Goal: Task Accomplishment & Management: Manage account settings

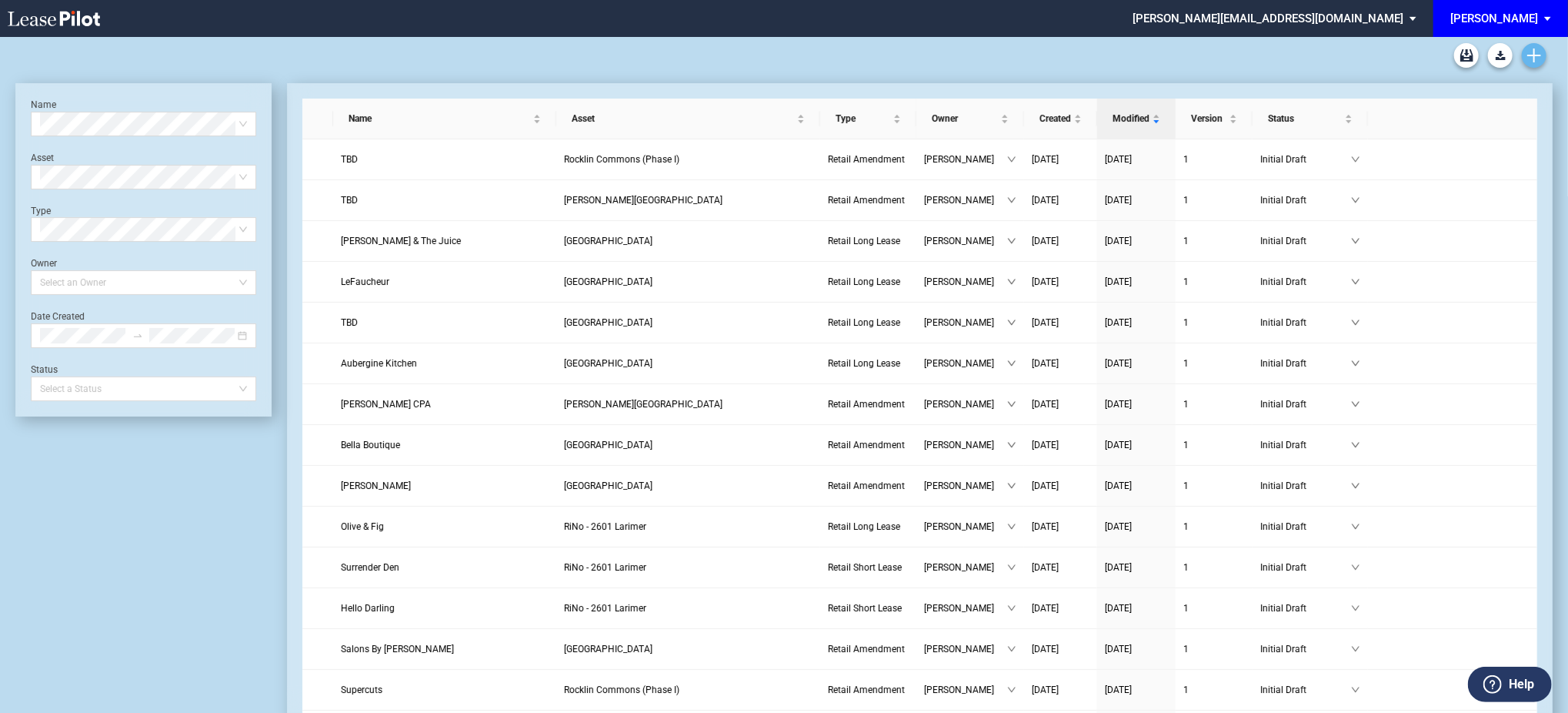
click at [1535, 52] on icon "Create new document" at bounding box center [1534, 55] width 14 height 14
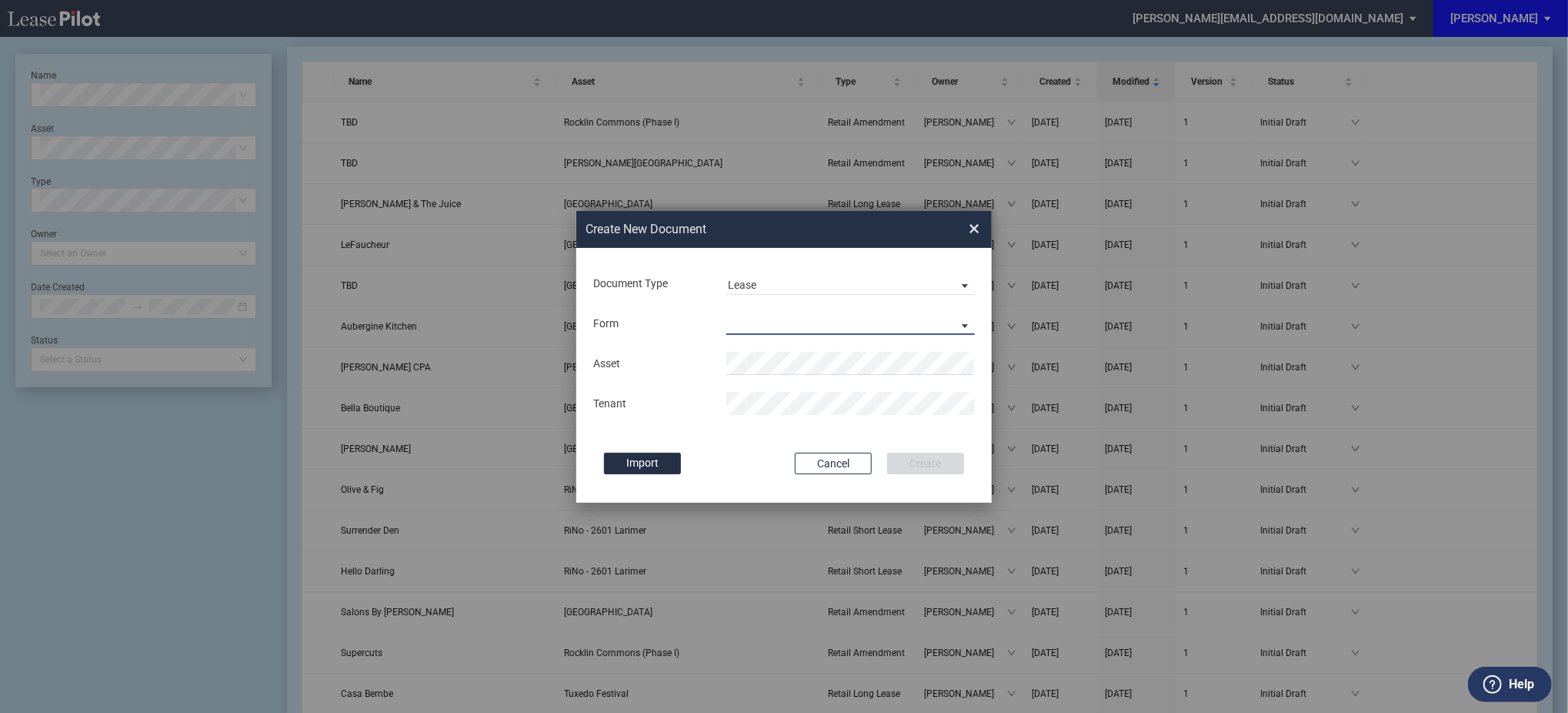
click at [759, 324] on md-select "Retail Long Lease Retail Short Lease" at bounding box center [851, 323] width 249 height 23
click at [766, 324] on div "Retail Long Lease" at bounding box center [776, 325] width 97 height 17
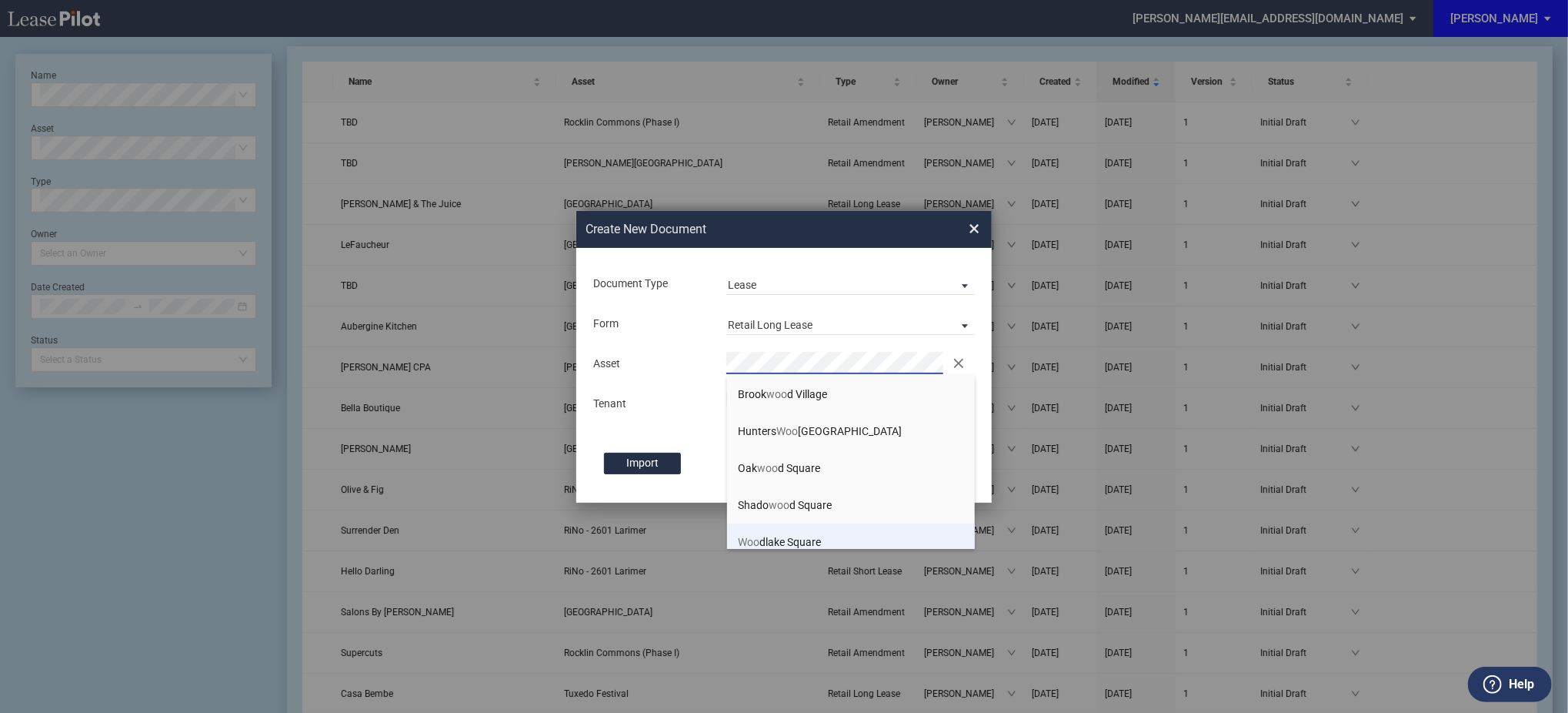
click at [823, 530] on li "Woo dlake Square" at bounding box center [851, 542] width 249 height 37
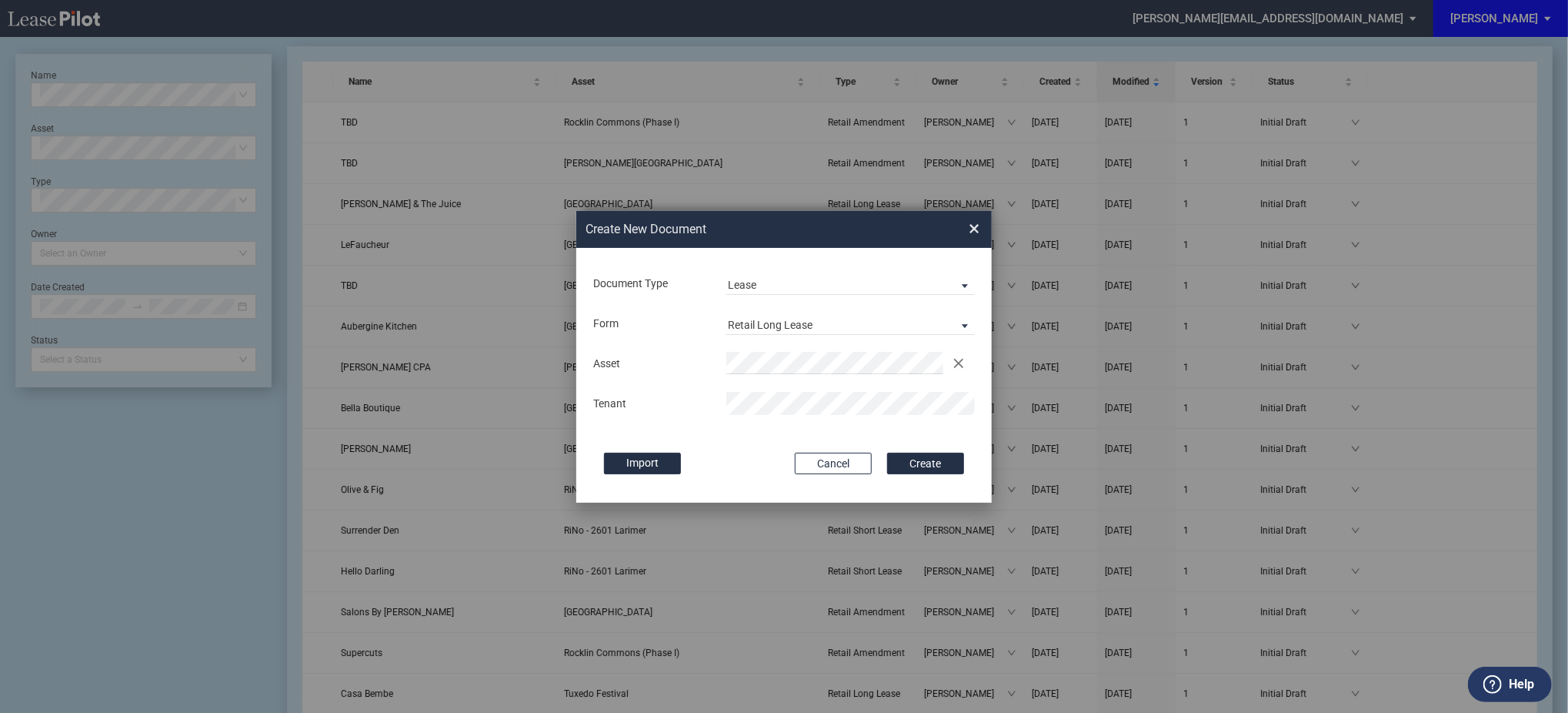
click at [888, 453] on button "Create" at bounding box center [926, 463] width 77 height 22
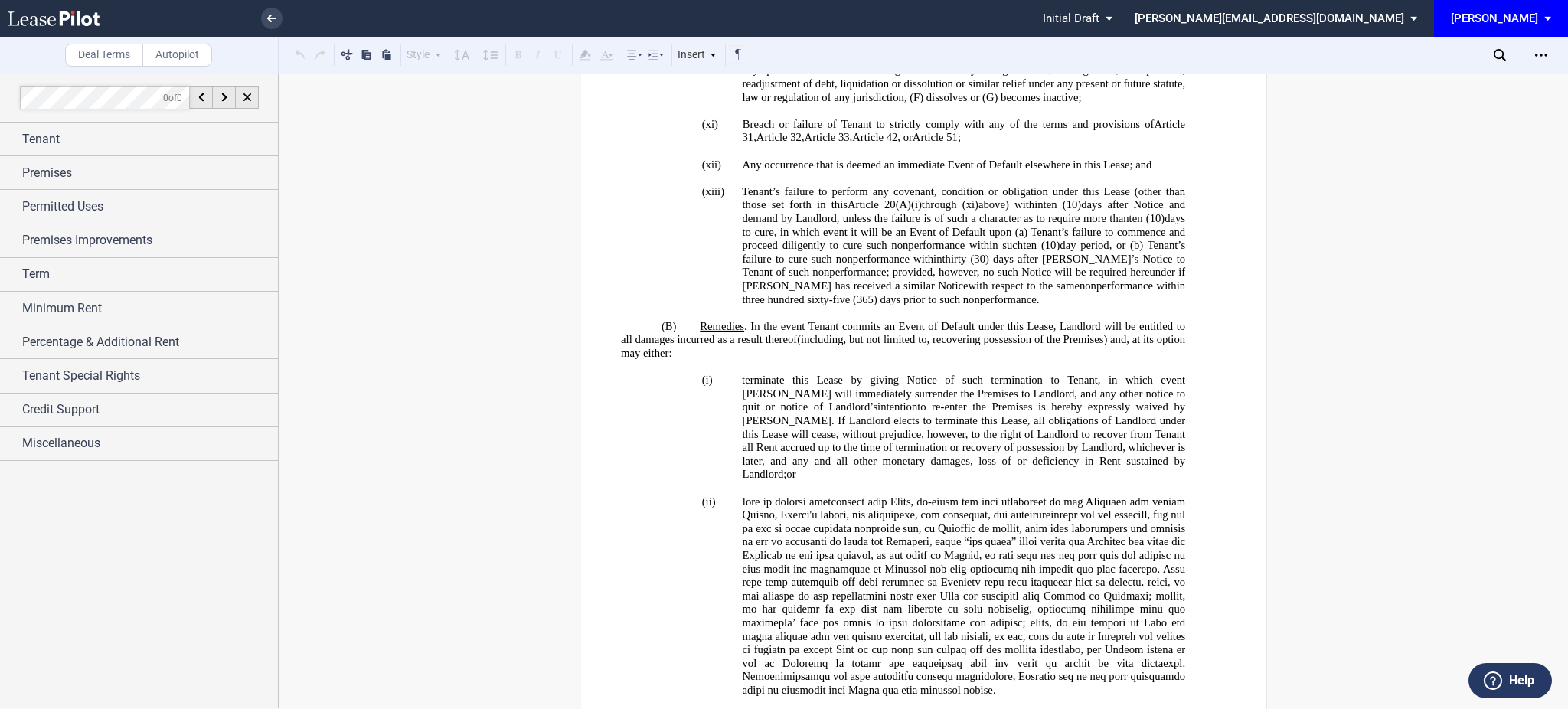
scroll to position [14287, 0]
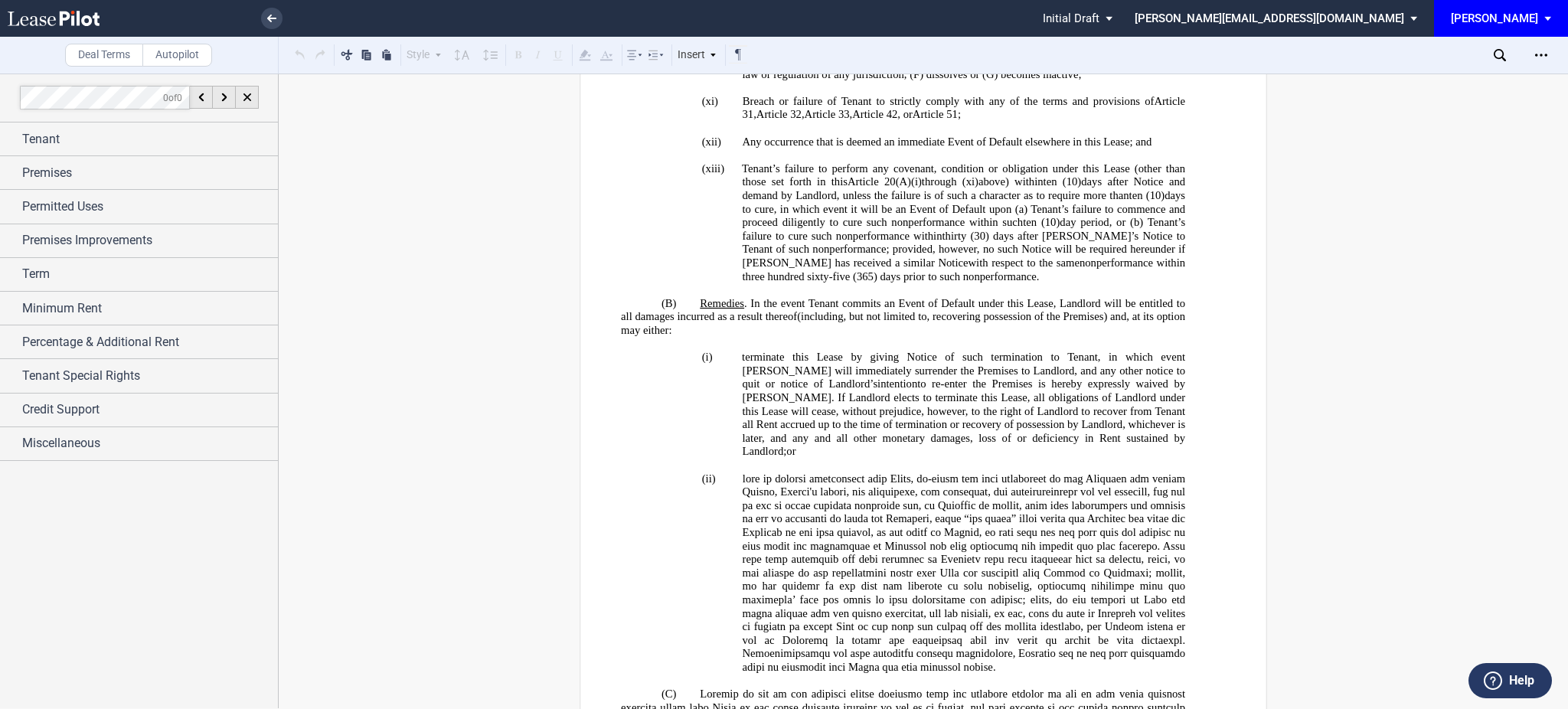
click at [1490, 60] on div "Download Share Document Print Create a New Version Import Changes Compare Expre…" at bounding box center [1432, 55] width 271 height 37
click at [1501, 56] on icon at bounding box center [1500, 55] width 12 height 12
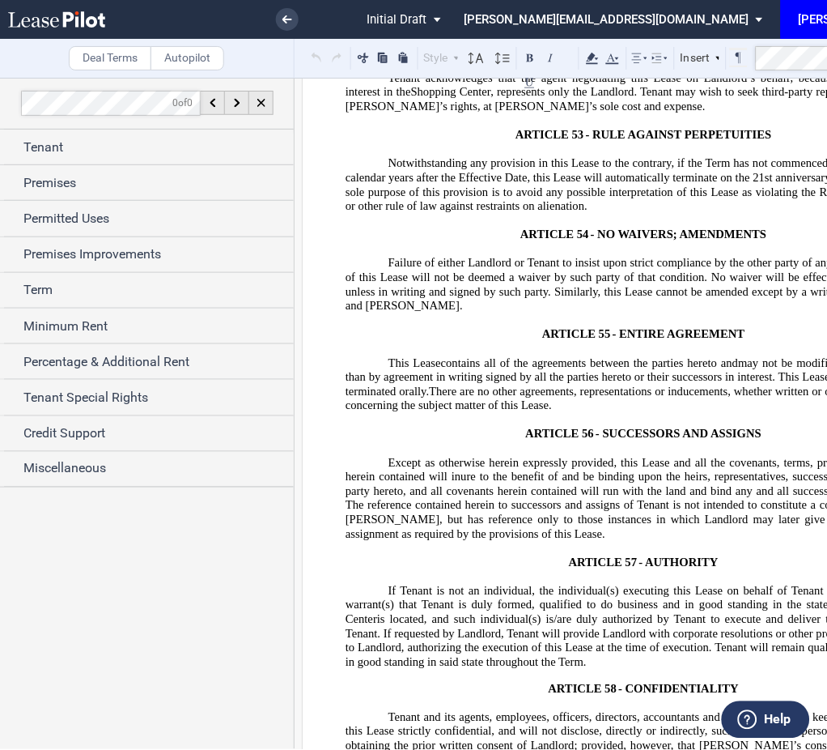
scroll to position [25521, 0]
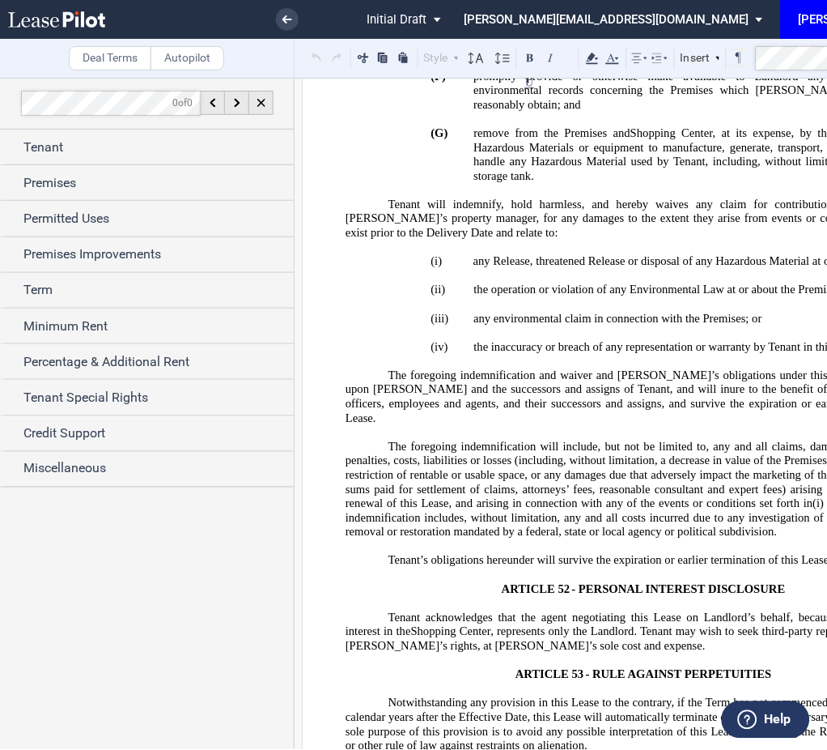
drag, startPoint x: 816, startPoint y: 343, endPoint x: 823, endPoint y: 327, distance: 17.8
click at [816, 625] on span ", represents only the Landlord. Tenant may wish to seek third-party representat…" at bounding box center [646, 639] width 600 height 28
click at [587, 49] on md-toolbar "Deal Terms Autopilot Style ARTICLE 1 (A) Section 1A.1 Subsection (a) Subsection…" at bounding box center [413, 59] width 827 height 40
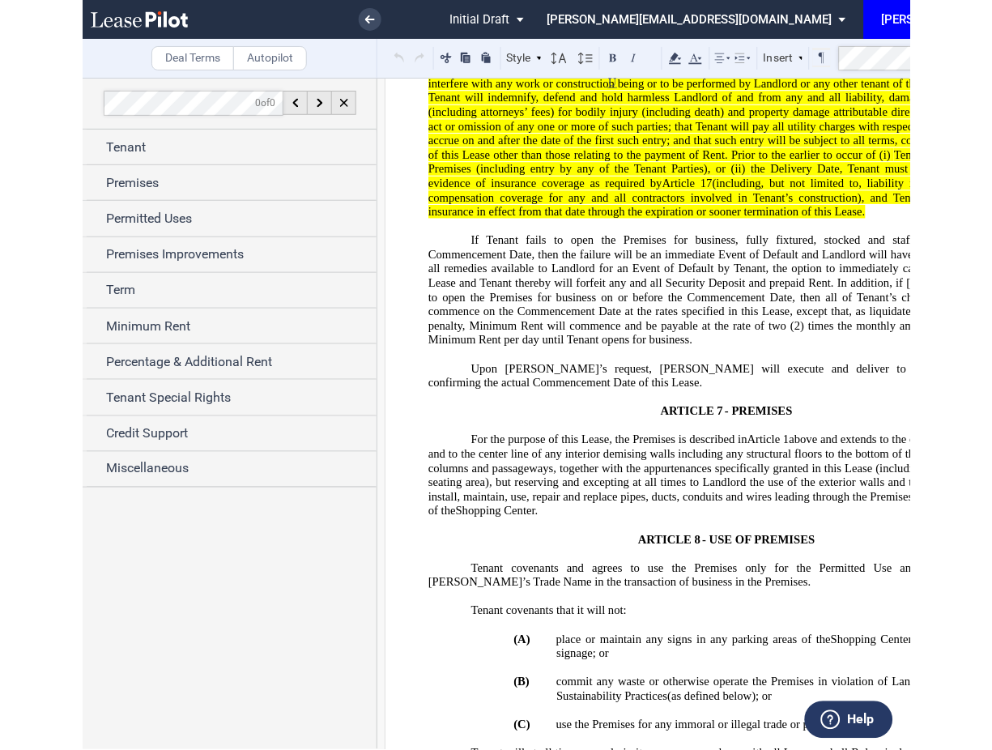
scroll to position [8265, 0]
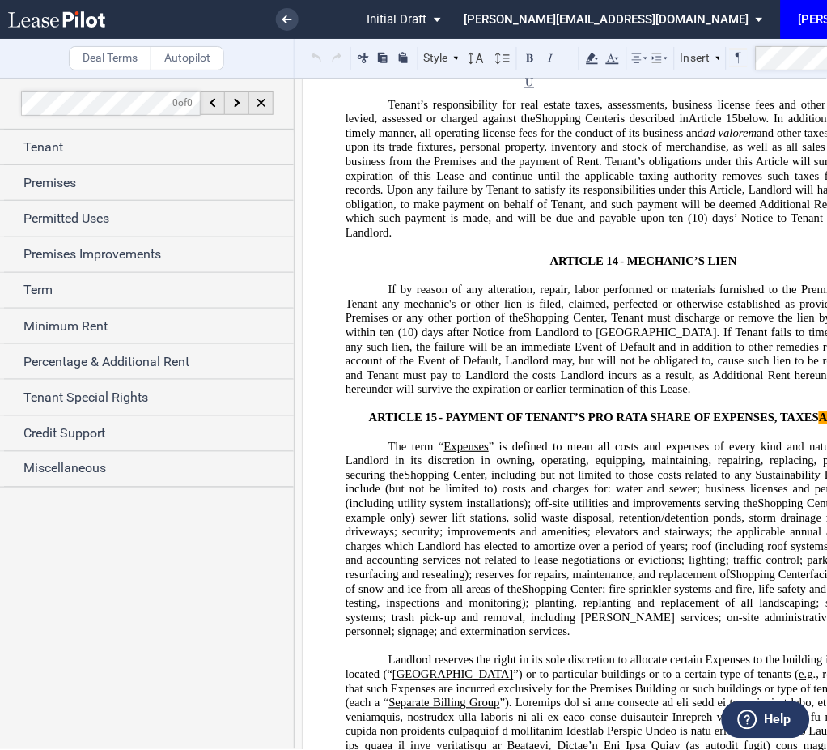
click at [728, 138] on span "and other taxes and assessments levied upon its trade fixtures, personal proper…" at bounding box center [646, 175] width 600 height 99
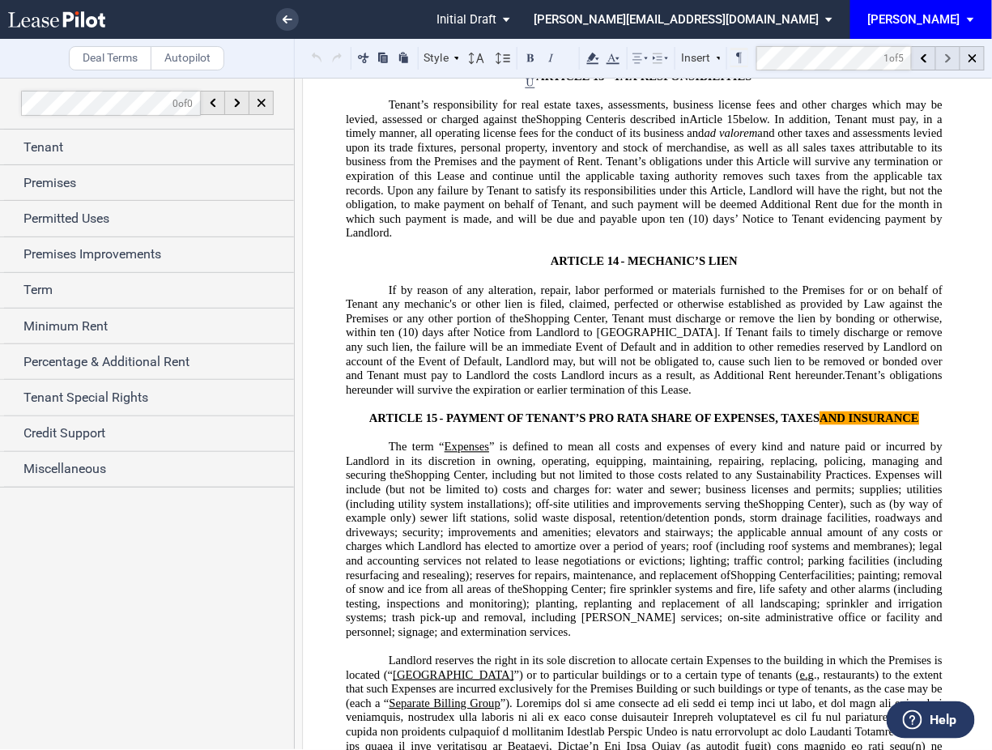
click at [946, 66] on div at bounding box center [948, 58] width 24 height 24
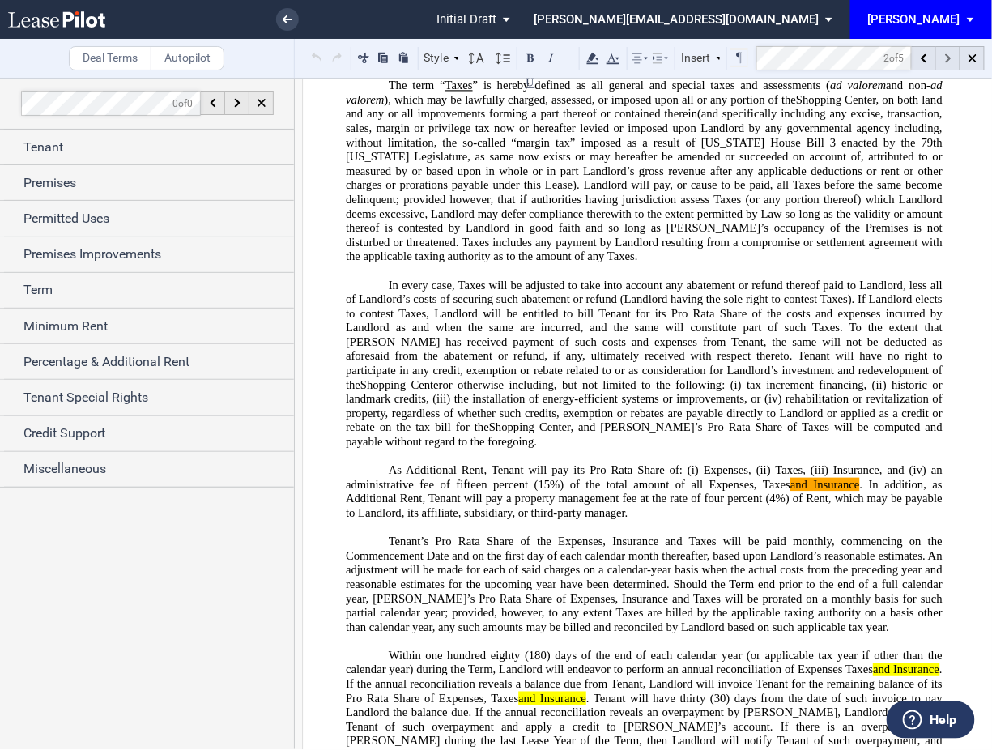
scroll to position [9233, 0]
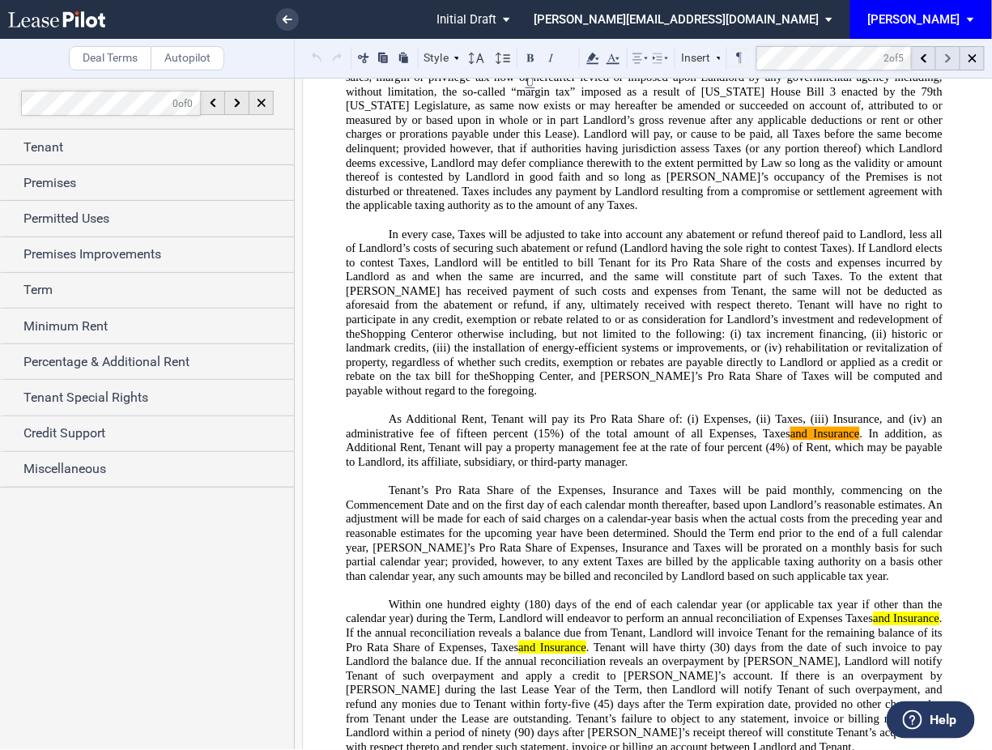
click at [946, 66] on div at bounding box center [948, 58] width 24 height 24
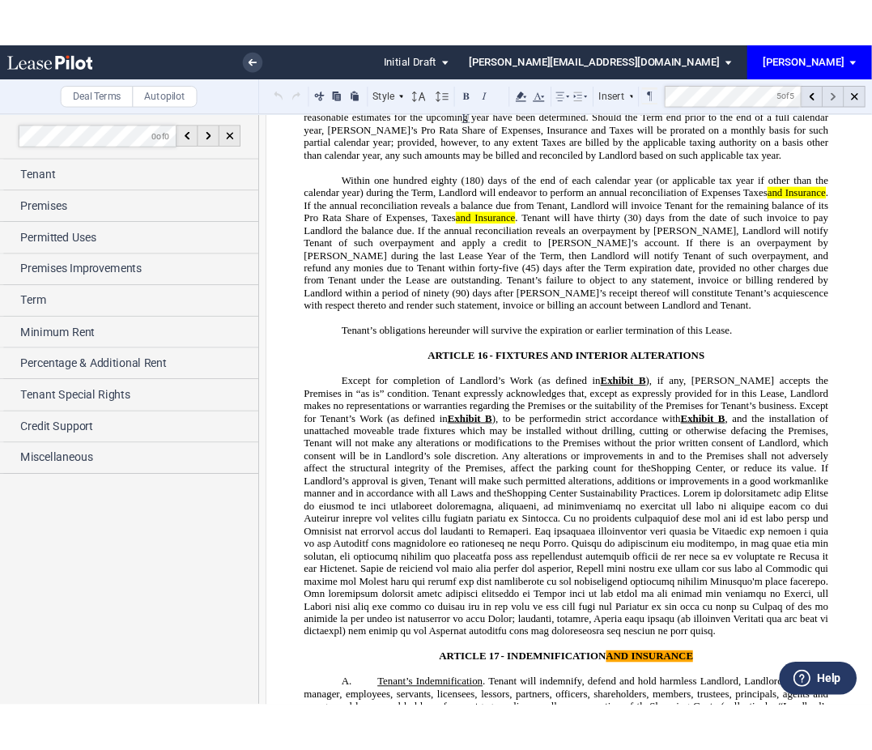
scroll to position [9946, 0]
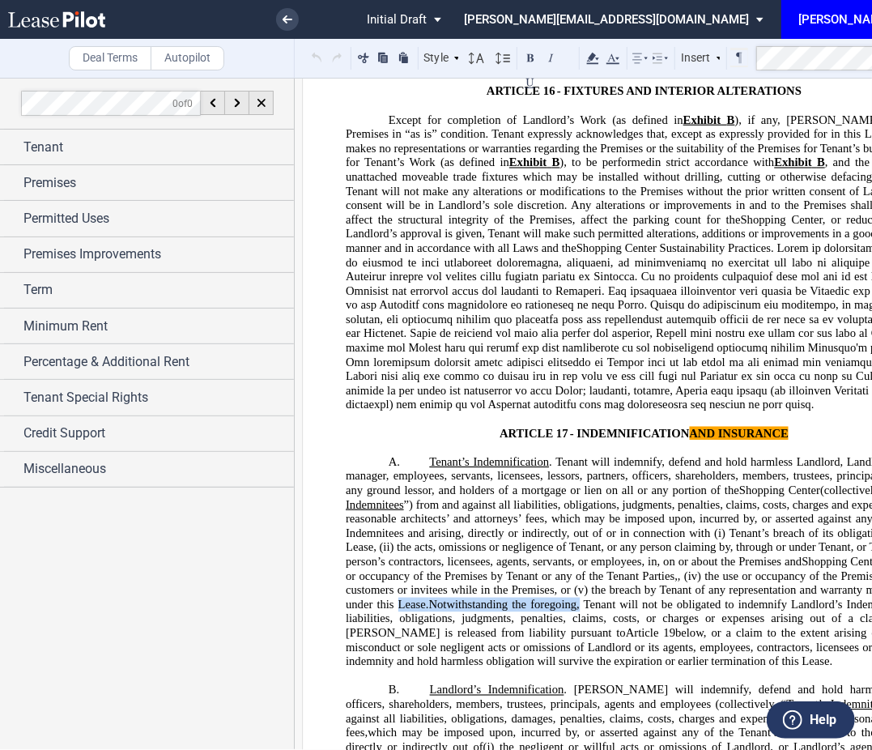
drag, startPoint x: 717, startPoint y: 537, endPoint x: 532, endPoint y: 538, distance: 185.4
click at [532, 538] on p "A. Tenant’s Indemnification . Tenant will indemnify, defend and hold harmless L…" at bounding box center [644, 562] width 597 height 214
click at [640, 669] on p "﻿" at bounding box center [644, 676] width 597 height 15
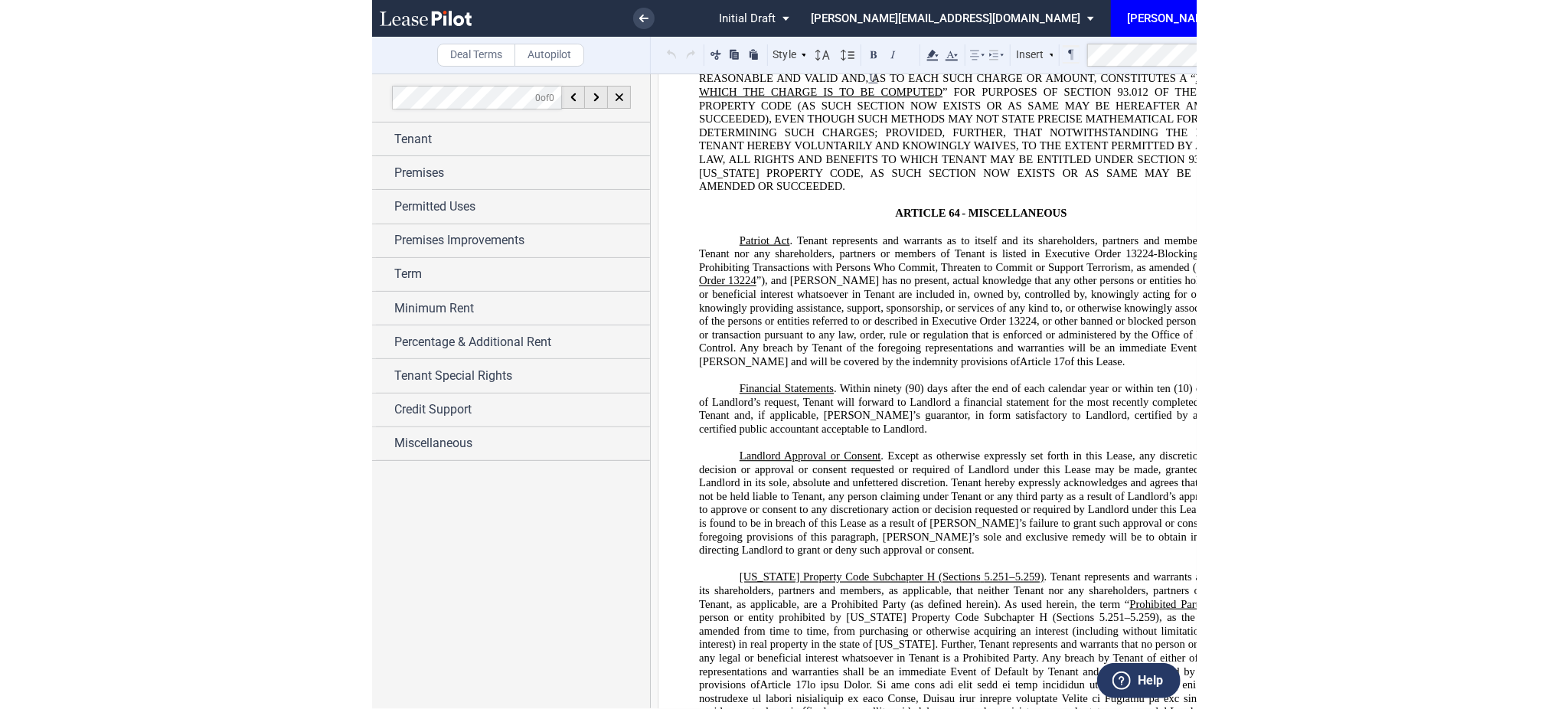
scroll to position [26751, 0]
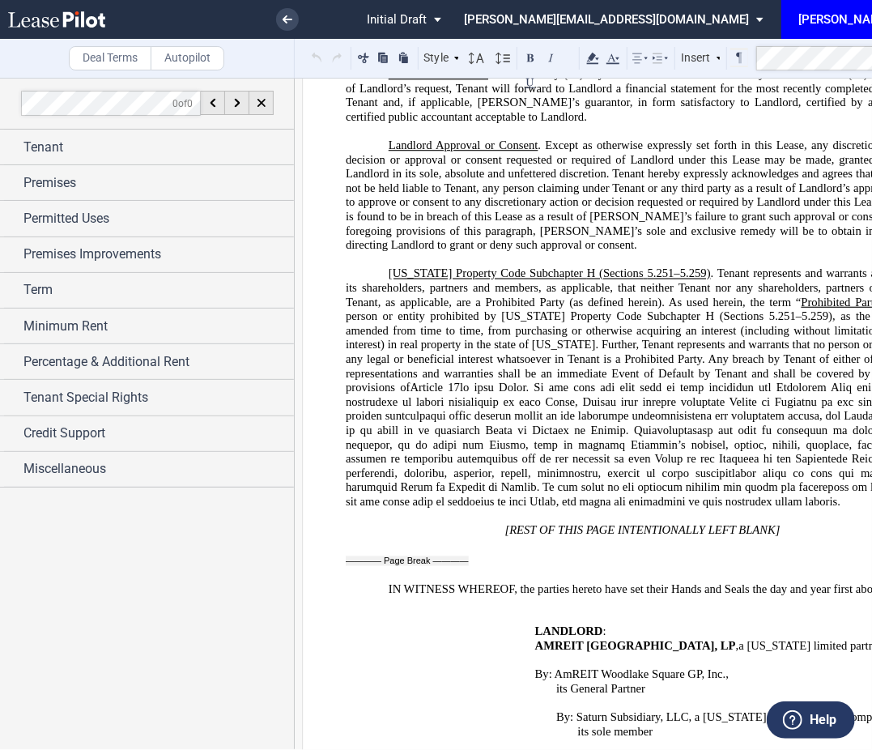
click at [473, 624] on td "﻿" at bounding box center [437, 716] width 183 height 185
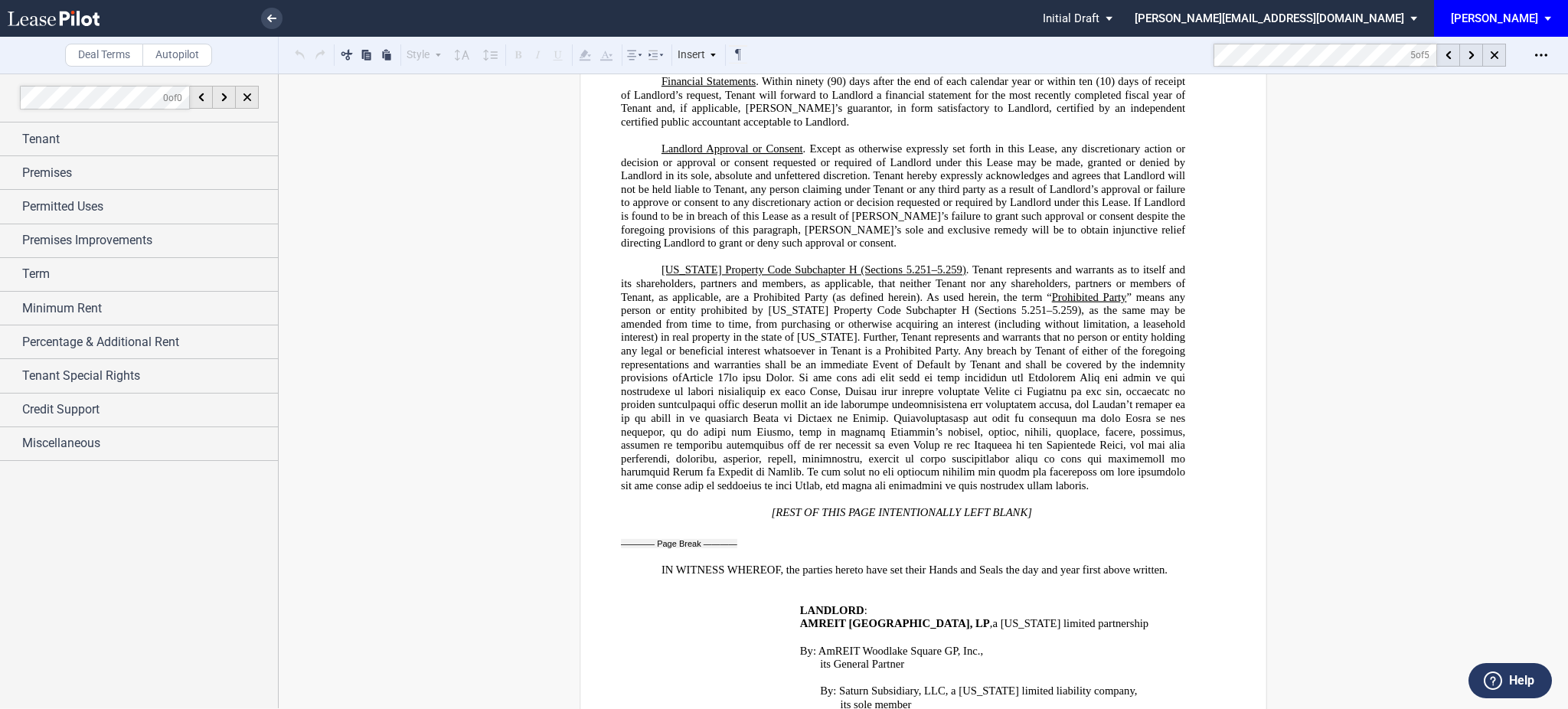
click at [879, 59] on md-toolbar "Deal Terms Autopilot Style Normal 8pt 9pt 10pt 10.5pt 11pt 12pt 14pt 16pt Norma…" at bounding box center [784, 56] width 1568 height 38
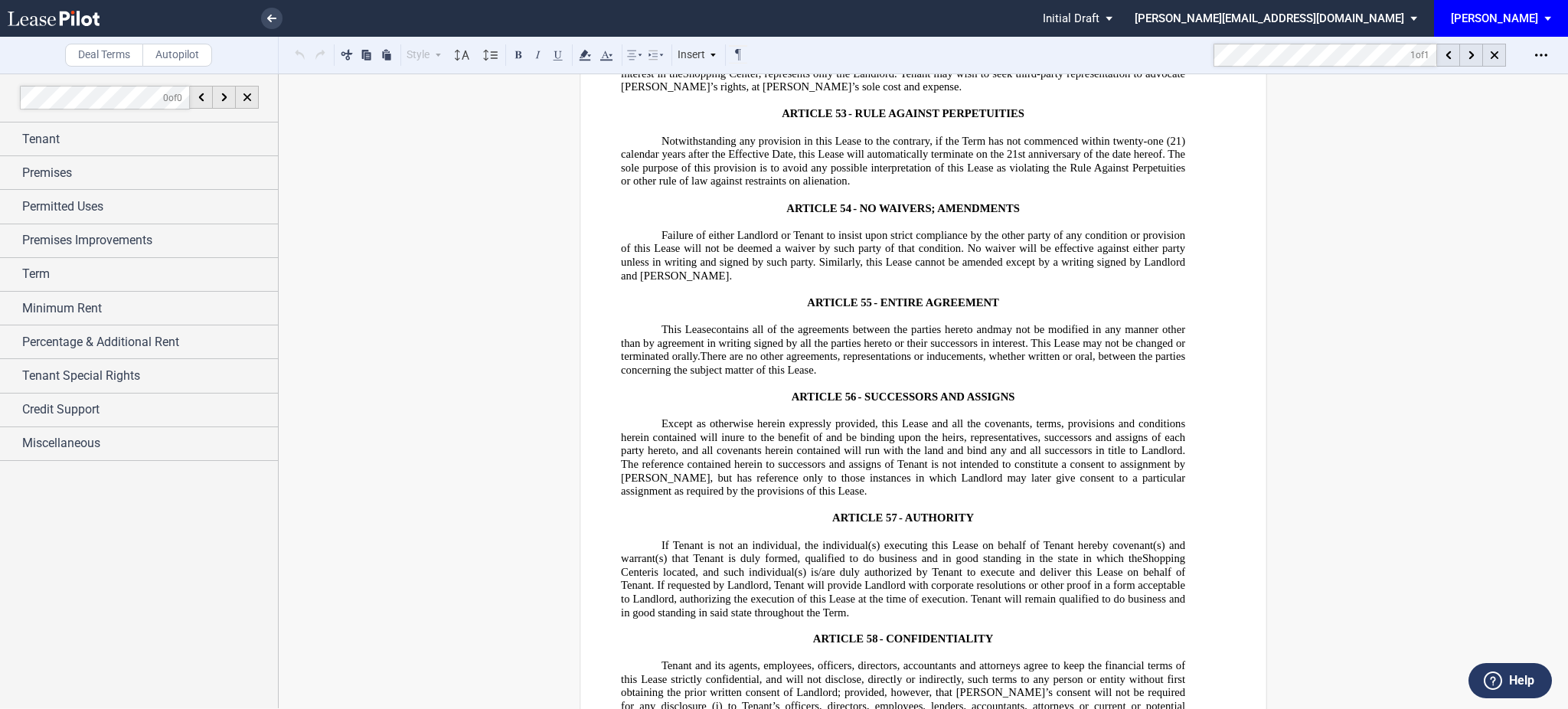
scroll to position [25452, 0]
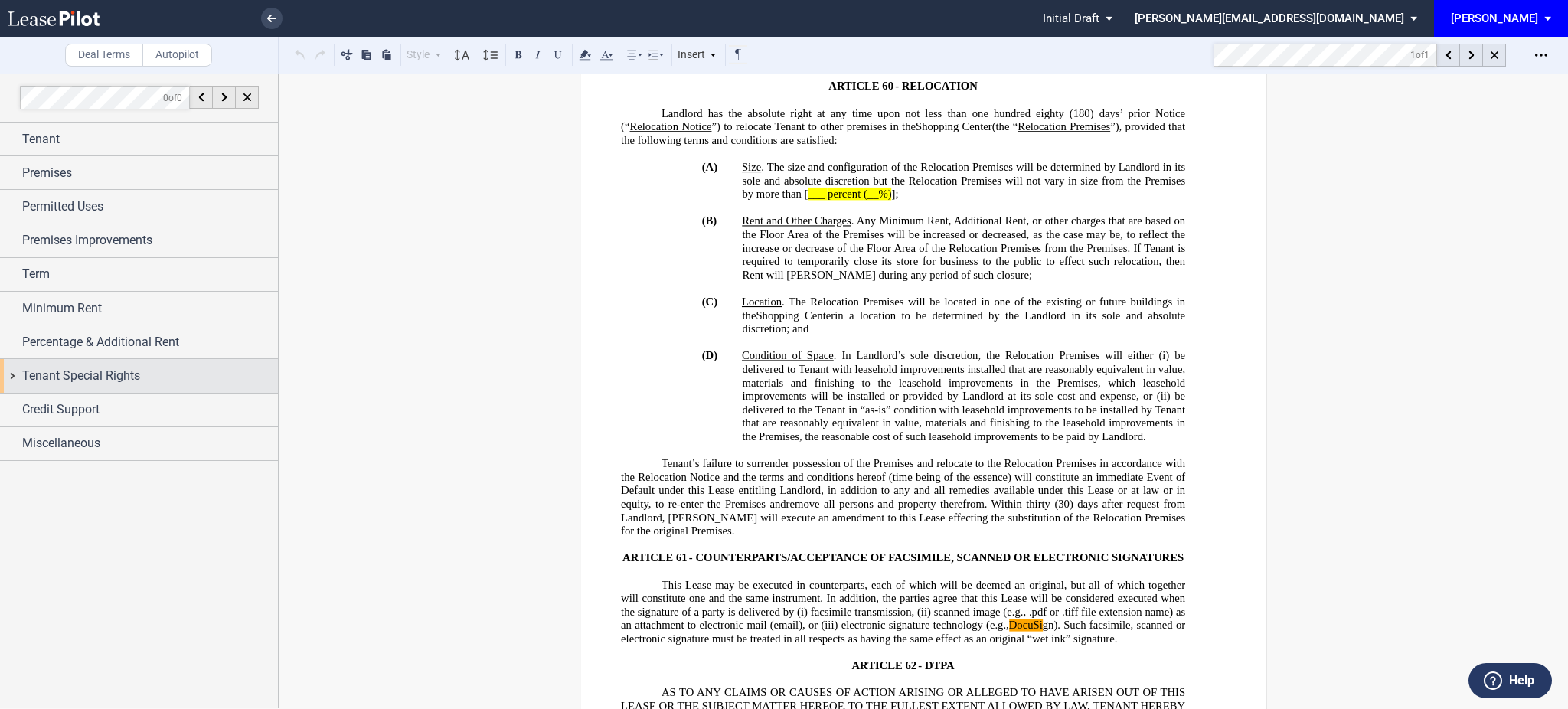
click at [89, 384] on span "Tenant Special Rights" at bounding box center [80, 375] width 118 height 18
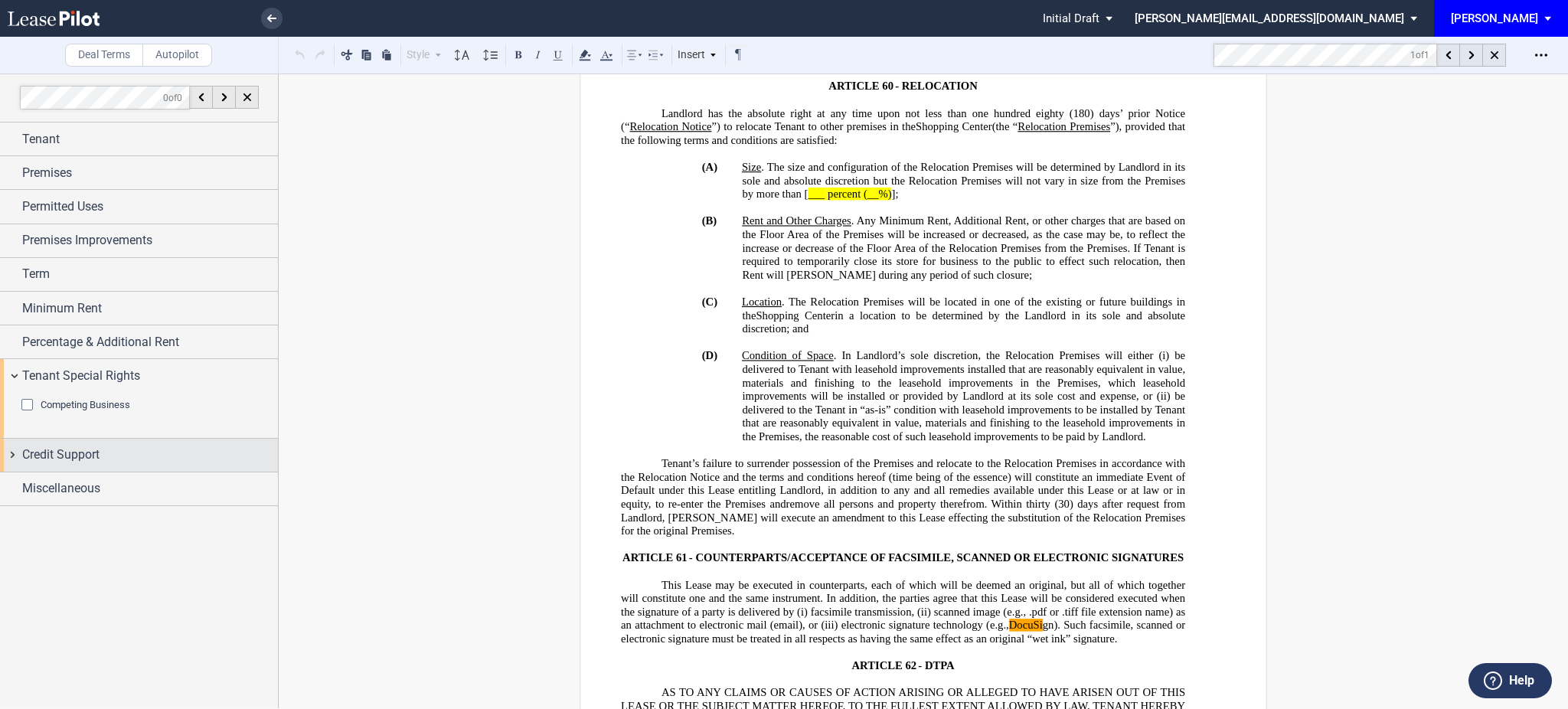
click at [78, 460] on span "Credit Support" at bounding box center [61, 454] width 78 height 18
click at [62, 489] on span "Guarantor" at bounding box center [61, 483] width 43 height 11
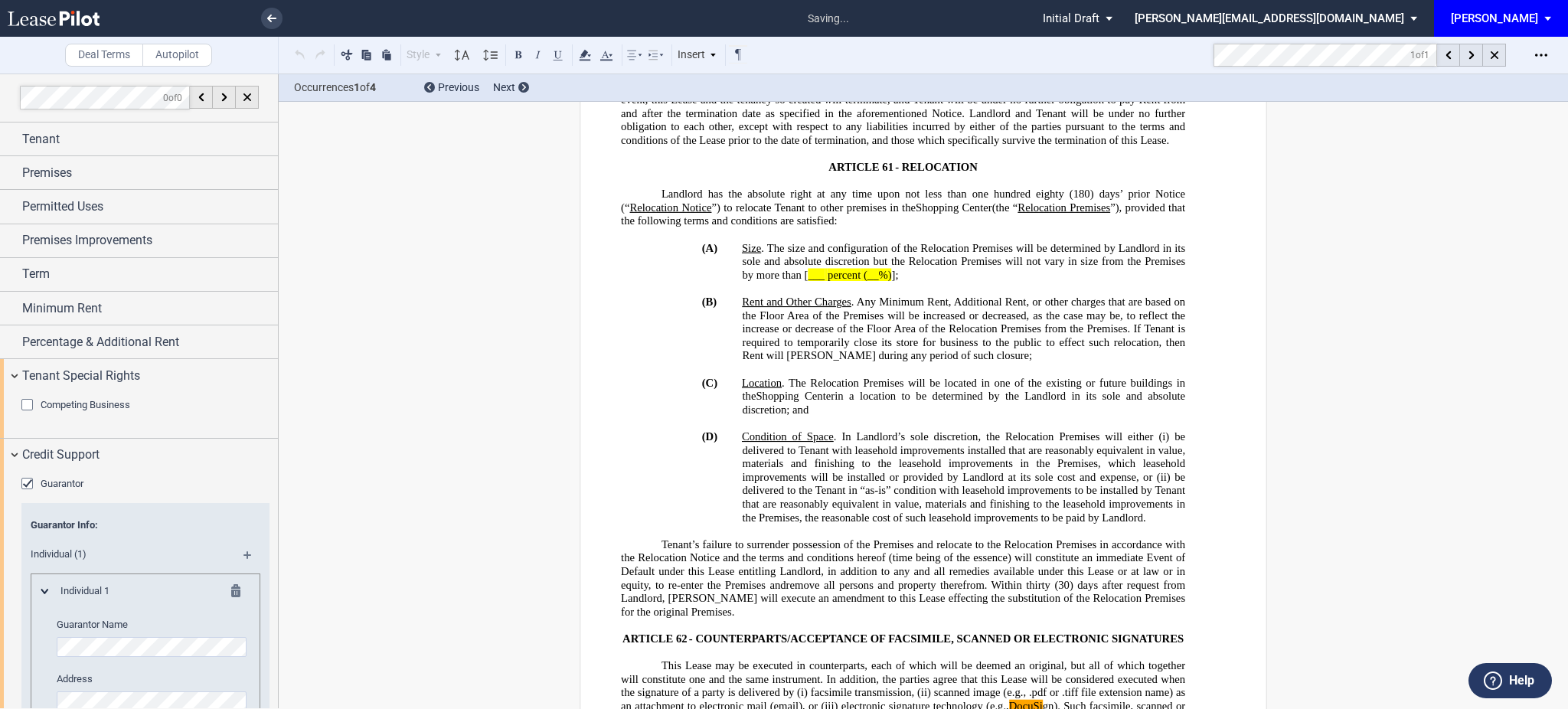
scroll to position [357, 0]
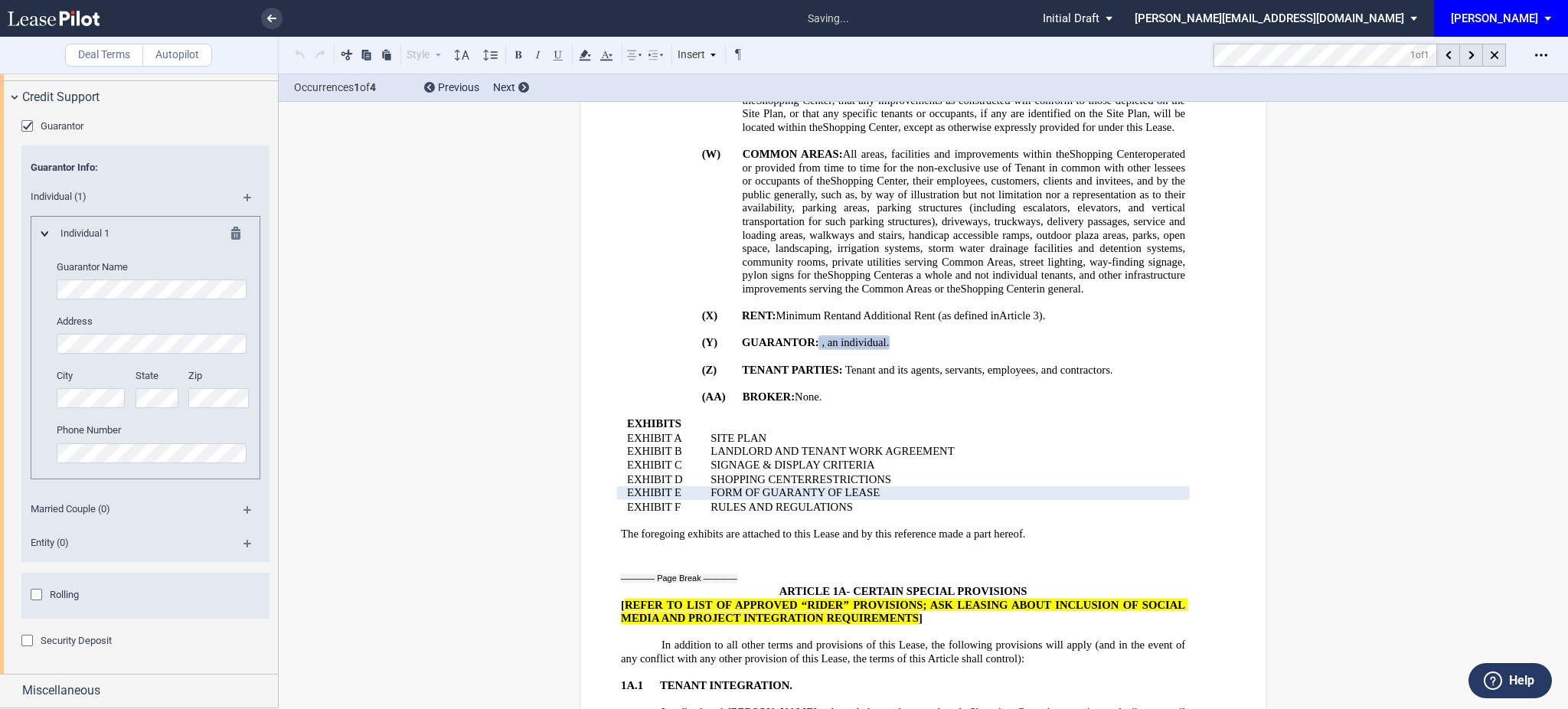
click at [72, 600] on span "Rolling" at bounding box center [64, 595] width 29 height 11
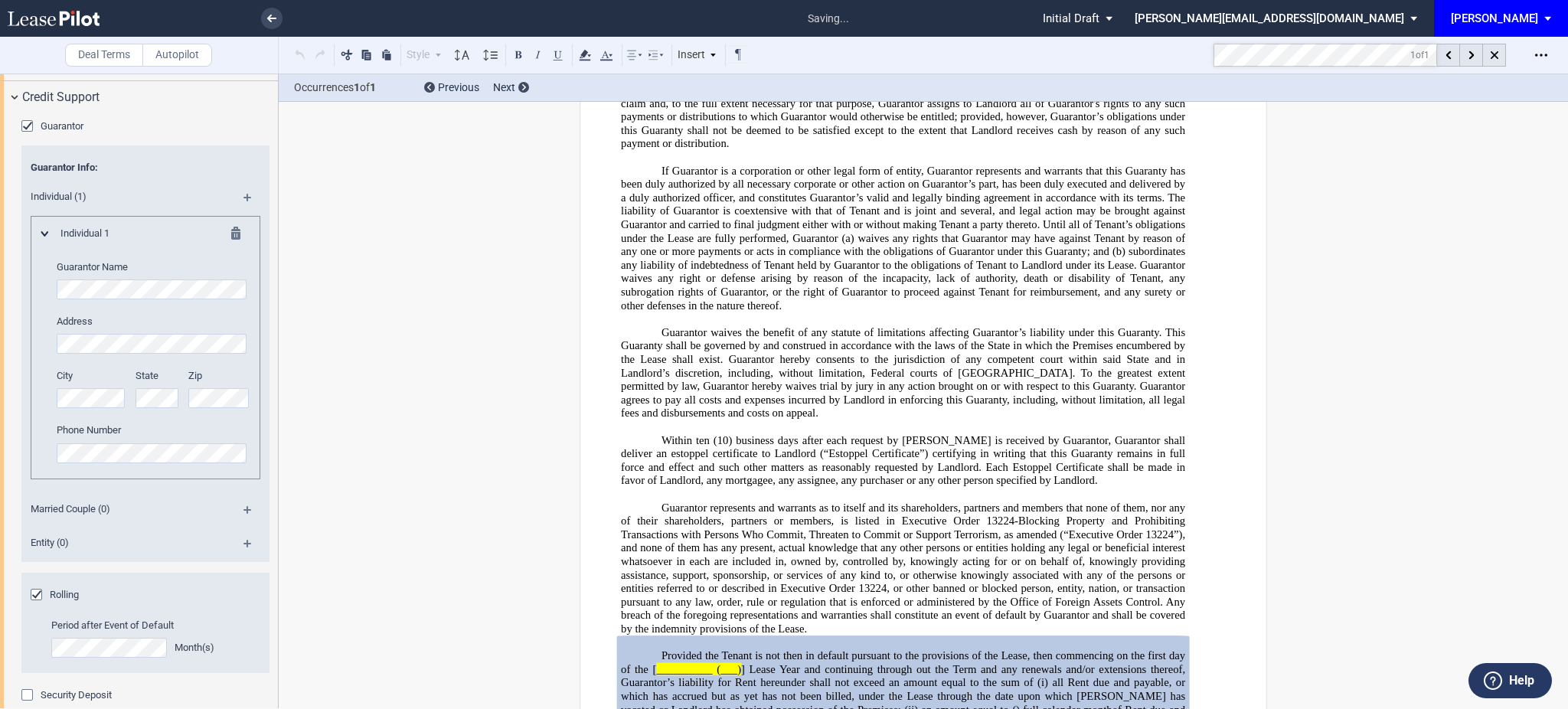
scroll to position [33647, 0]
click at [1475, 64] on div at bounding box center [1472, 55] width 23 height 23
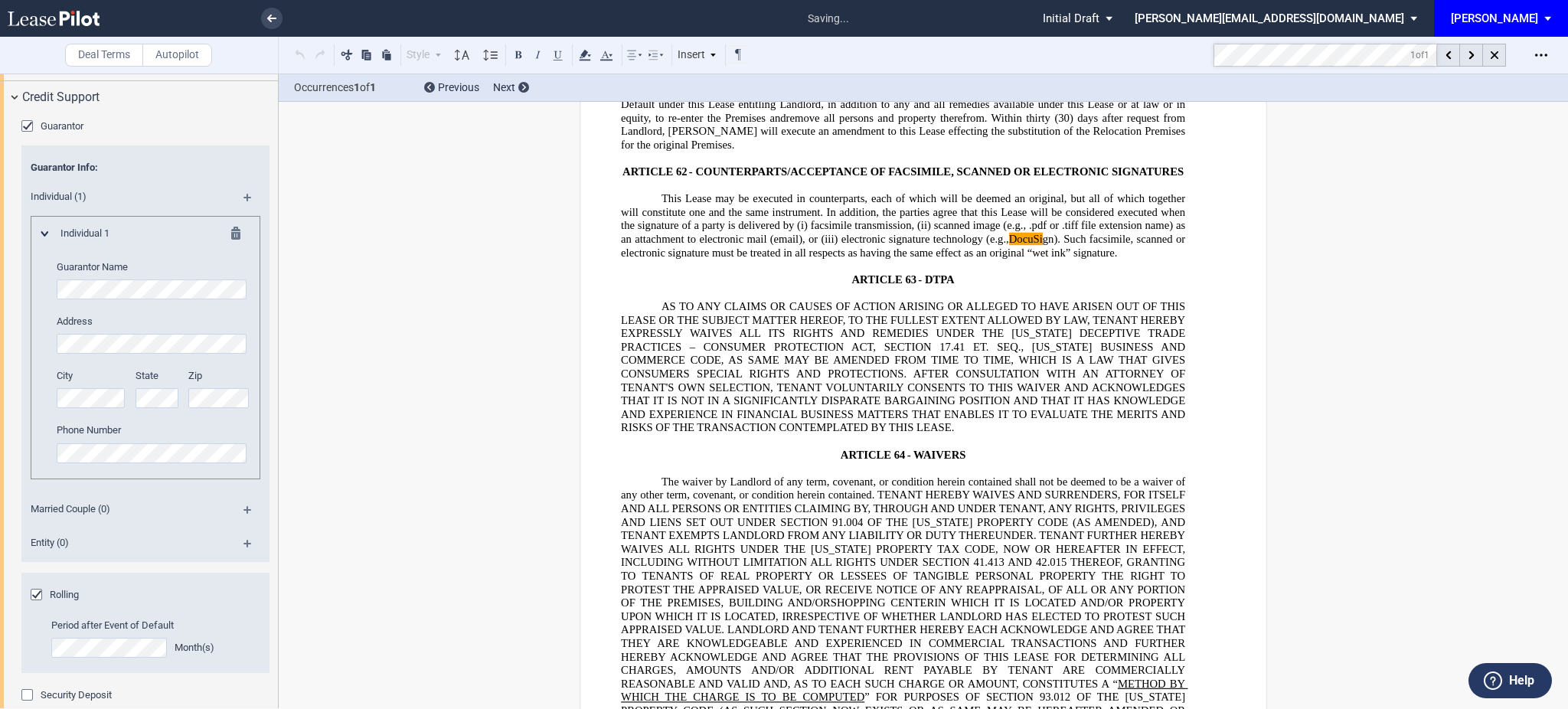
scroll to position [25533, 0]
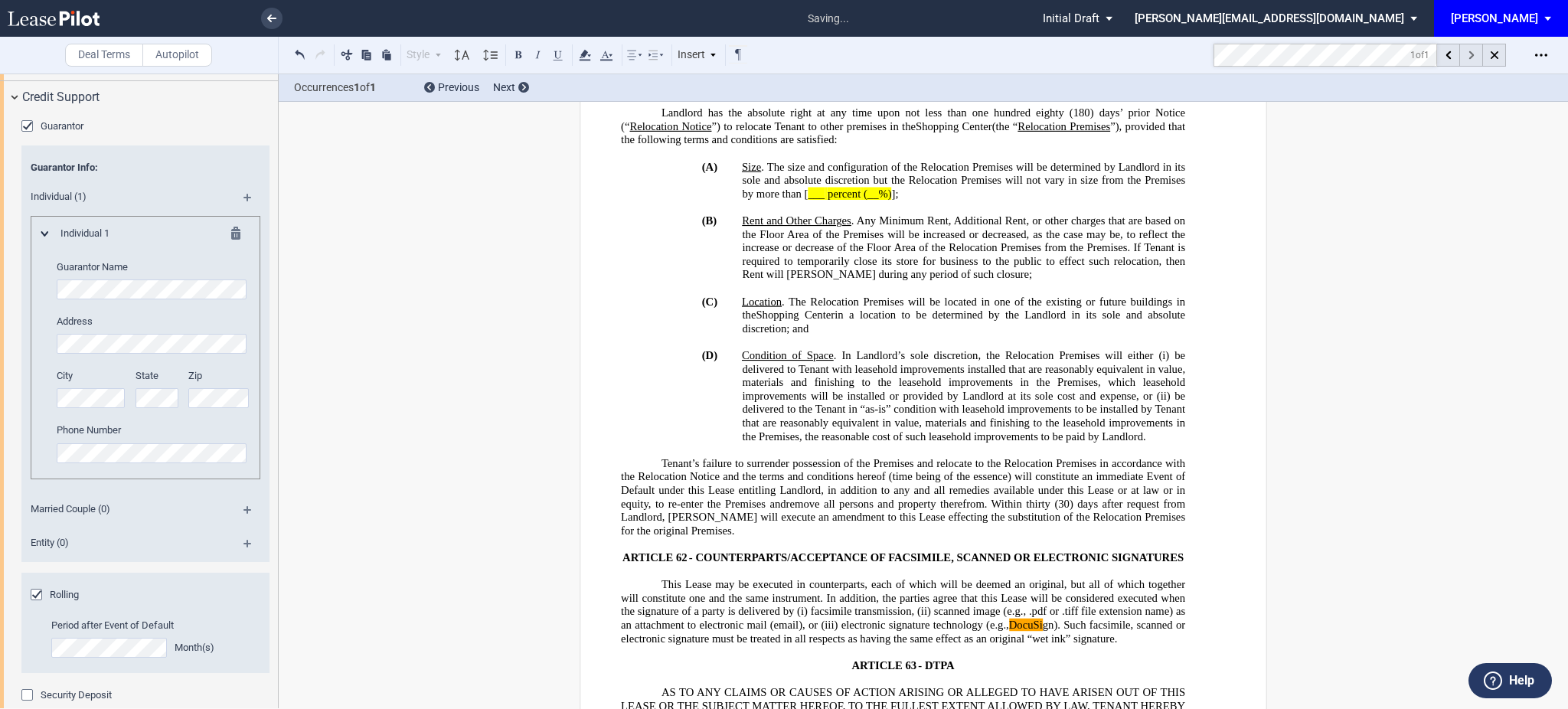
click at [1462, 62] on div at bounding box center [1472, 55] width 23 height 23
click at [1545, 37] on div "1 of 1 Download Share Document Print Create a New Version Import Changes Compar…" at bounding box center [1432, 55] width 271 height 37
click at [1542, 50] on icon "Open Lease options menu" at bounding box center [1541, 55] width 12 height 12
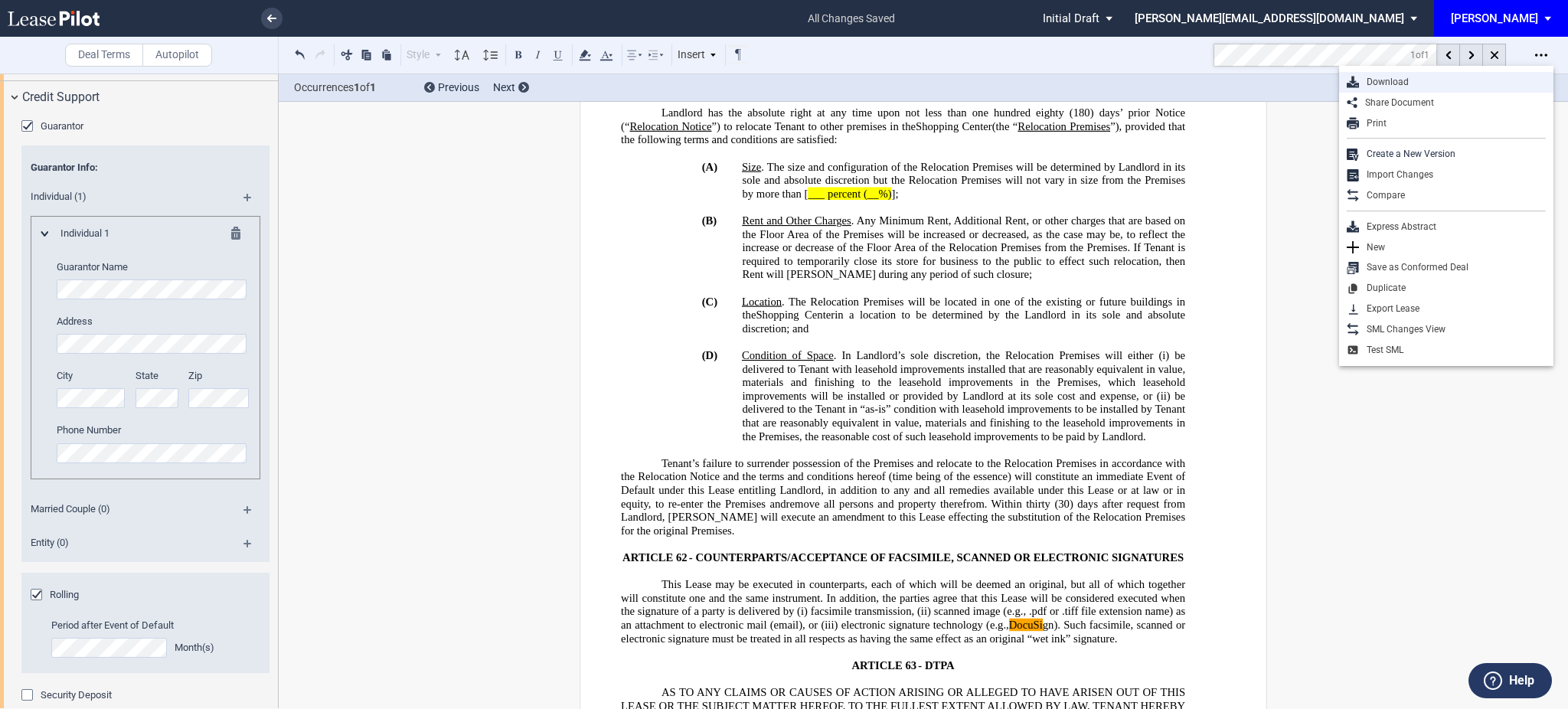
click at [1434, 78] on div "Download" at bounding box center [1453, 82] width 187 height 13
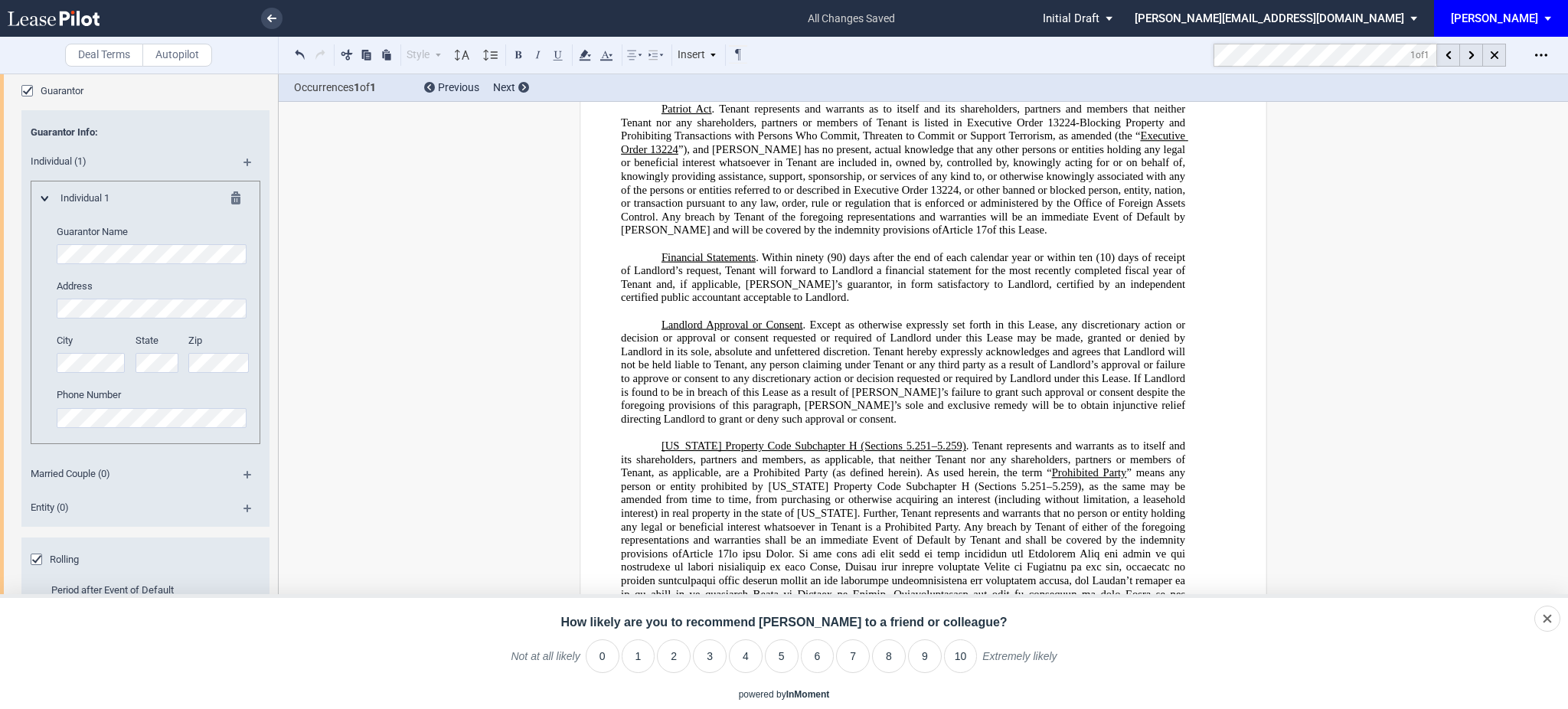
scroll to position [412, 0]
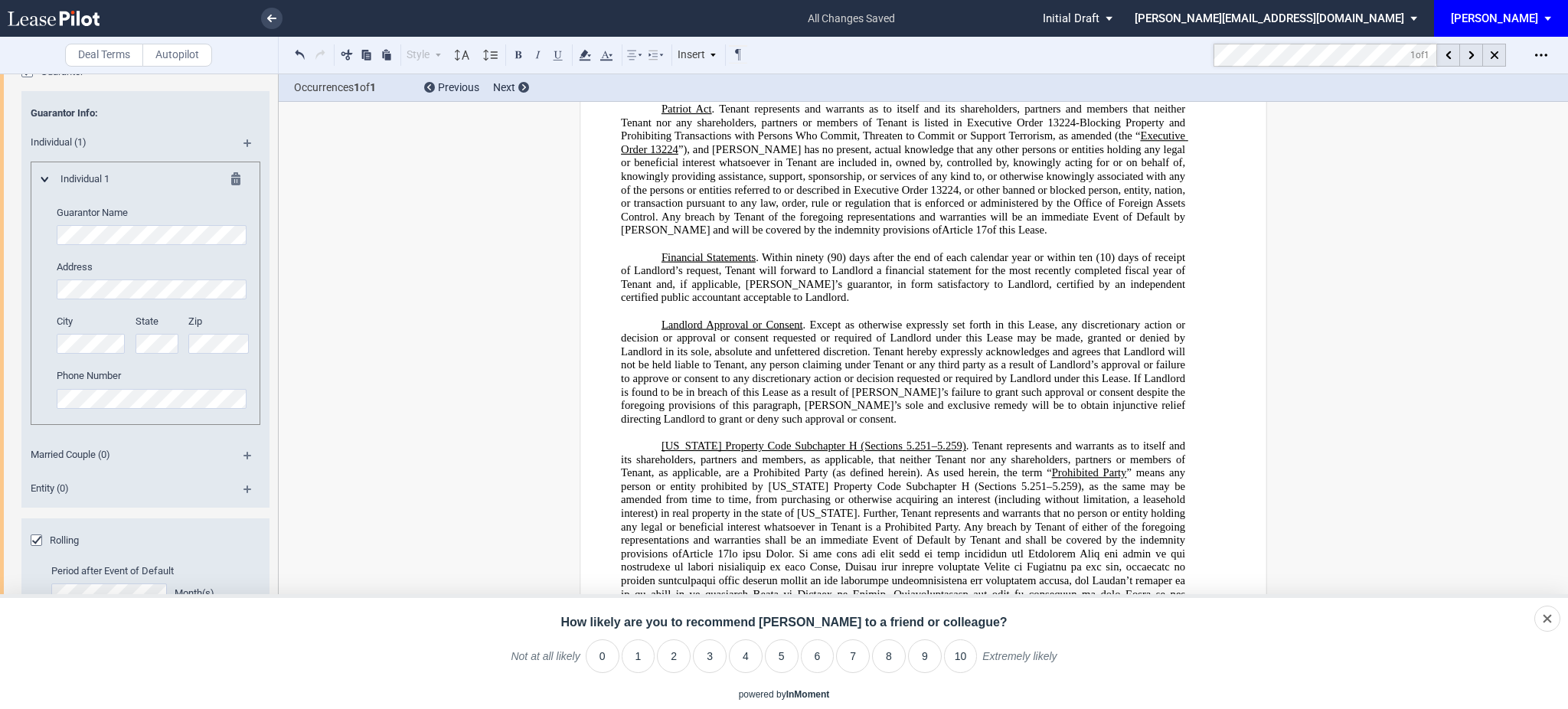
click at [243, 452] on md-icon at bounding box center [253, 460] width 21 height 18
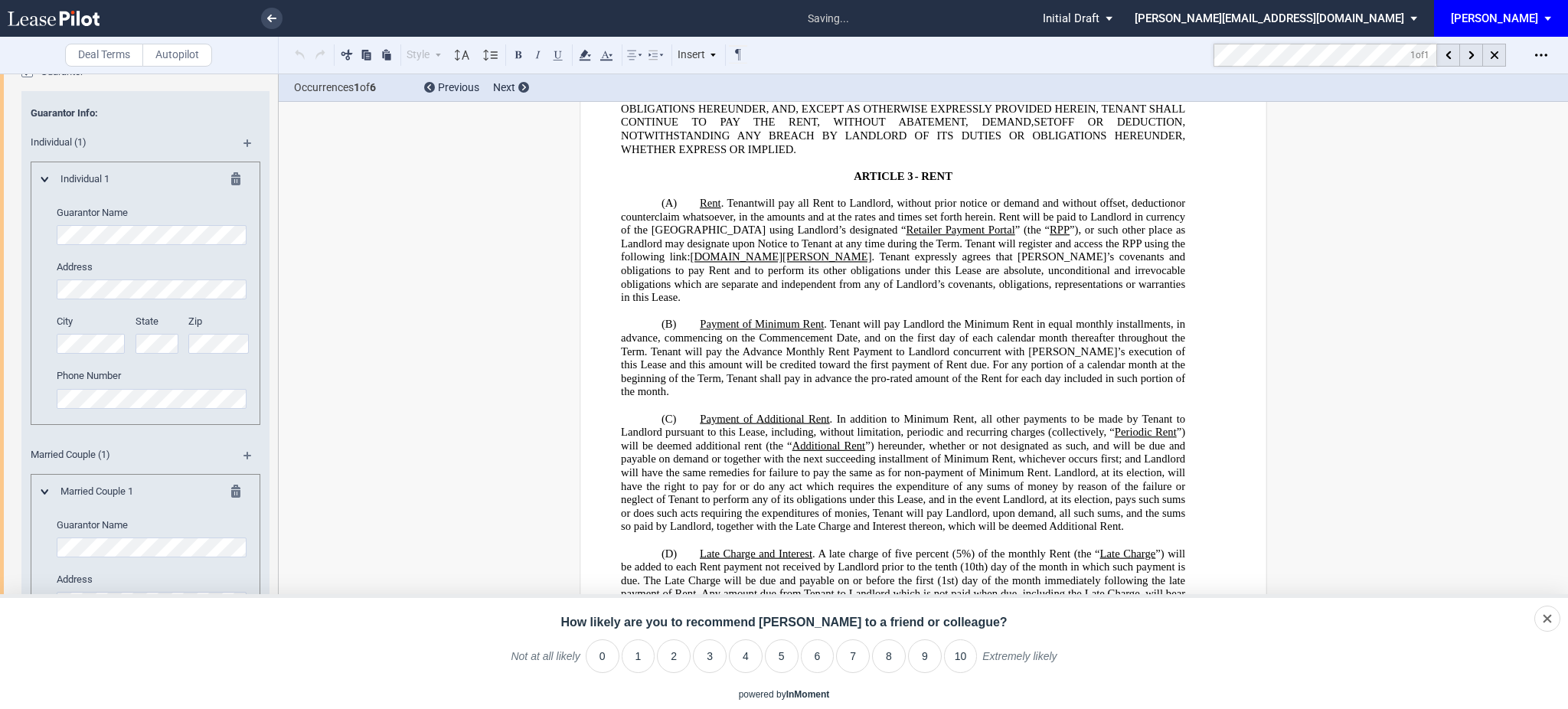
scroll to position [2219, 0]
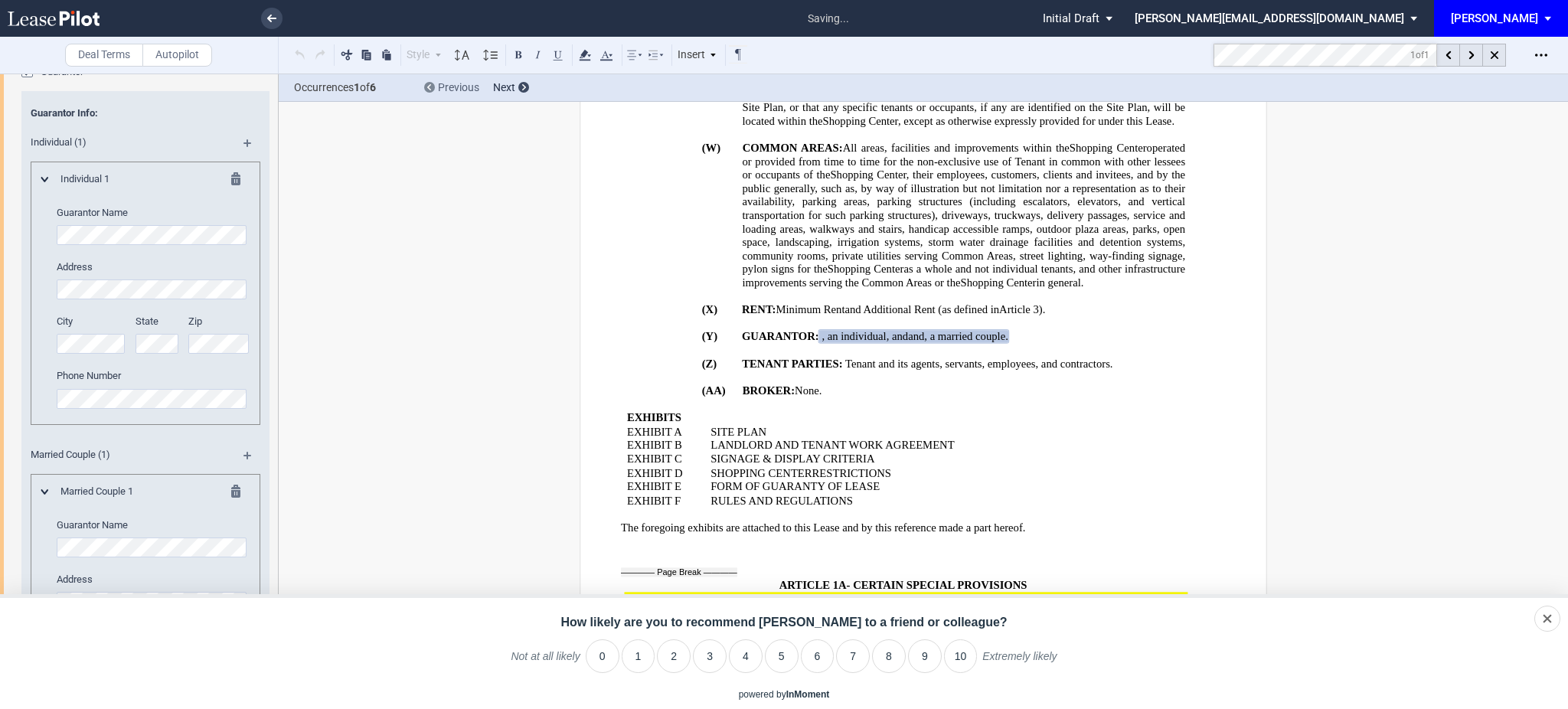
click at [472, 91] on span "Previous" at bounding box center [459, 87] width 42 height 12
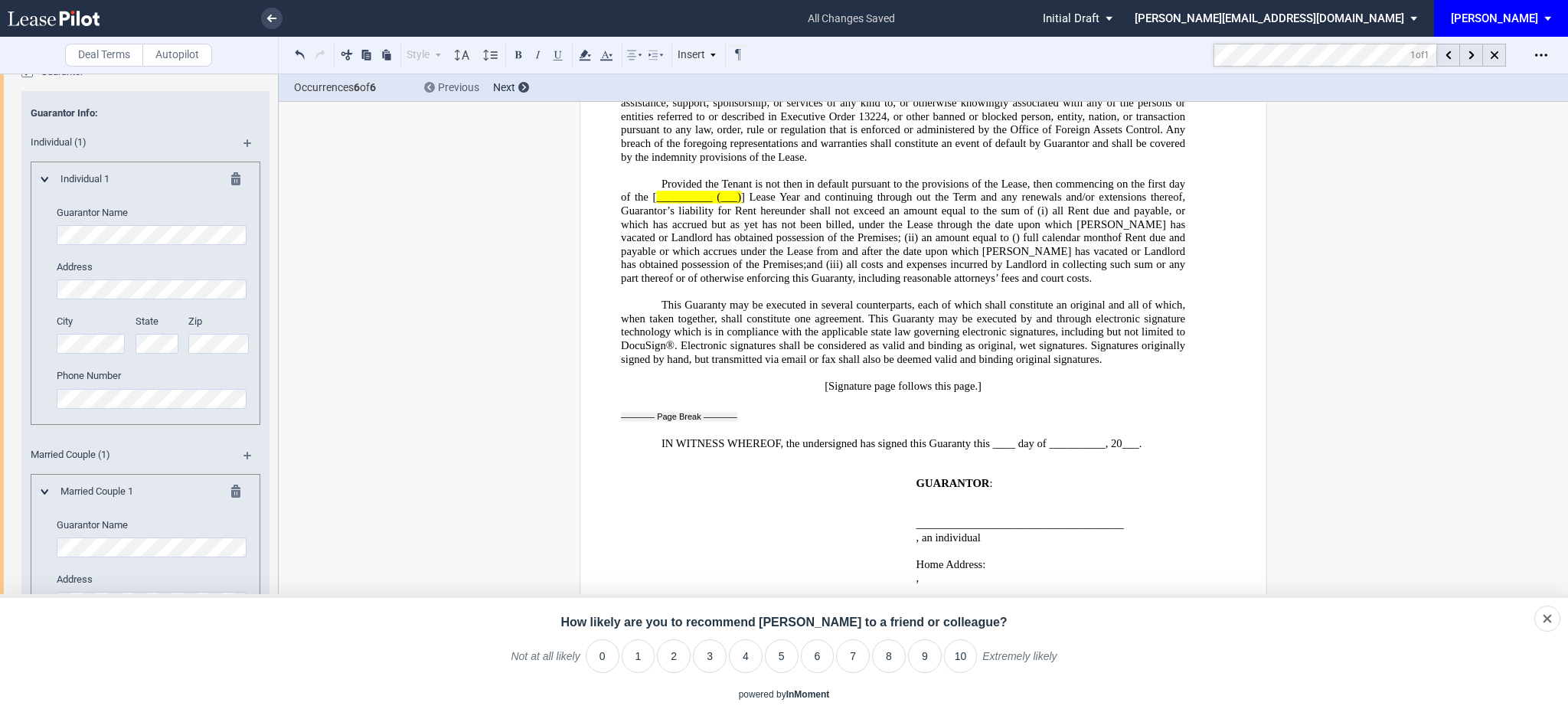
click at [433, 81] on div "Previous" at bounding box center [452, 88] width 55 height 15
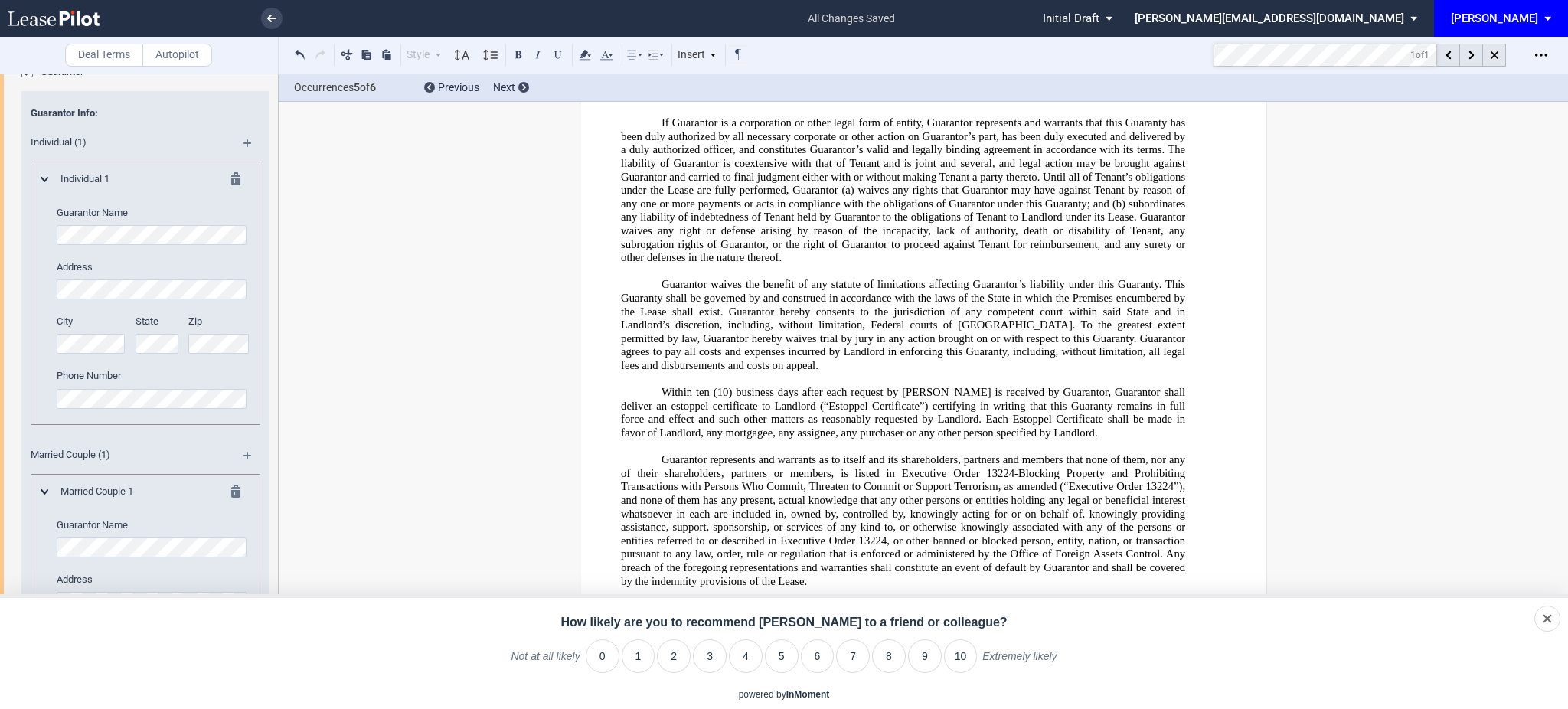
scroll to position [33785, 0]
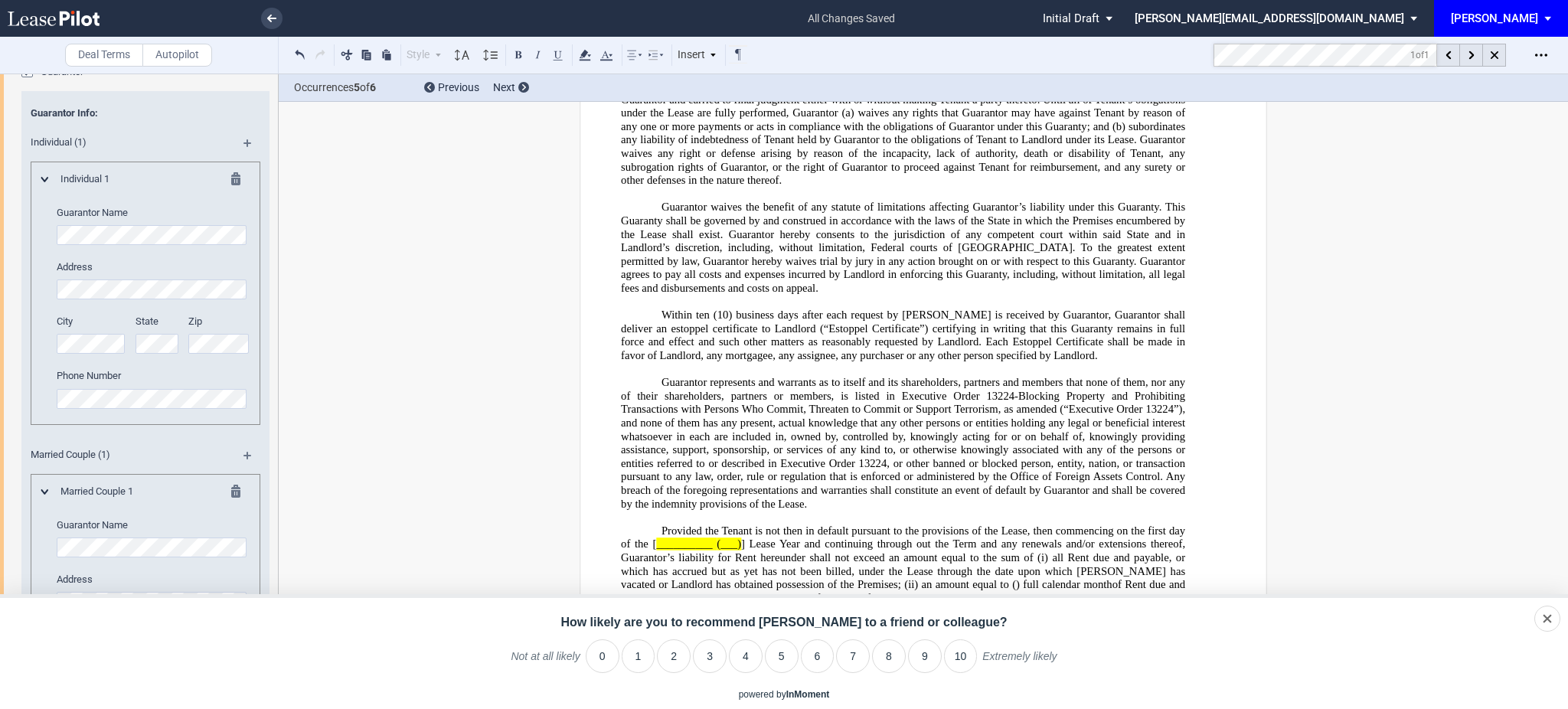
click at [78, 9] on link at bounding box center [80, 18] width 146 height 37
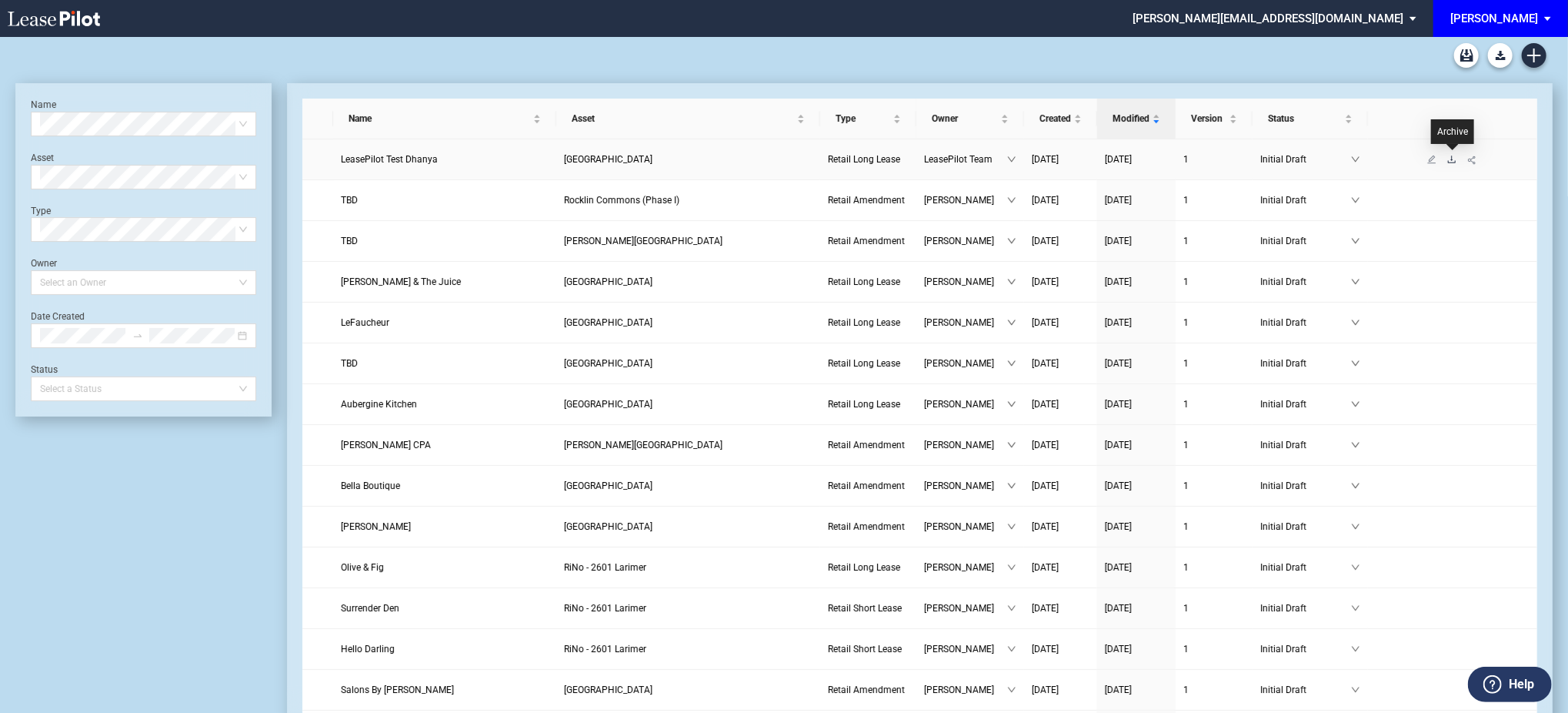
click at [1448, 158] on icon "download" at bounding box center [1452, 160] width 10 height 10
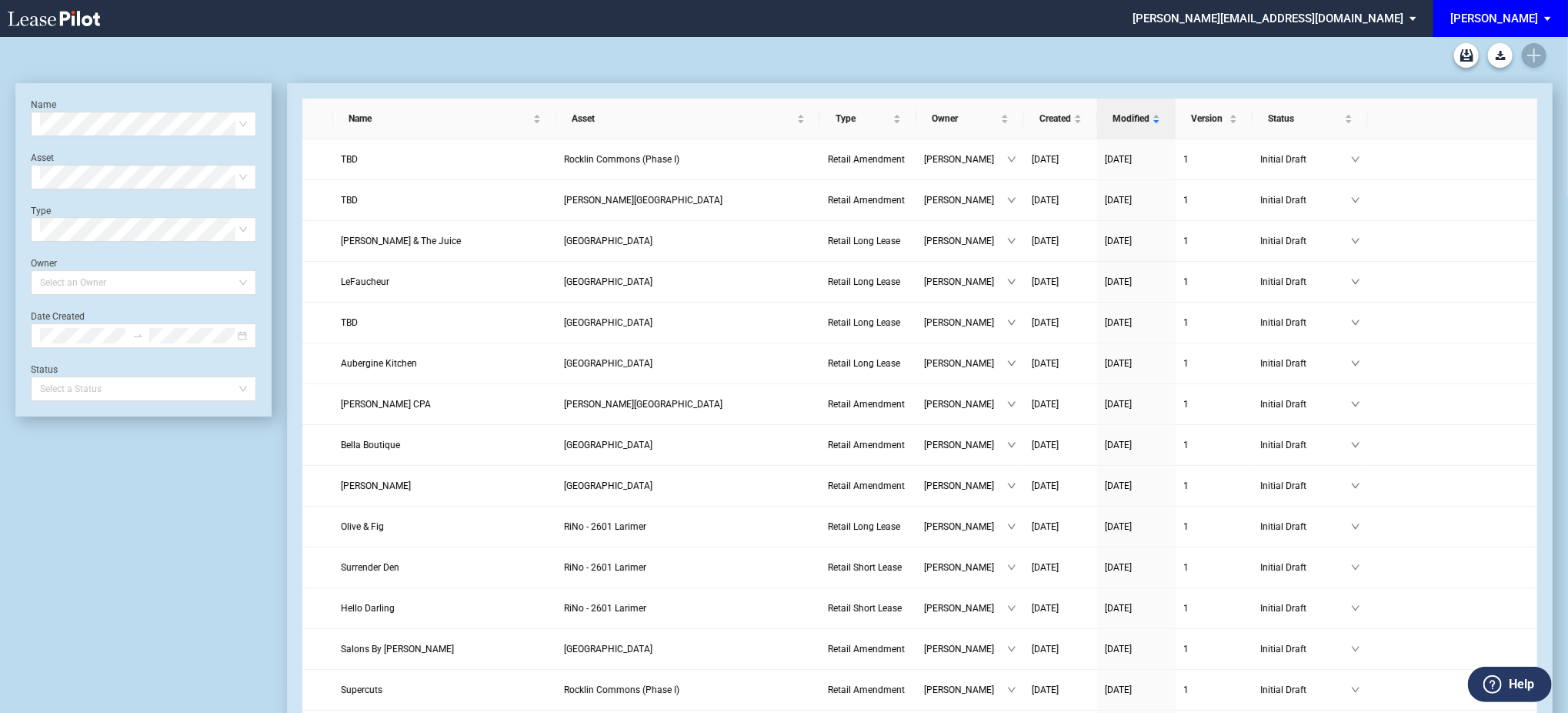
click at [1539, 63] on div "Long Form Retail Lease Blank Short Form Retail Lease Blank Retail Amendment Bla…" at bounding box center [784, 55] width 1538 height 37
click at [1535, 57] on icon "Create new document" at bounding box center [1534, 55] width 14 height 14
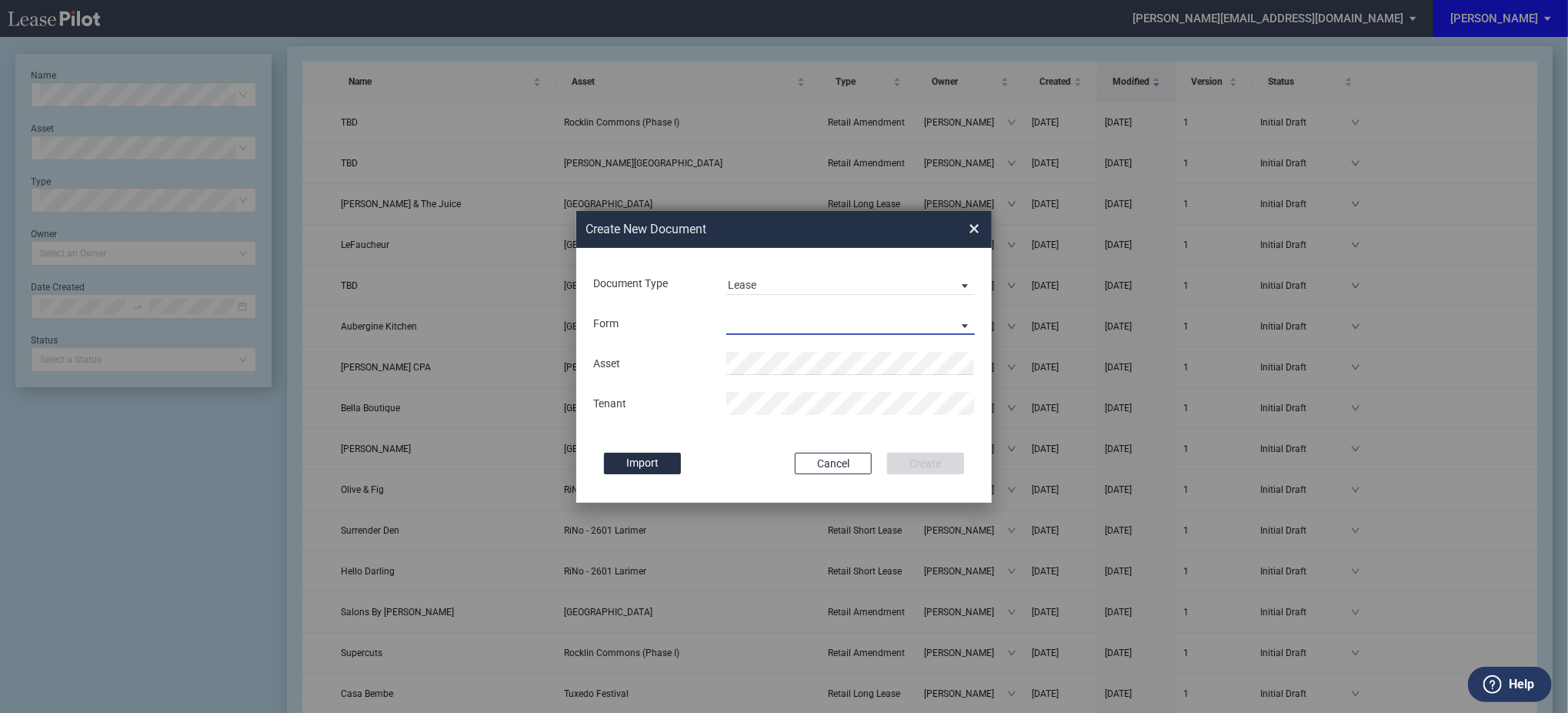
click at [790, 326] on md-select "Retail Long Lease Retail Short Lease" at bounding box center [851, 323] width 249 height 23
click at [782, 357] on div "Retail Short Lease" at bounding box center [777, 362] width 99 height 17
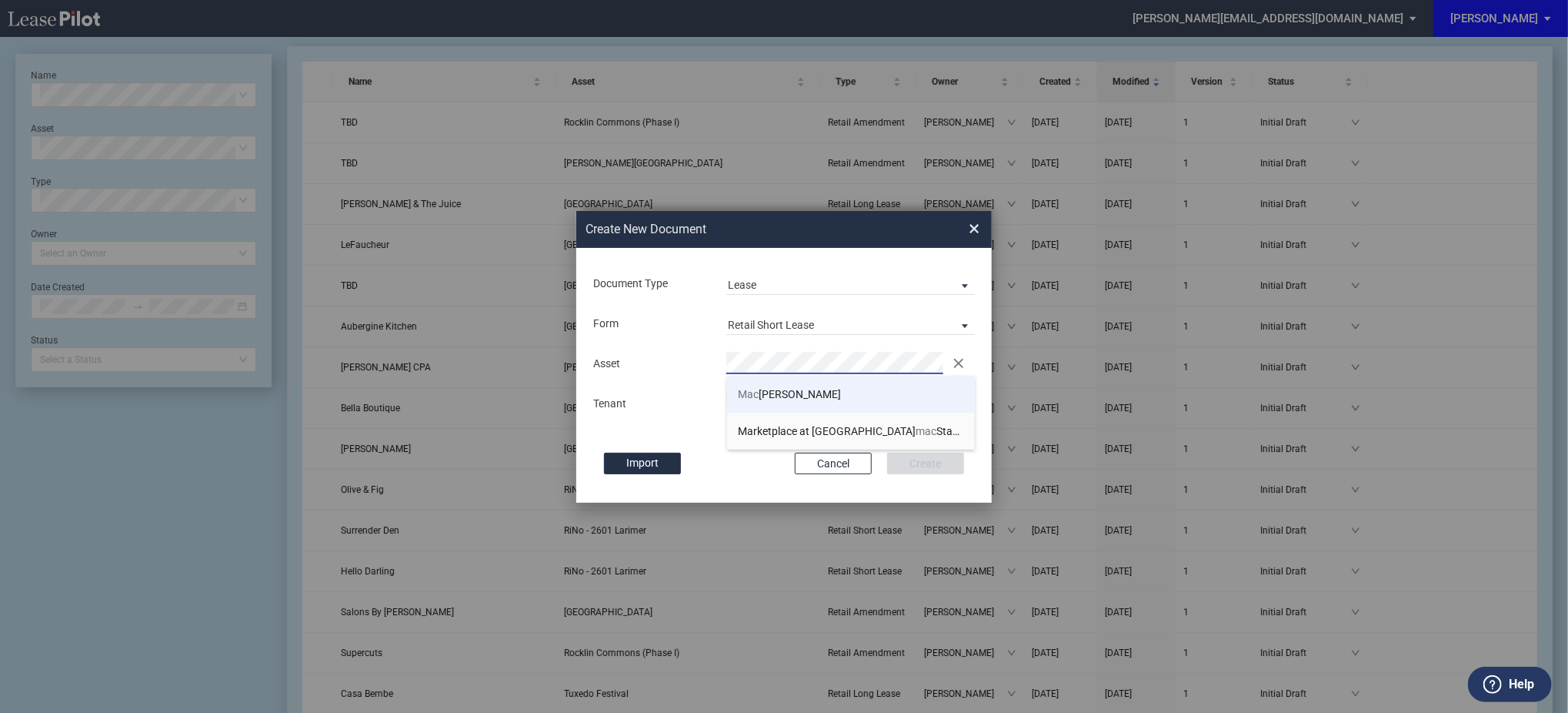
click at [766, 398] on span "Mac Arthur Park" at bounding box center [790, 394] width 103 height 12
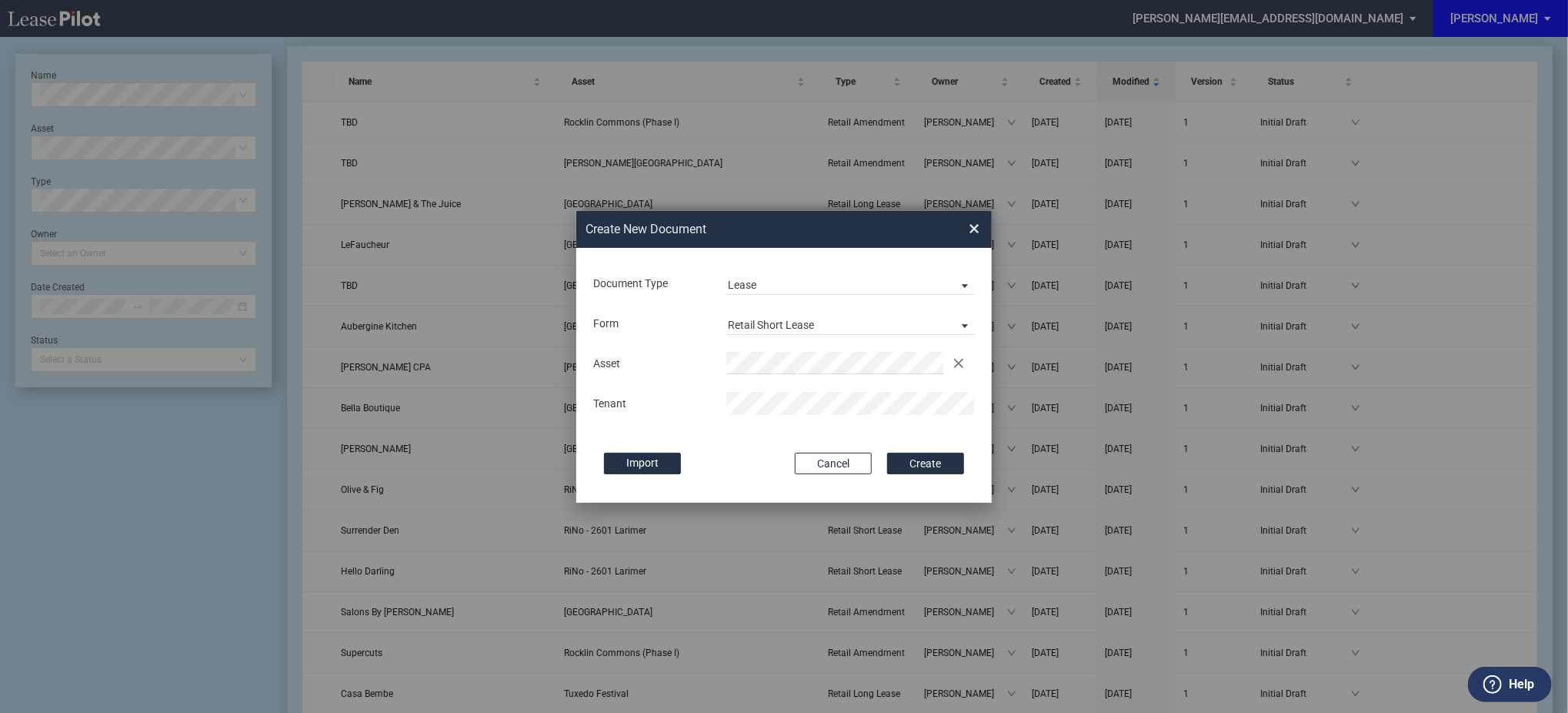
click at [888, 453] on button "Create" at bounding box center [926, 463] width 77 height 22
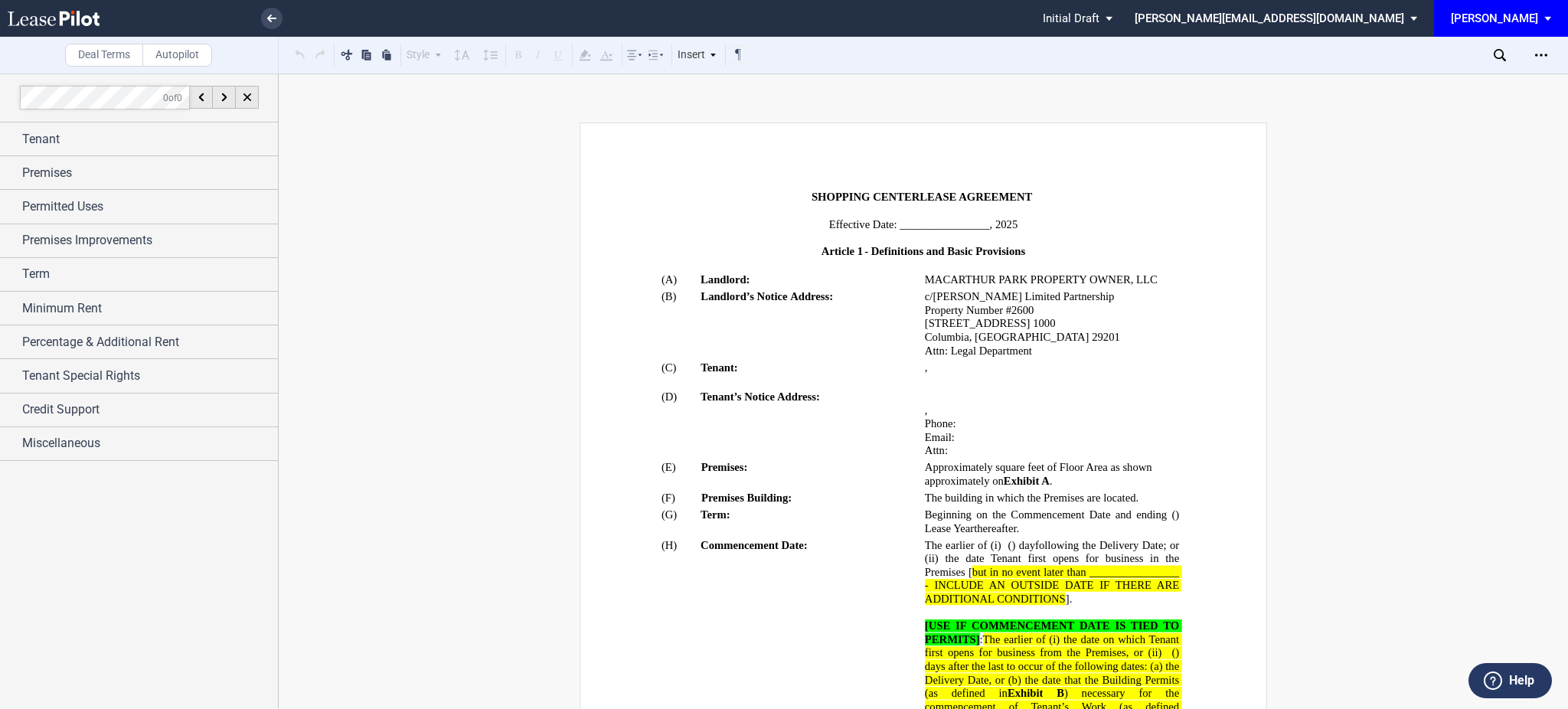
click at [1497, 62] on div "Download Share Document Print Create a New Version Import Changes Compare Expre…" at bounding box center [1531, 55] width 75 height 25
click at [1503, 49] on icon at bounding box center [1500, 55] width 12 height 12
drag, startPoint x: 1252, startPoint y: 83, endPoint x: 1252, endPoint y: 75, distance: 8.0
click at [1252, 75] on div "Deal Terms Autopilot Style Normal 8pt 9pt 10pt 10.5pt 11pt 12pt 14pt 16pt Norma…" at bounding box center [784, 391] width 1568 height 635
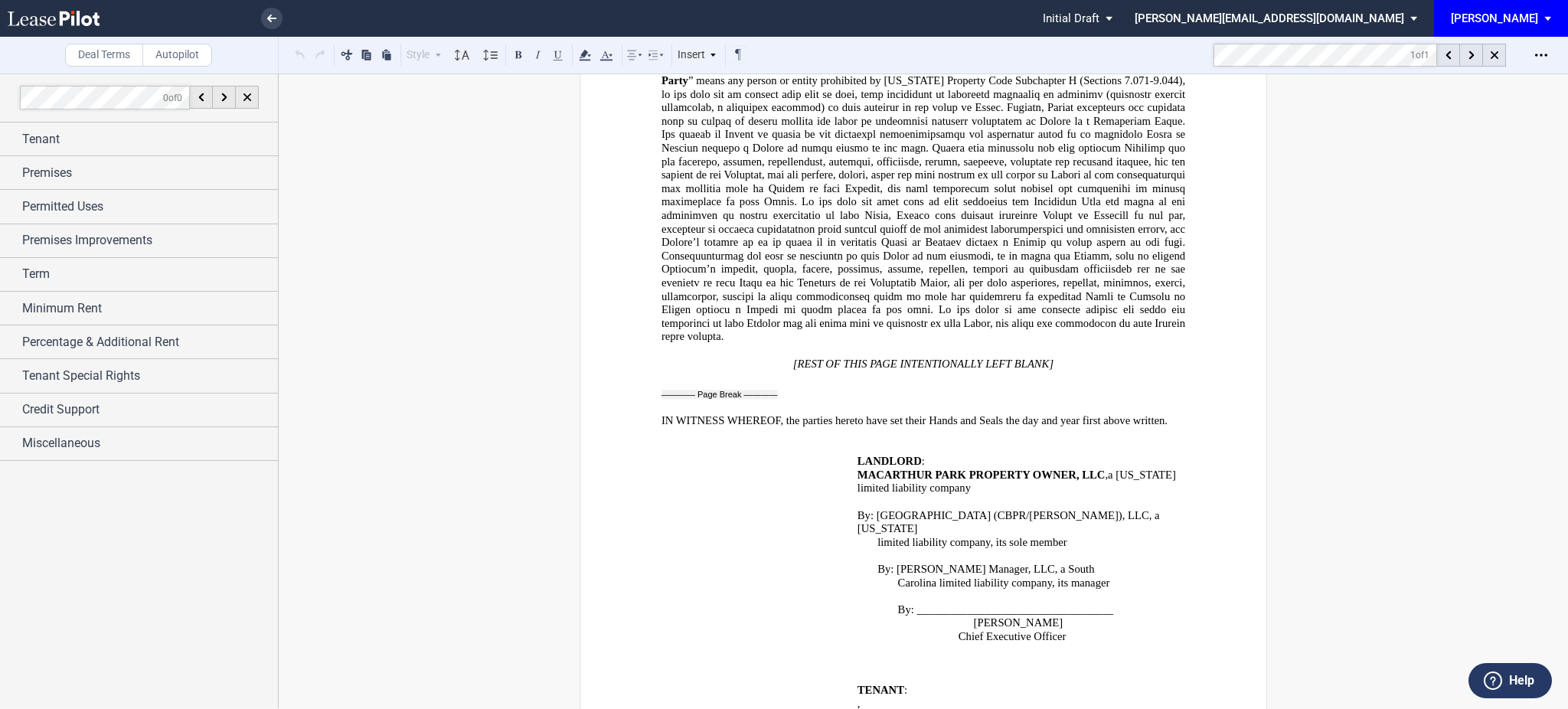
scroll to position [11799, 0]
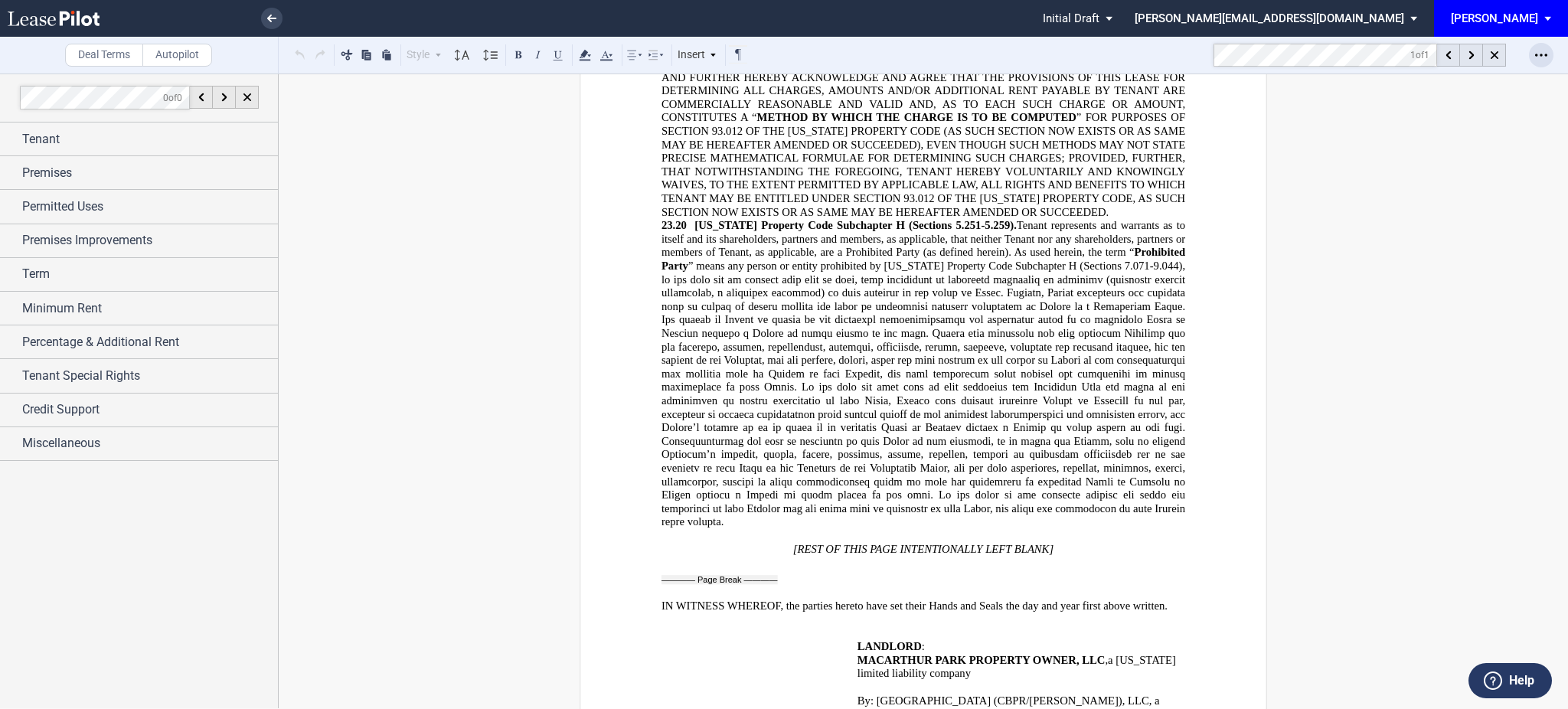
click at [1536, 44] on div "Open Lease options menu" at bounding box center [1542, 55] width 25 height 25
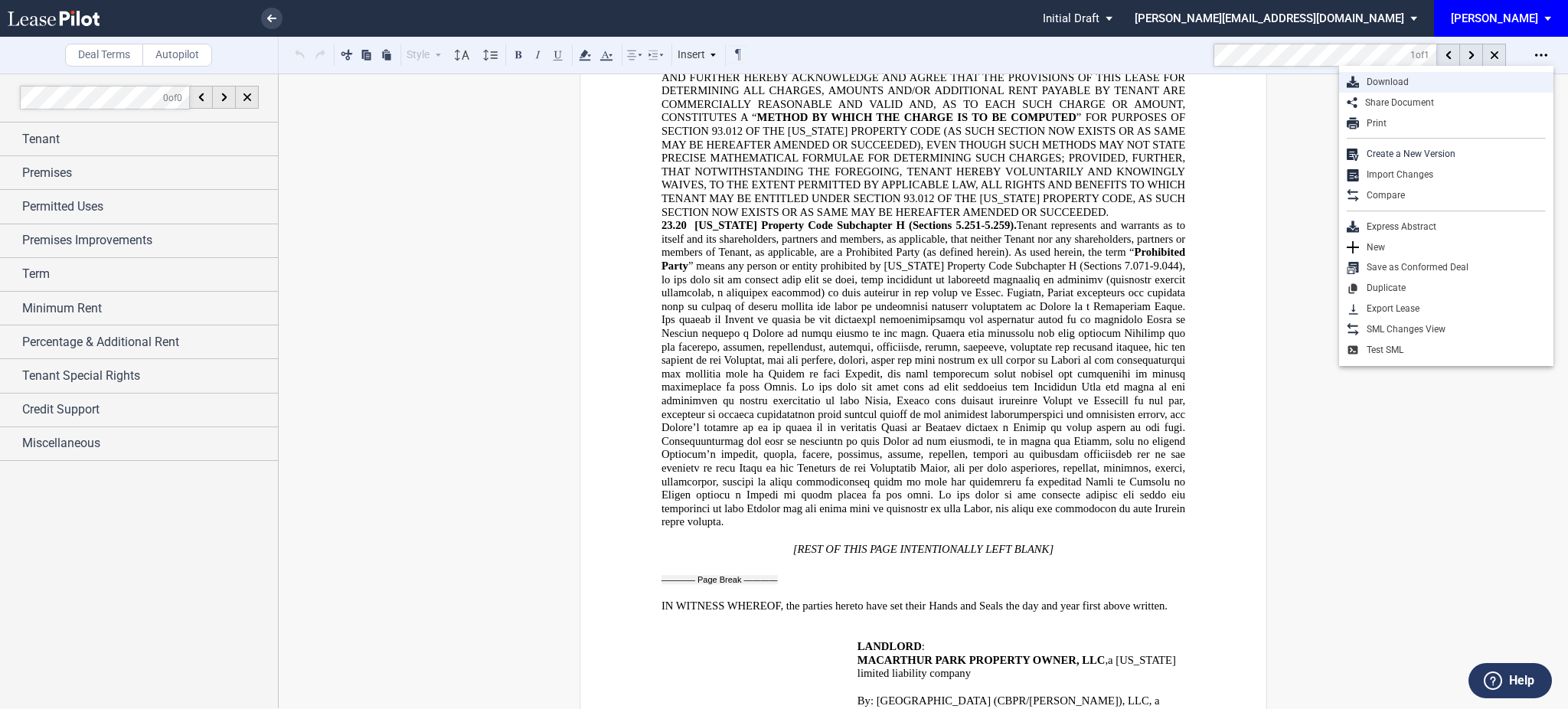
click at [1443, 80] on div "Download" at bounding box center [1453, 82] width 187 height 13
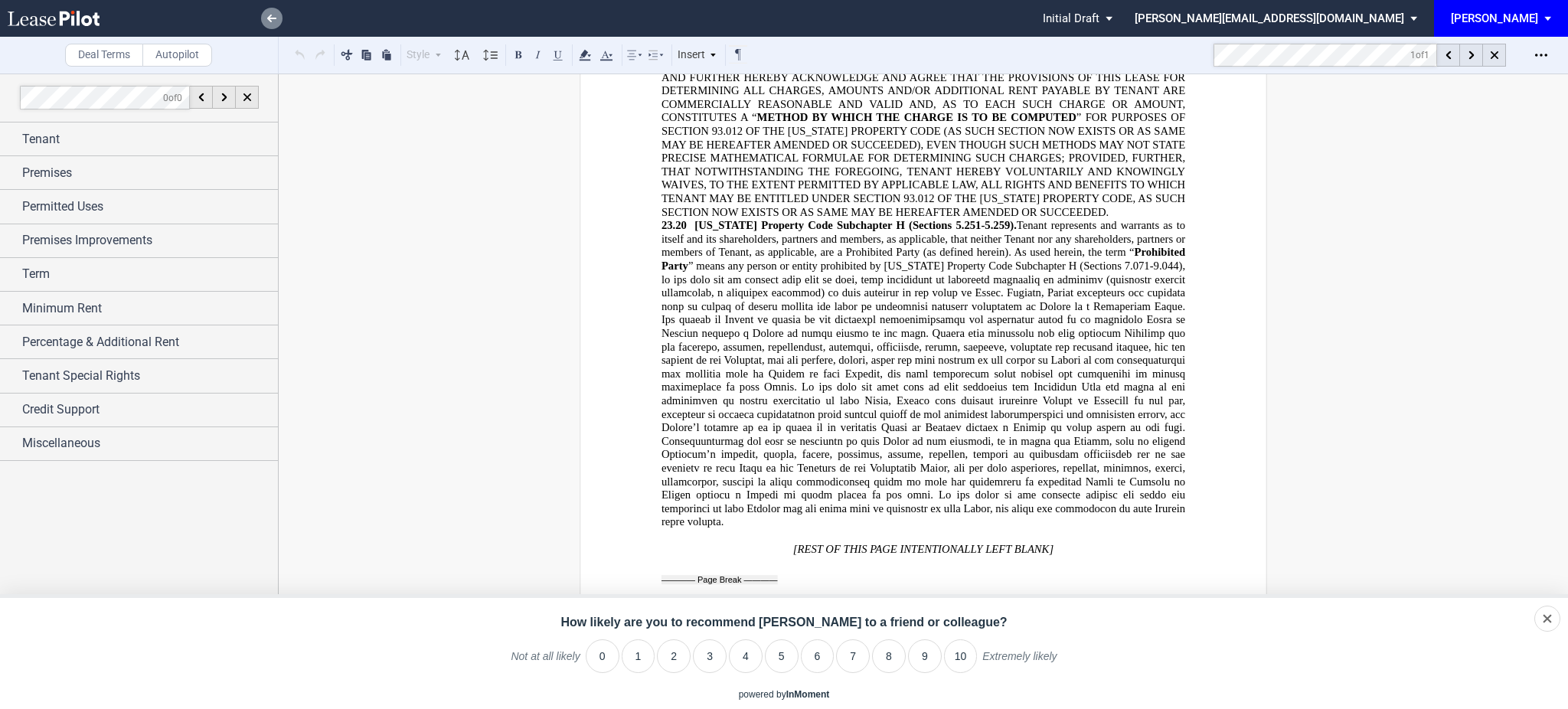
click at [280, 15] on link at bounding box center [271, 18] width 22 height 22
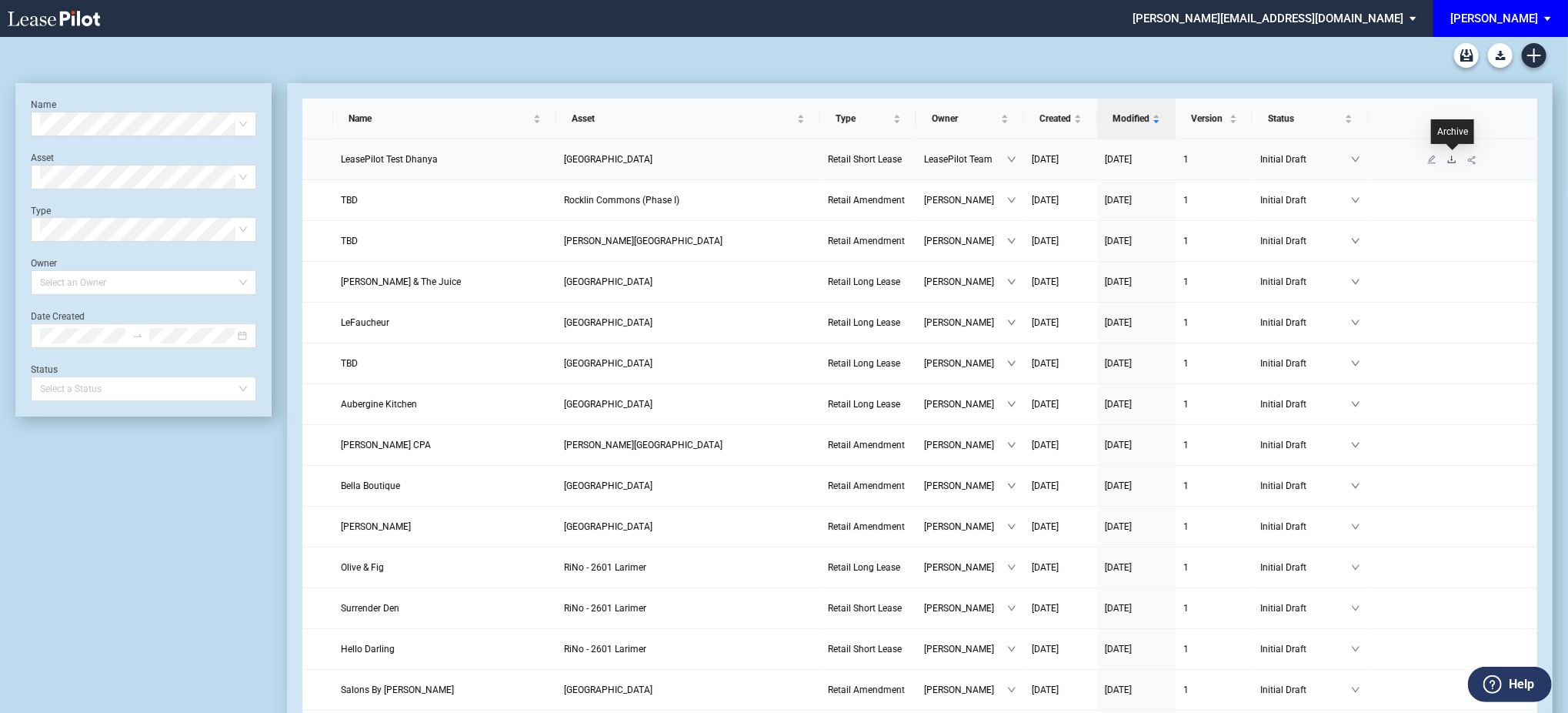
click at [1451, 156] on icon "download" at bounding box center [1452, 159] width 8 height 7
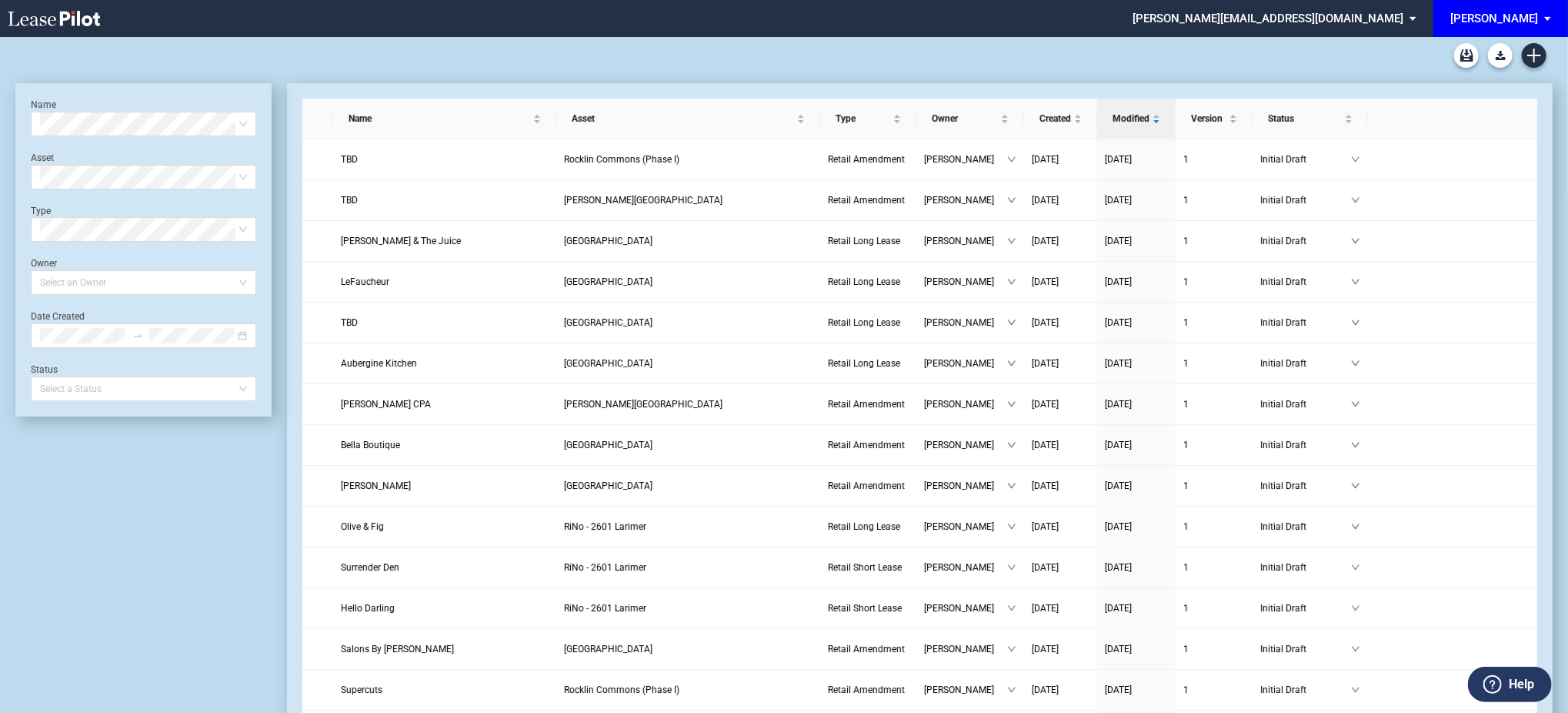
click at [1535, 57] on icon "Create new document" at bounding box center [1534, 55] width 14 height 14
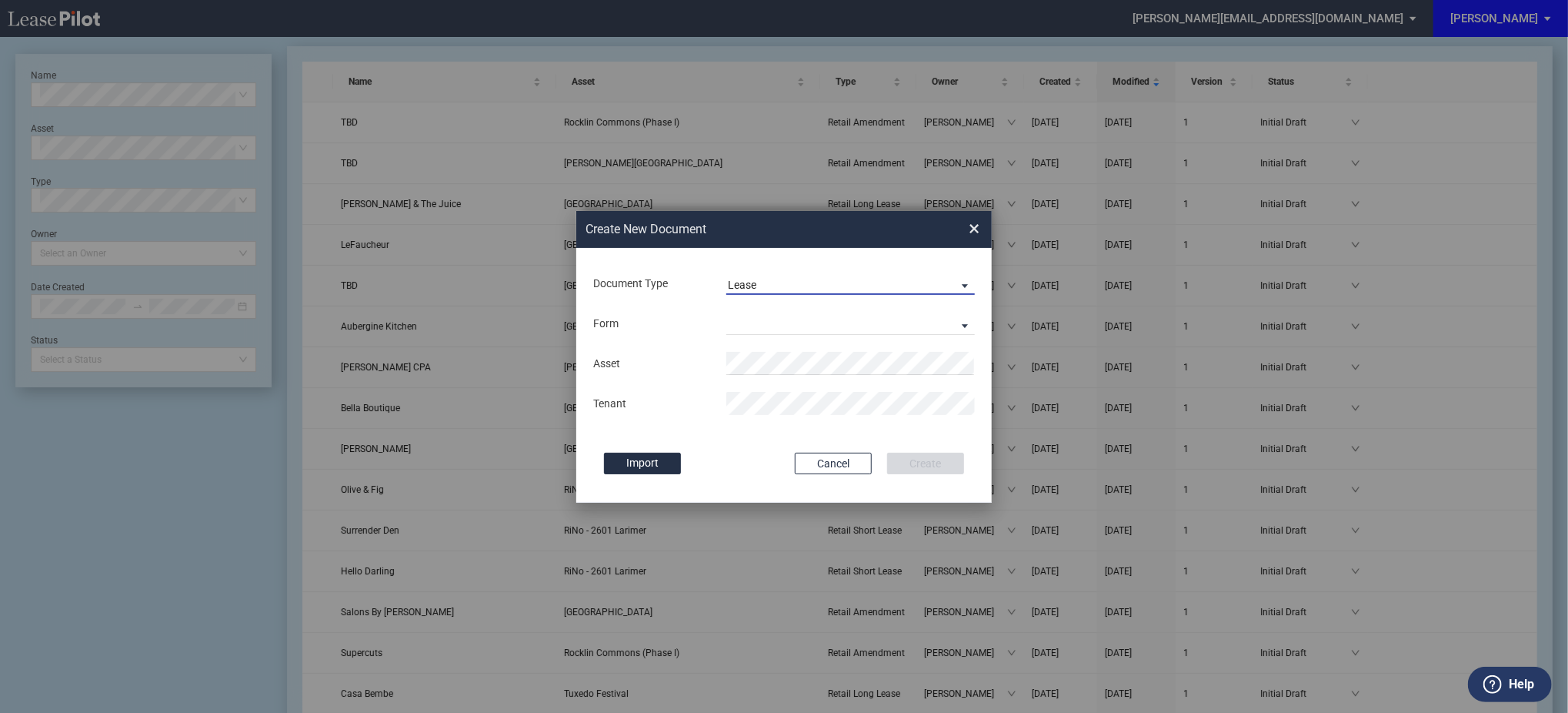
click at [834, 283] on span "Lease" at bounding box center [838, 285] width 220 height 15
click at [842, 321] on md-option "Amendment" at bounding box center [851, 321] width 273 height 37
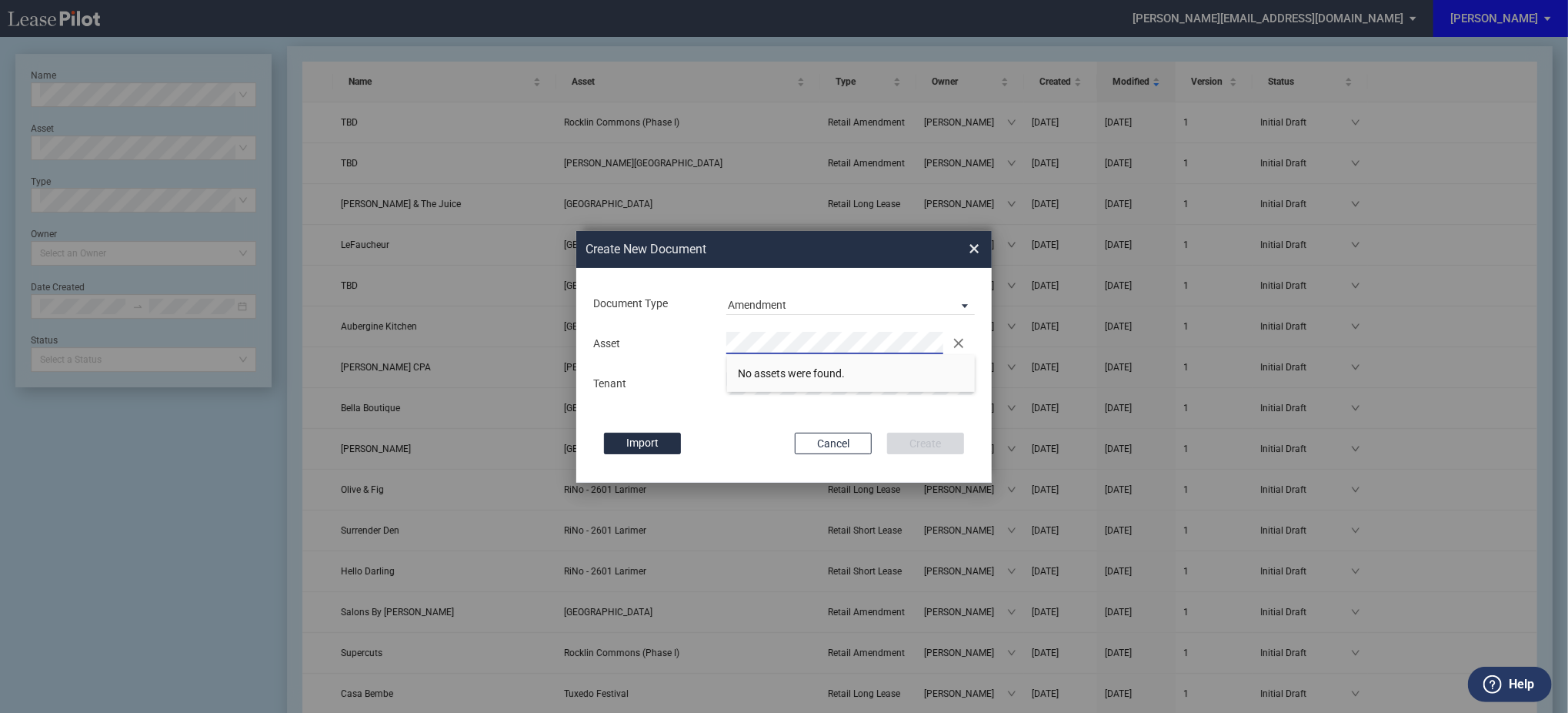
click at [445, 350] on div "Create New Document Create New Conformed Deal × Document Type Amendment Deal Ty…" at bounding box center [784, 356] width 1568 height 714
click at [794, 388] on li "Terr ace Shops" at bounding box center [851, 373] width 249 height 37
click at [888, 433] on button "Create" at bounding box center [926, 443] width 77 height 22
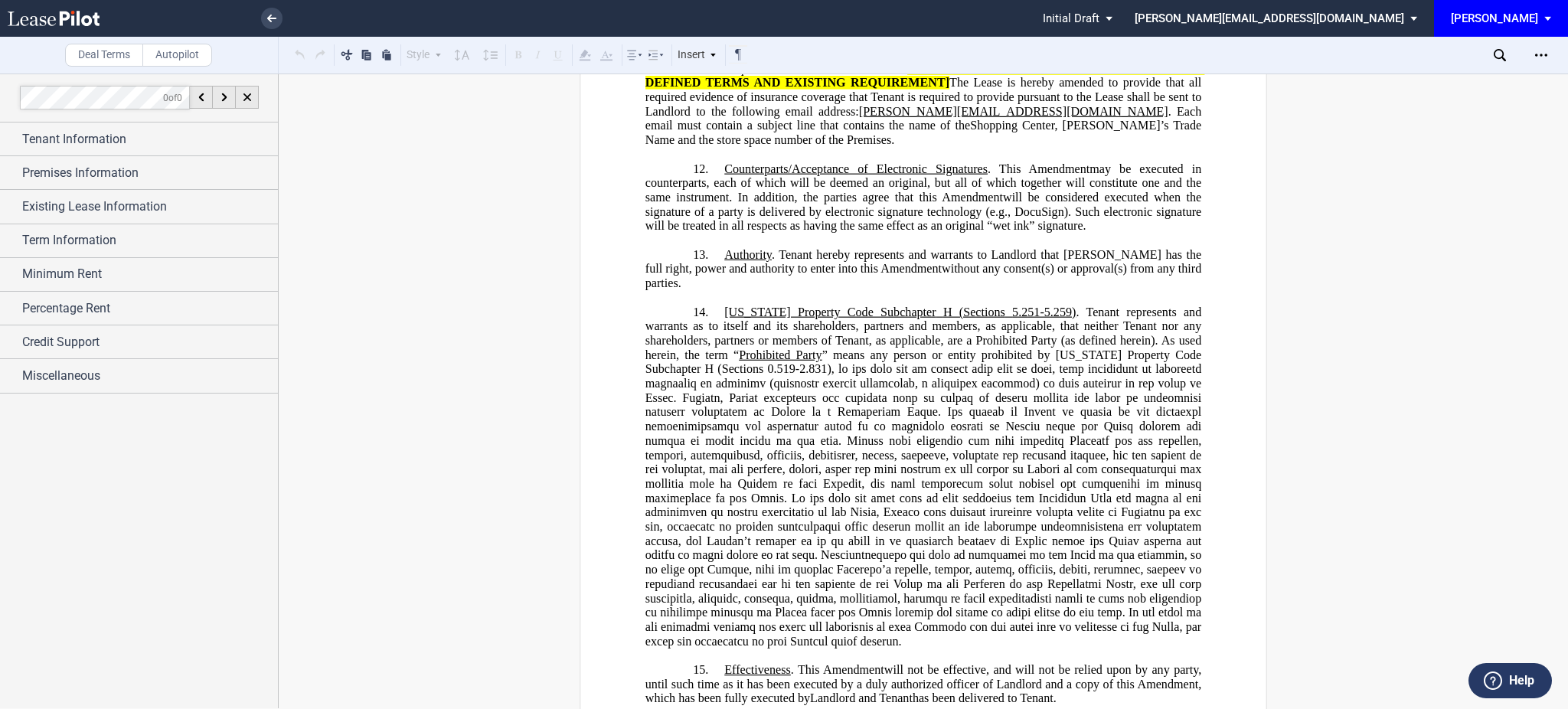
scroll to position [1530, 0]
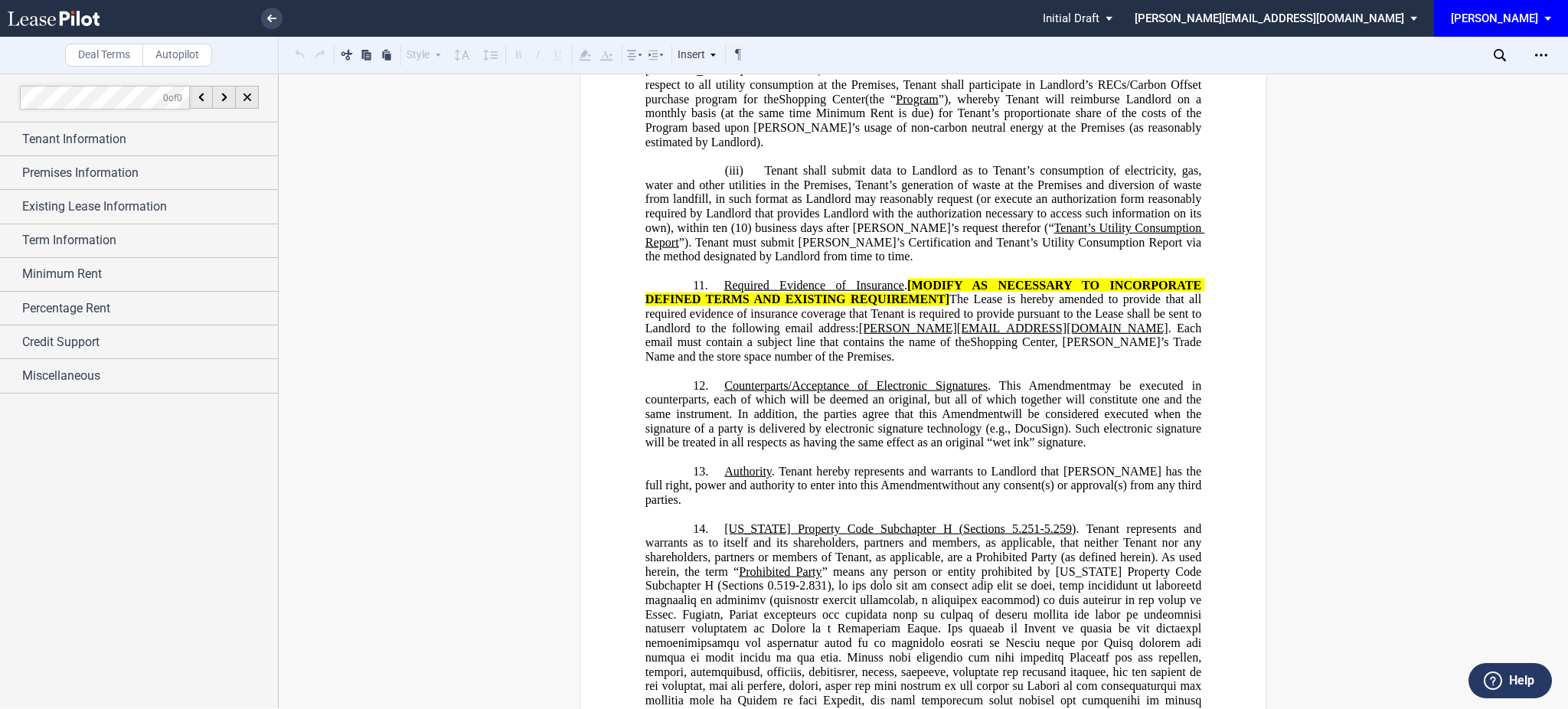
click at [1506, 62] on div "Download Share Document Print Create a New Version Import Changes Compare Expre…" at bounding box center [1531, 55] width 75 height 25
click at [1501, 55] on icon at bounding box center [1500, 55] width 12 height 12
click at [1535, 54] on icon "Open Lease options menu" at bounding box center [1541, 55] width 12 height 12
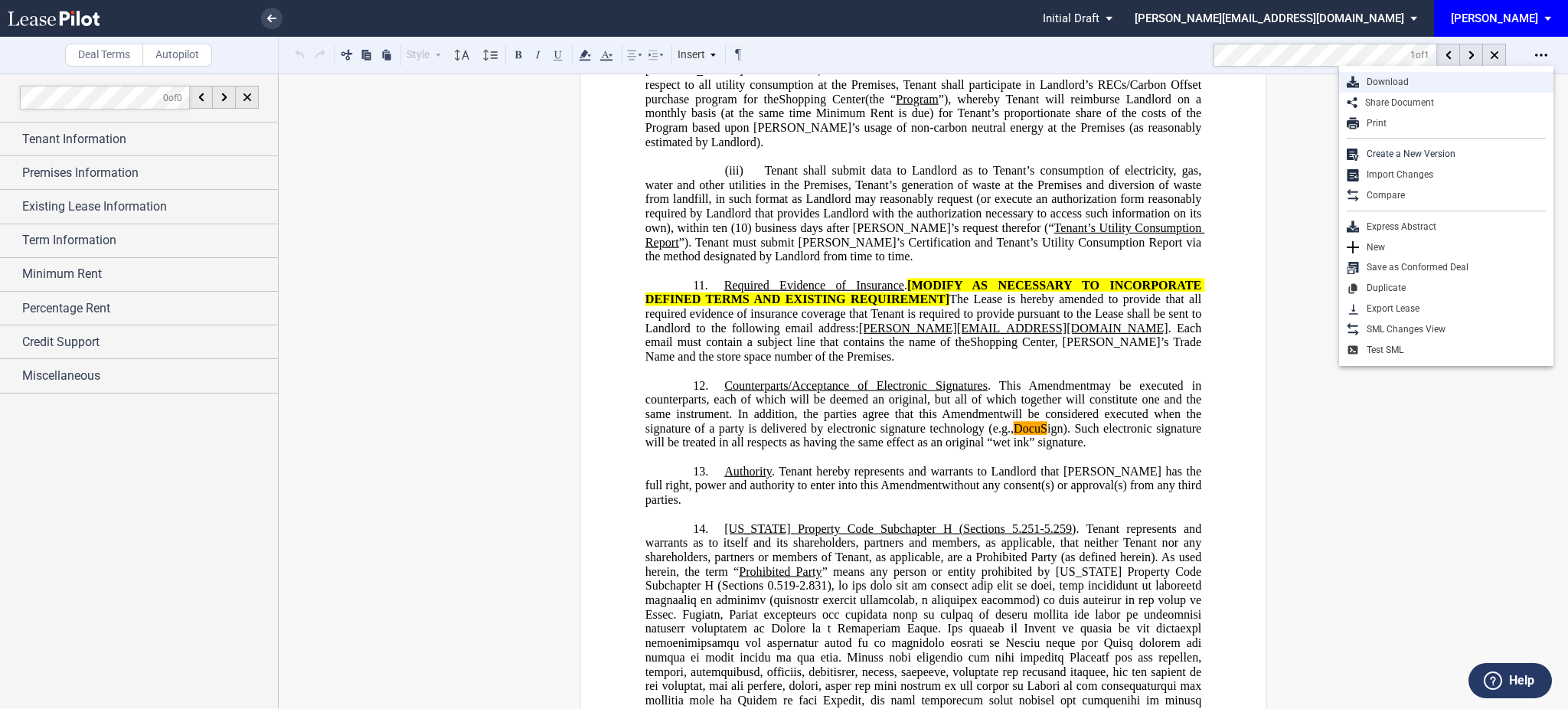
click at [1430, 89] on div "Download" at bounding box center [1446, 82] width 215 height 21
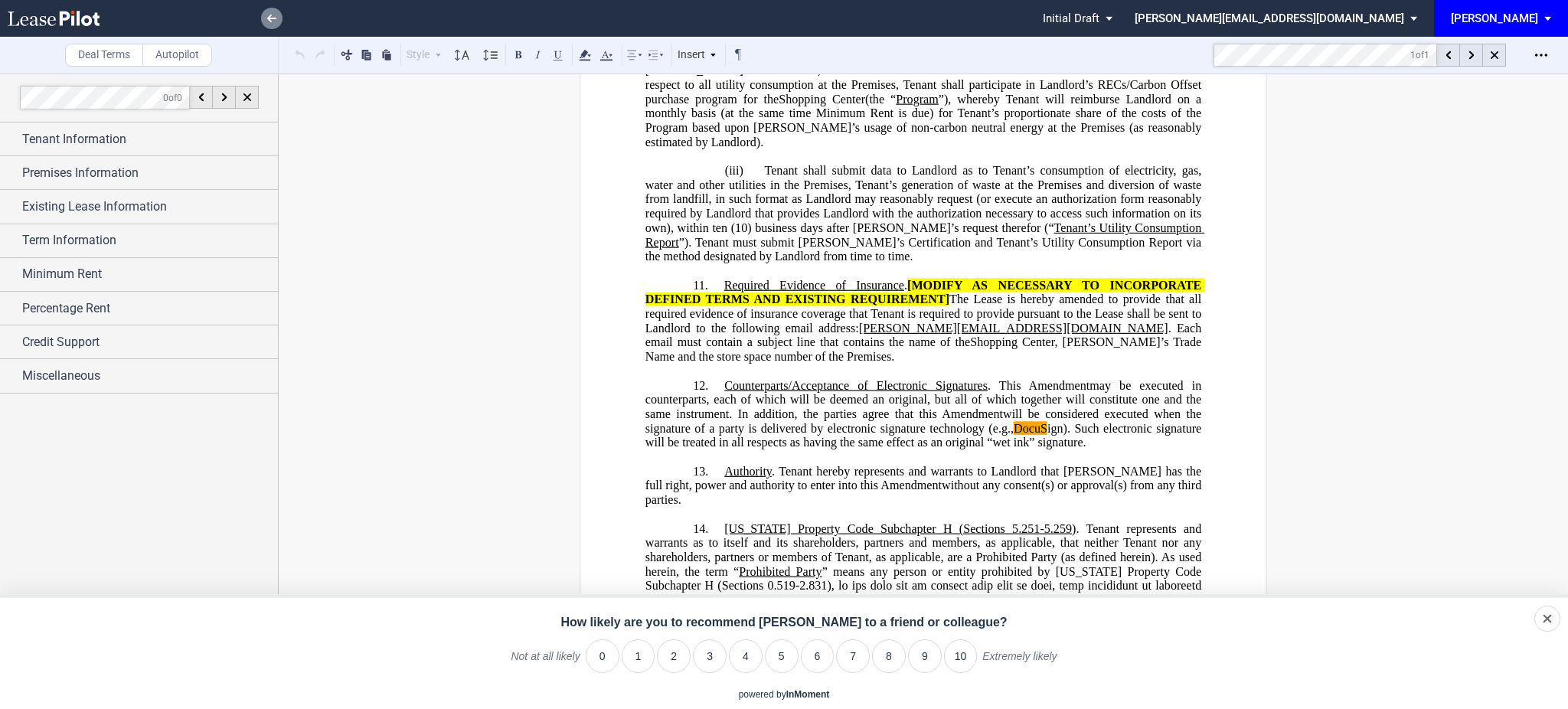
click at [270, 21] on use at bounding box center [272, 18] width 9 height 8
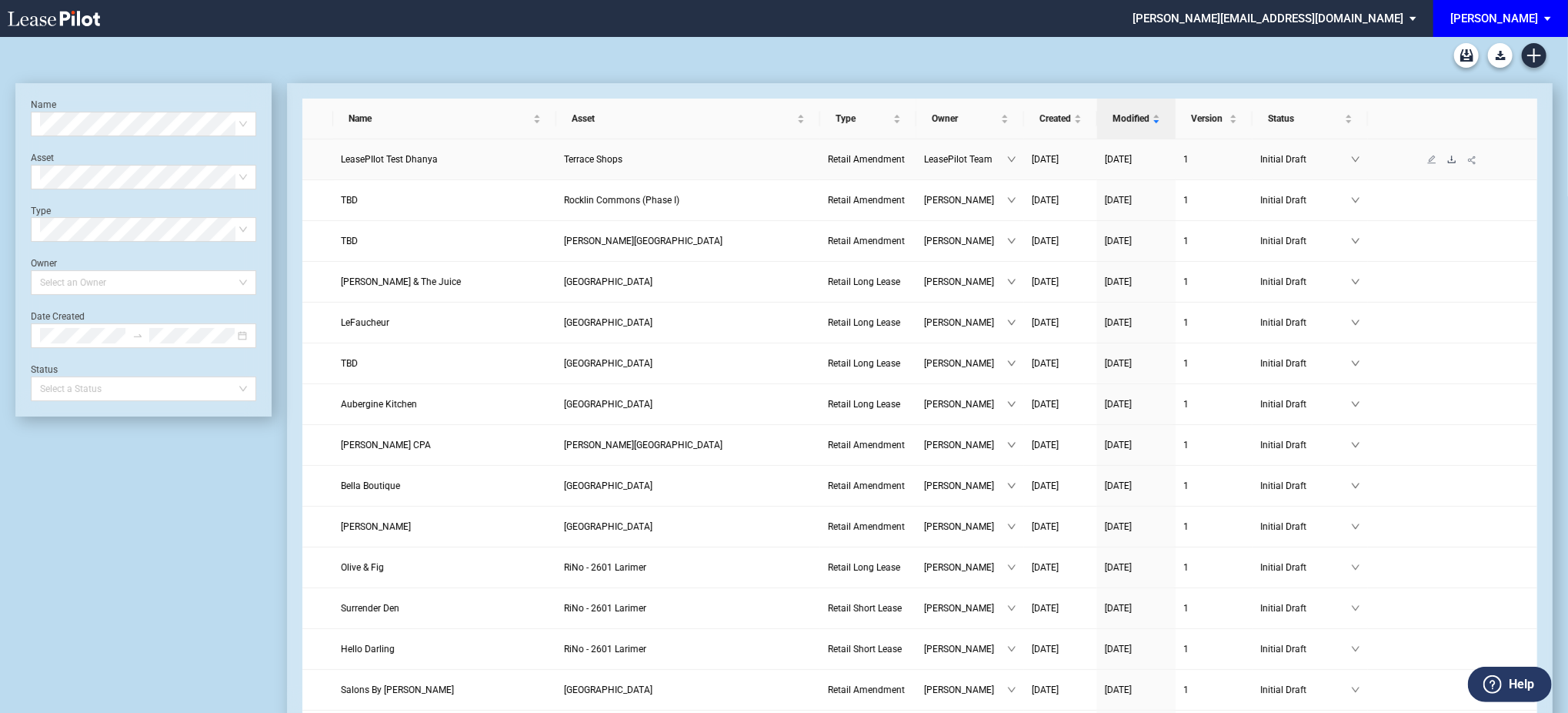
click at [1455, 160] on icon "download" at bounding box center [1452, 160] width 10 height 10
click at [1453, 159] on icon "download" at bounding box center [1452, 159] width 8 height 7
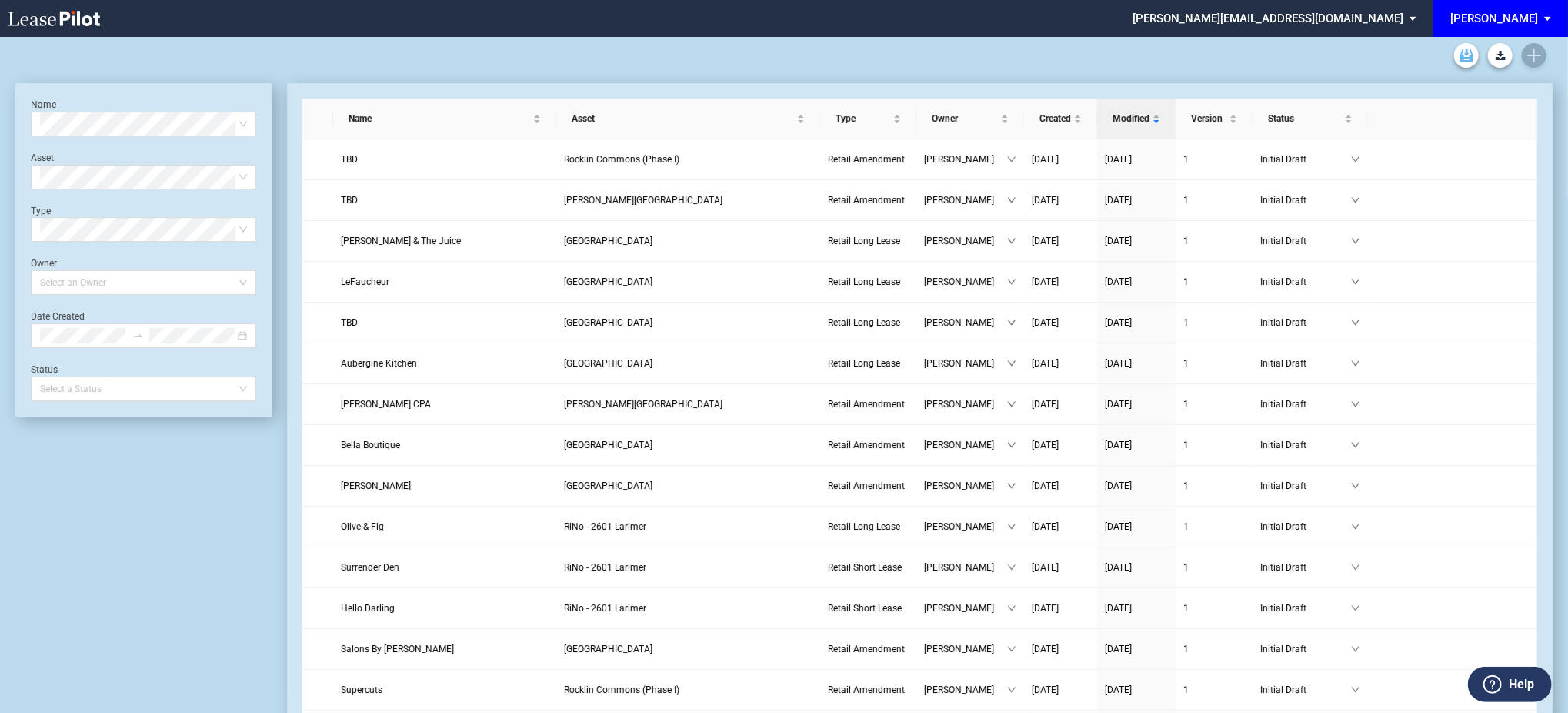
click at [1463, 52] on icon "Archive" at bounding box center [1467, 55] width 13 height 12
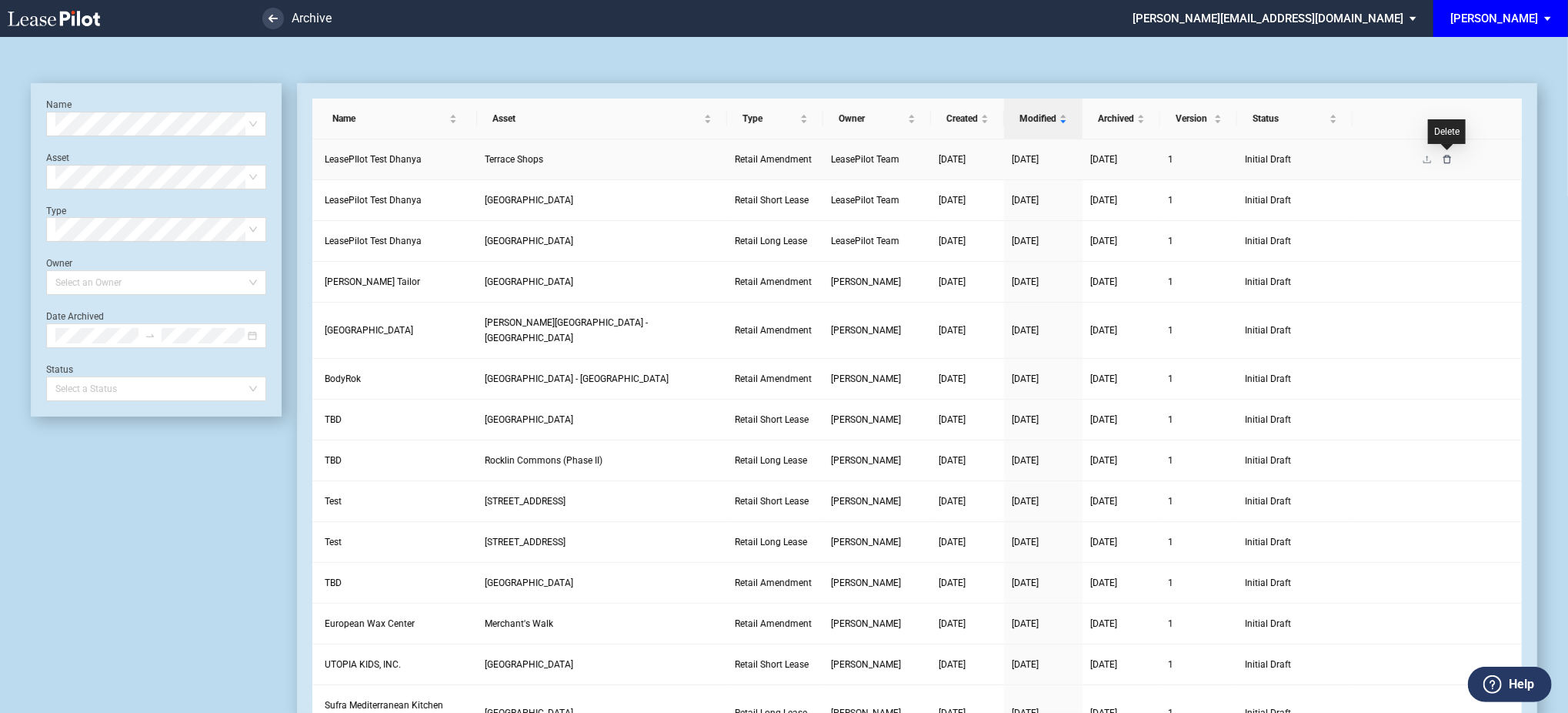
click at [1447, 161] on icon "delete" at bounding box center [1447, 160] width 10 height 10
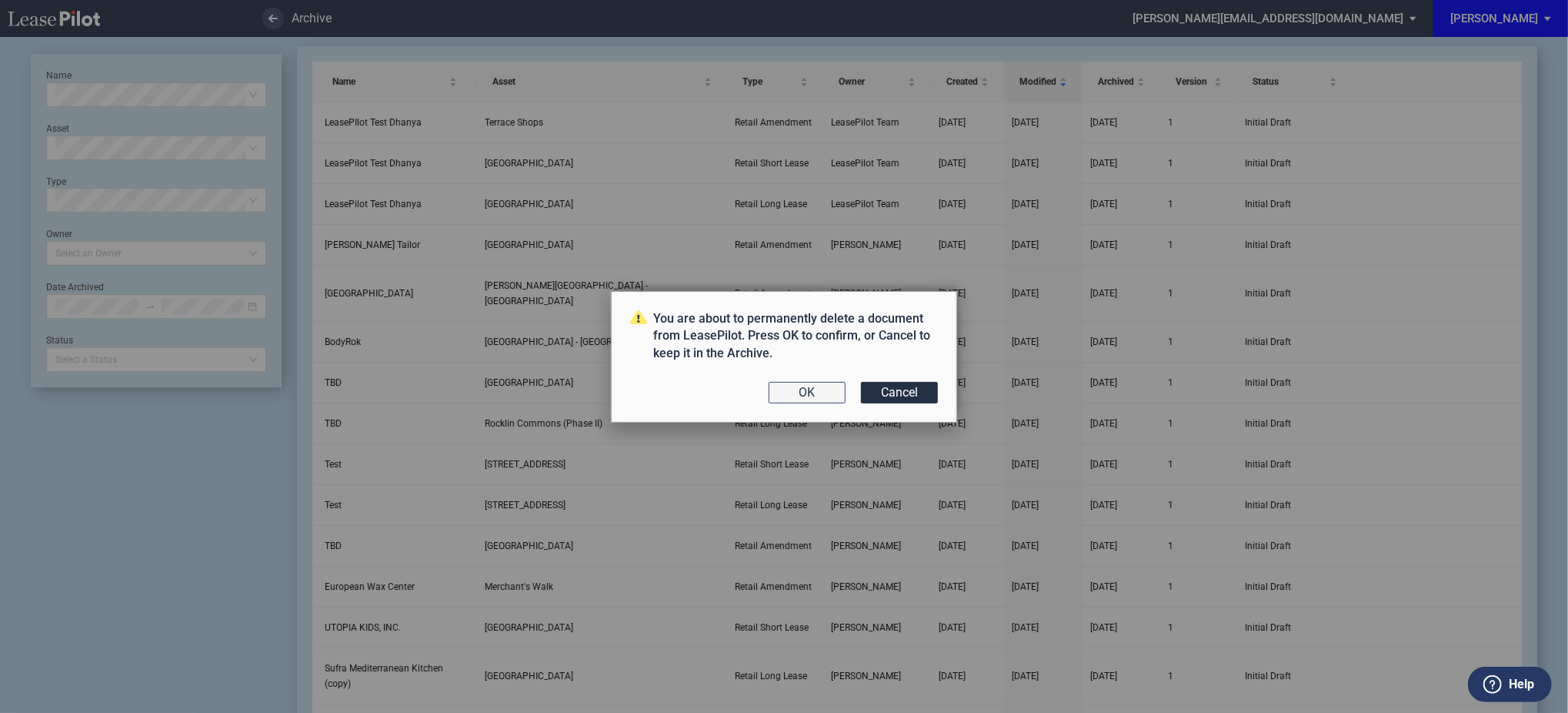
click at [803, 382] on button "OK" at bounding box center [807, 393] width 77 height 22
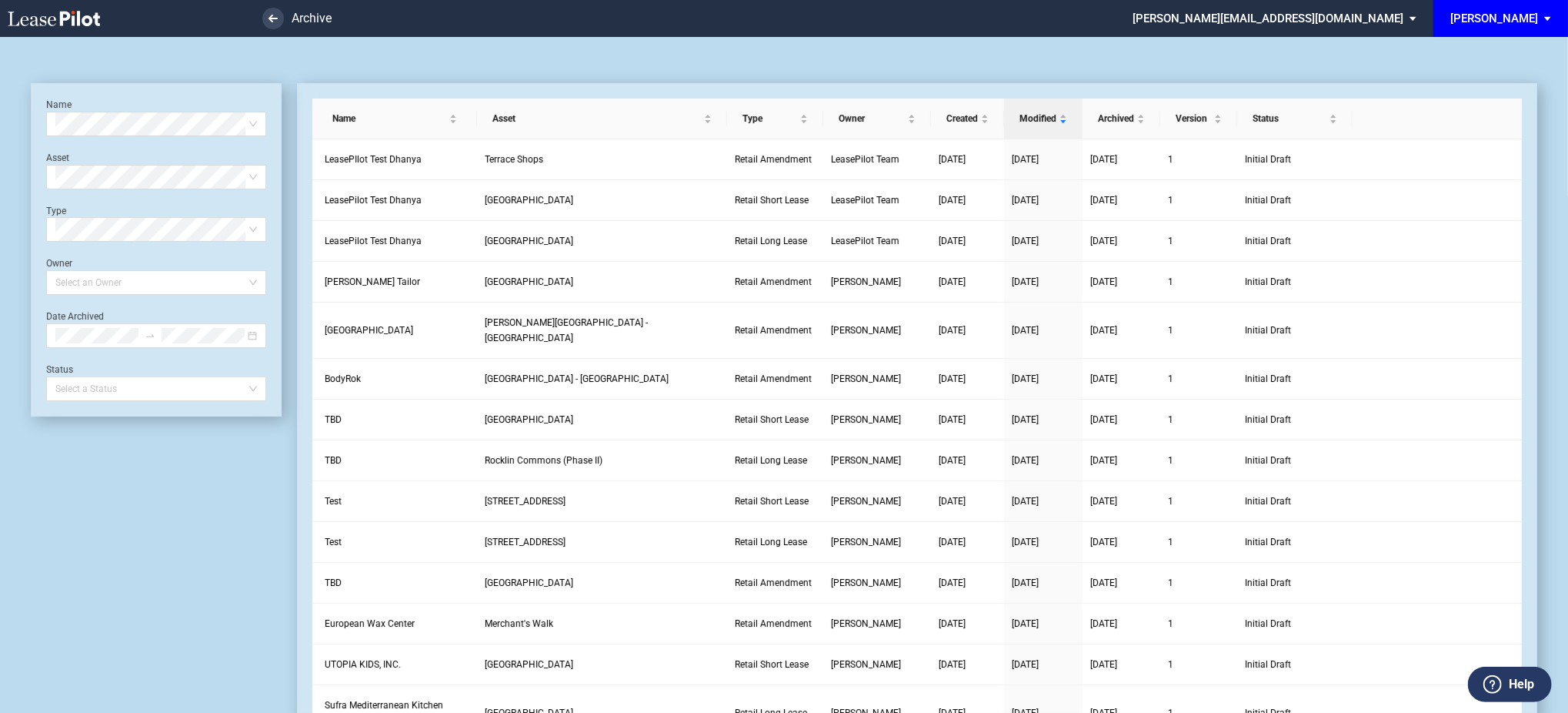
scroll to position [37, 0]
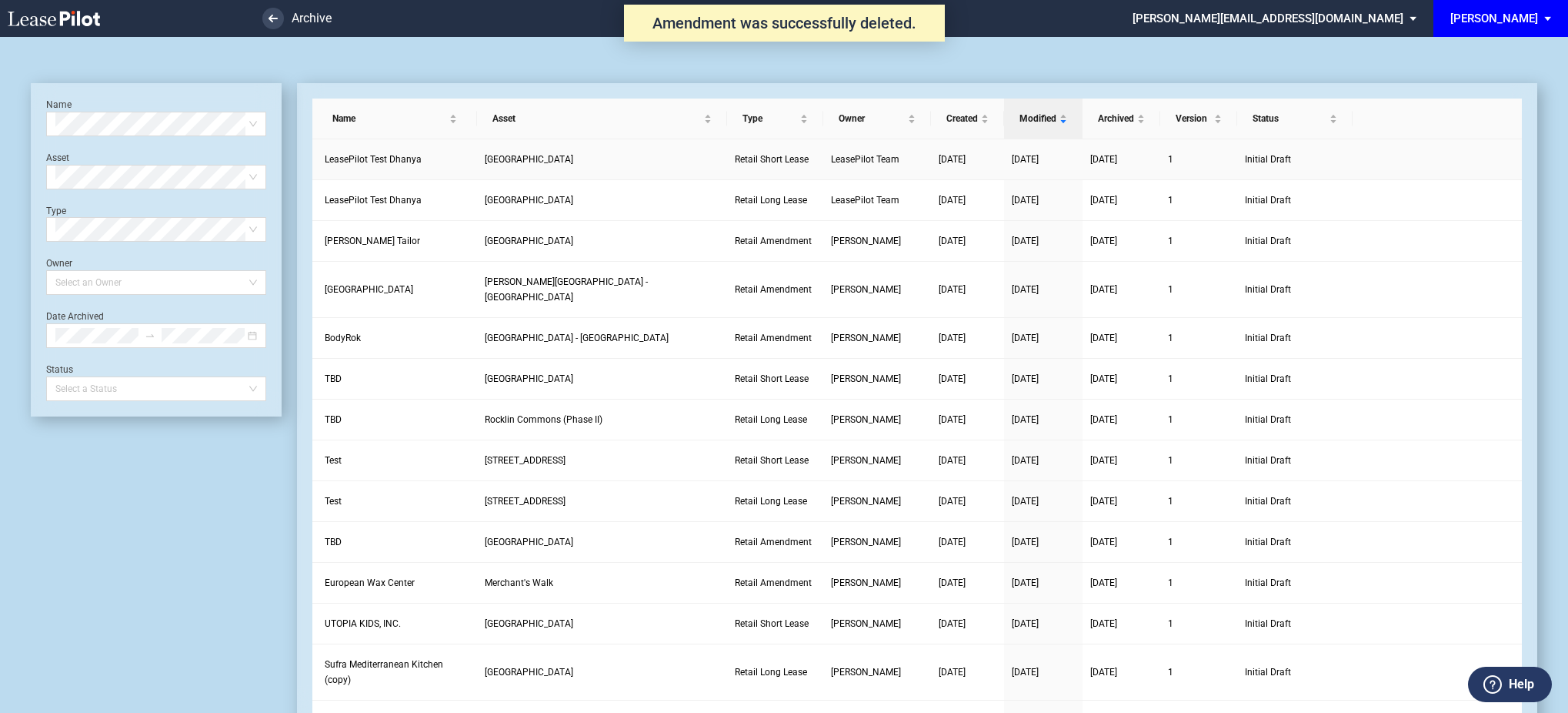
scroll to position [37, 0]
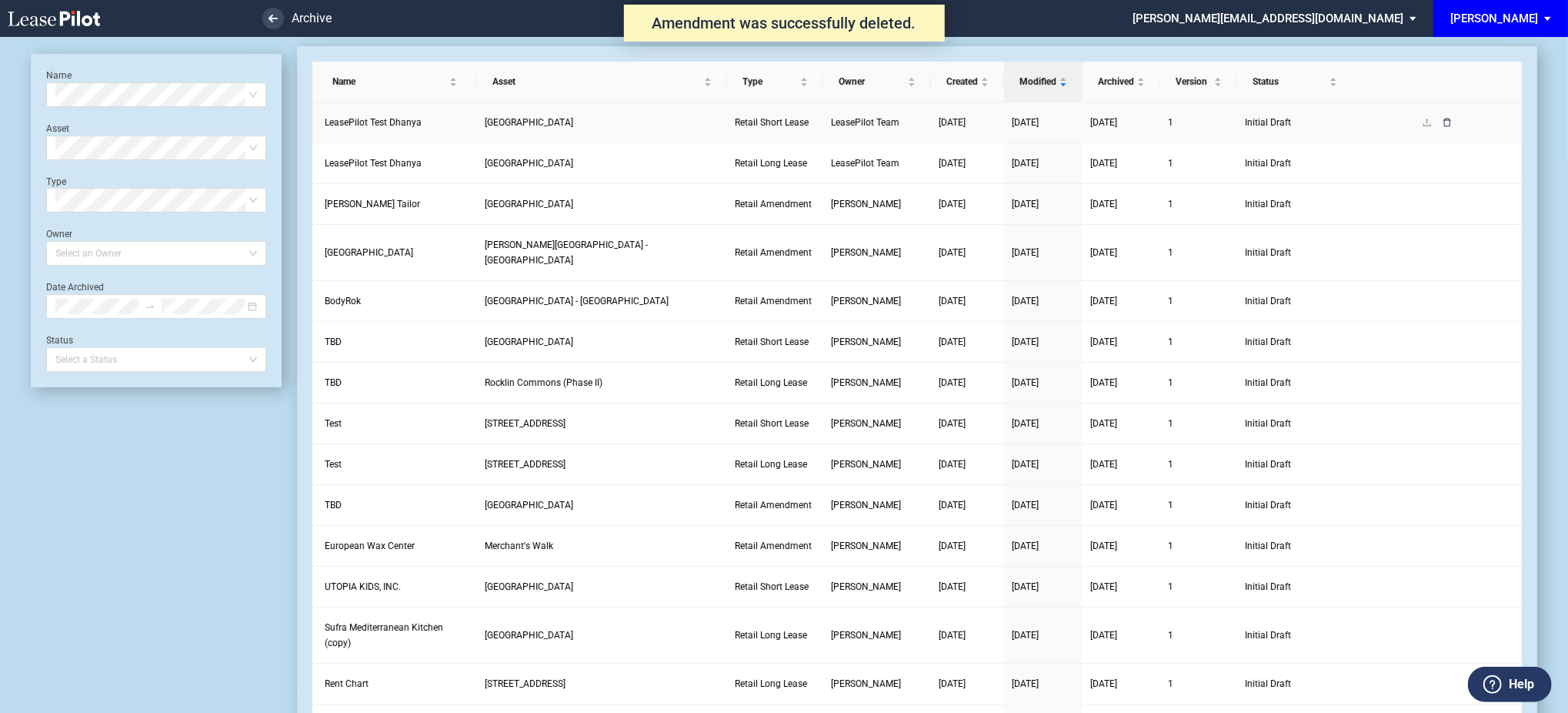
click at [1445, 124] on icon "delete" at bounding box center [1447, 123] width 10 height 10
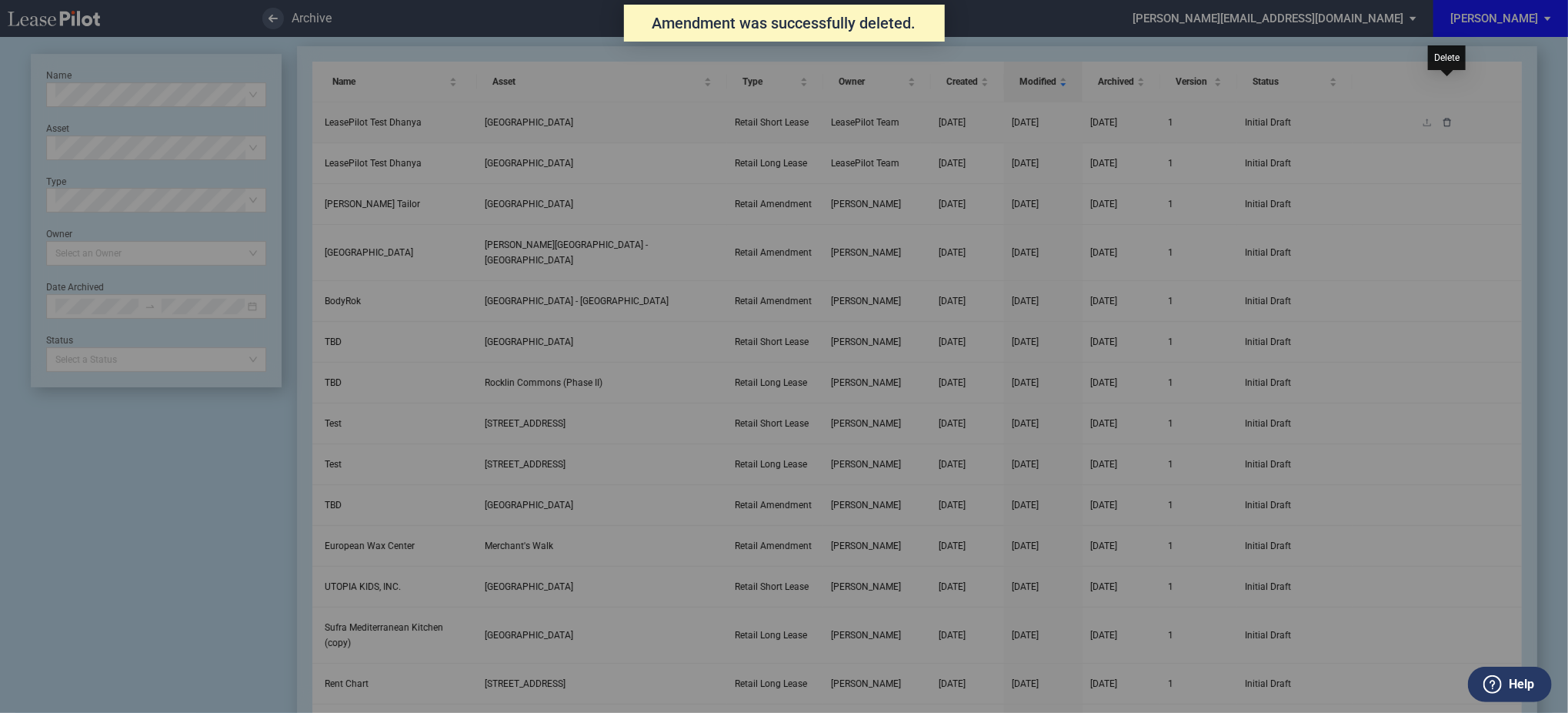
scroll to position [0, 0]
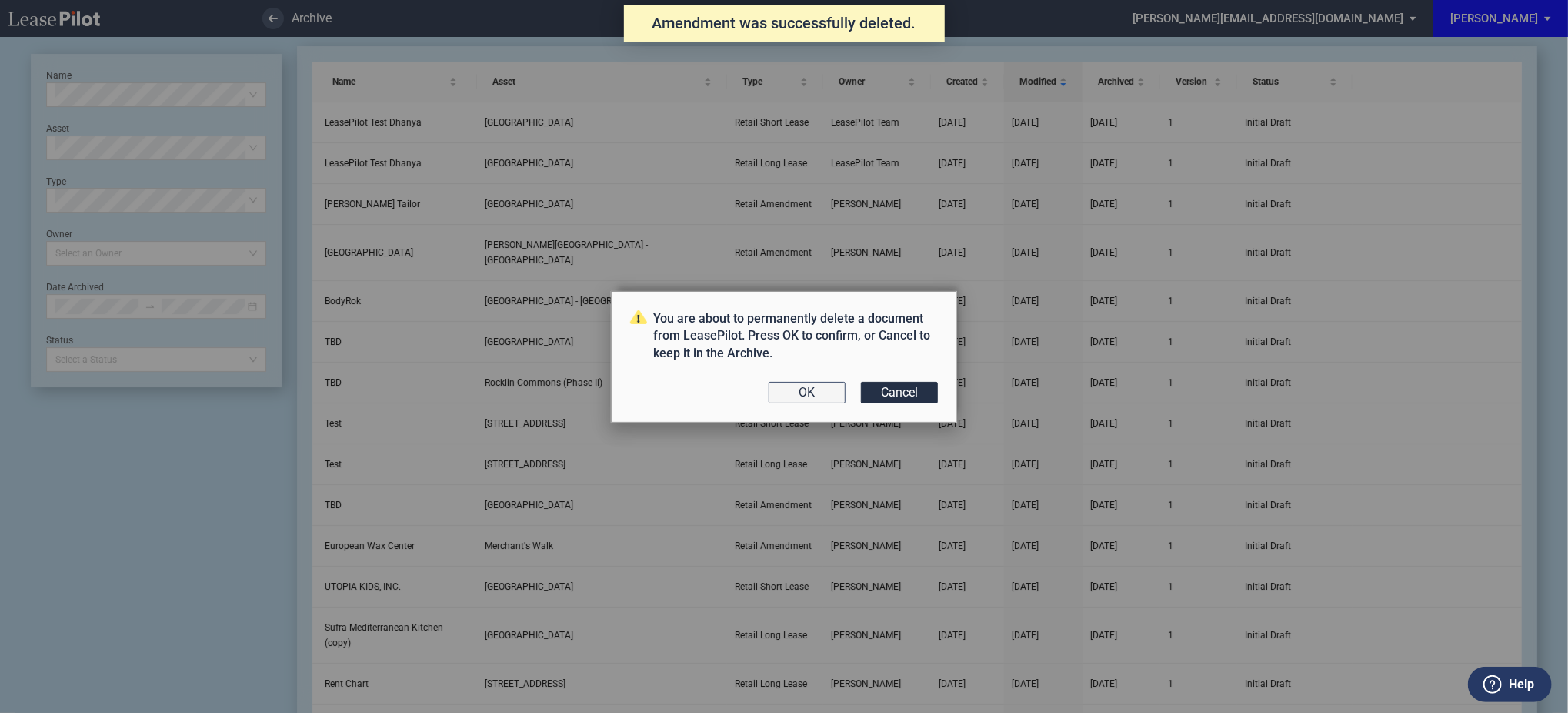
click at [813, 390] on button "OK" at bounding box center [807, 393] width 77 height 22
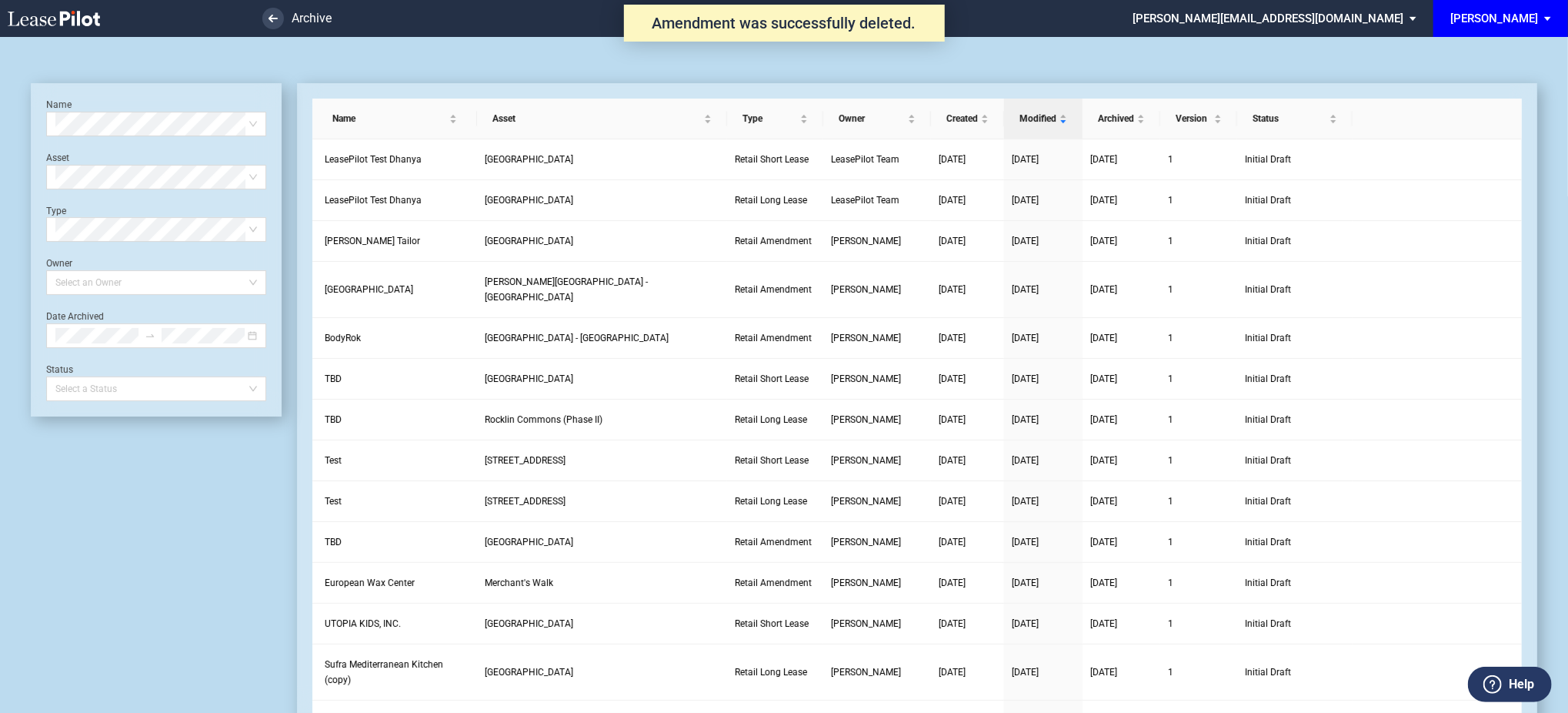
scroll to position [37, 0]
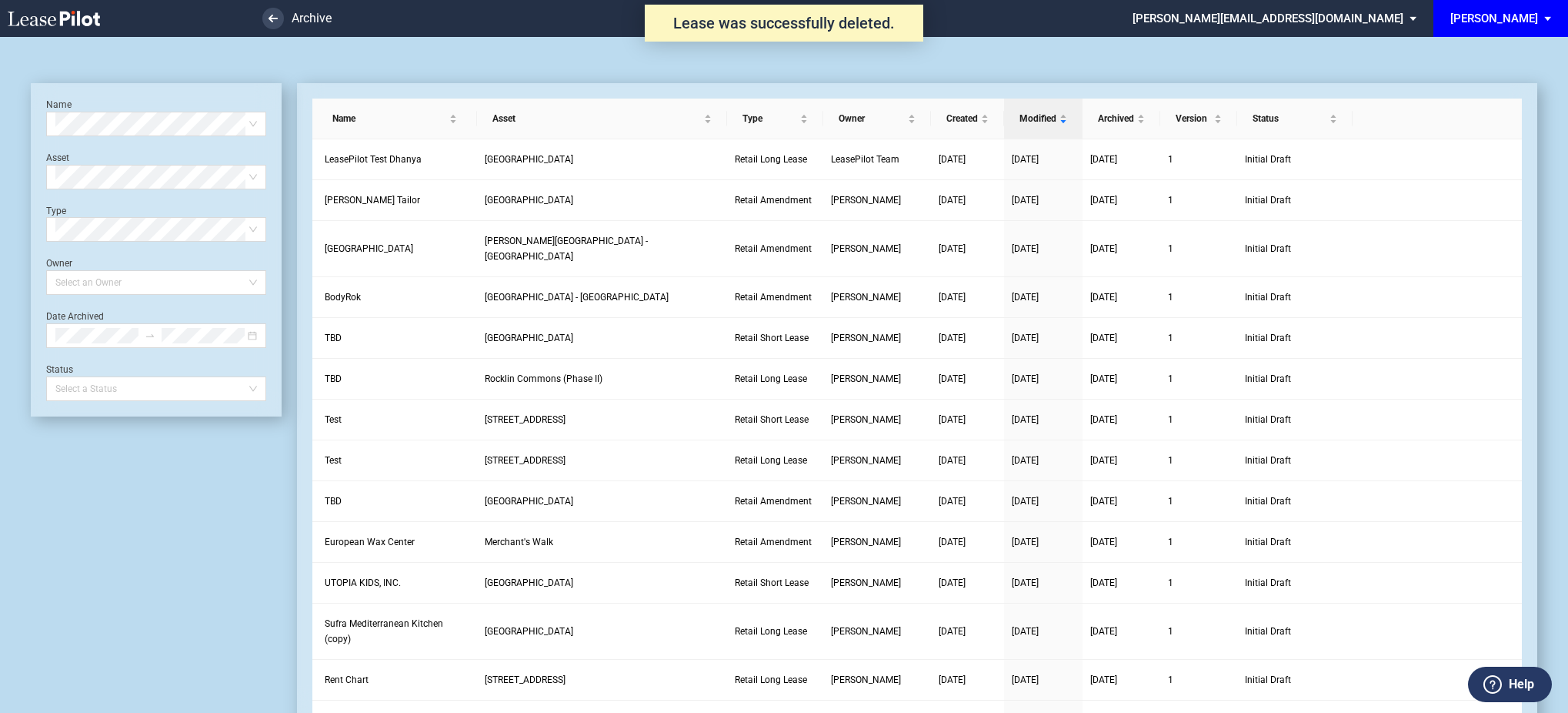
scroll to position [37, 0]
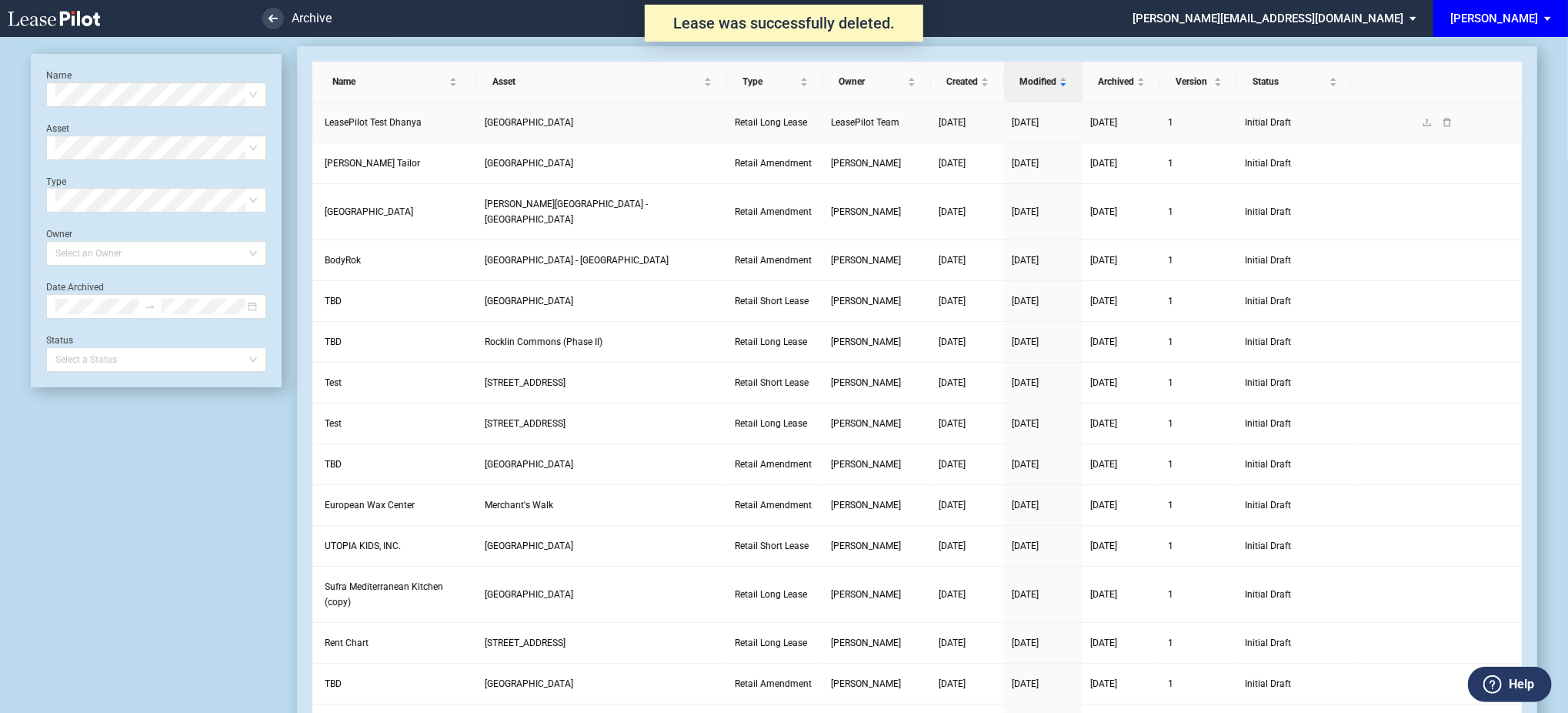
click at [1448, 127] on link at bounding box center [1446, 122] width 20 height 10
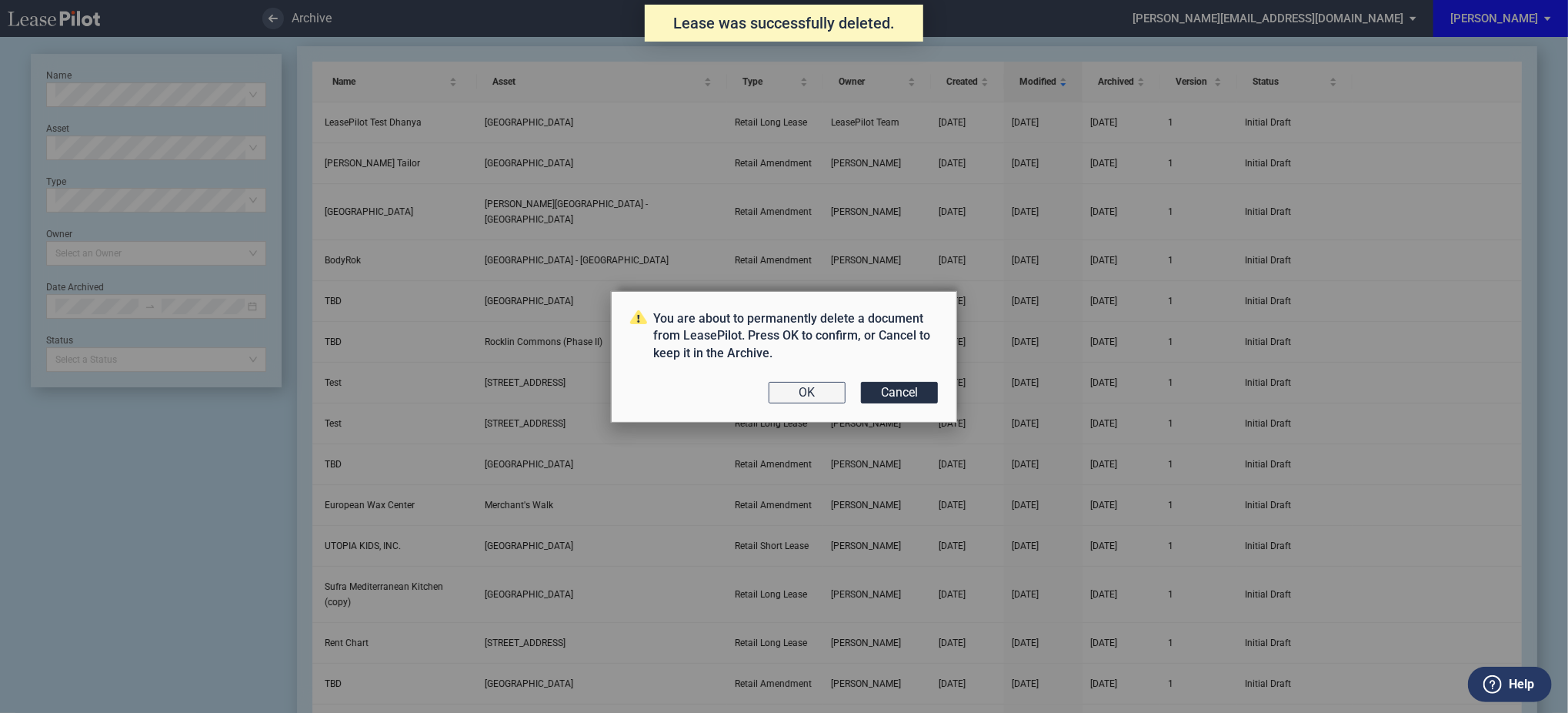
click at [800, 398] on button "OK" at bounding box center [807, 393] width 77 height 22
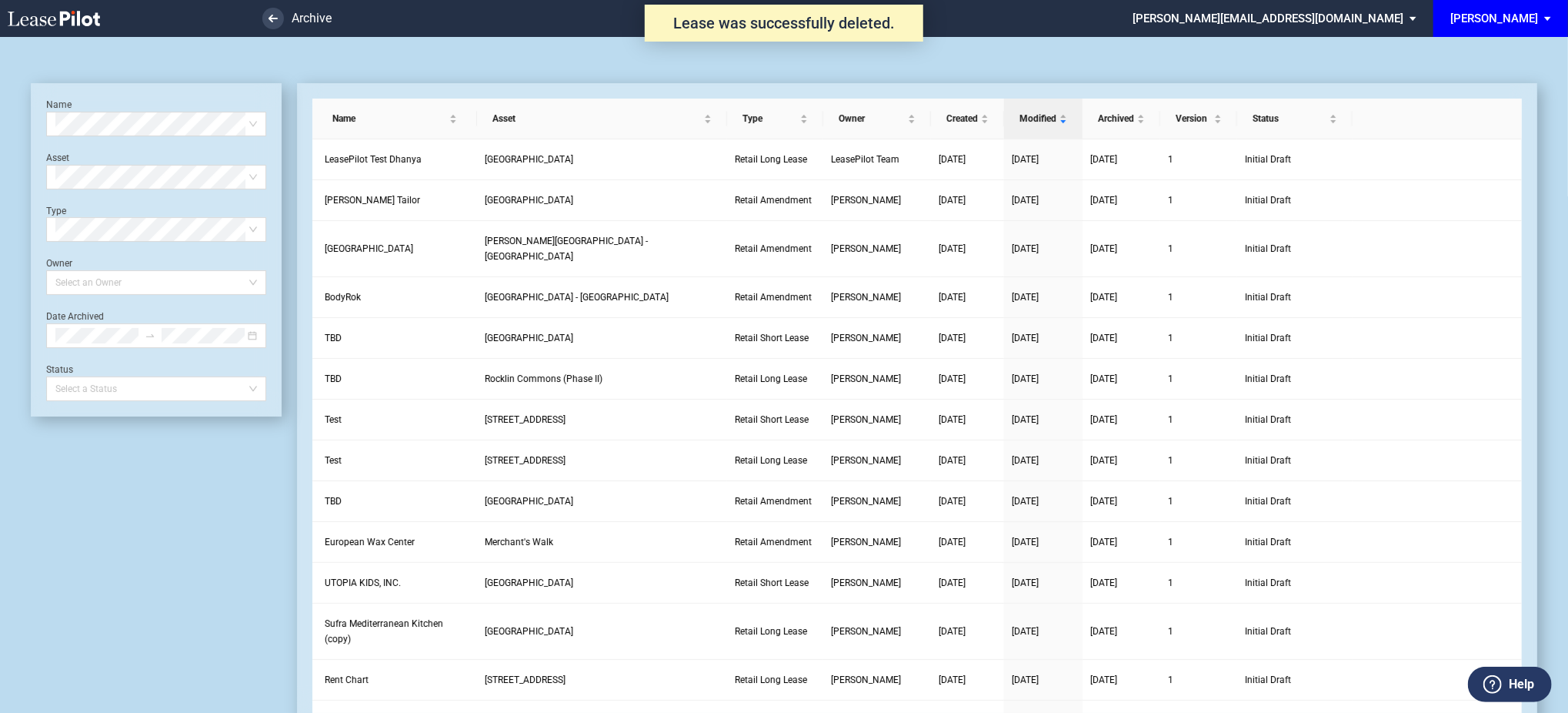
scroll to position [37, 0]
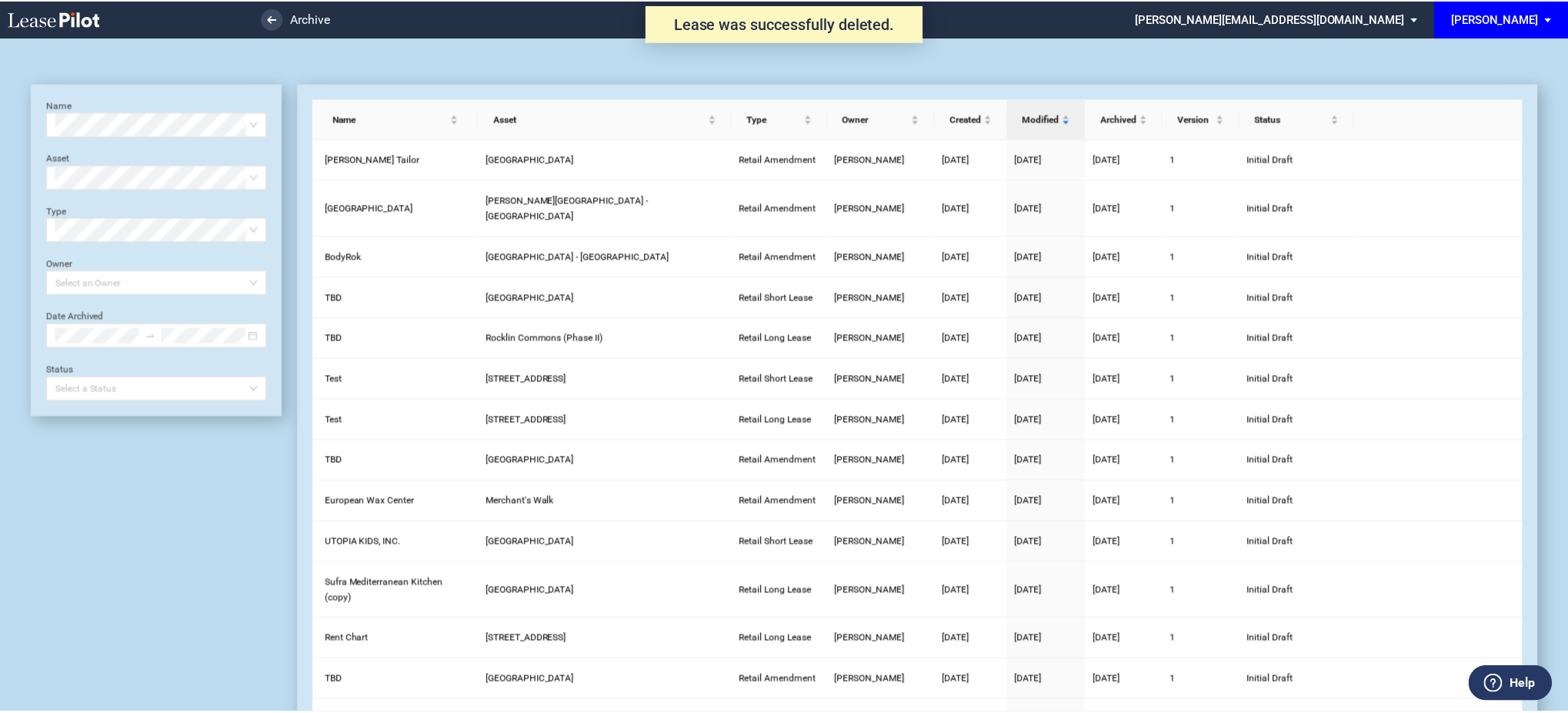
scroll to position [37, 0]
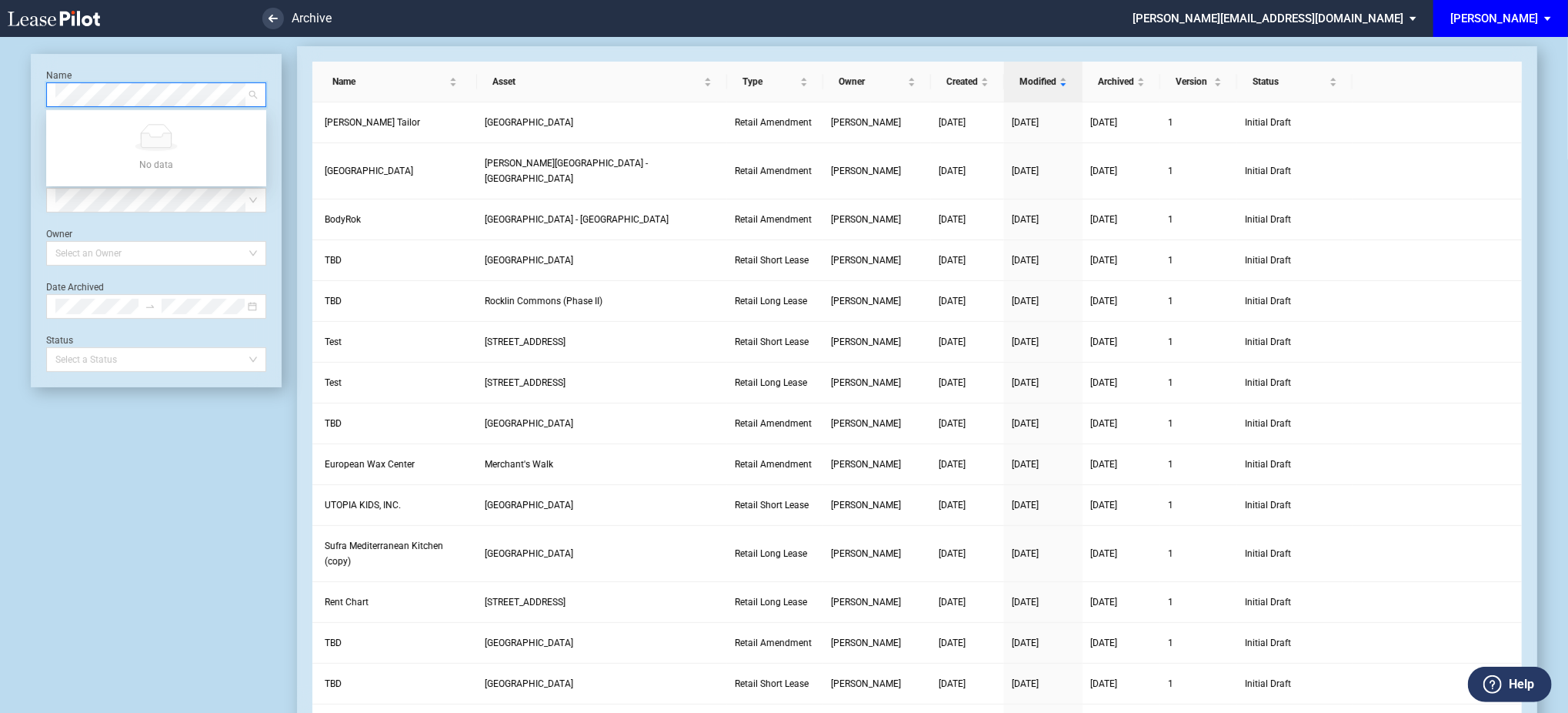
click at [74, 14] on icon at bounding box center [53, 18] width 92 height 15
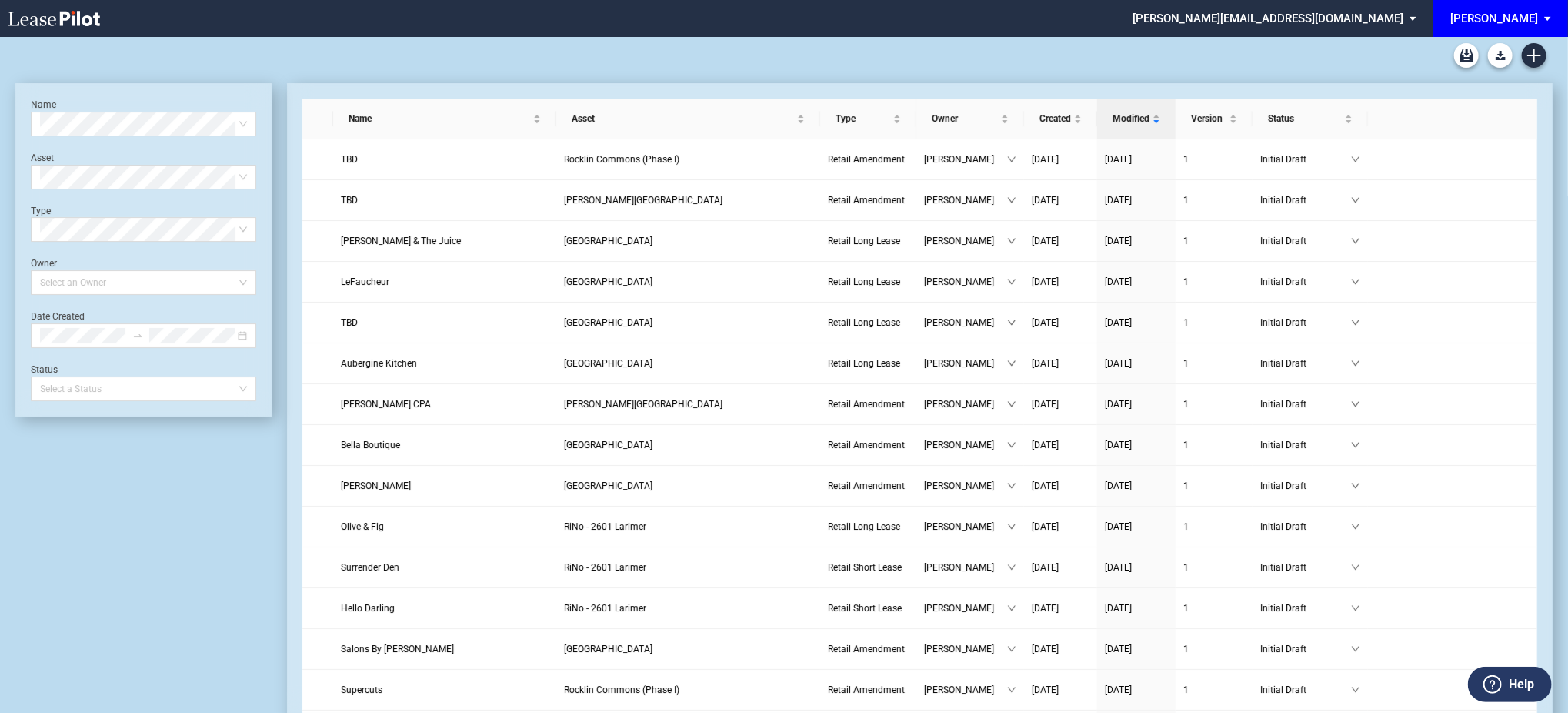
click at [1530, 12] on div "[PERSON_NAME]" at bounding box center [1494, 18] width 87 height 14
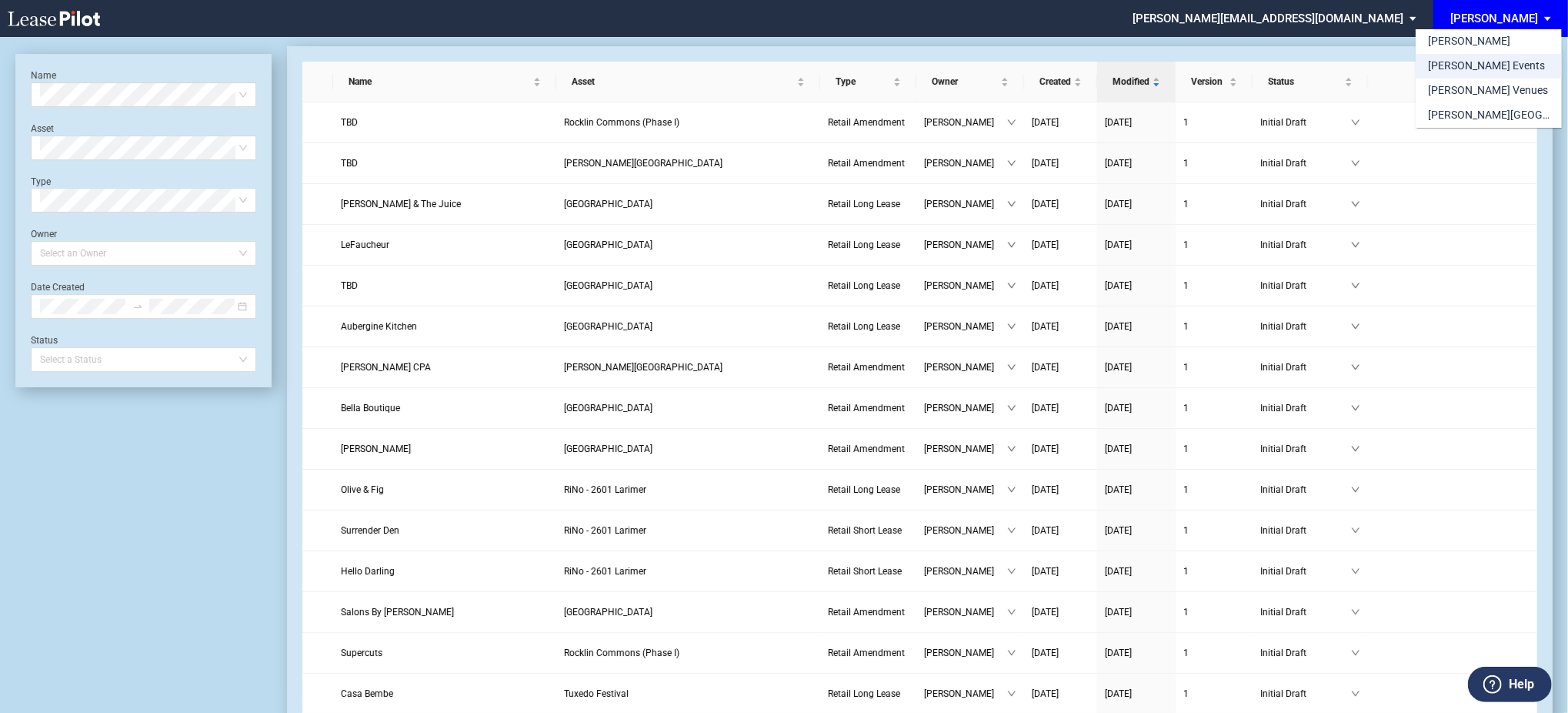
click at [1490, 63] on div "[PERSON_NAME] Events" at bounding box center [1486, 67] width 117 height 15
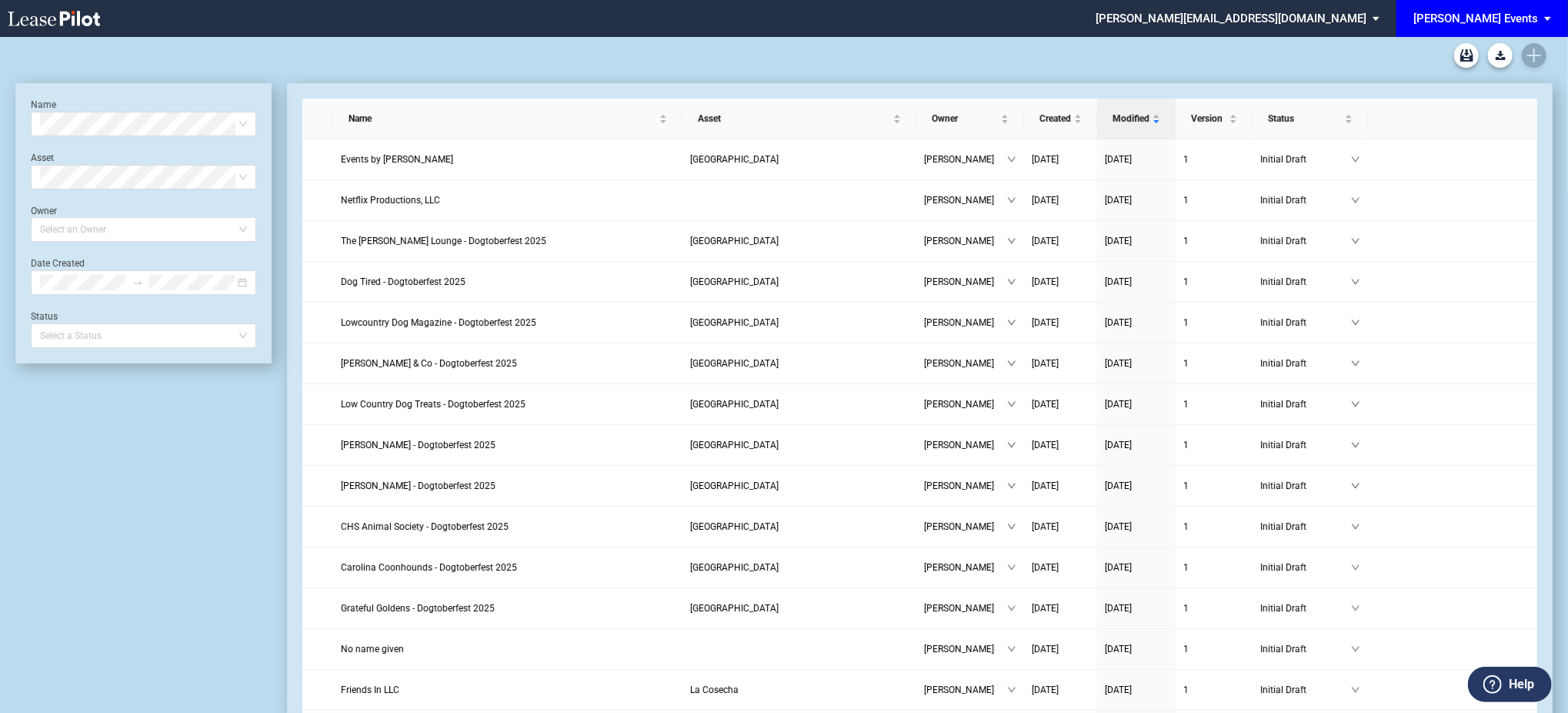
click at [1531, 56] on div at bounding box center [784, 55] width 1538 height 37
click at [1533, 63] on link "Create new document" at bounding box center [1534, 55] width 25 height 25
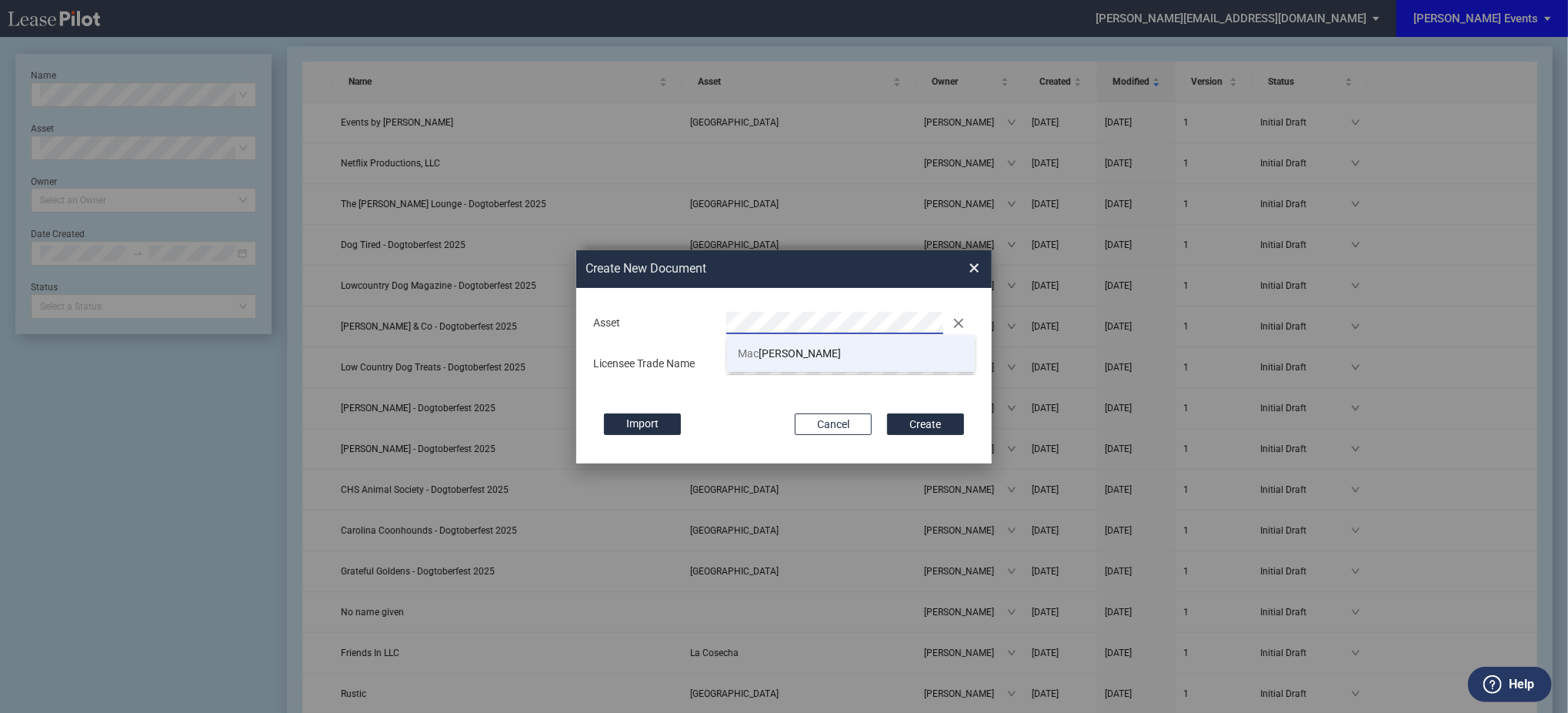
click at [798, 352] on span "Mac [PERSON_NAME]" at bounding box center [790, 353] width 103 height 12
click at [888, 414] on button "Create" at bounding box center [926, 424] width 77 height 22
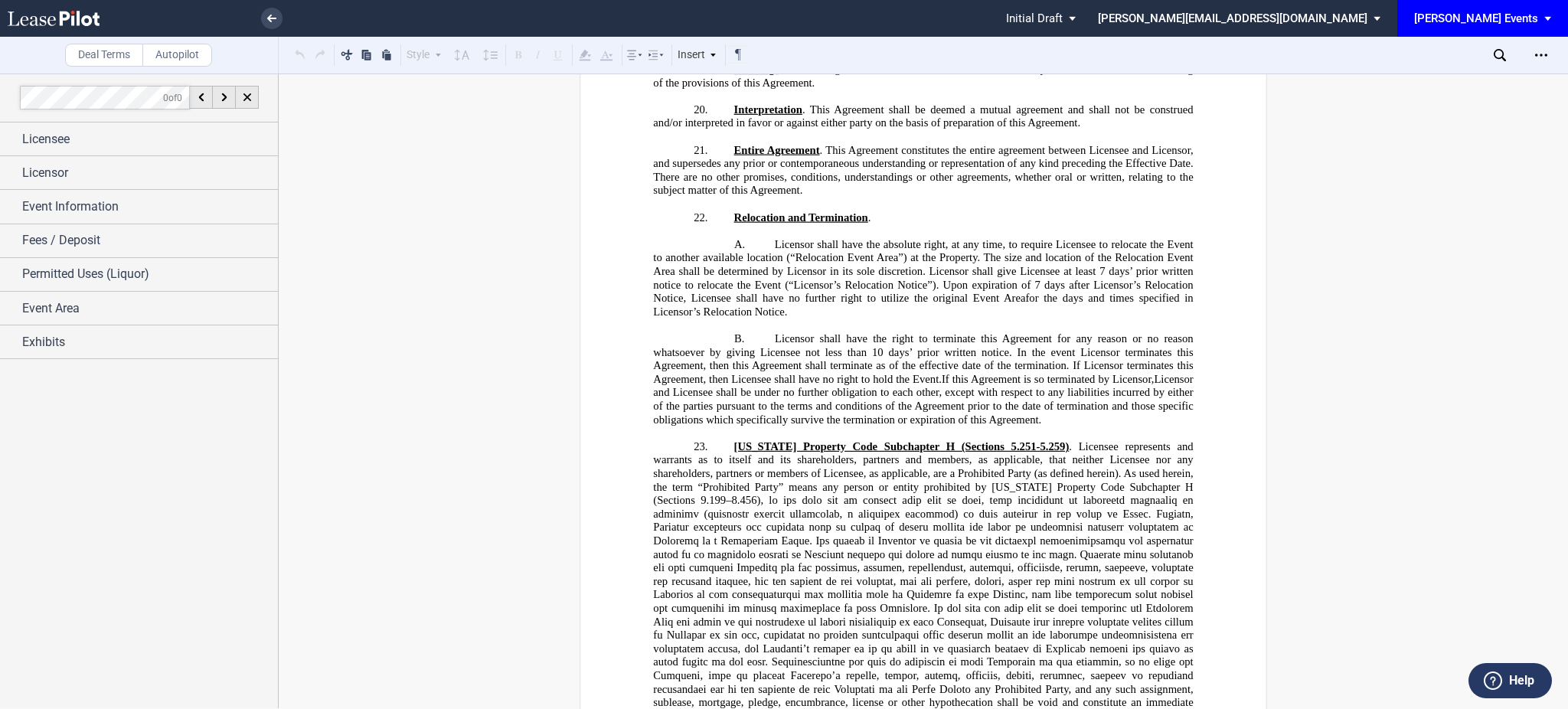
scroll to position [2346, 0]
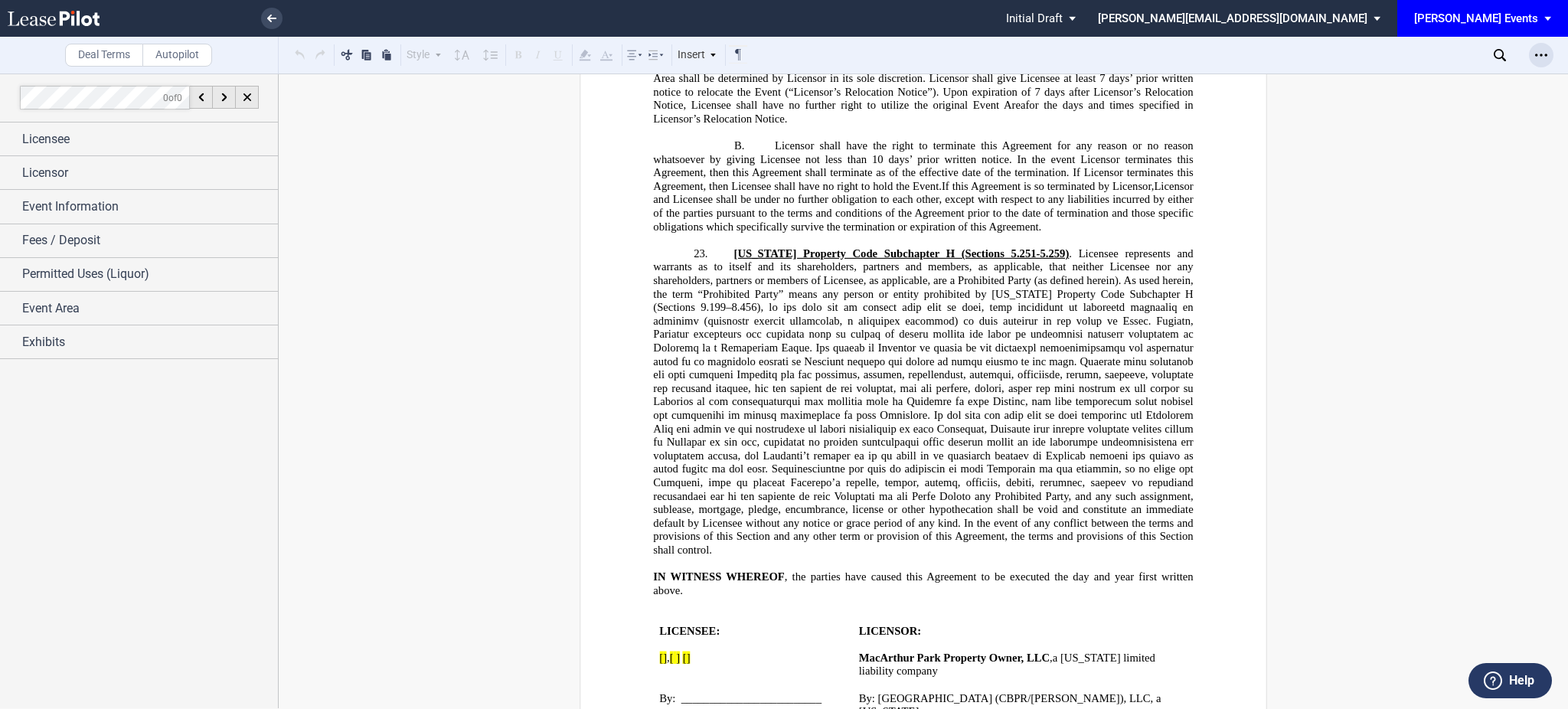
click at [1537, 54] on icon "Open Lease options menu" at bounding box center [1541, 55] width 12 height 12
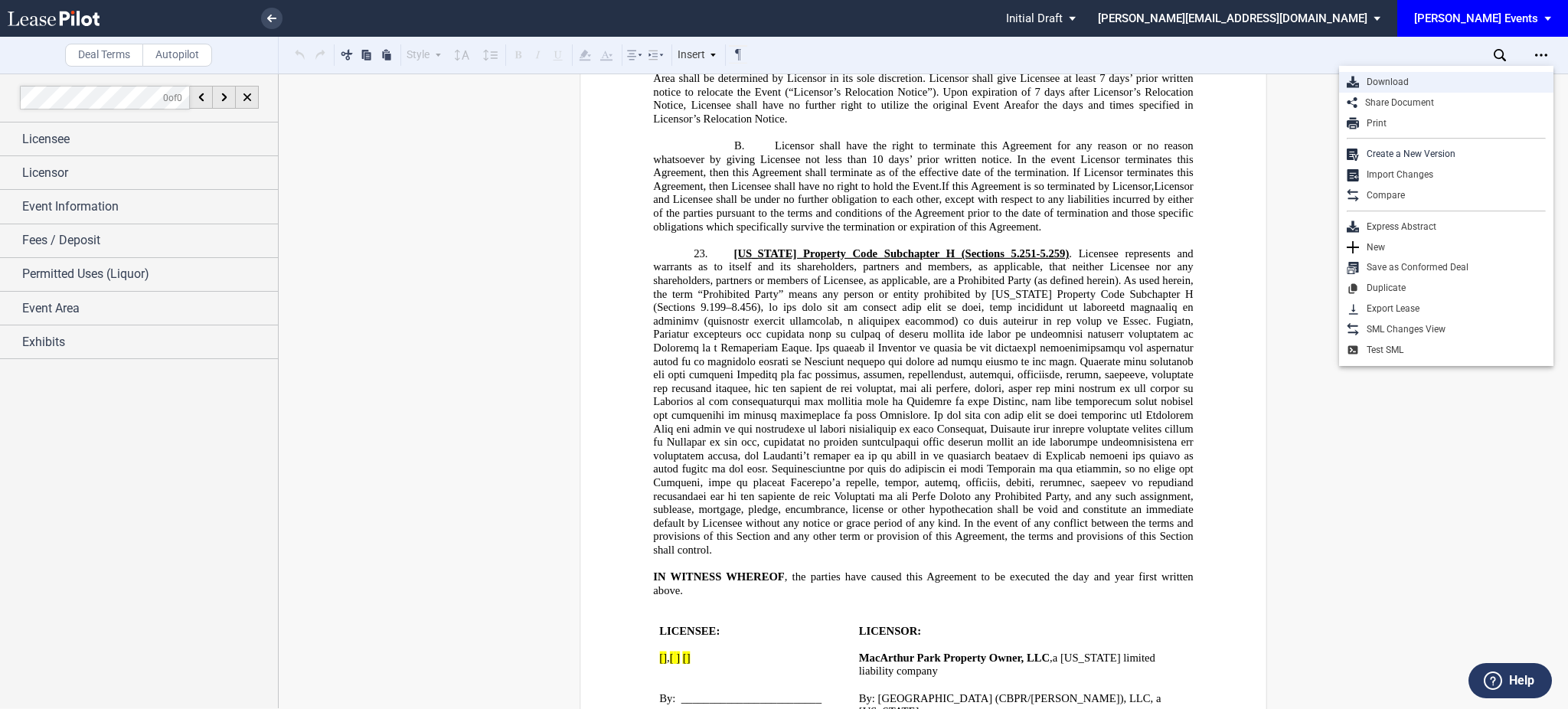
click at [1361, 81] on div "Download" at bounding box center [1453, 82] width 187 height 13
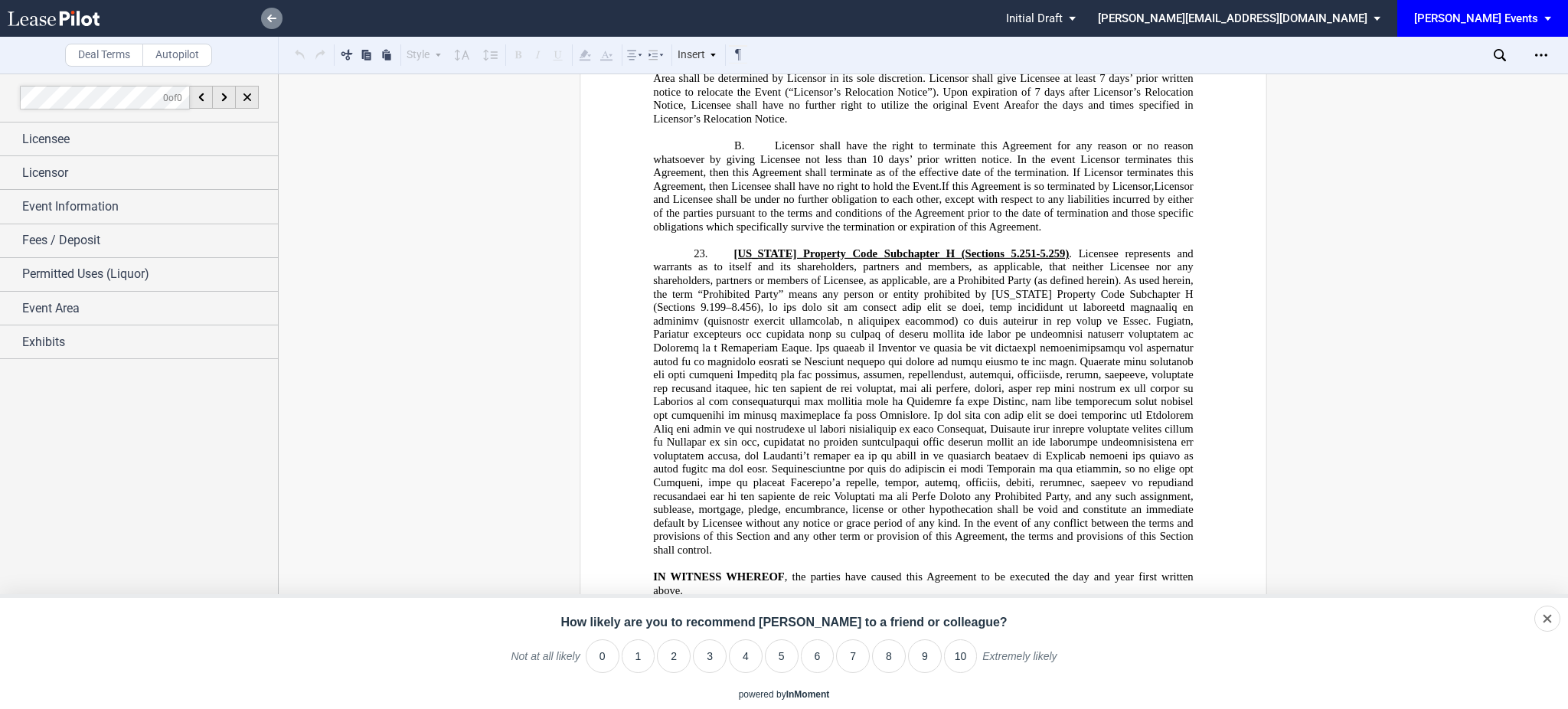
click at [268, 13] on link at bounding box center [271, 18] width 22 height 22
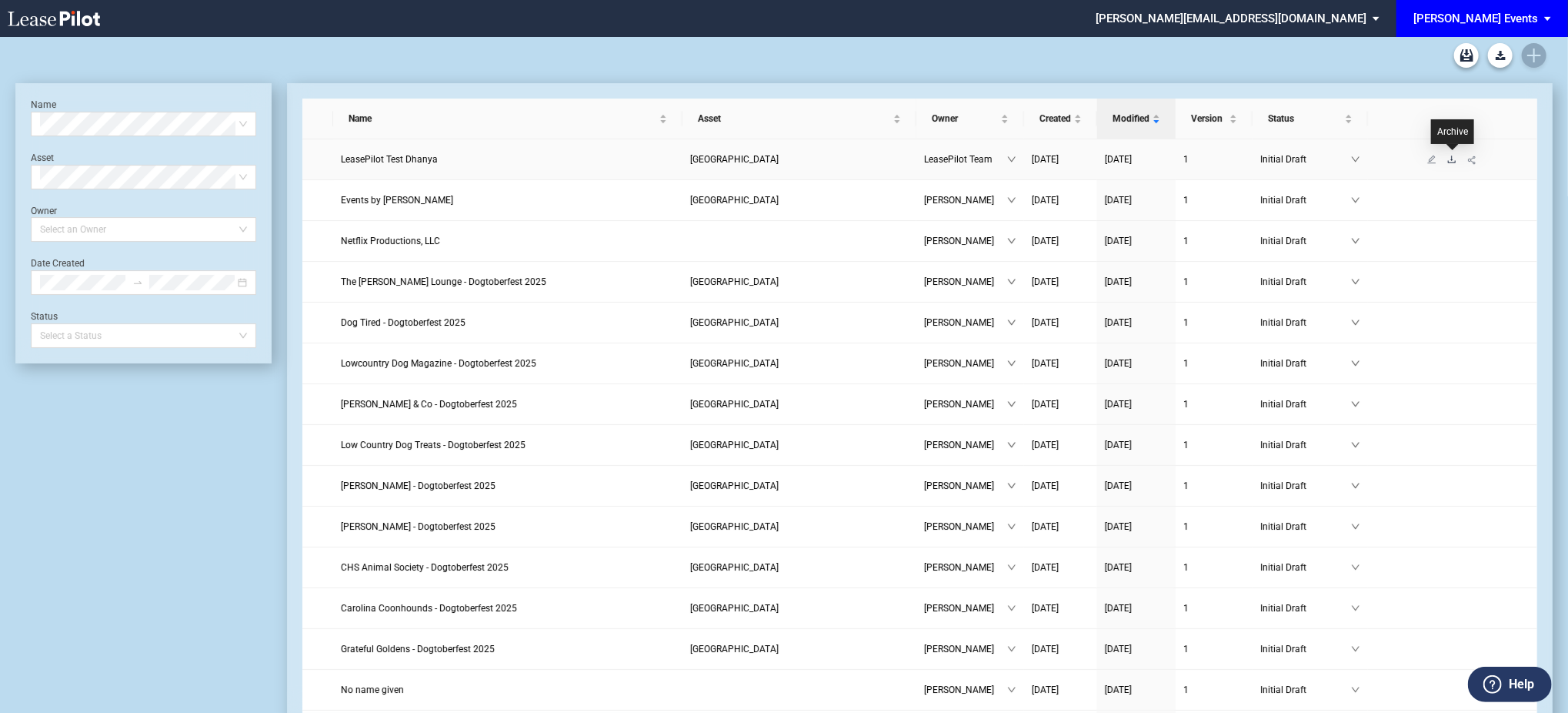
click at [1454, 160] on icon "download" at bounding box center [1452, 160] width 10 height 10
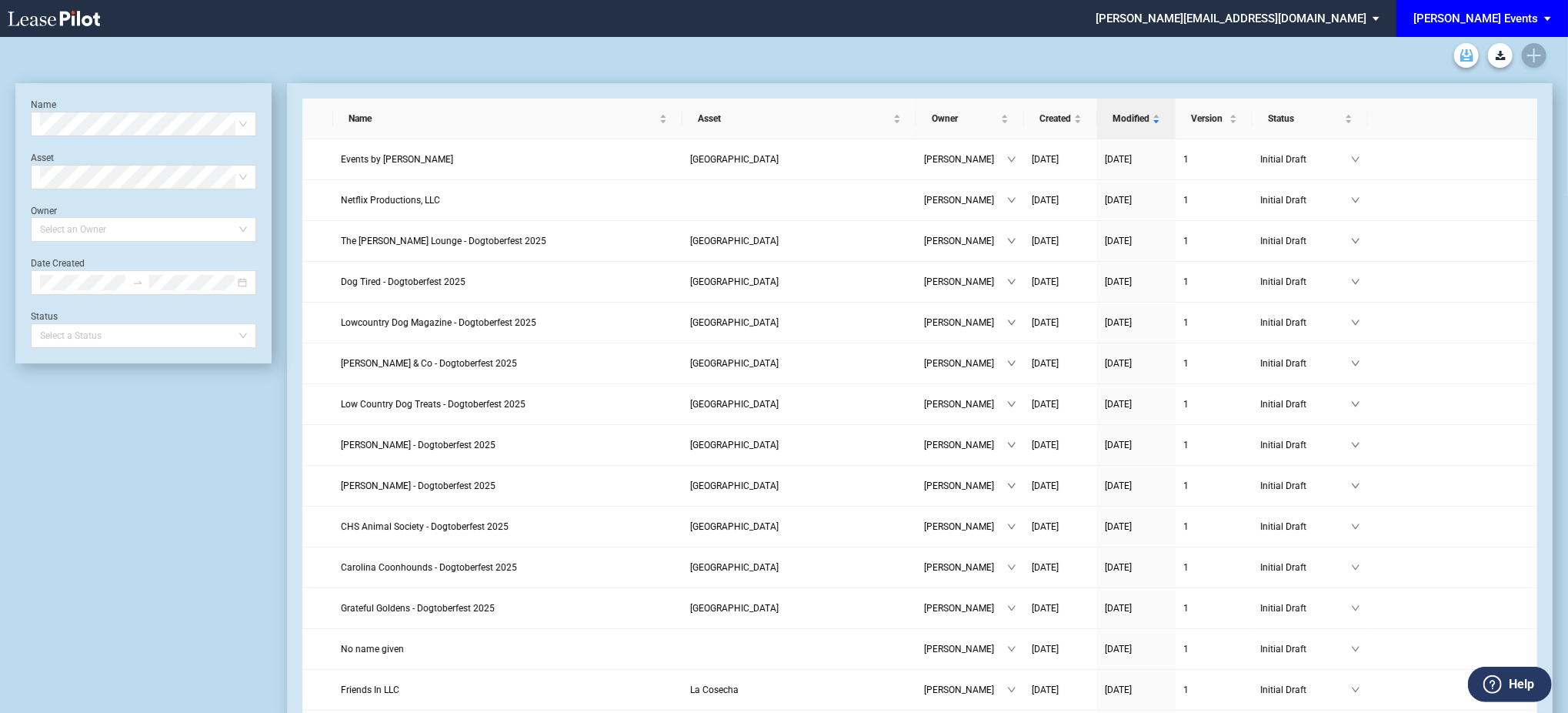
click at [1473, 57] on use "Archive" at bounding box center [1467, 55] width 13 height 12
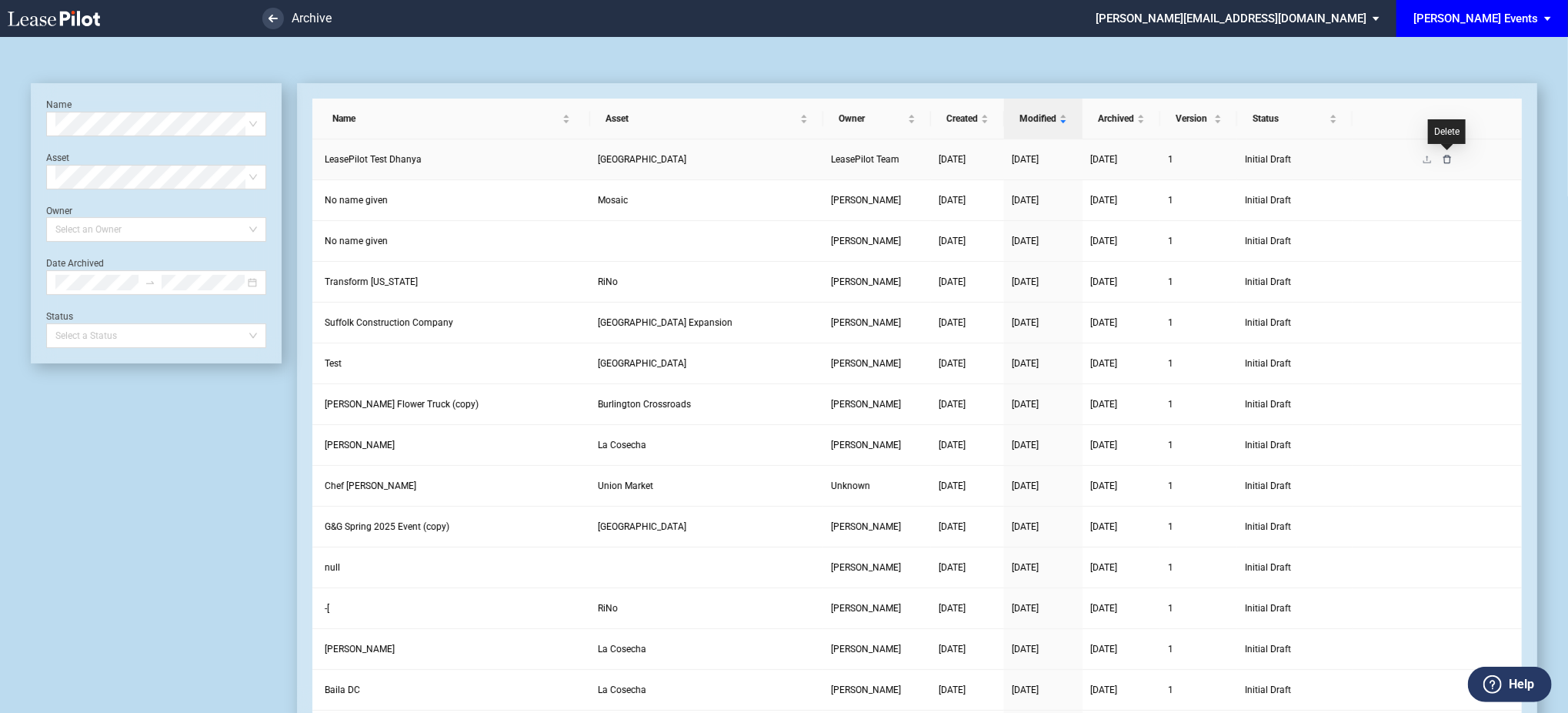
click at [1449, 161] on icon "delete" at bounding box center [1447, 159] width 8 height 9
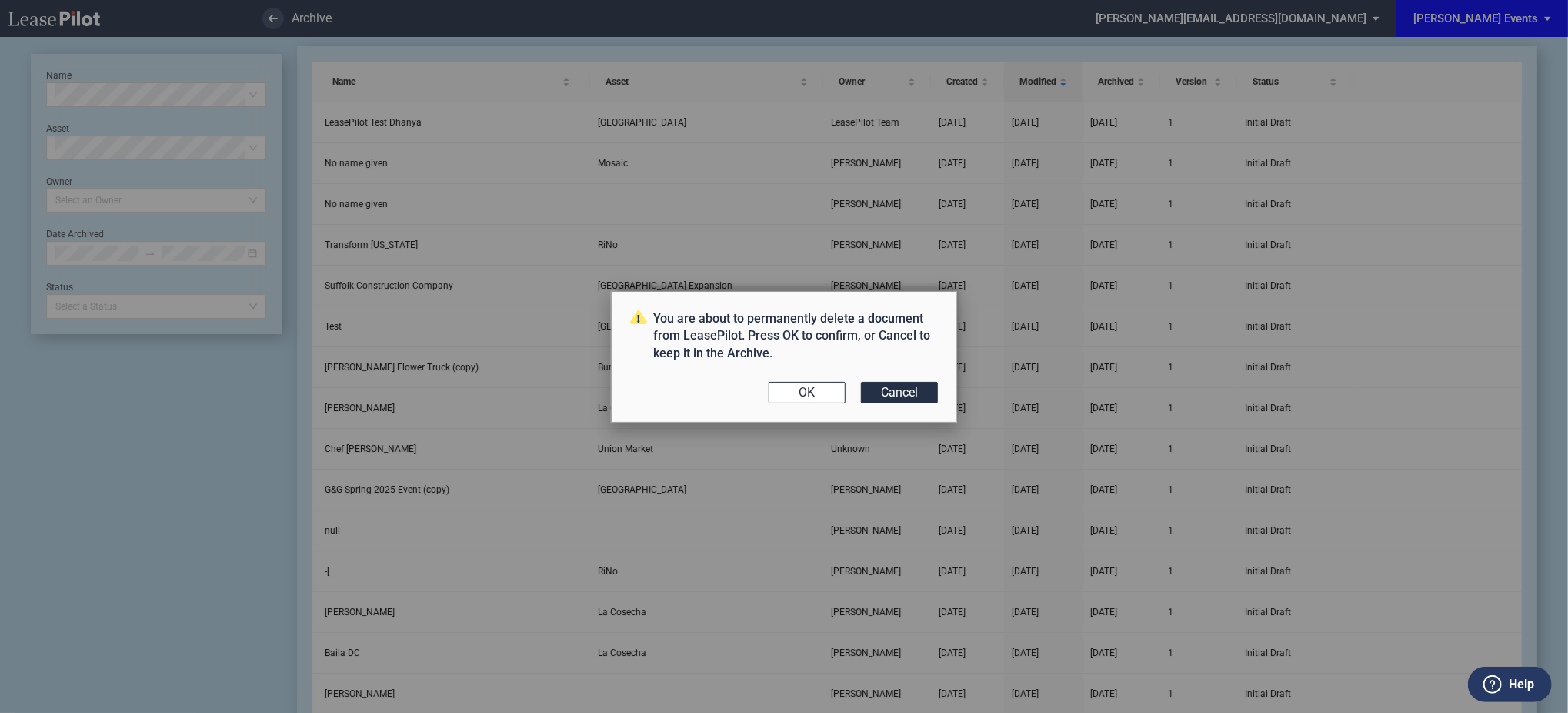
drag, startPoint x: 904, startPoint y: 389, endPoint x: 1233, endPoint y: 221, distance: 369.4
click at [904, 390] on button "Cancel" at bounding box center [899, 393] width 77 height 22
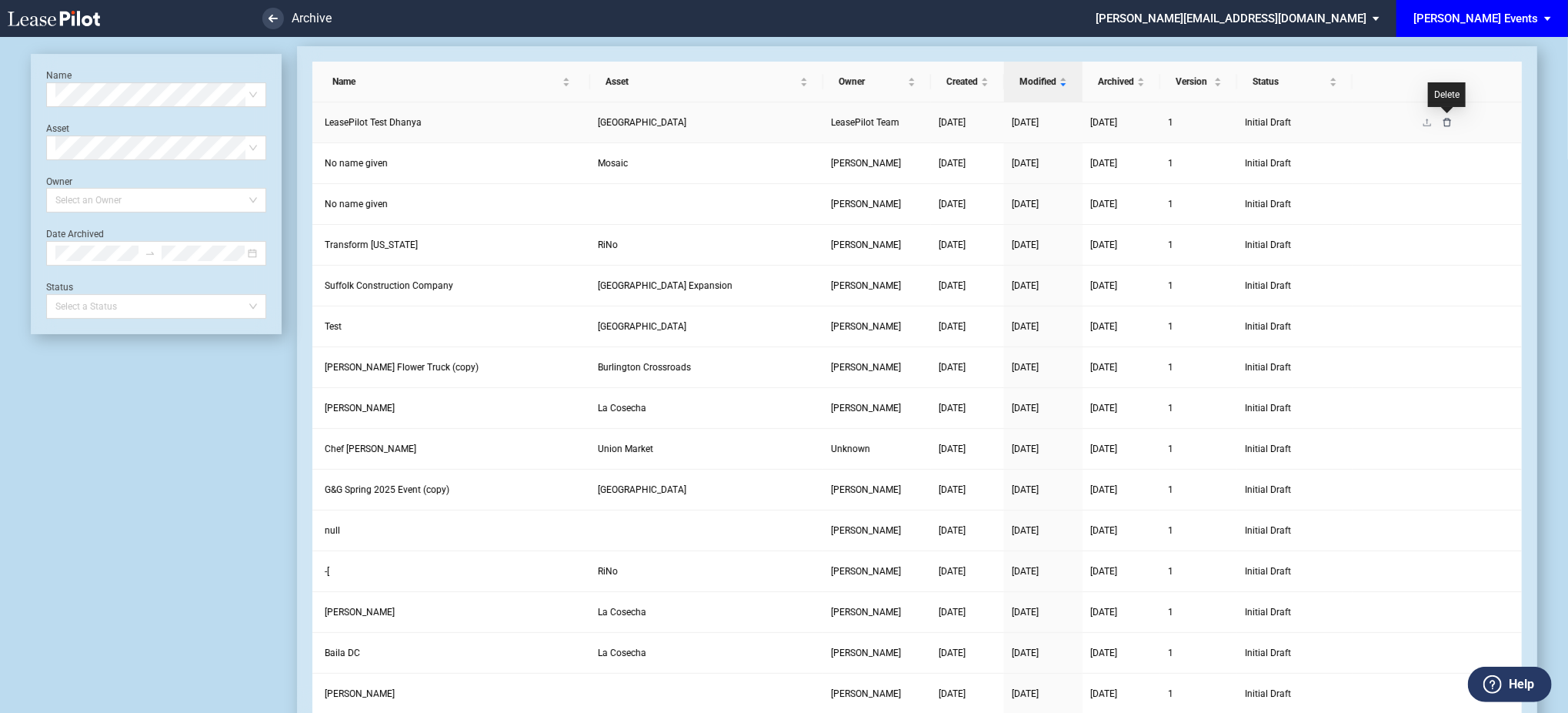
click at [1449, 124] on icon "delete" at bounding box center [1447, 123] width 10 height 10
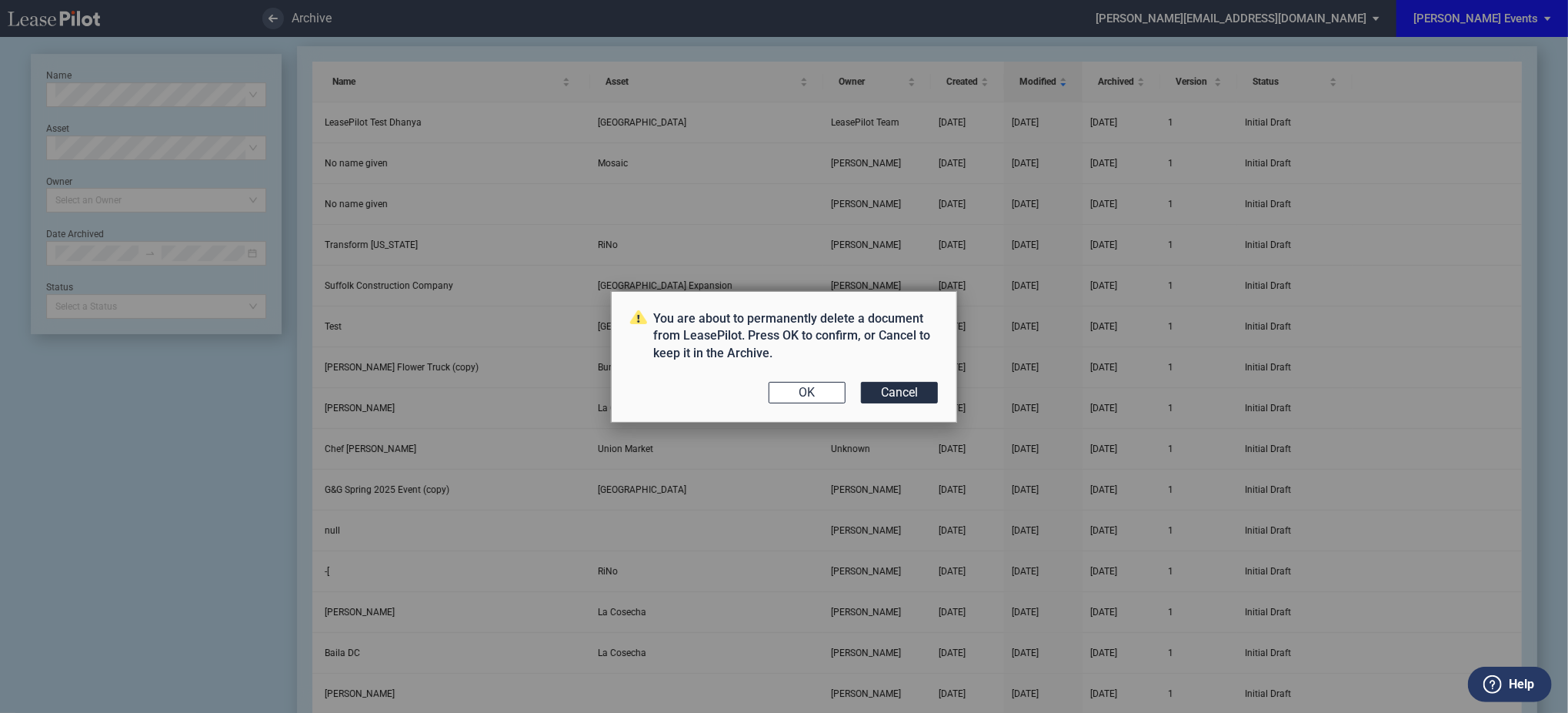
drag, startPoint x: 818, startPoint y: 386, endPoint x: 828, endPoint y: 386, distance: 10.0
click at [819, 386] on button "OK" at bounding box center [807, 393] width 77 height 22
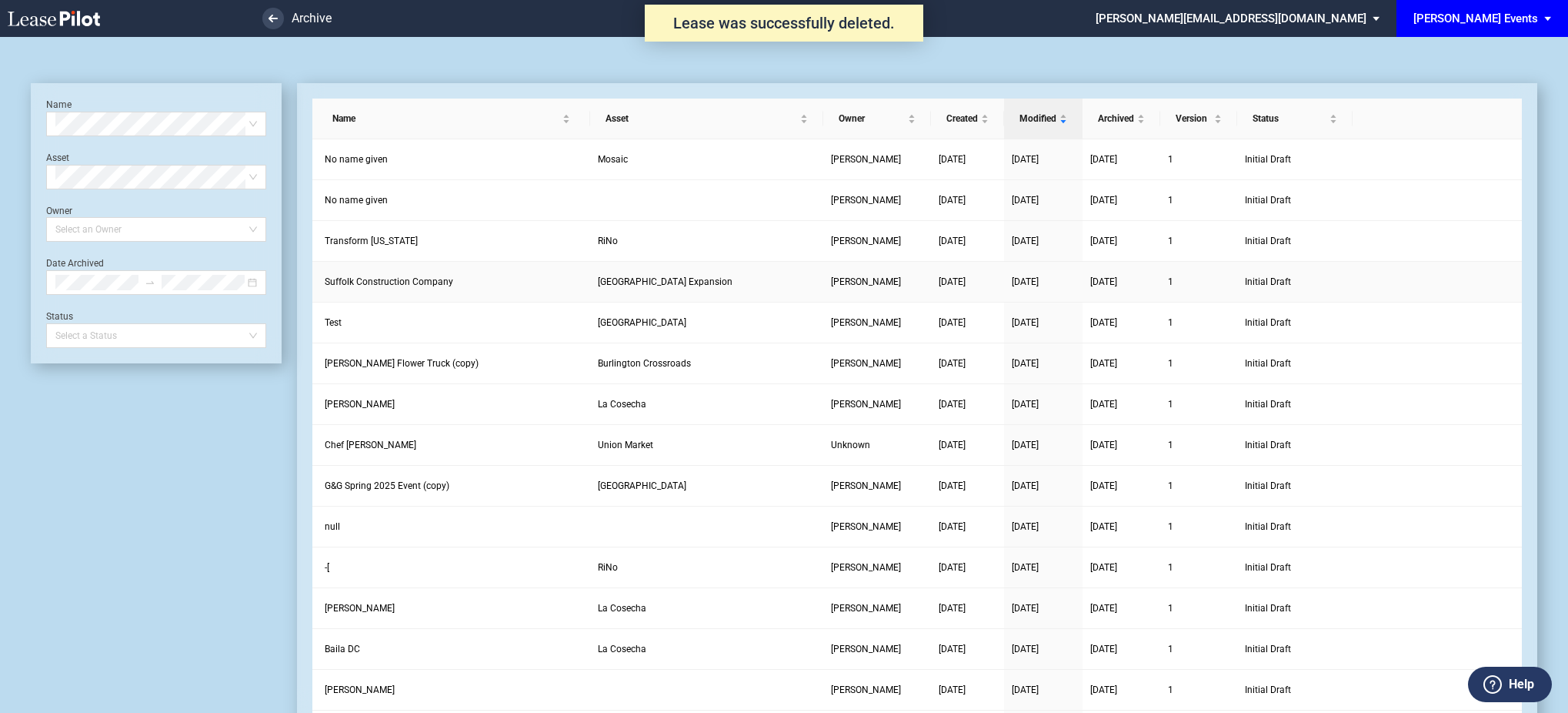
scroll to position [37, 0]
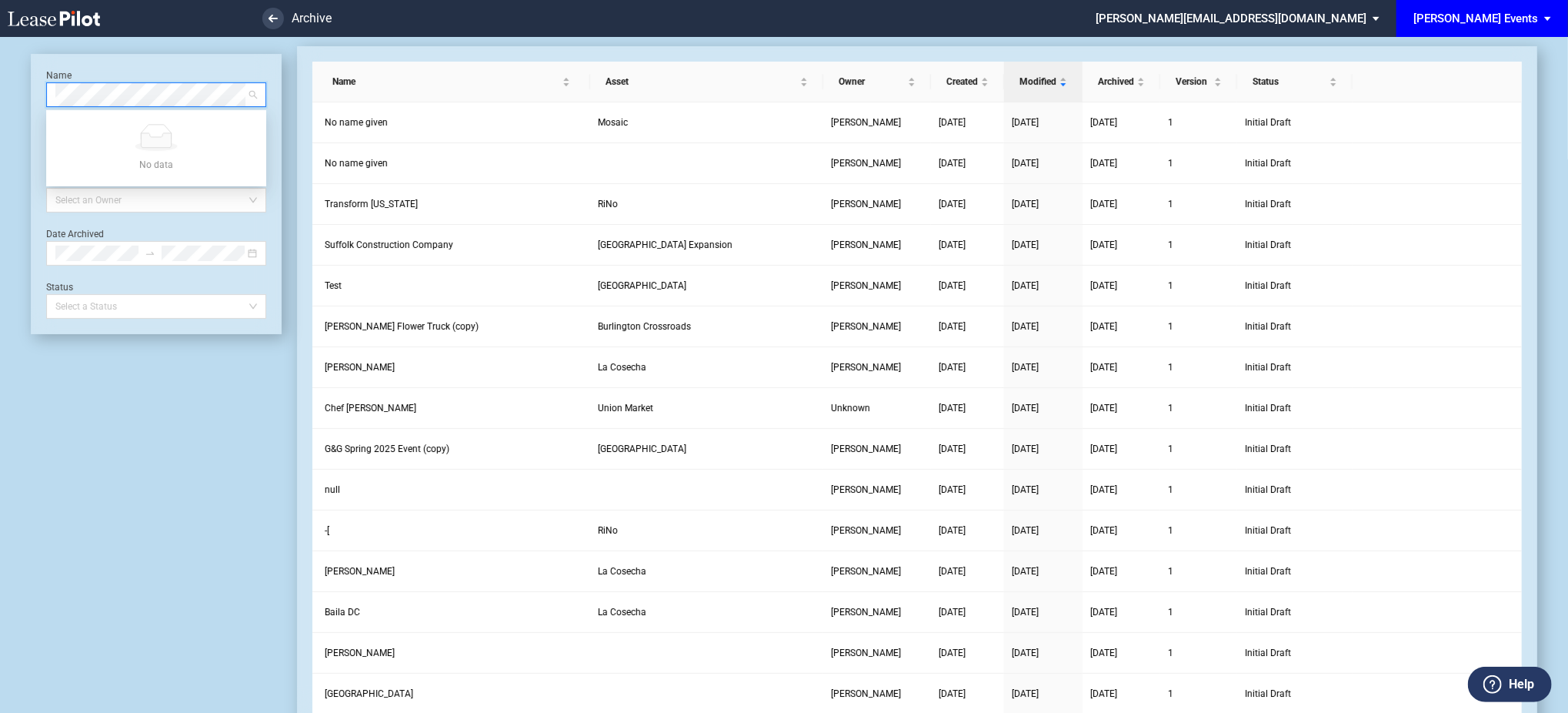
click at [71, 17] on use at bounding box center [53, 18] width 92 height 15
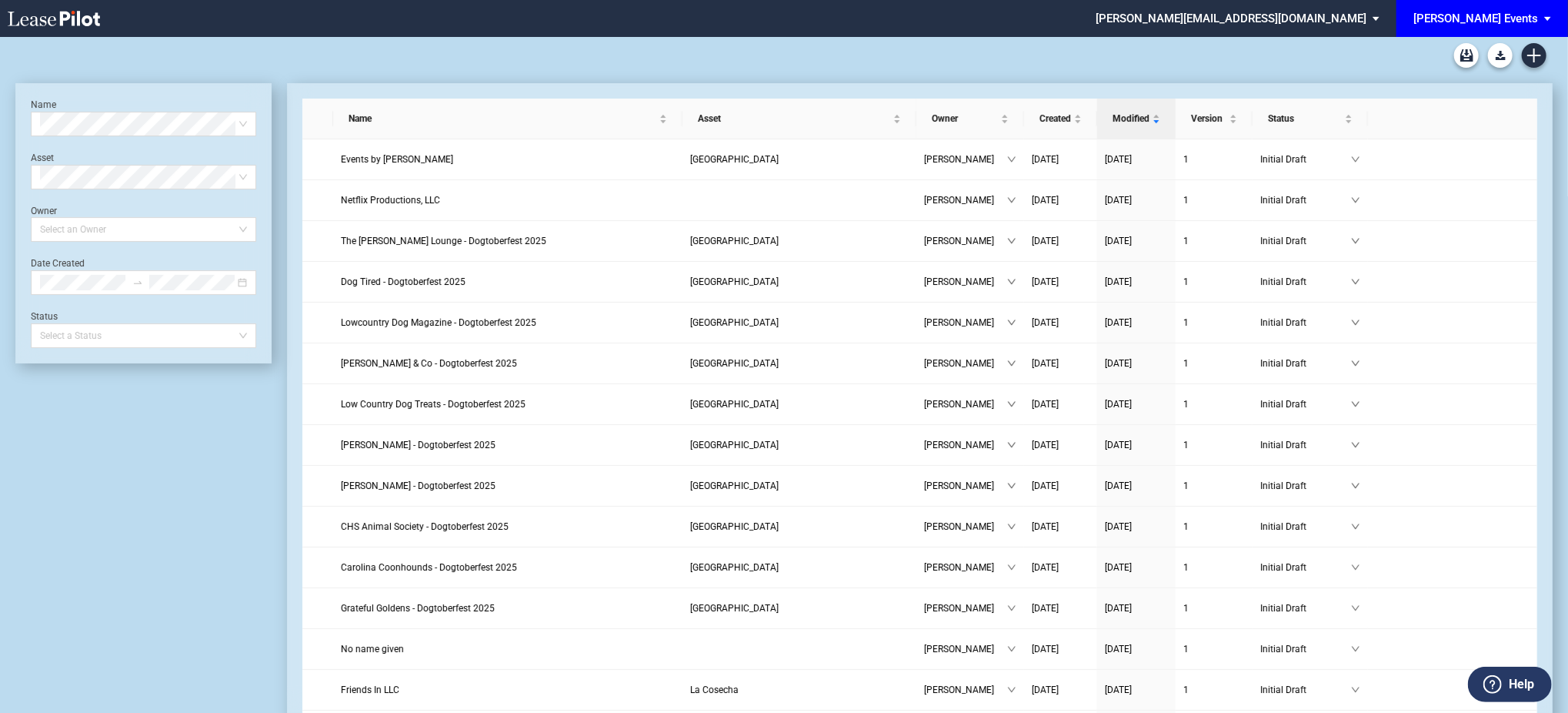
click at [1493, 16] on div "[PERSON_NAME] Events" at bounding box center [1475, 18] width 124 height 14
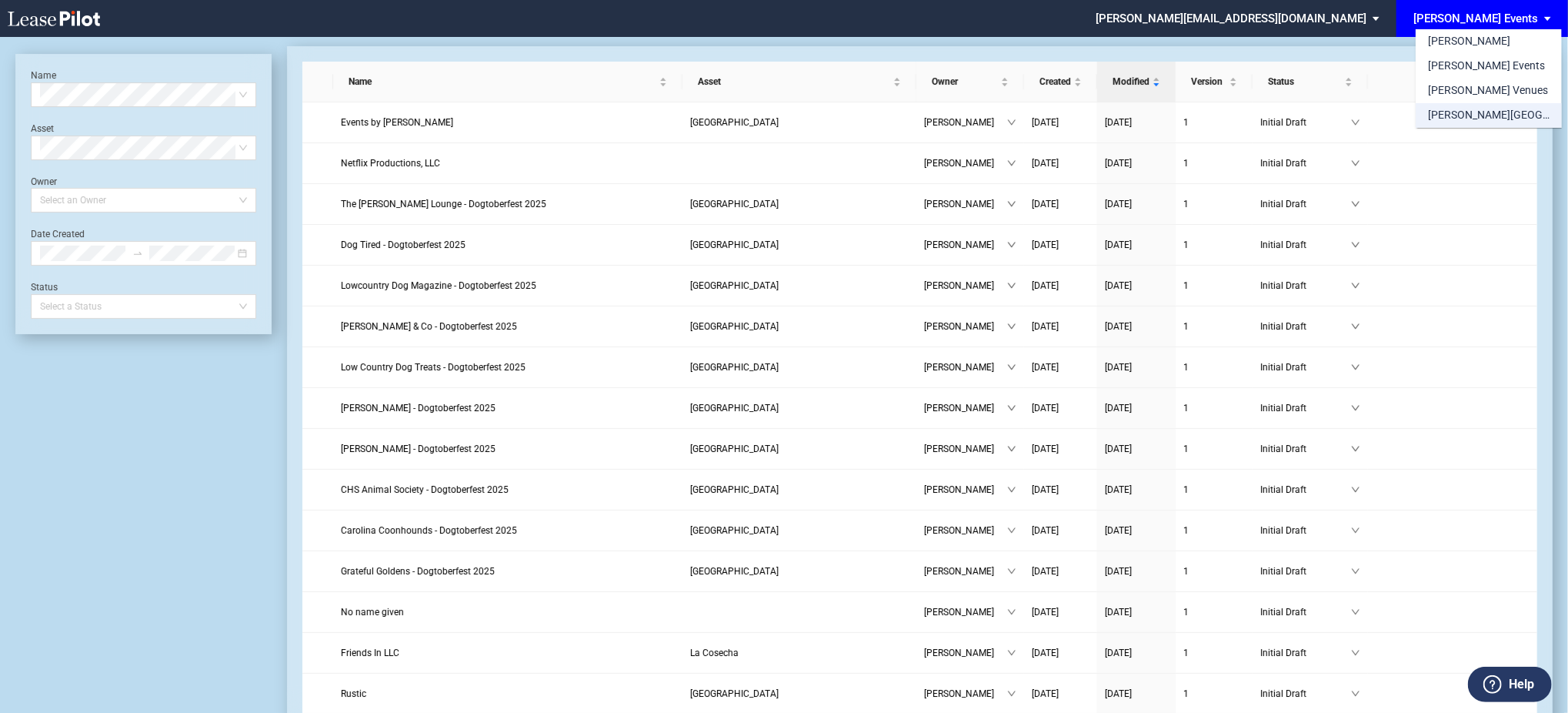
click at [1504, 111] on div "[PERSON_NAME][GEOGRAPHIC_DATA] Consents" at bounding box center [1489, 115] width 122 height 15
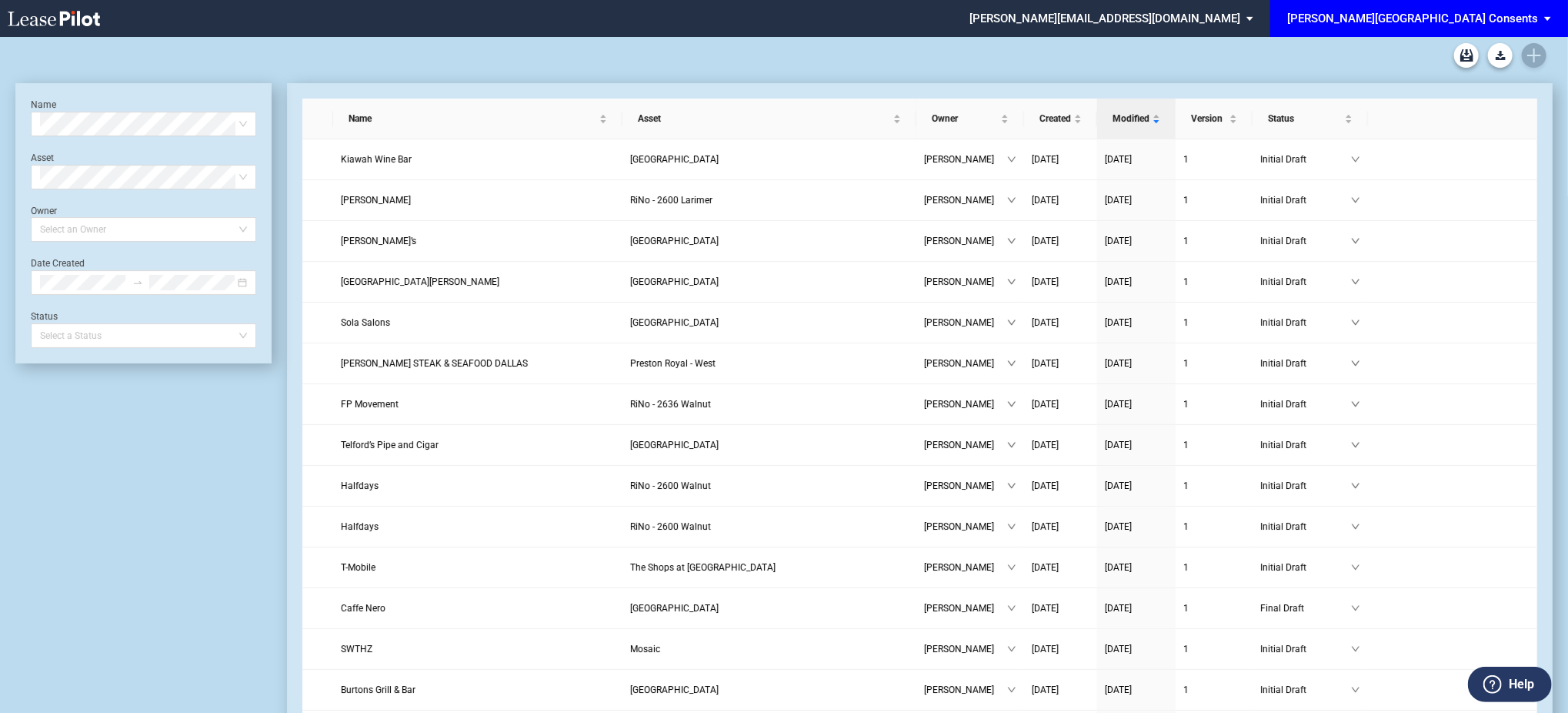
click at [1533, 54] on div at bounding box center [784, 55] width 1538 height 37
click at [1527, 59] on icon "Create new document" at bounding box center [1534, 55] width 14 height 14
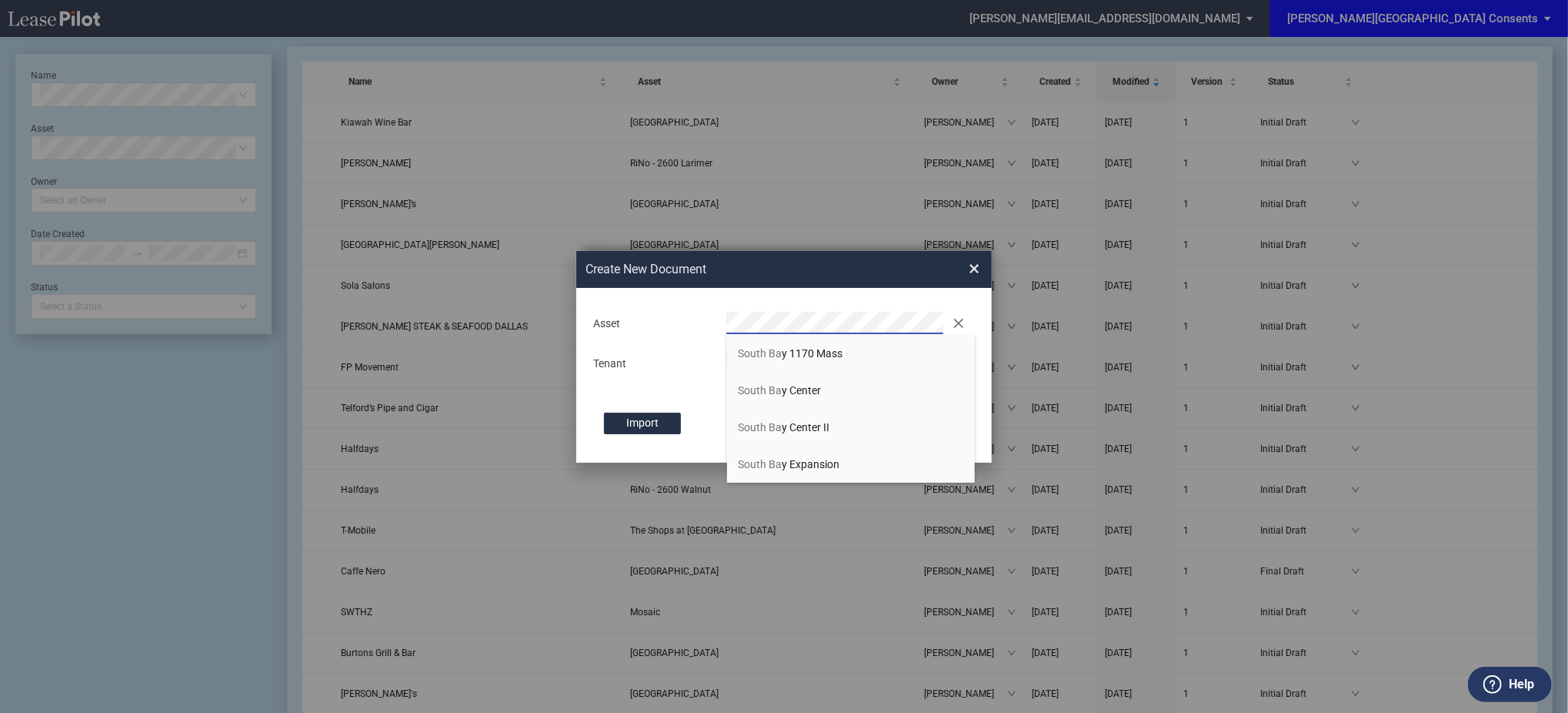
click at [244, 265] on div "Create New Document Create New Conformed Deal × Deal Type Retail Deal Type Reta…" at bounding box center [784, 356] width 1568 height 714
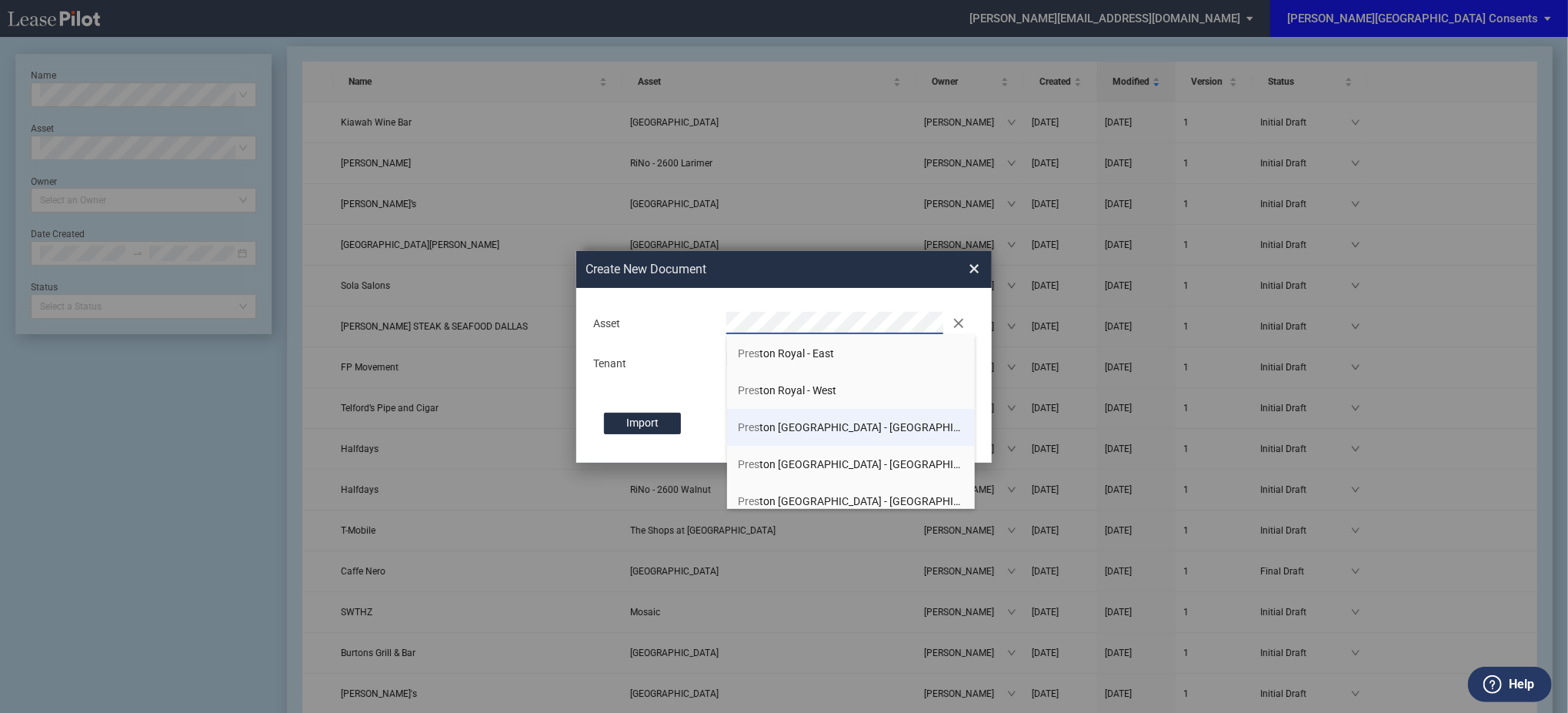
click at [848, 424] on span "Pres ton Towne Crossing - East" at bounding box center [866, 427] width 256 height 12
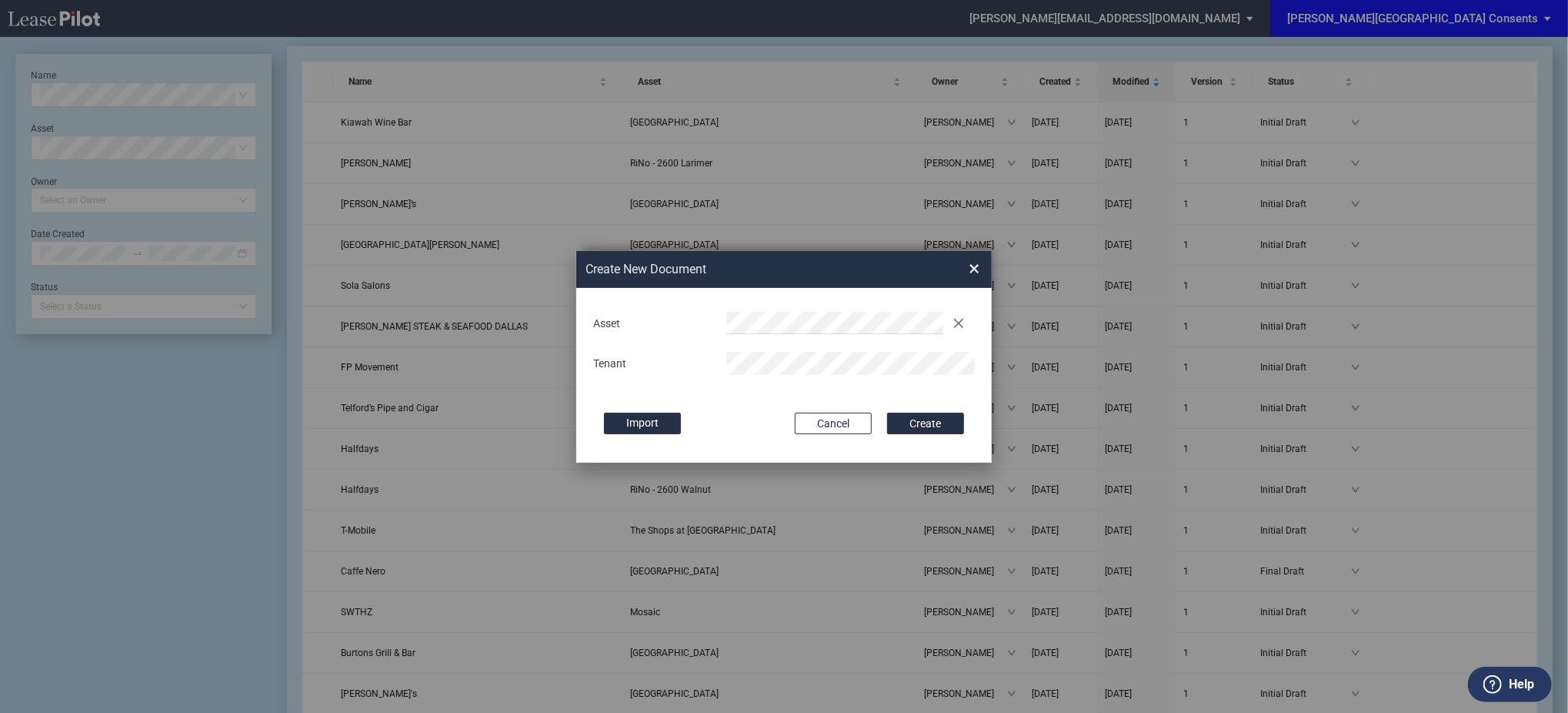
click at [888, 413] on button "Create" at bounding box center [926, 423] width 77 height 22
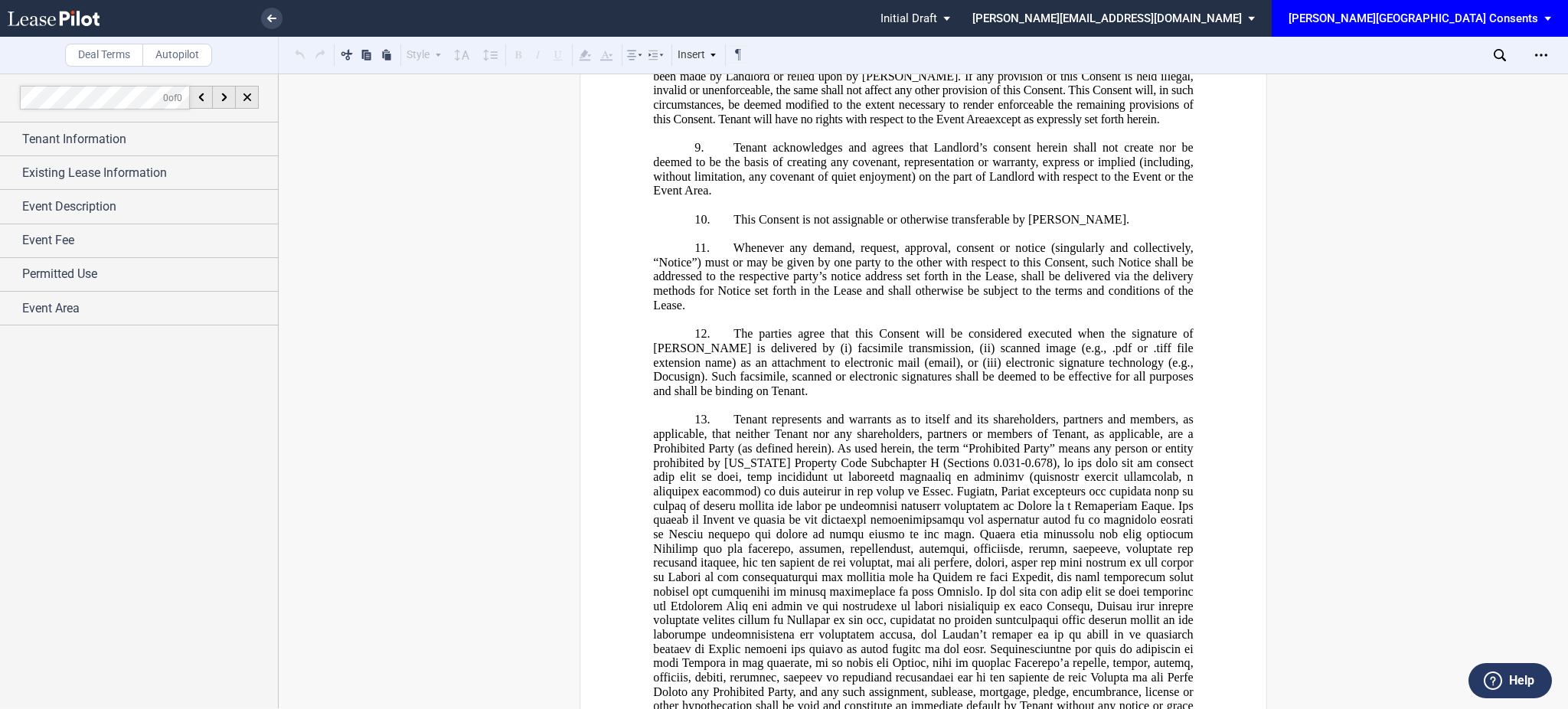
scroll to position [1412, 0]
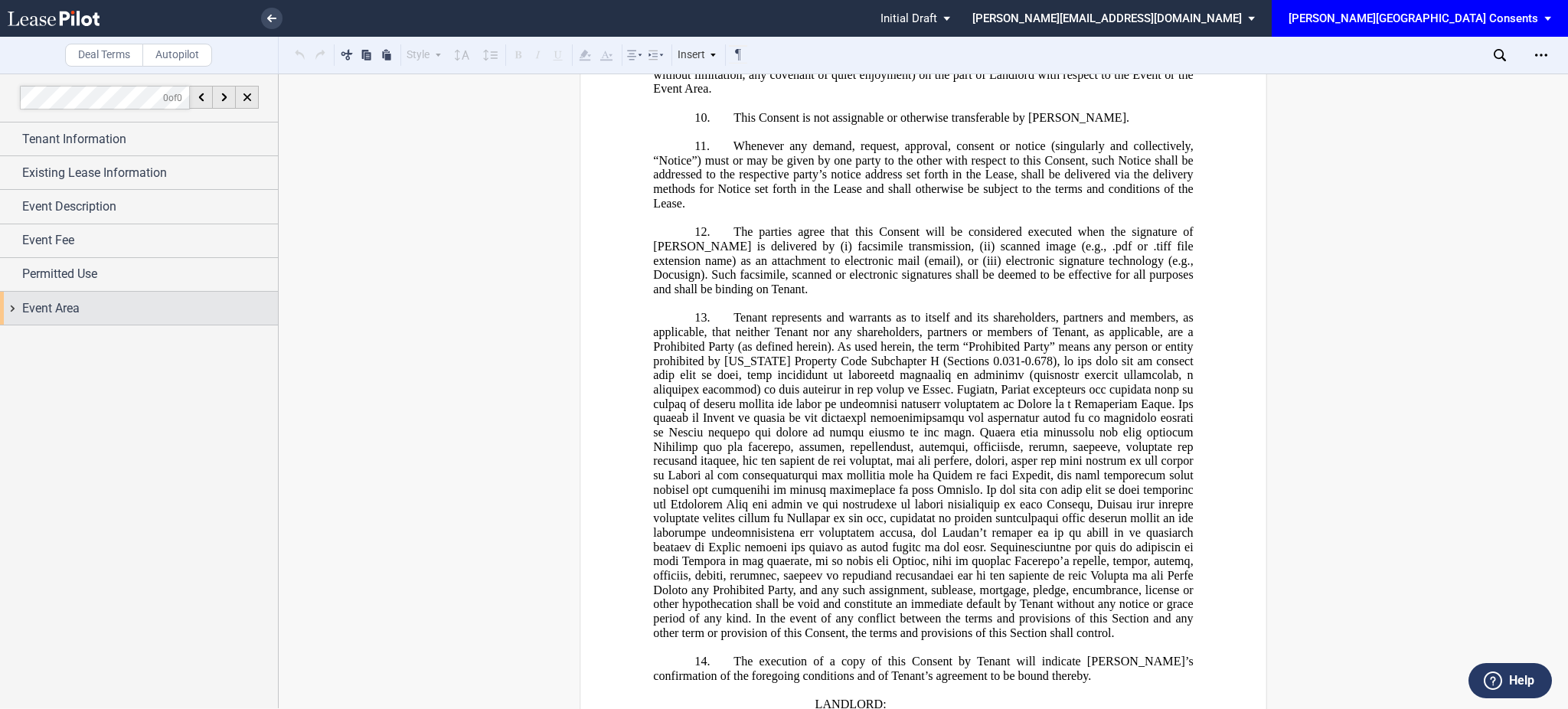
click at [82, 305] on div "Event Area" at bounding box center [149, 308] width 255 height 18
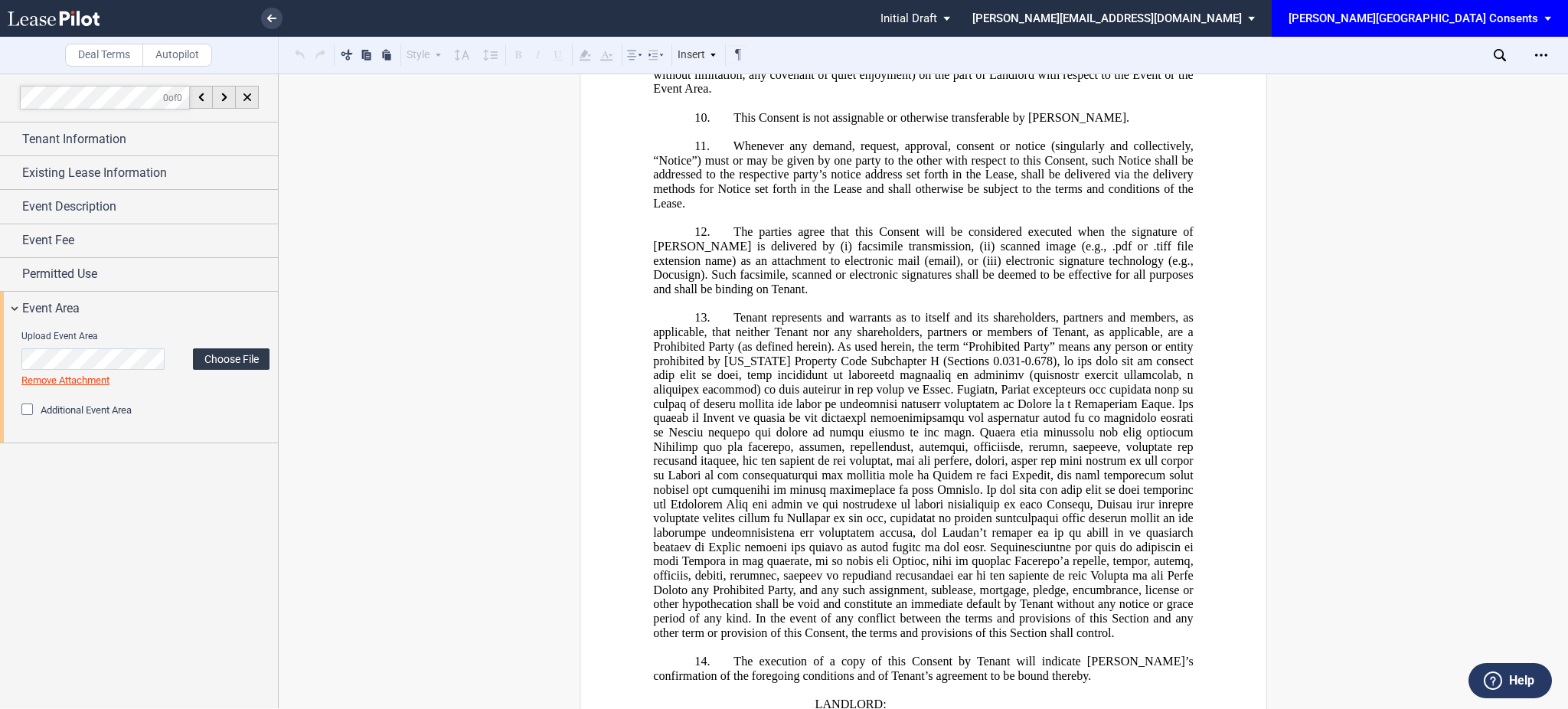
click at [229, 356] on label "Choose File" at bounding box center [231, 358] width 77 height 22
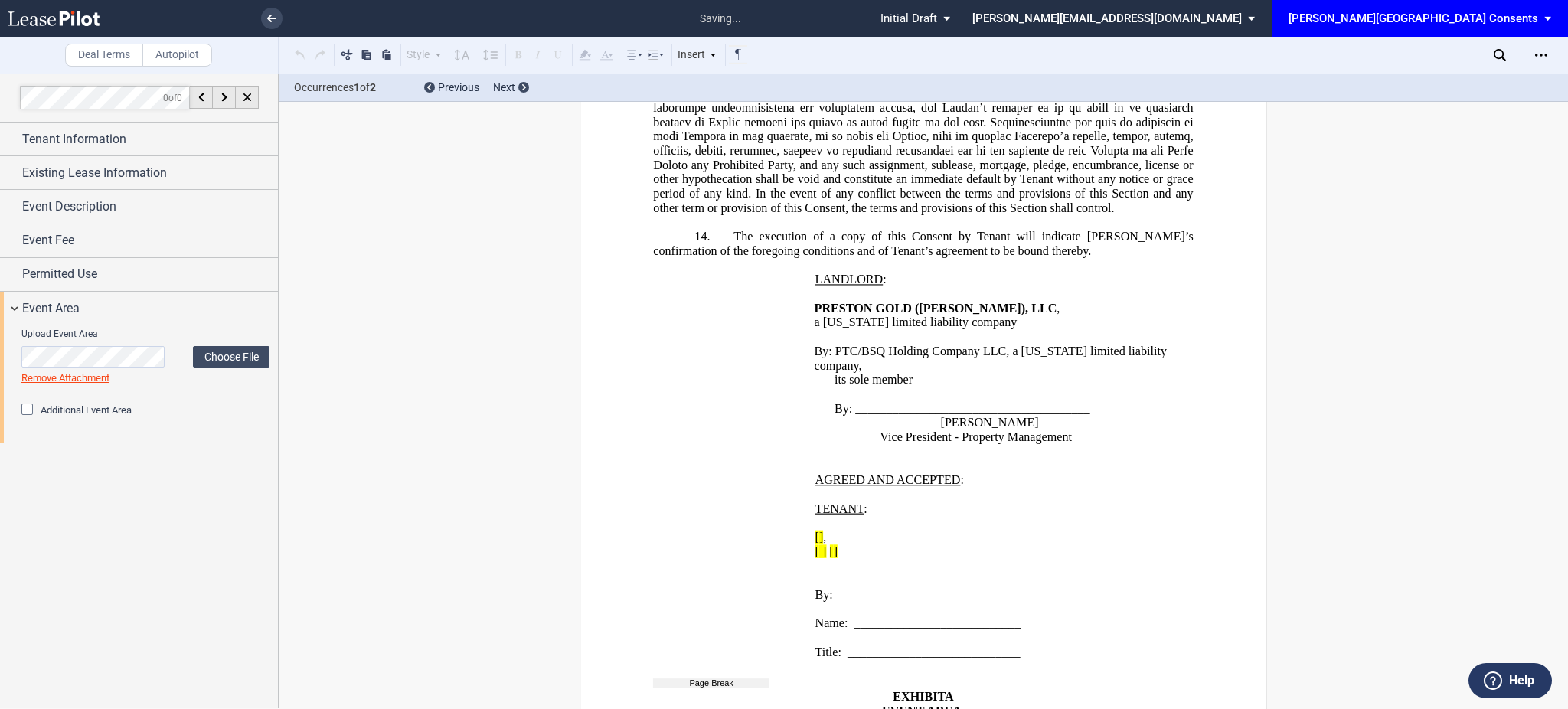
scroll to position [1824, 0]
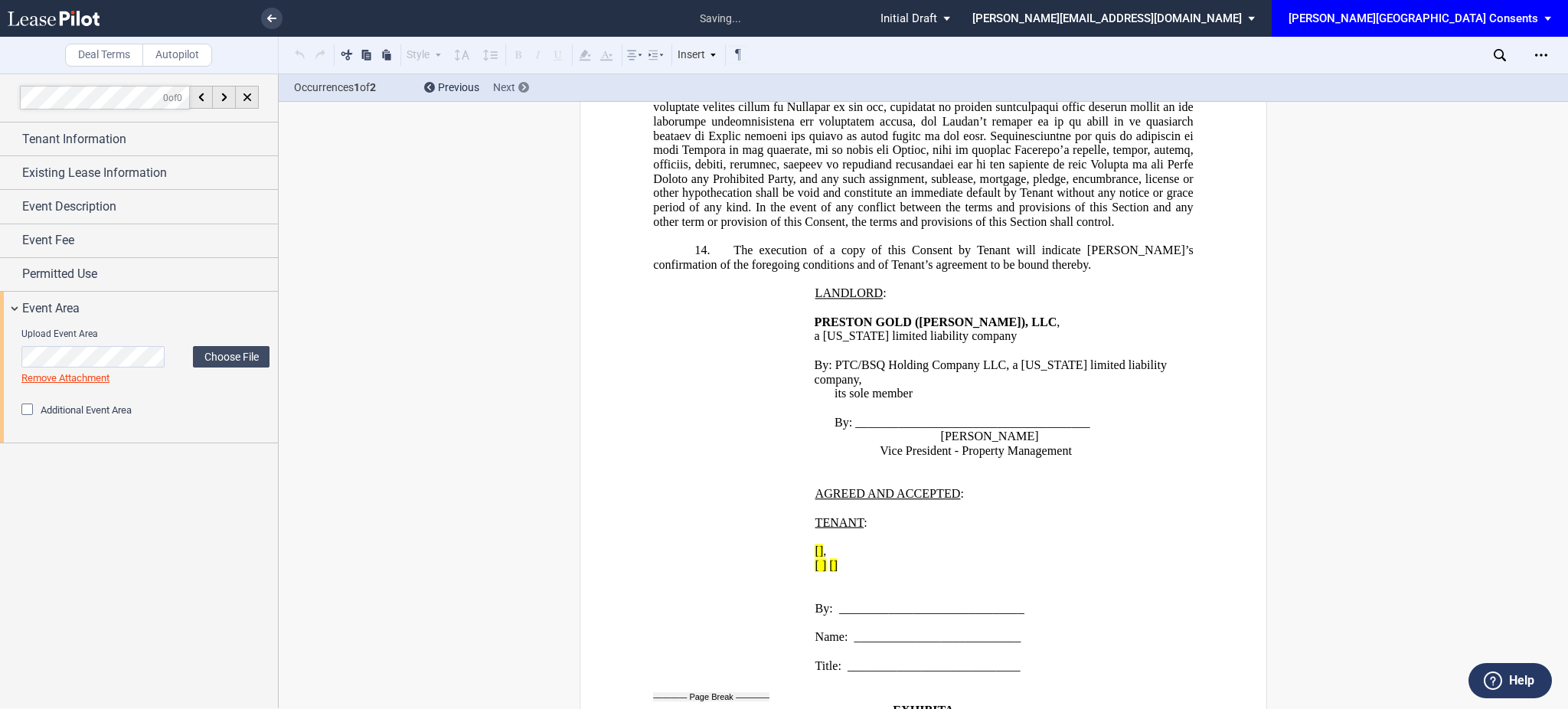
click at [522, 86] on icon at bounding box center [524, 87] width 4 height 6
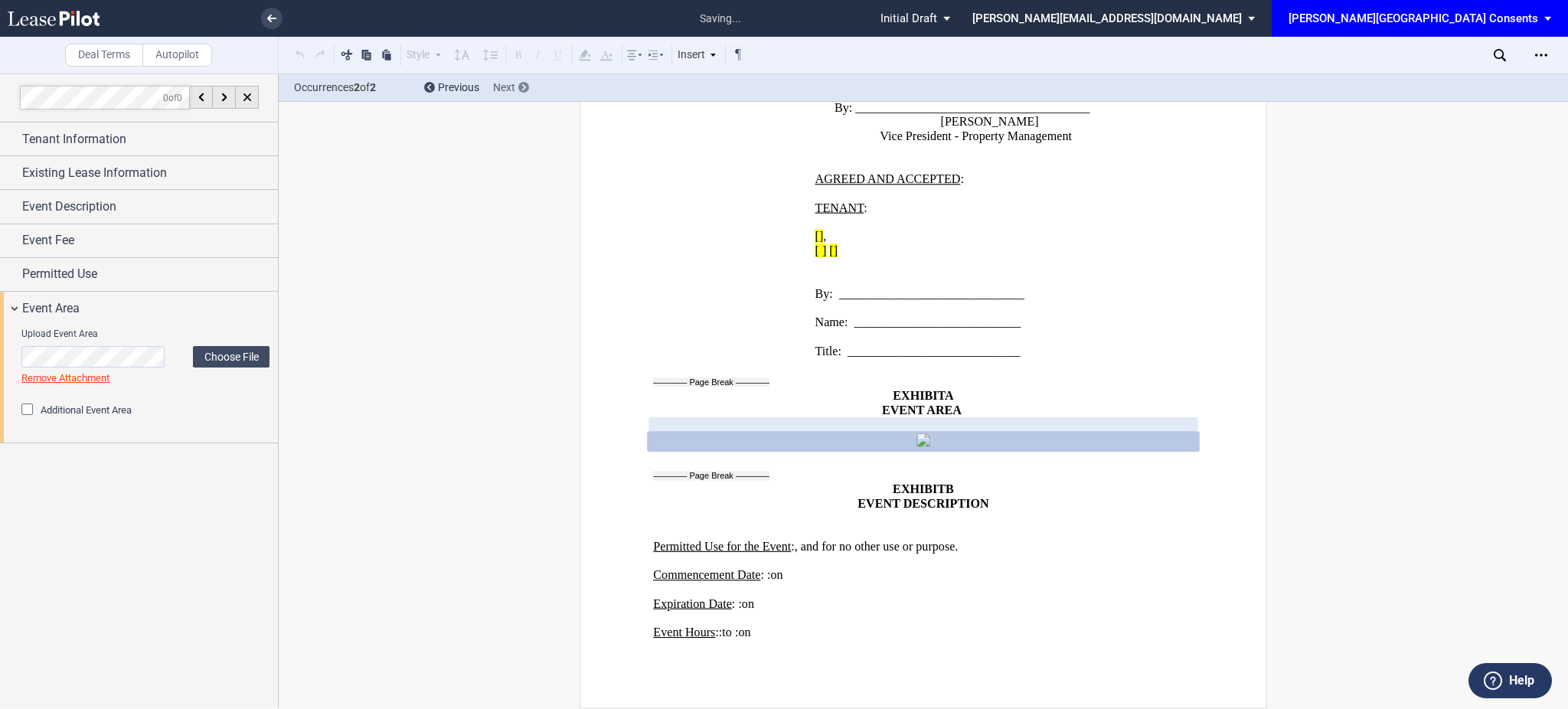
scroll to position [2422, 0]
click at [528, 91] on div at bounding box center [523, 87] width 10 height 10
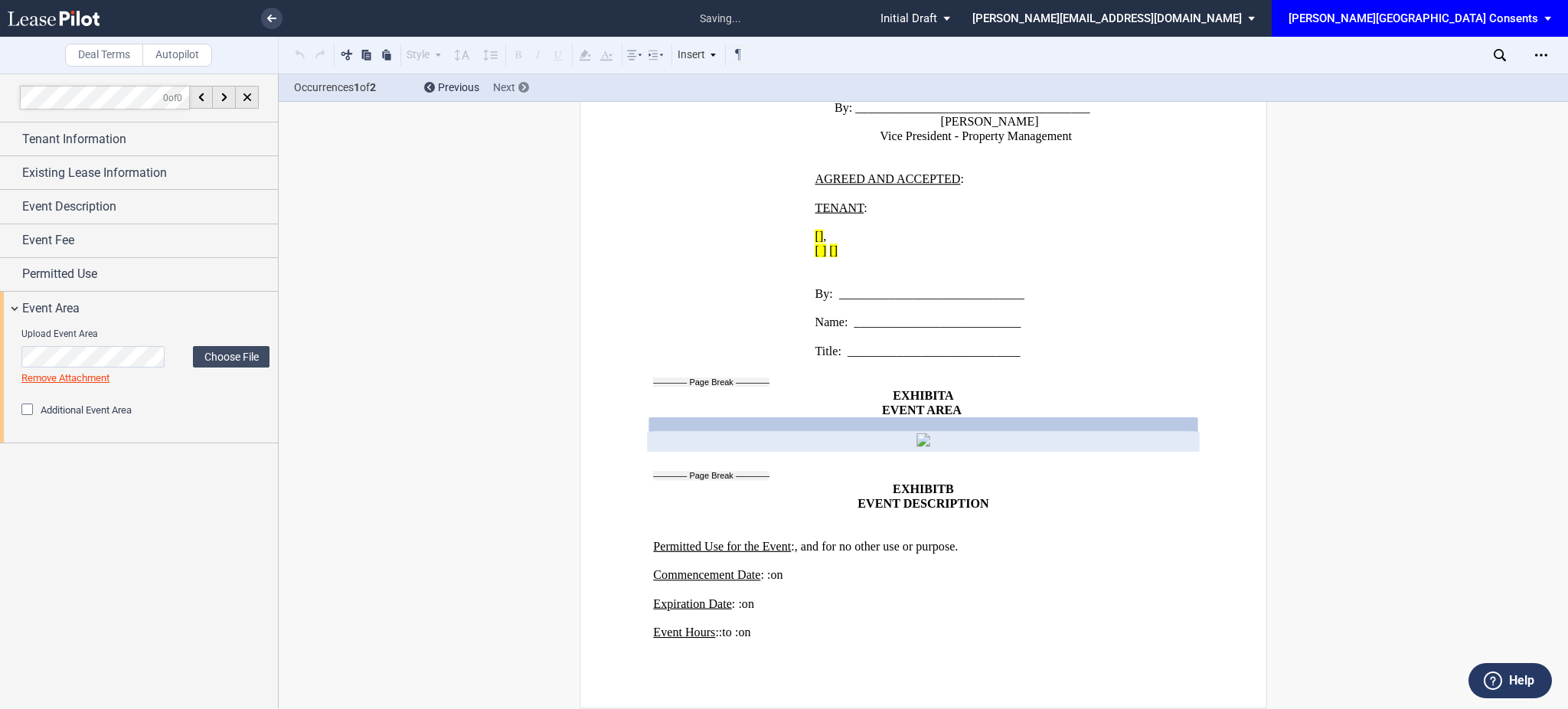
click at [528, 91] on div at bounding box center [523, 87] width 10 height 10
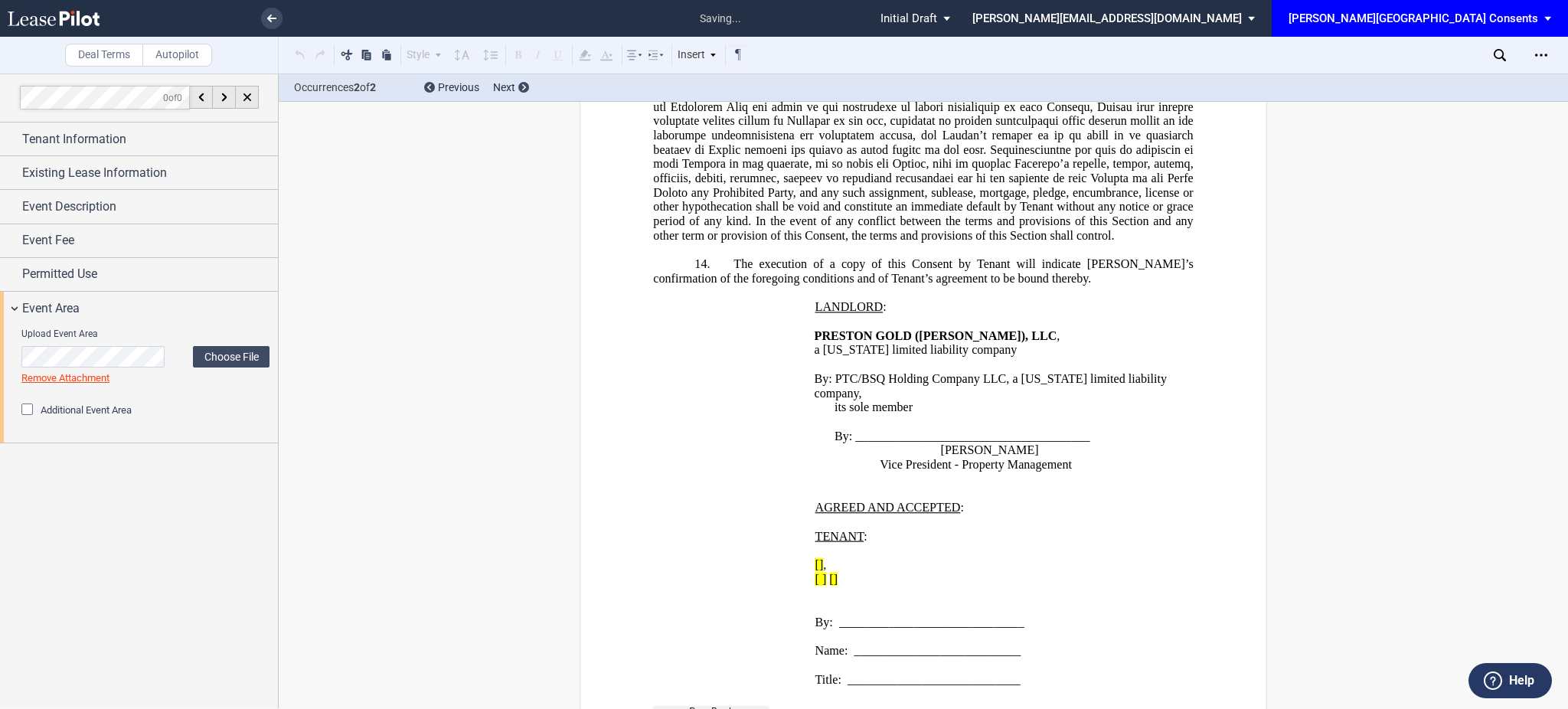
scroll to position [1503, 0]
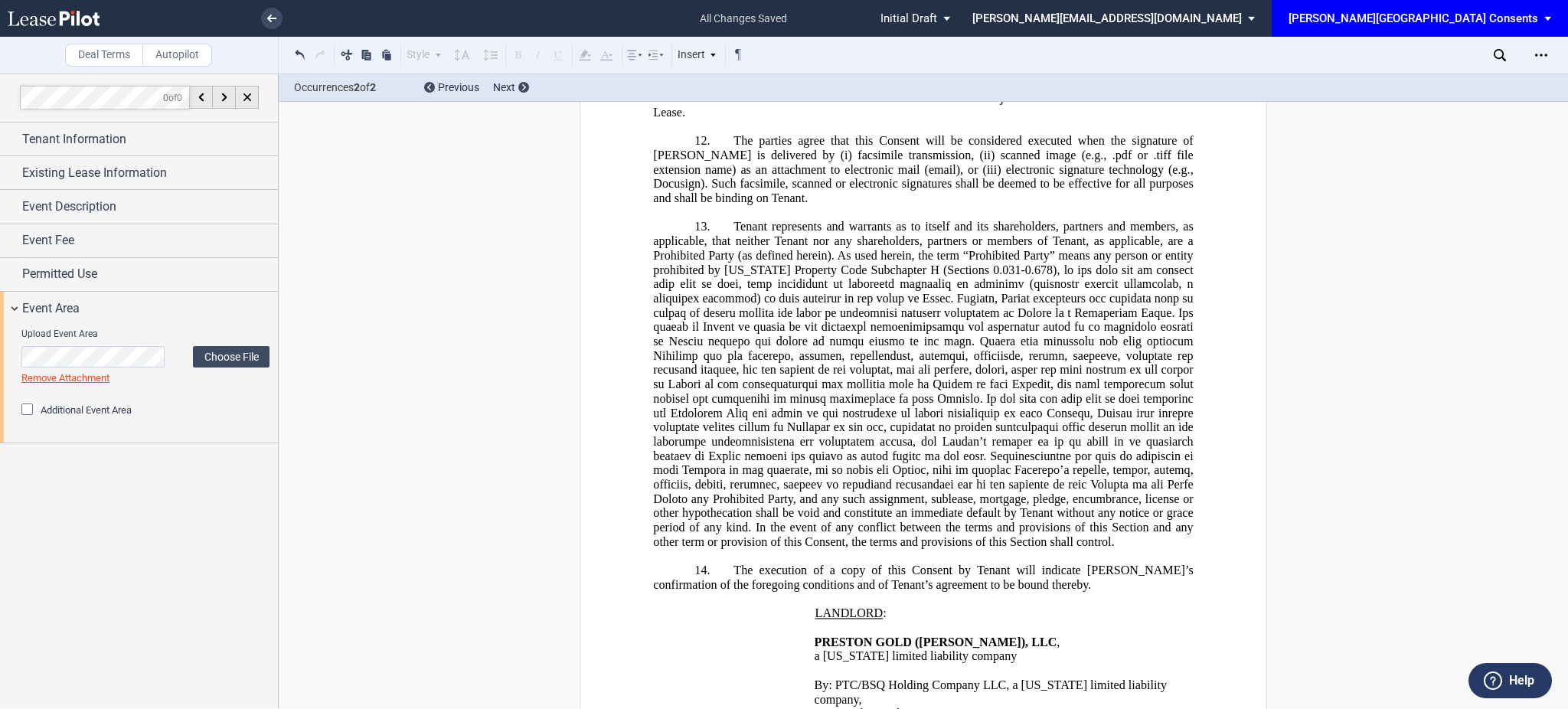
click at [75, 383] on link "Remove Attachment" at bounding box center [65, 377] width 88 height 11
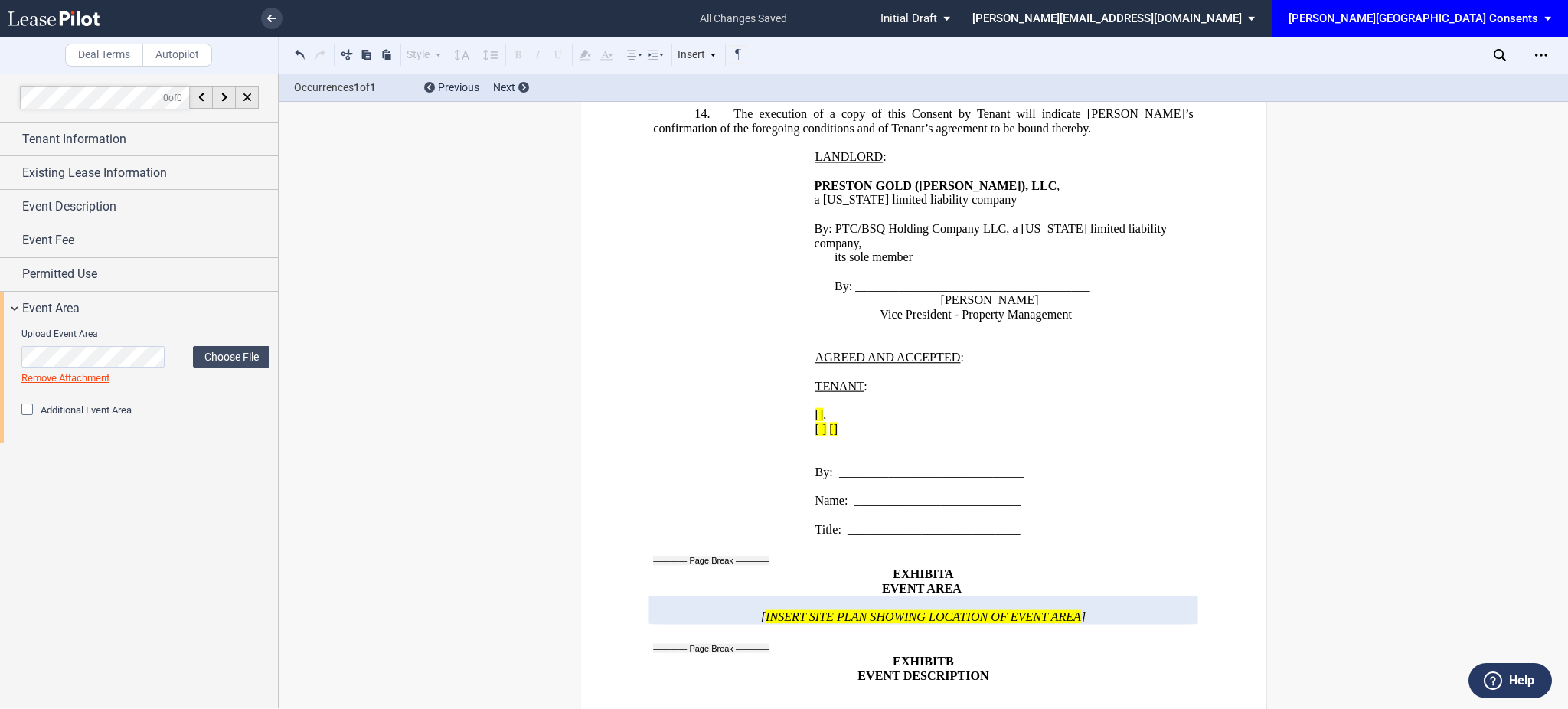
scroll to position [2126, 0]
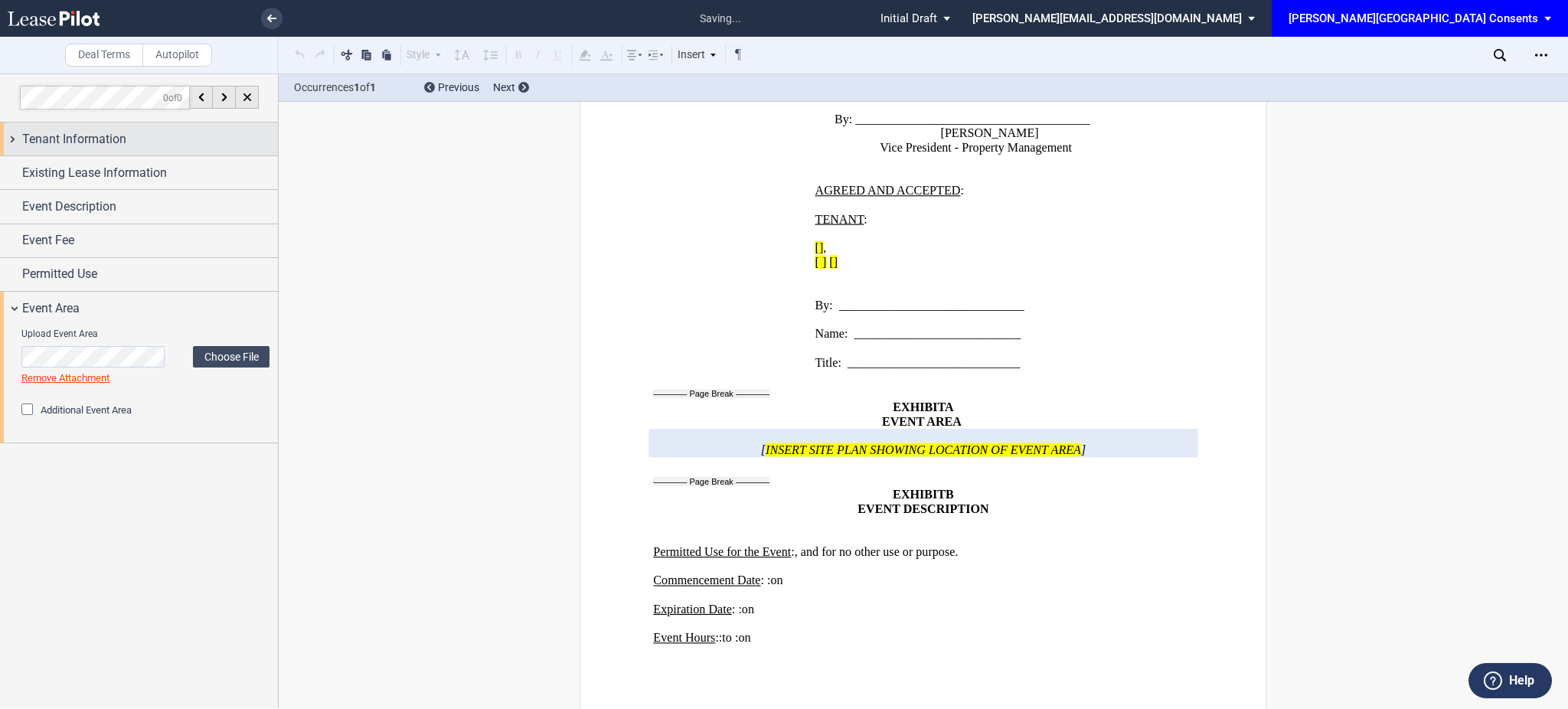
click at [131, 143] on div "Tenant Information" at bounding box center [149, 139] width 255 height 18
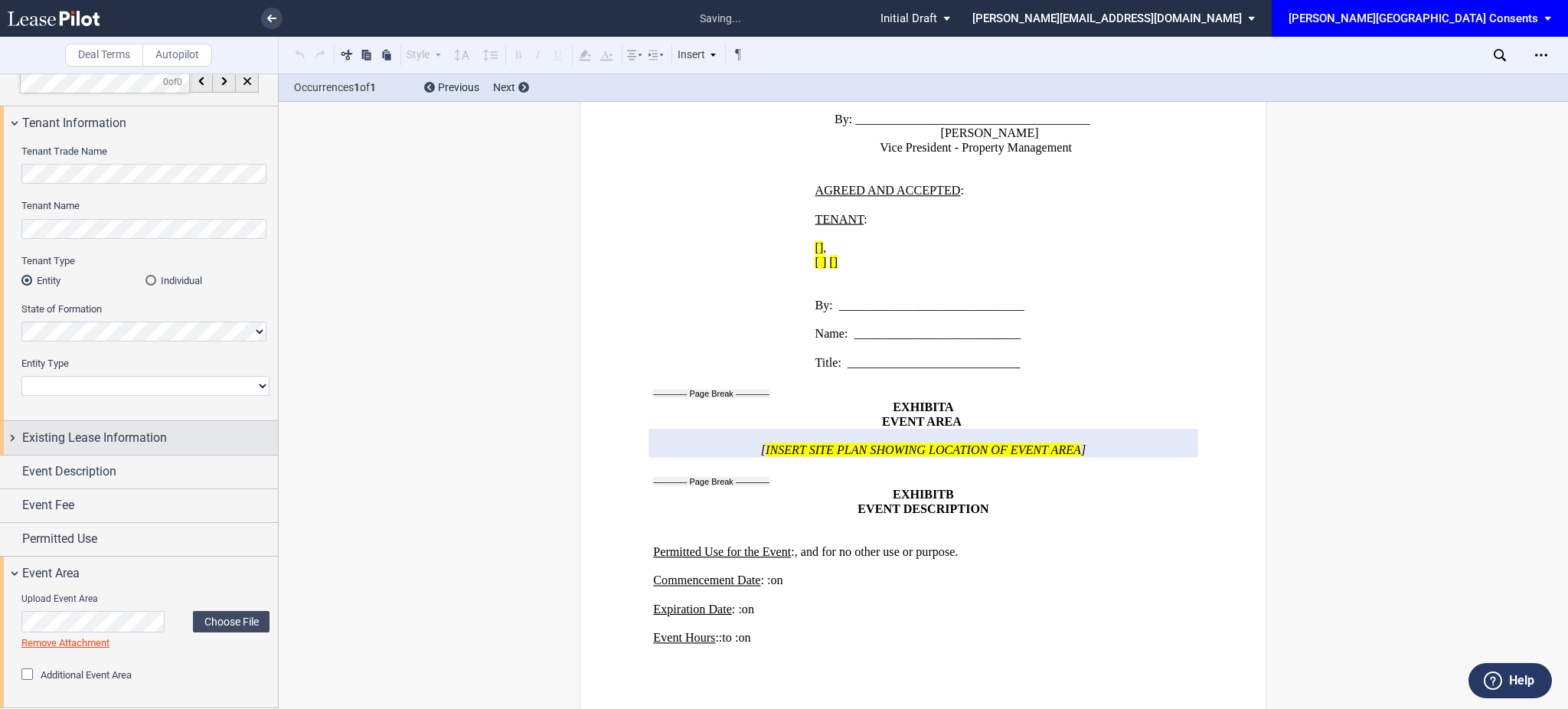
click at [139, 440] on span "Existing Lease Information" at bounding box center [94, 437] width 145 height 18
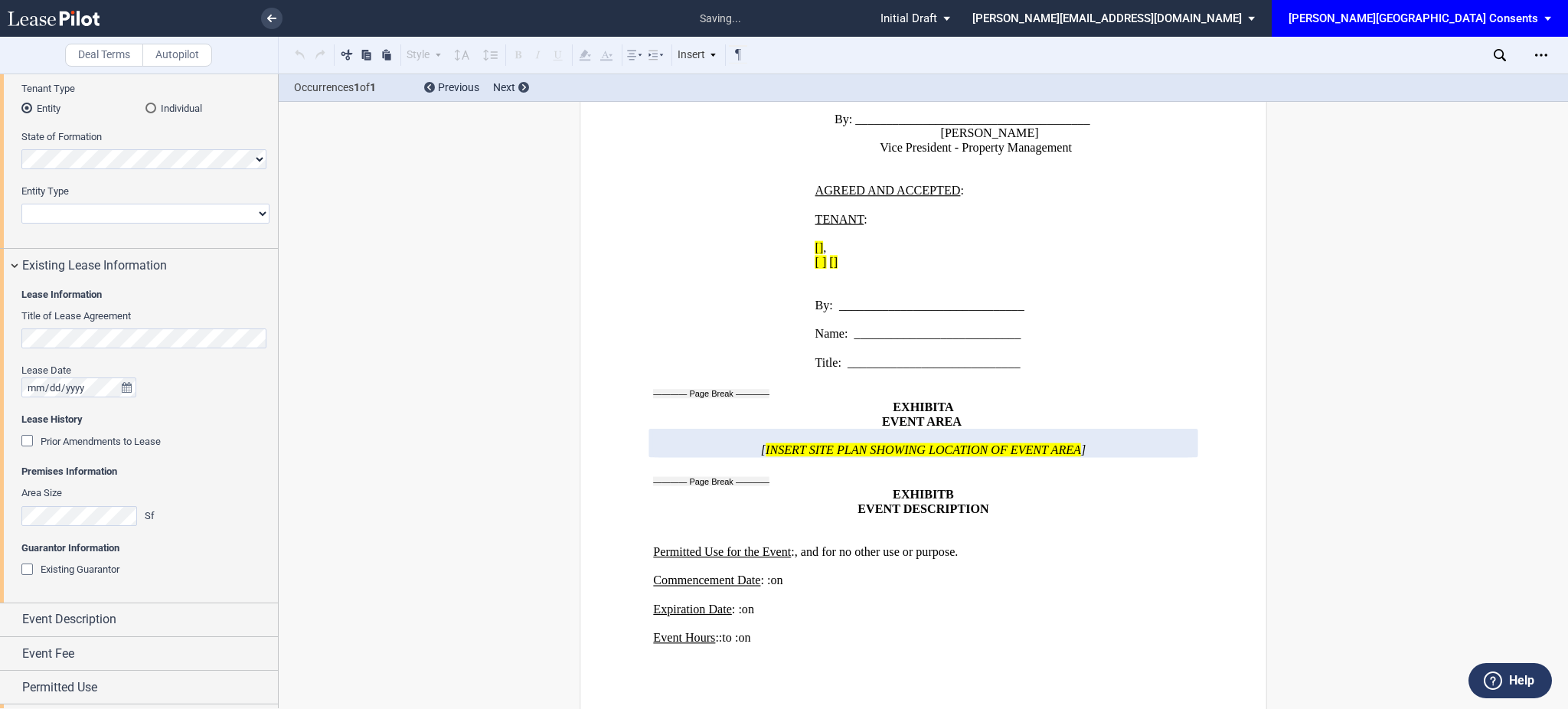
scroll to position [192, 0]
click at [131, 606] on div "Event Description" at bounding box center [149, 614] width 255 height 18
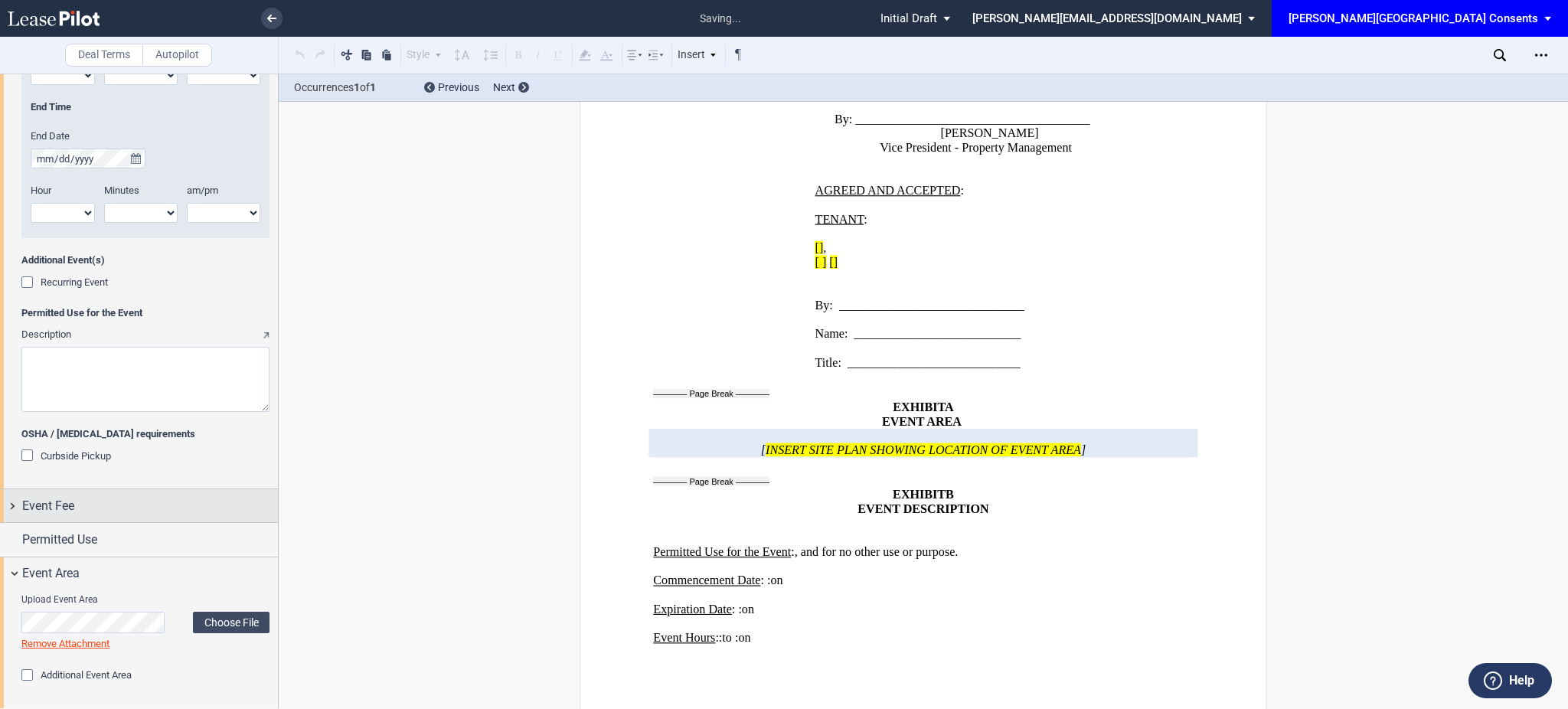
click at [93, 512] on div "Event Fee" at bounding box center [149, 505] width 255 height 18
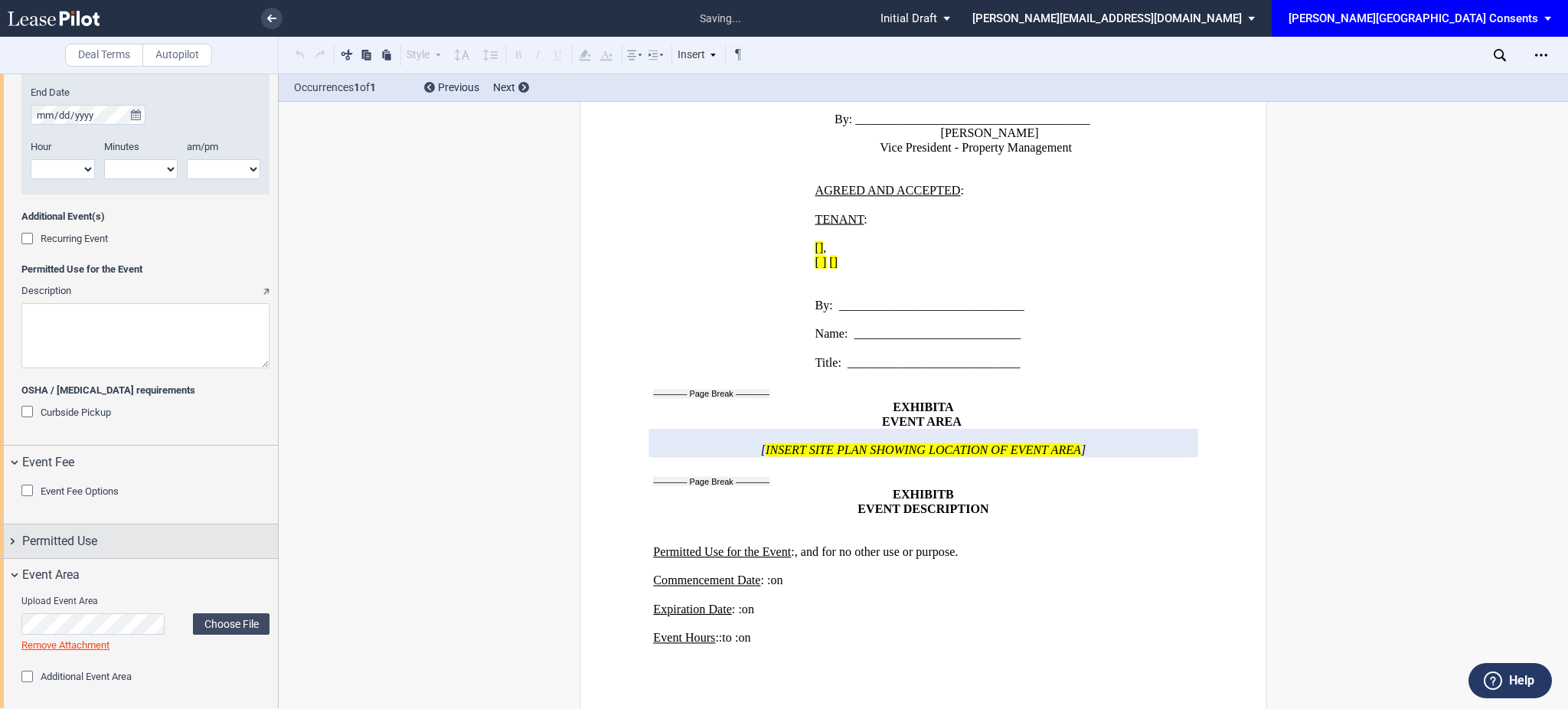
click at [106, 551] on div "Permitted Use" at bounding box center [139, 541] width 278 height 33
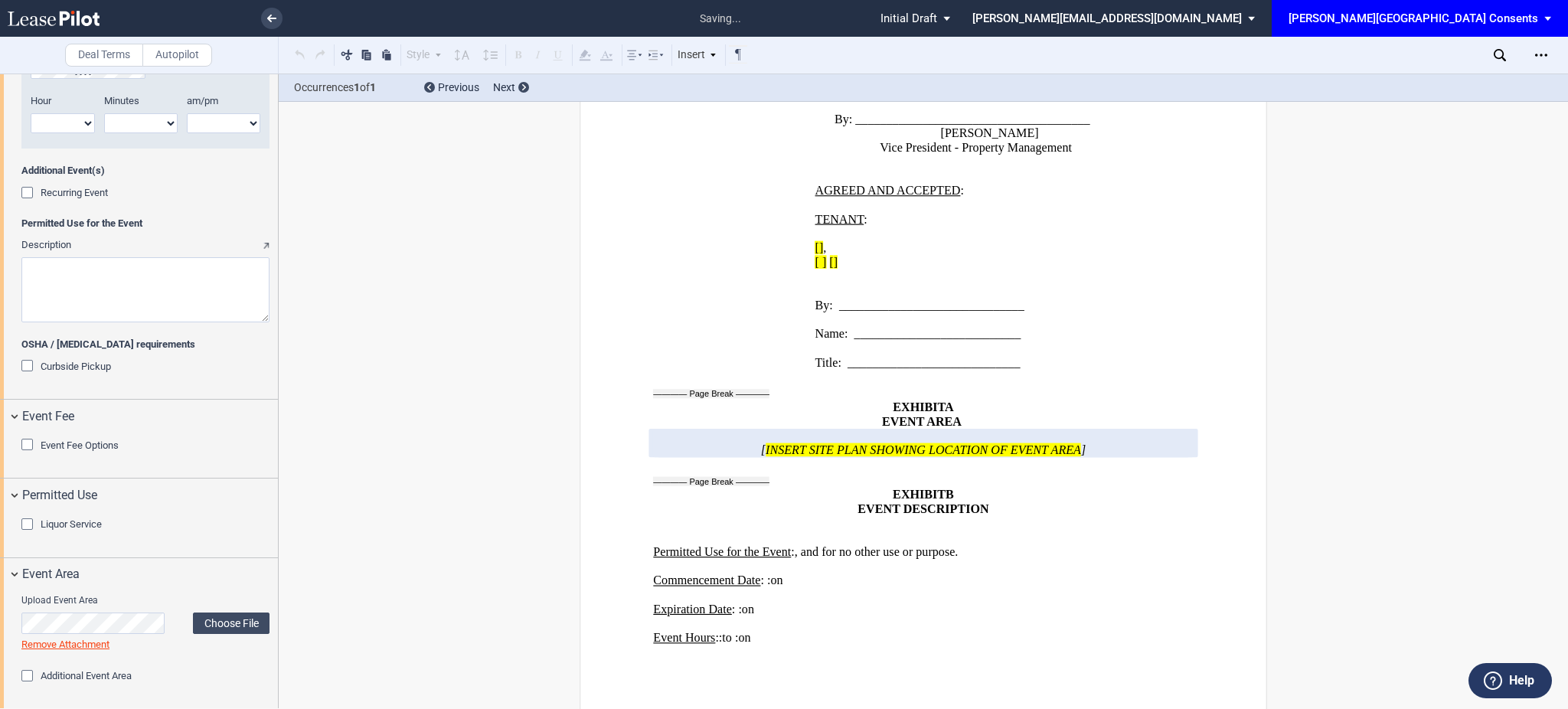
scroll to position [1363, 0]
click at [102, 446] on span "Event Fee Options" at bounding box center [79, 443] width 78 height 11
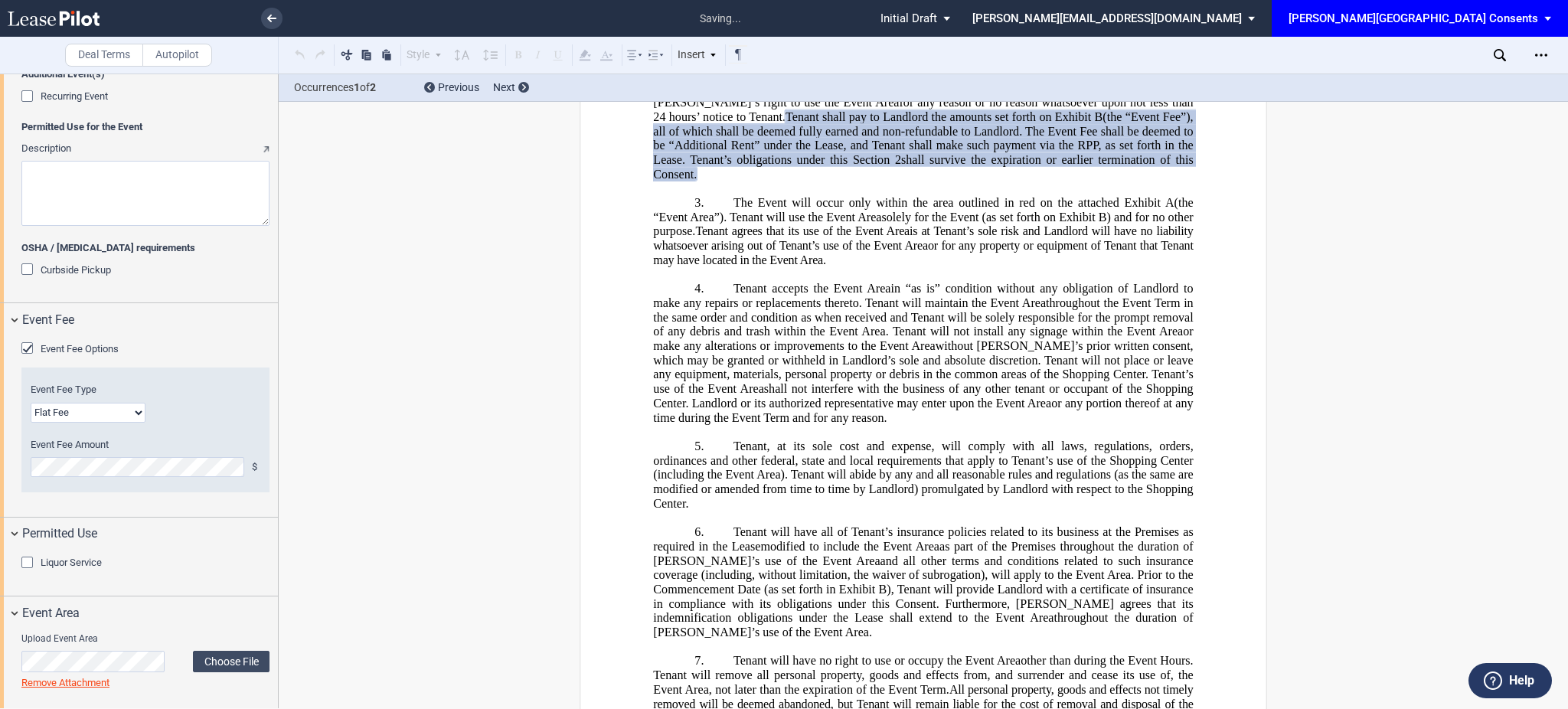
scroll to position [1497, 0]
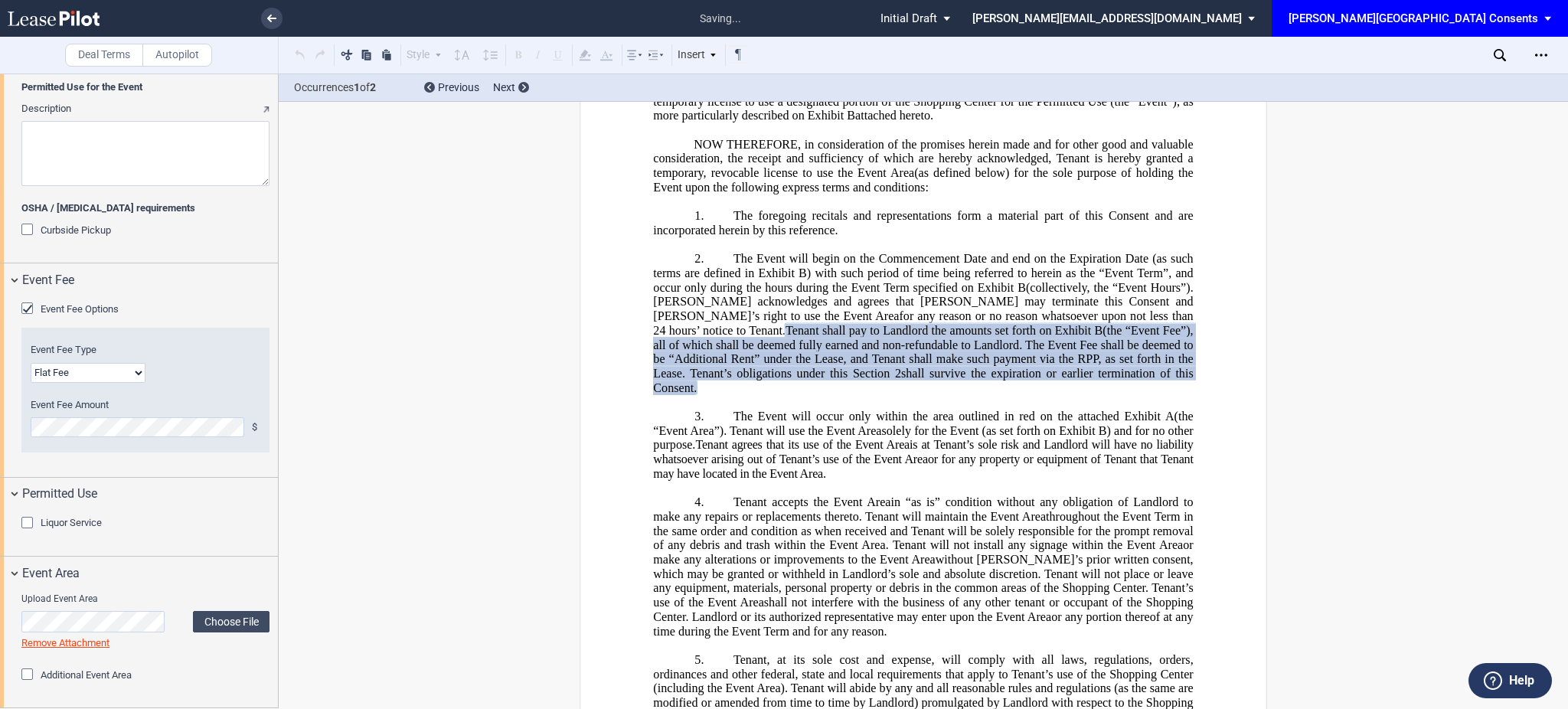
click at [107, 677] on span "Additional Event Area" at bounding box center [86, 675] width 91 height 11
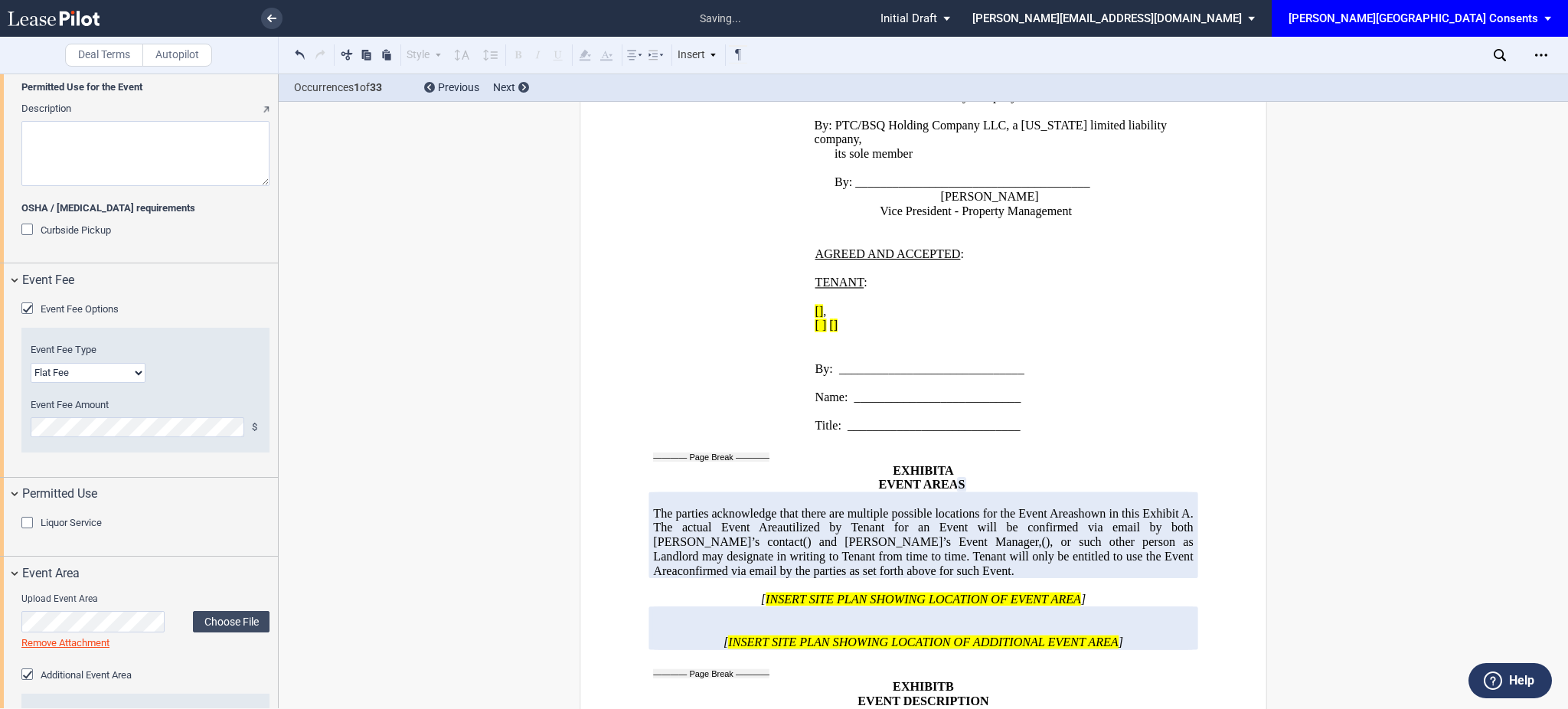
scroll to position [1711, 0]
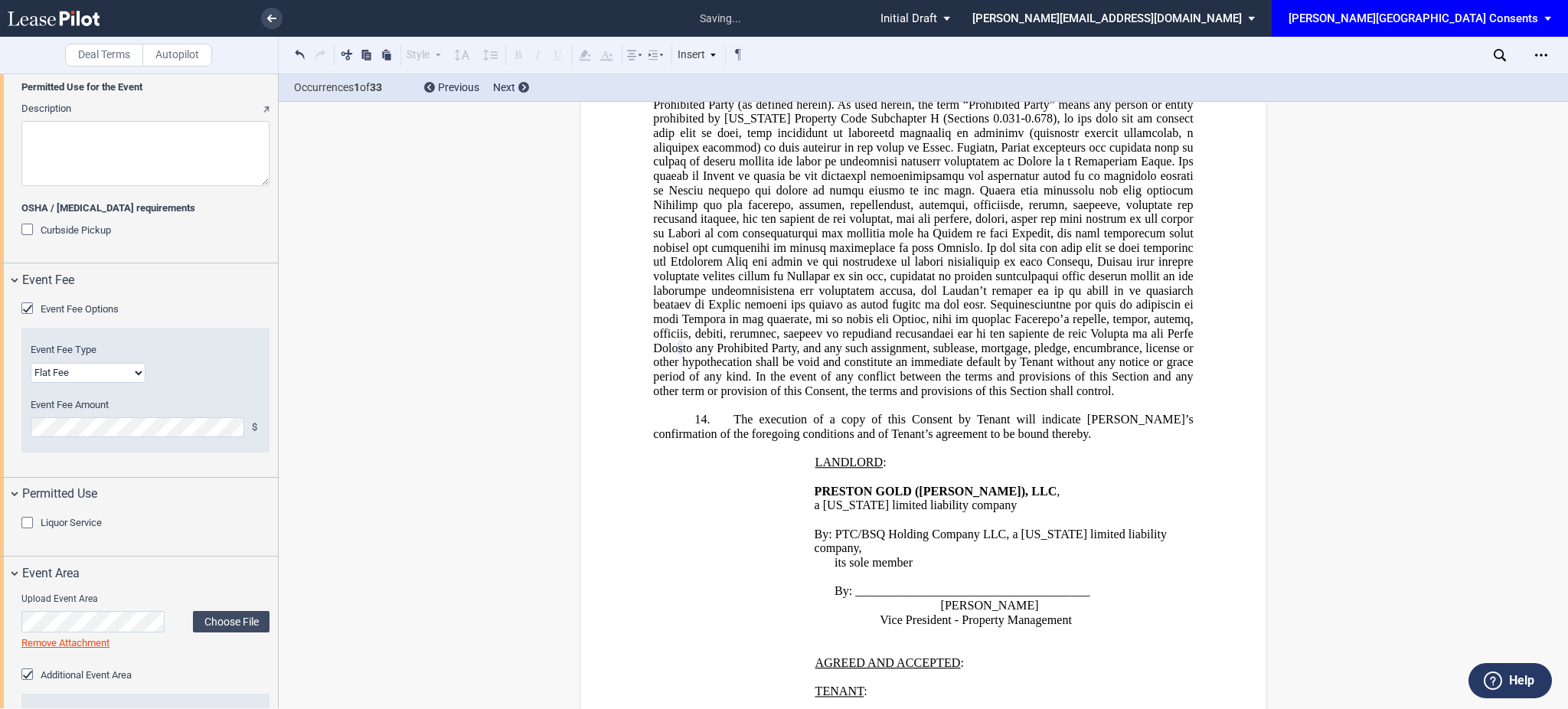
click at [70, 670] on span "Additional Event Area" at bounding box center [86, 675] width 91 height 11
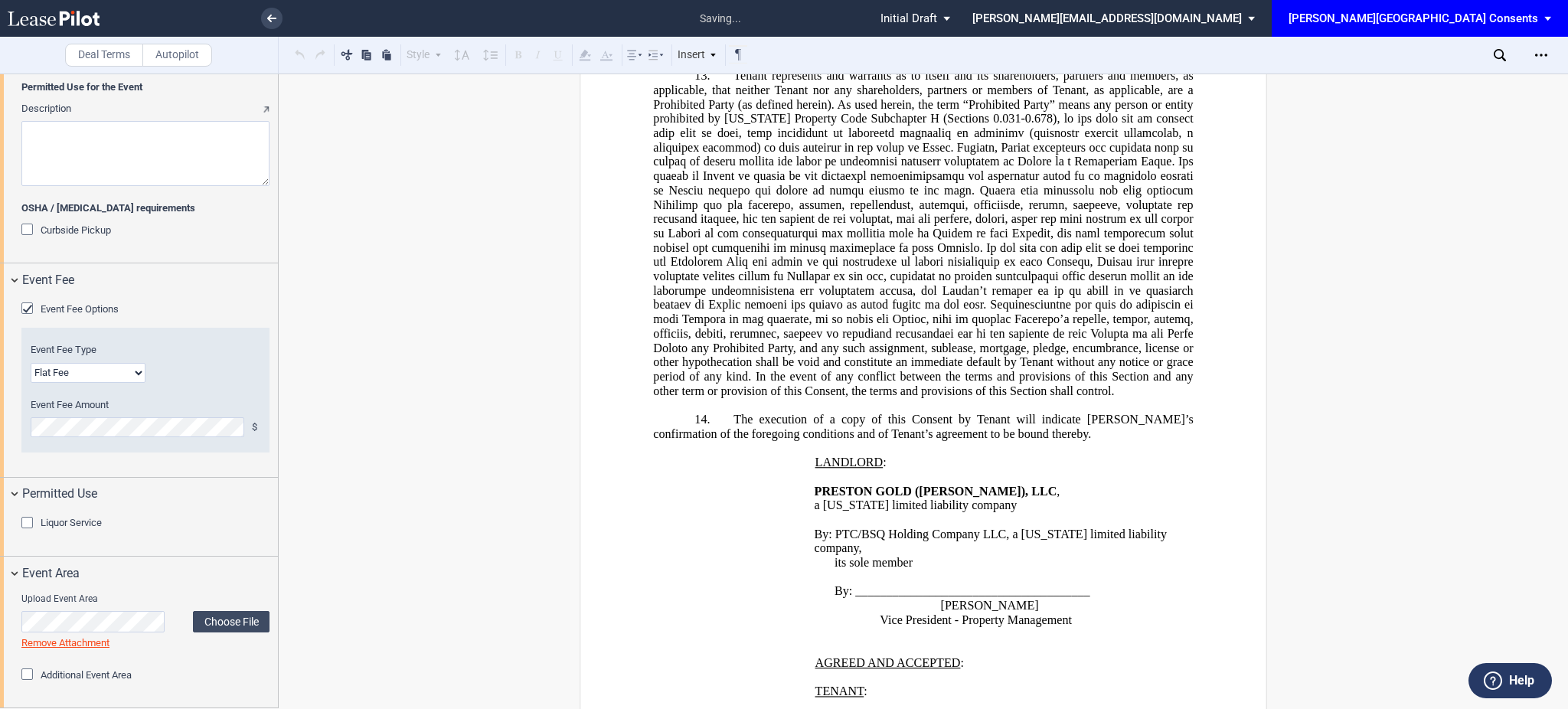
click at [70, 670] on span "Additional Event Area" at bounding box center [86, 675] width 91 height 11
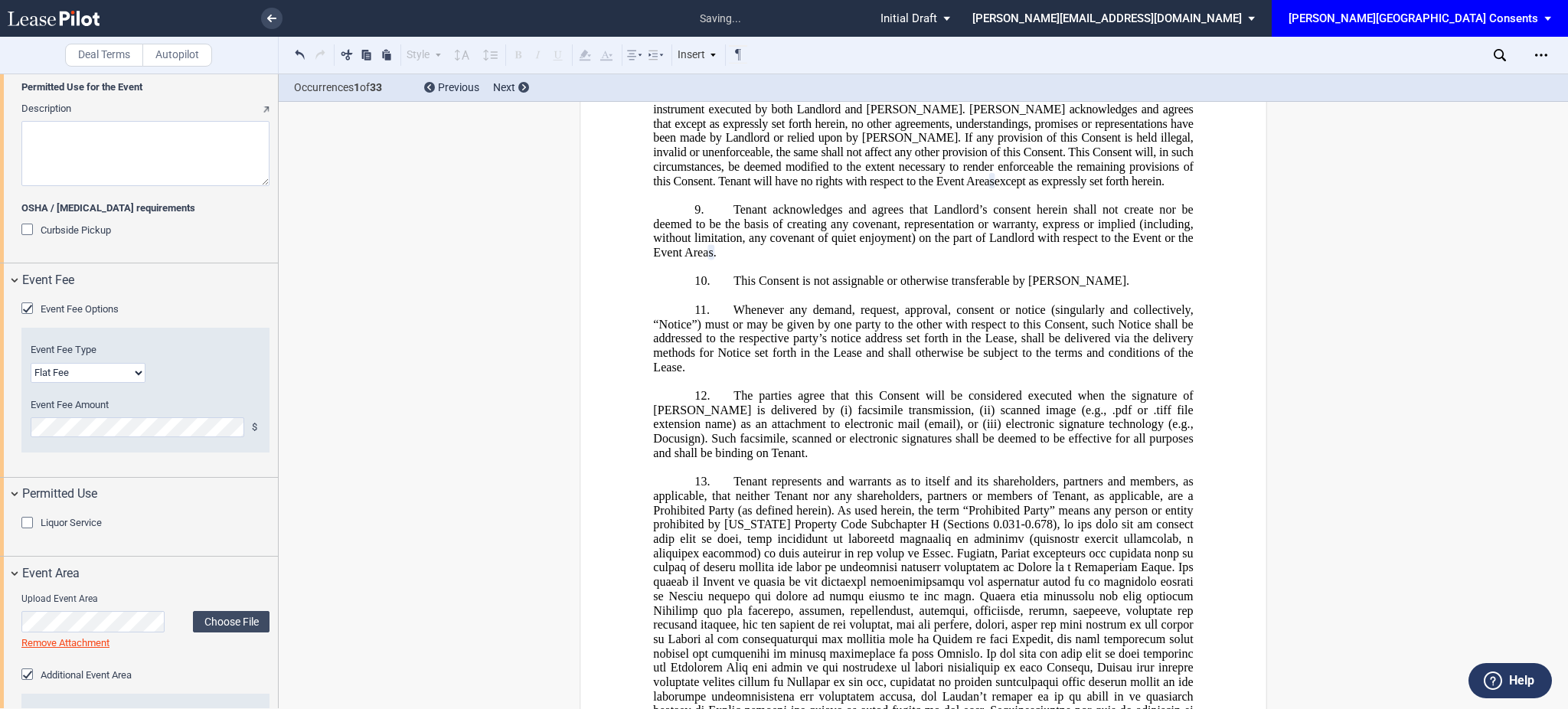
scroll to position [1304, 0]
click at [1532, 43] on div "Download Share Document Print Create a New Version Import Changes Compare Abstr…" at bounding box center [1542, 55] width 25 height 25
click at [1536, 56] on use "Open Lease options menu" at bounding box center [1541, 55] width 12 height 2
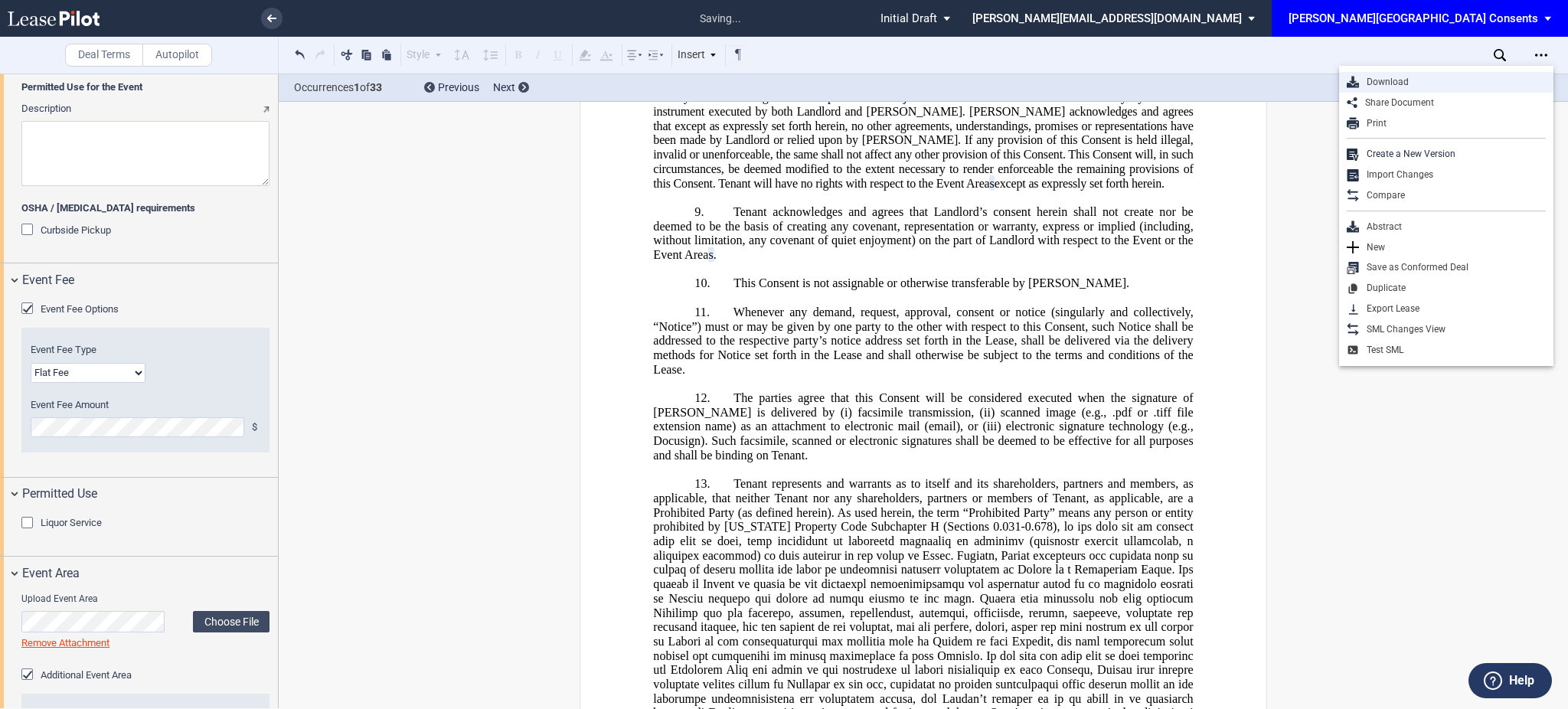
click at [1450, 76] on div "Download" at bounding box center [1453, 82] width 187 height 13
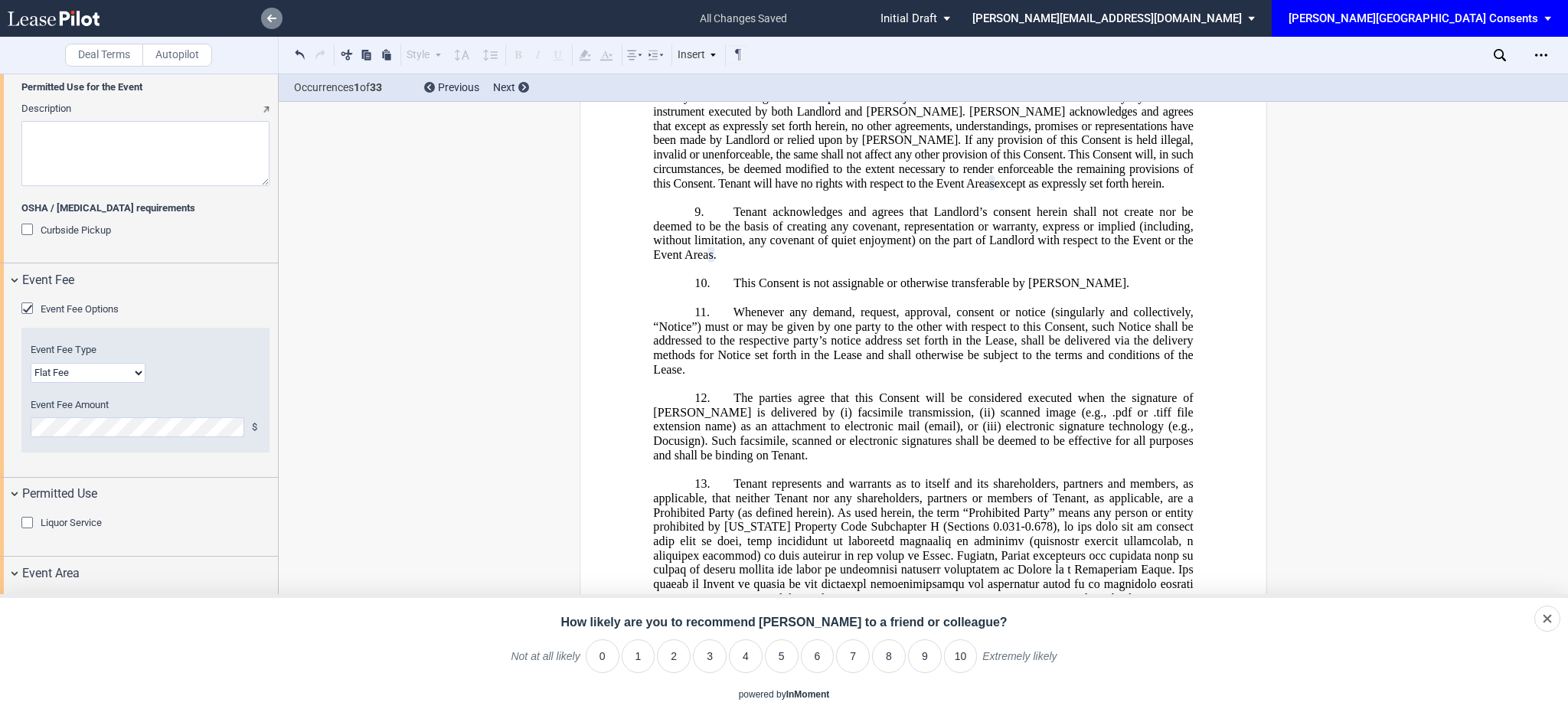
click at [268, 17] on use at bounding box center [272, 18] width 9 height 8
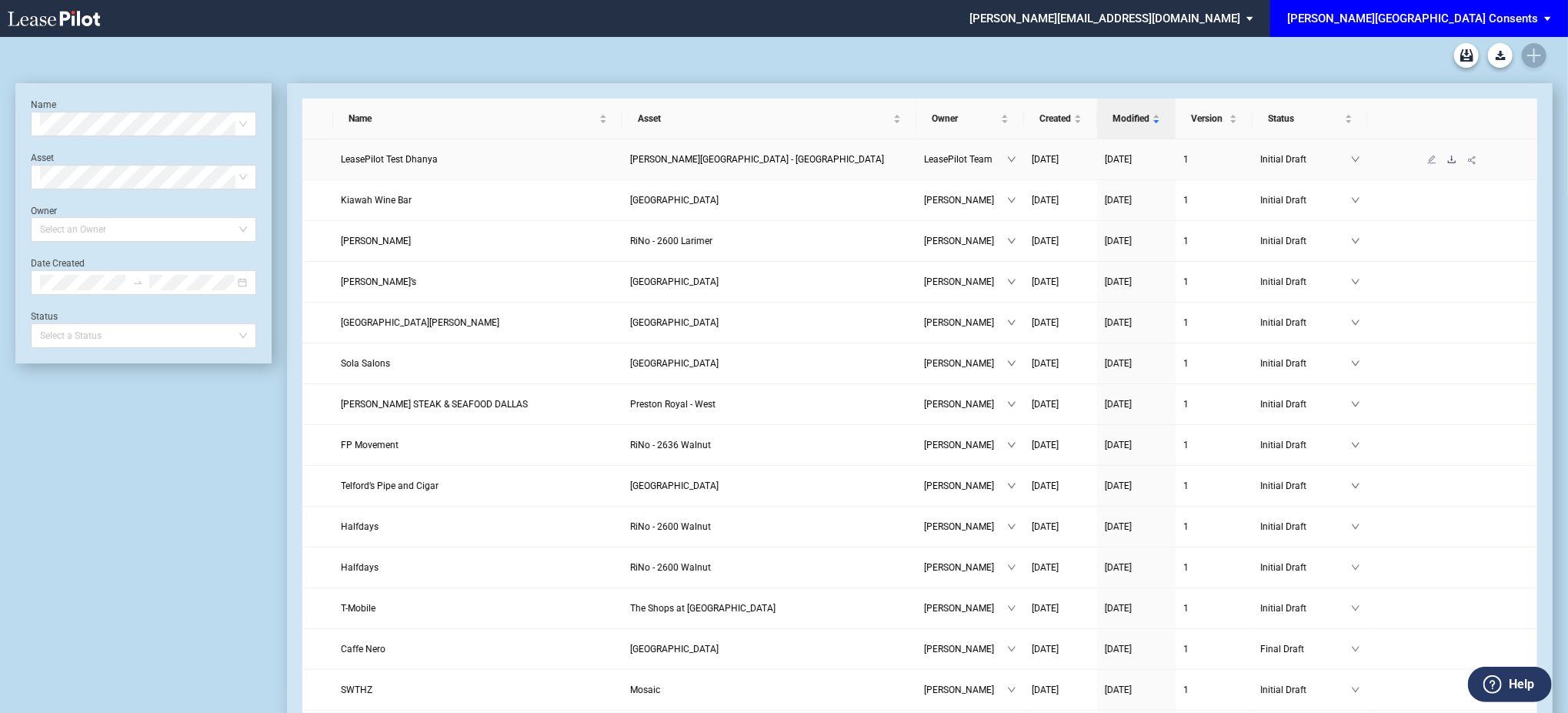
click at [1451, 160] on icon "download" at bounding box center [1452, 159] width 8 height 7
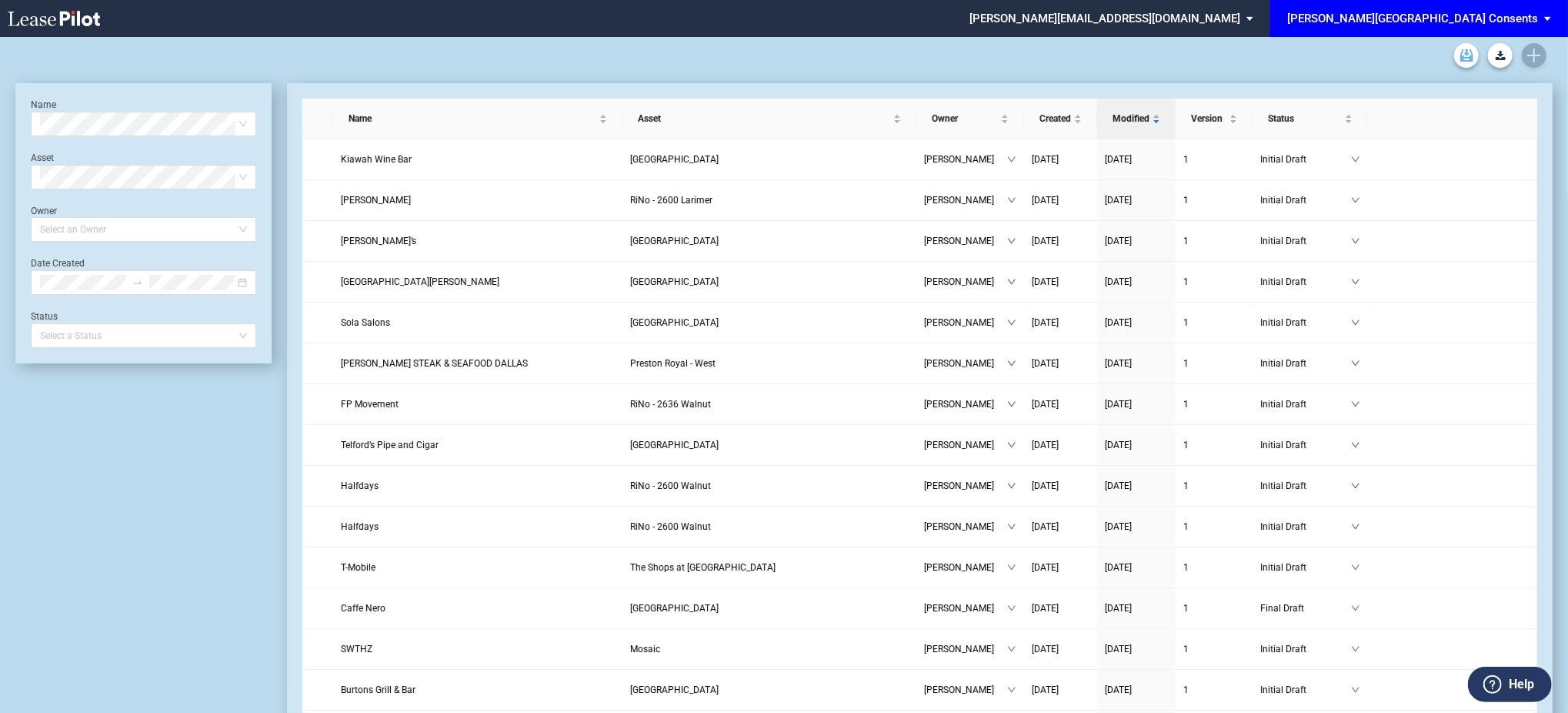
click at [1458, 61] on link "Archive" at bounding box center [1466, 55] width 25 height 25
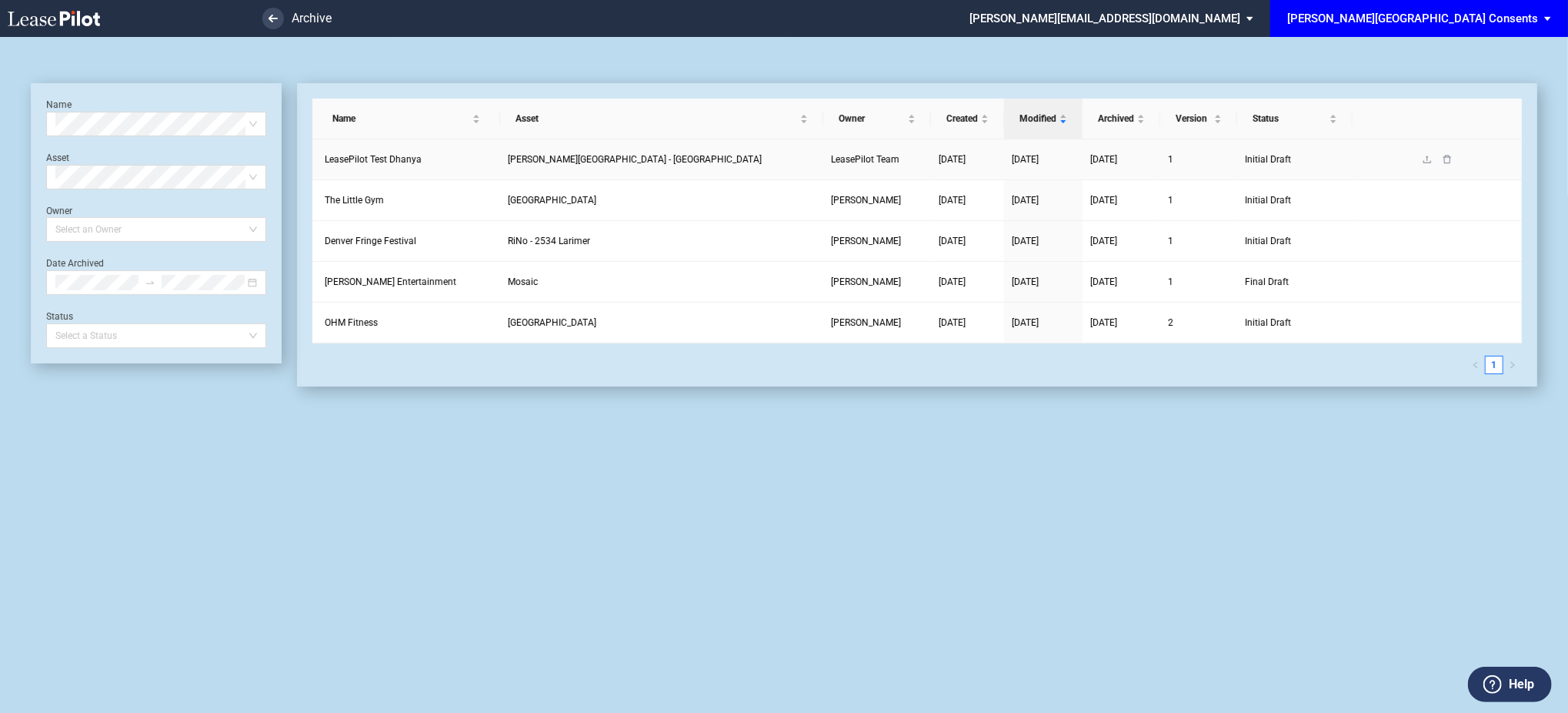
click at [1442, 156] on link at bounding box center [1446, 159] width 20 height 10
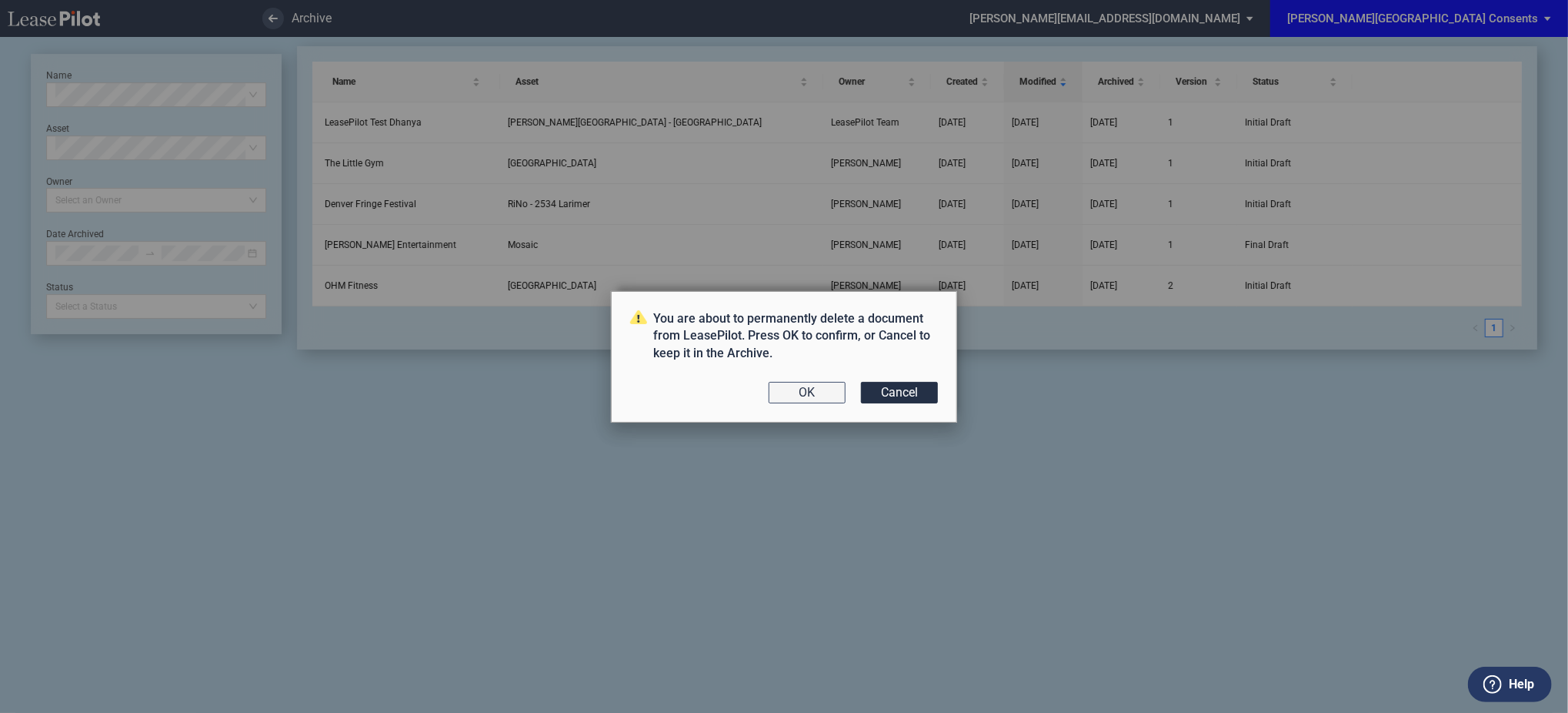
click at [821, 382] on button "OK" at bounding box center [807, 393] width 77 height 22
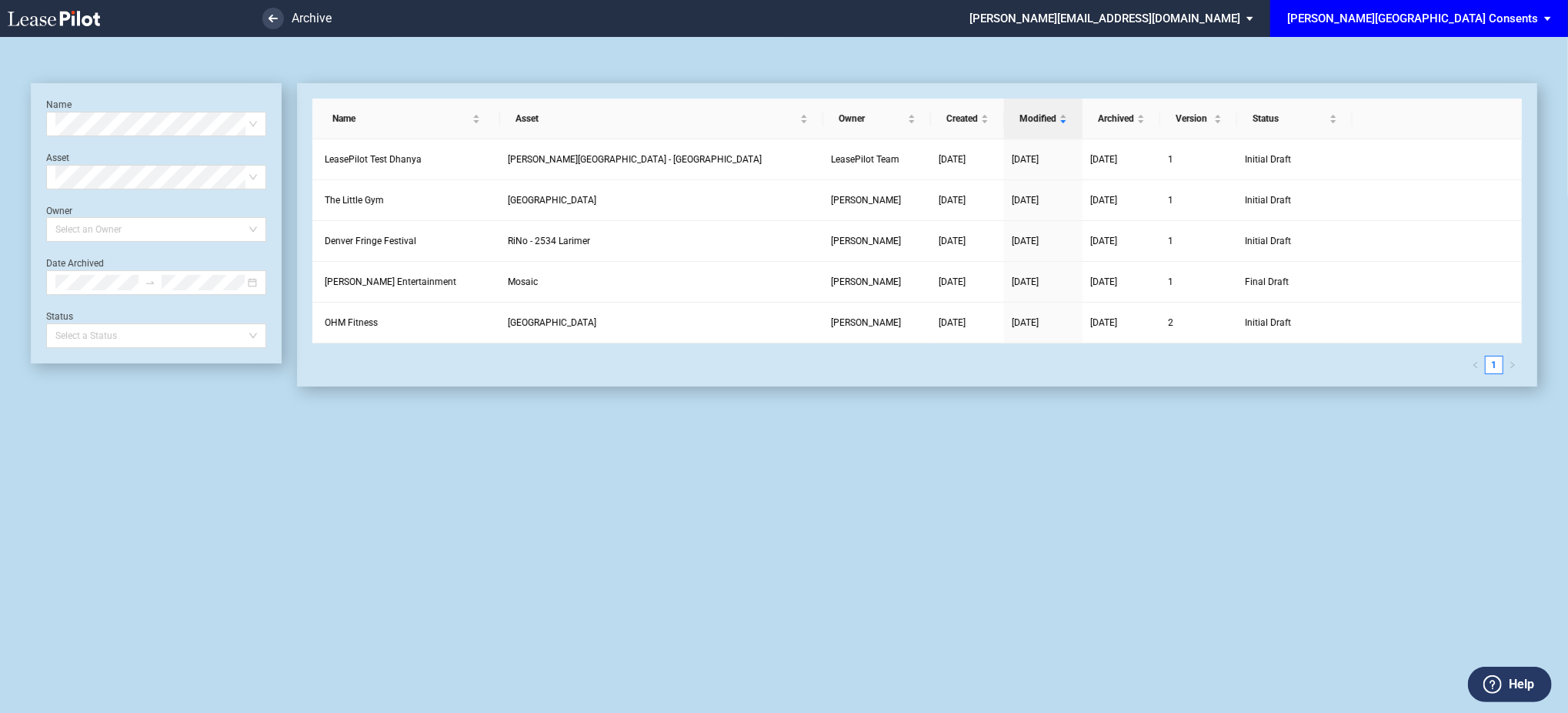
scroll to position [37, 0]
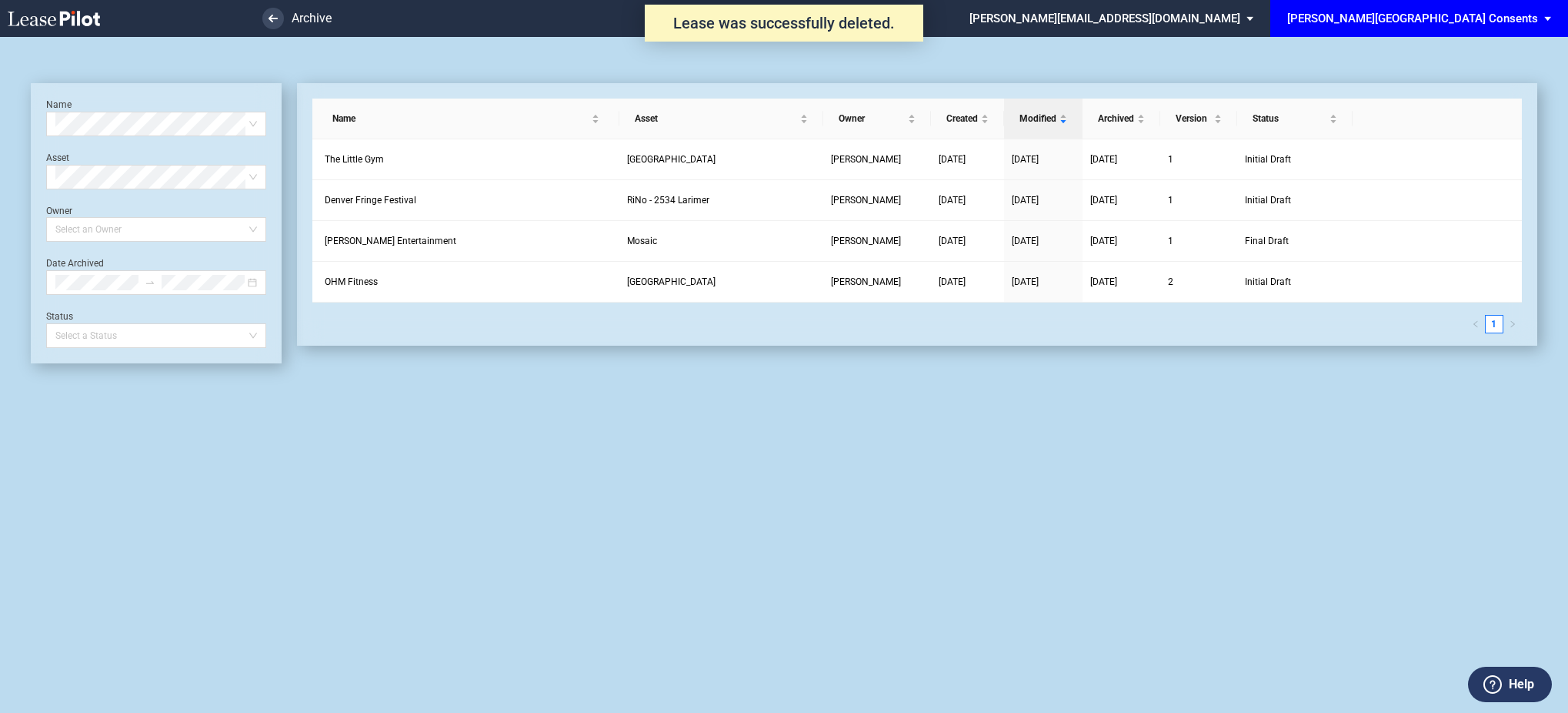
scroll to position [37, 0]
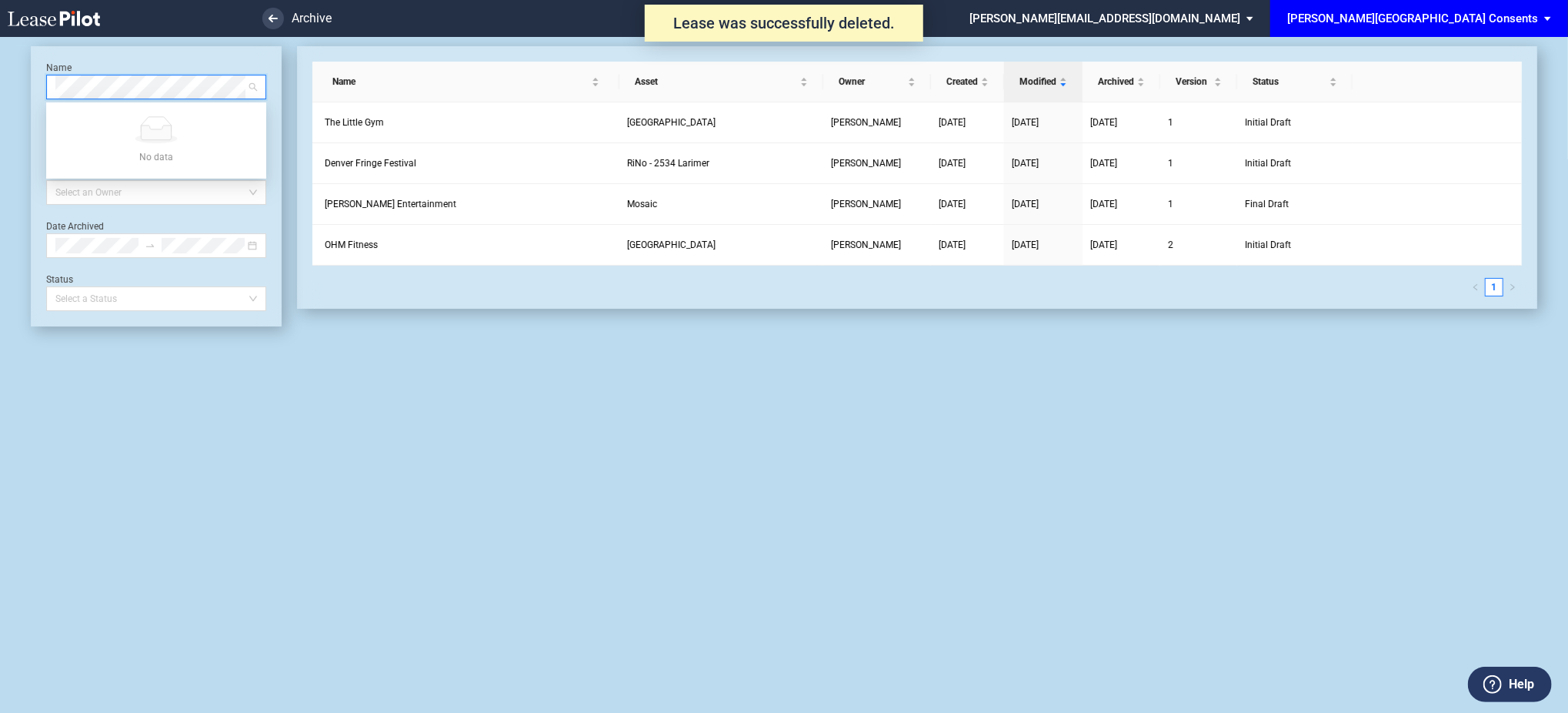
click at [55, 29] on link at bounding box center [81, 18] width 146 height 37
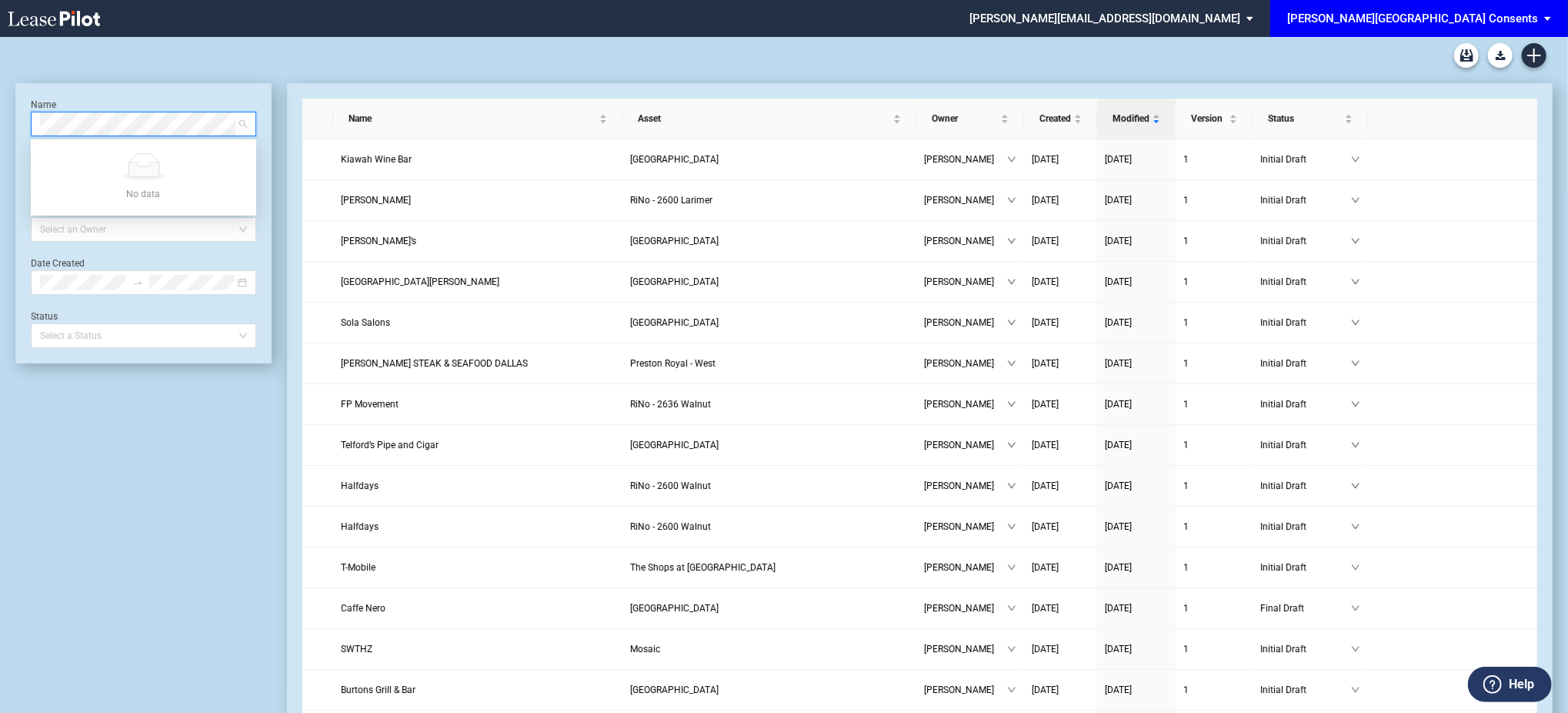
click at [1413, 13] on div "[PERSON_NAME][GEOGRAPHIC_DATA] Consents" at bounding box center [1413, 18] width 251 height 14
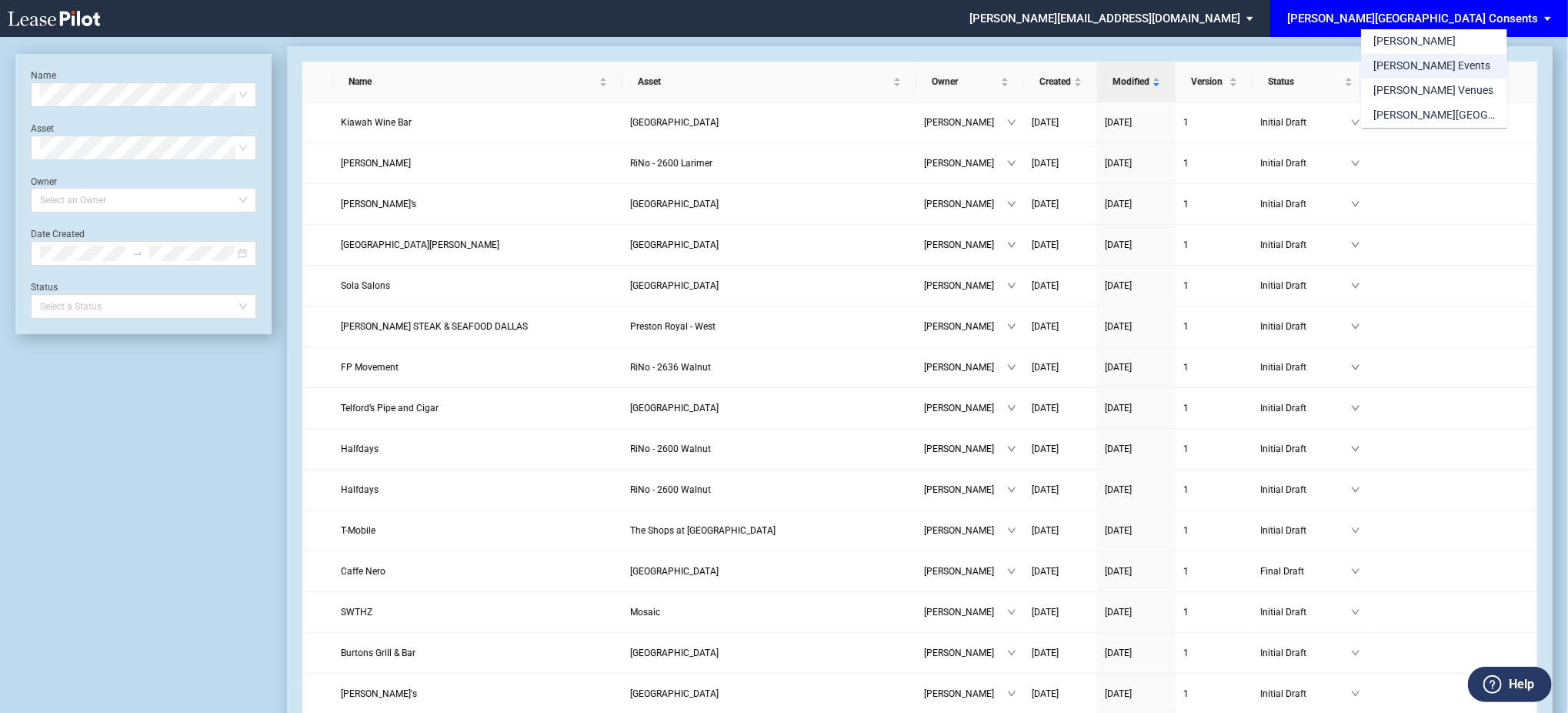
click at [1421, 59] on div "[PERSON_NAME] Events" at bounding box center [1431, 67] width 117 height 15
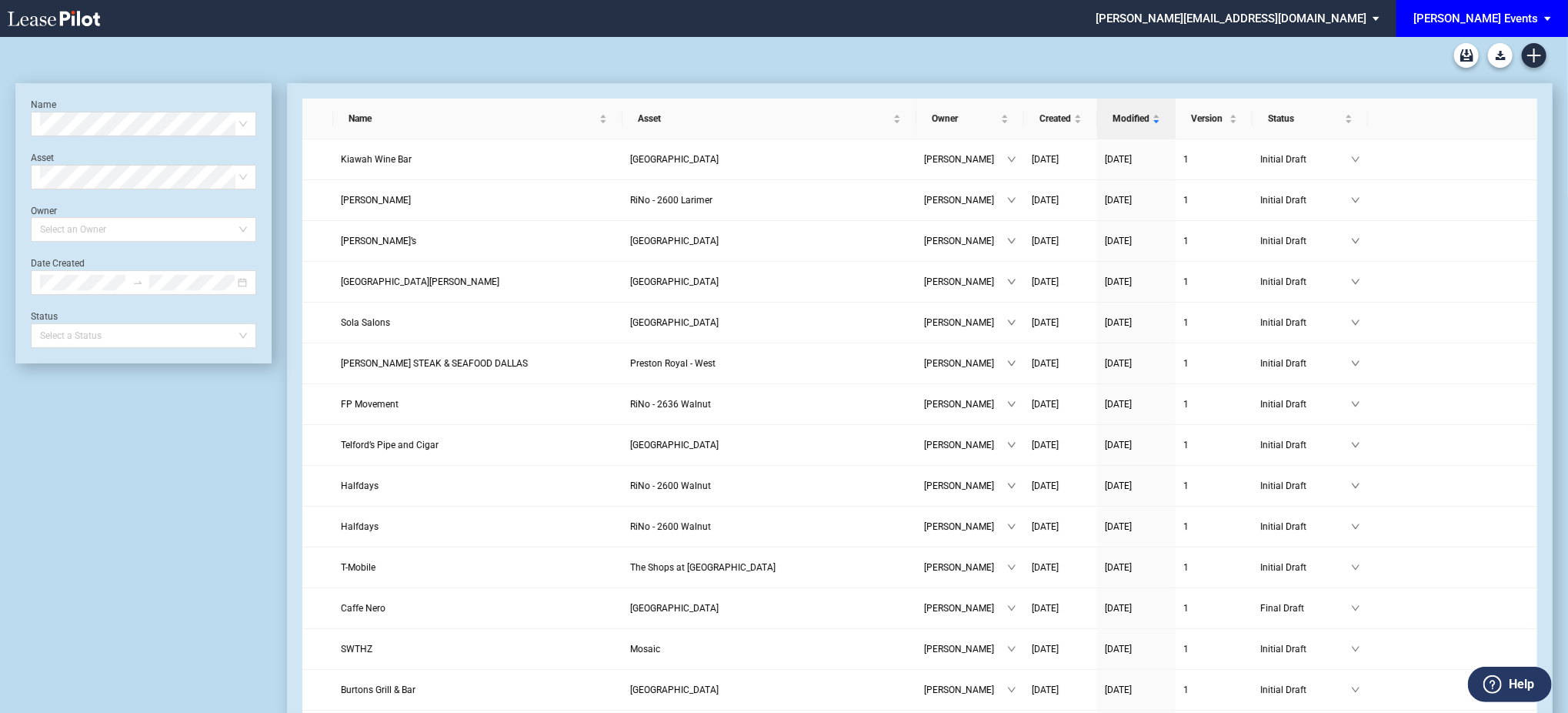
scroll to position [37, 0]
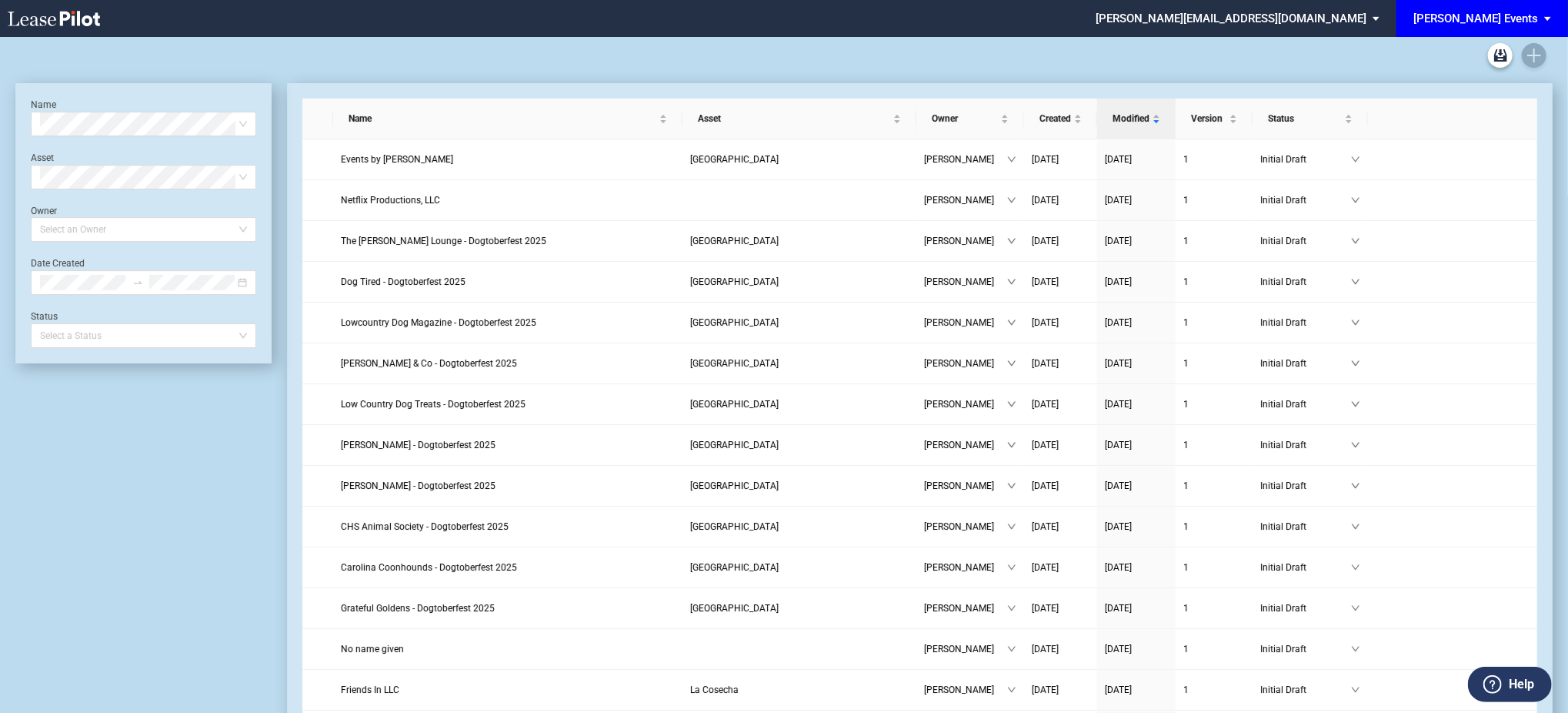
click at [1467, 20] on div "[PERSON_NAME] Events" at bounding box center [1475, 18] width 124 height 14
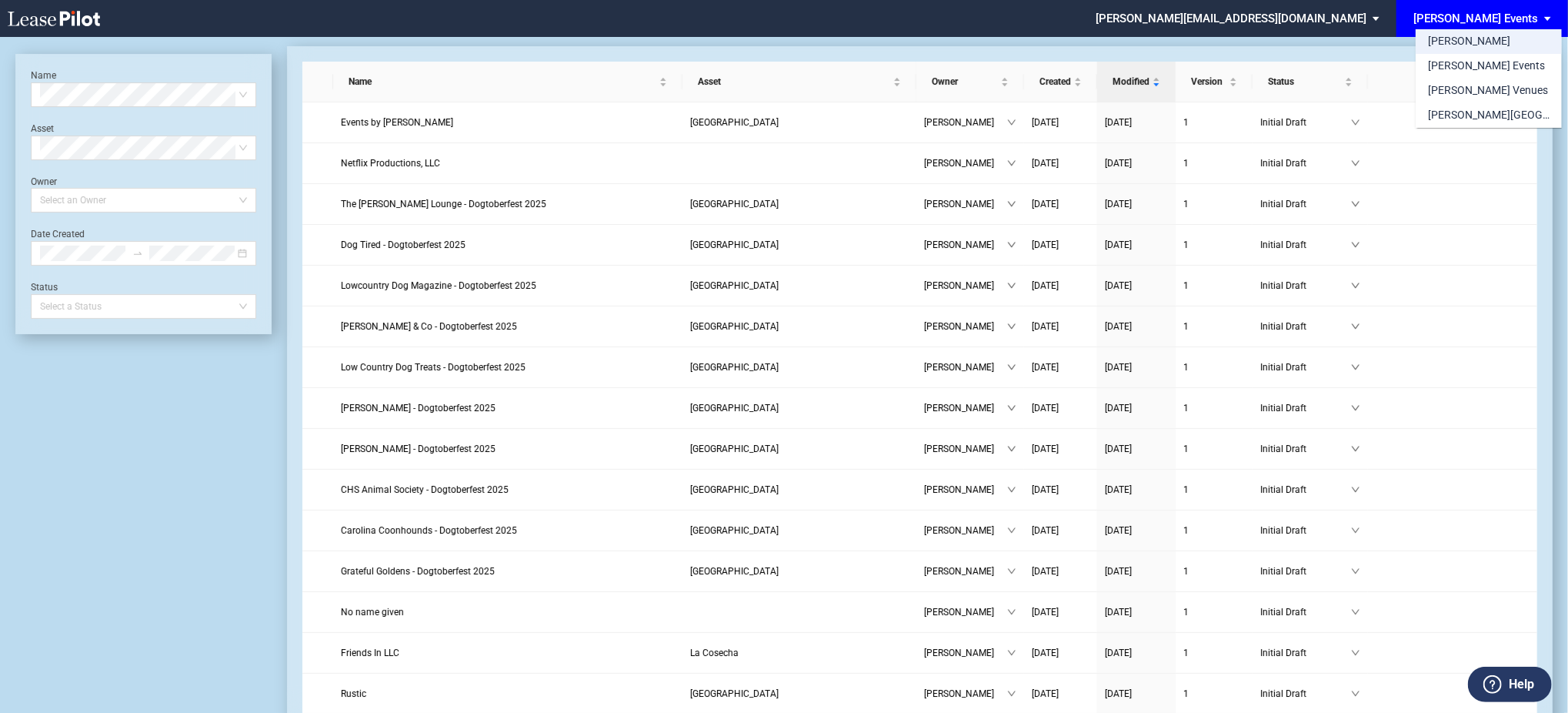
click at [1446, 41] on div "[PERSON_NAME]" at bounding box center [1469, 42] width 83 height 15
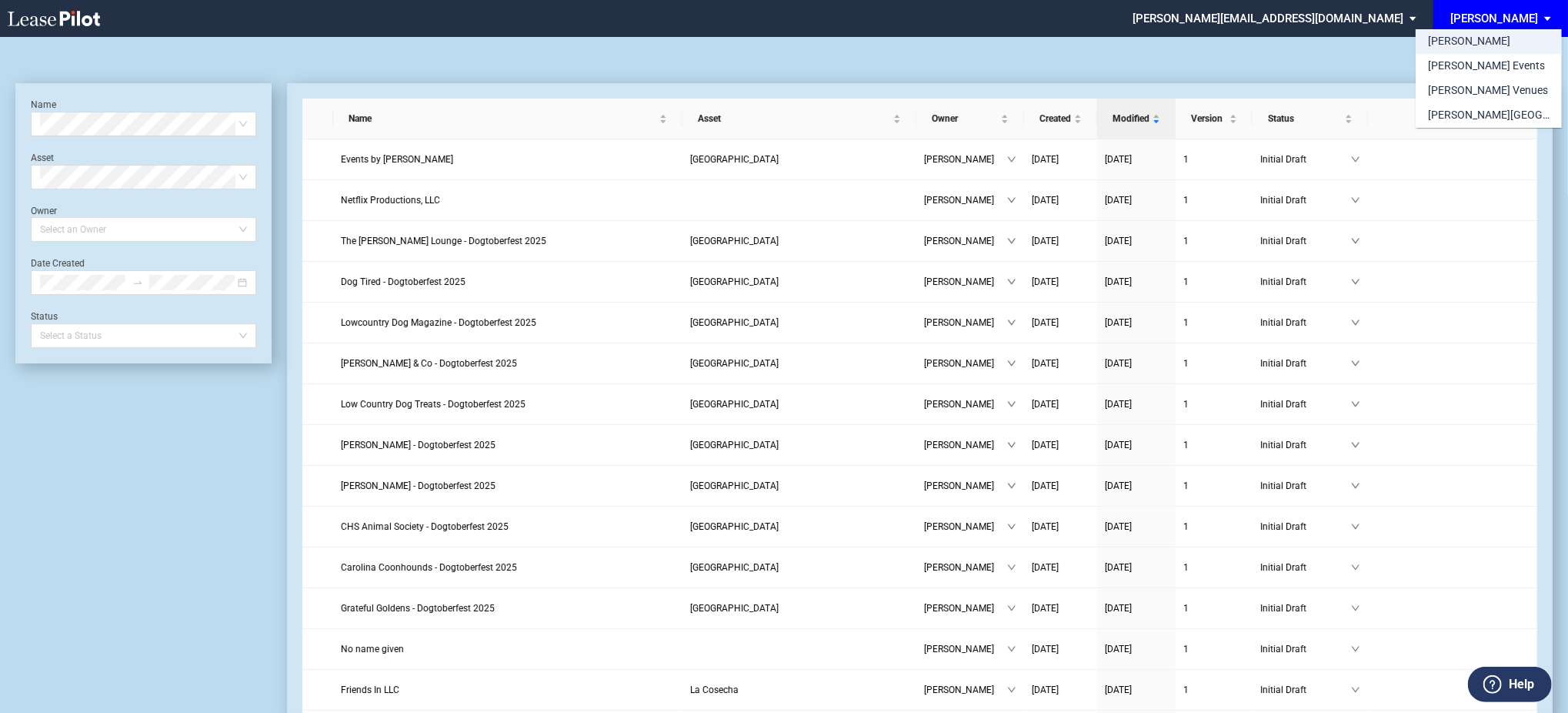
scroll to position [37, 0]
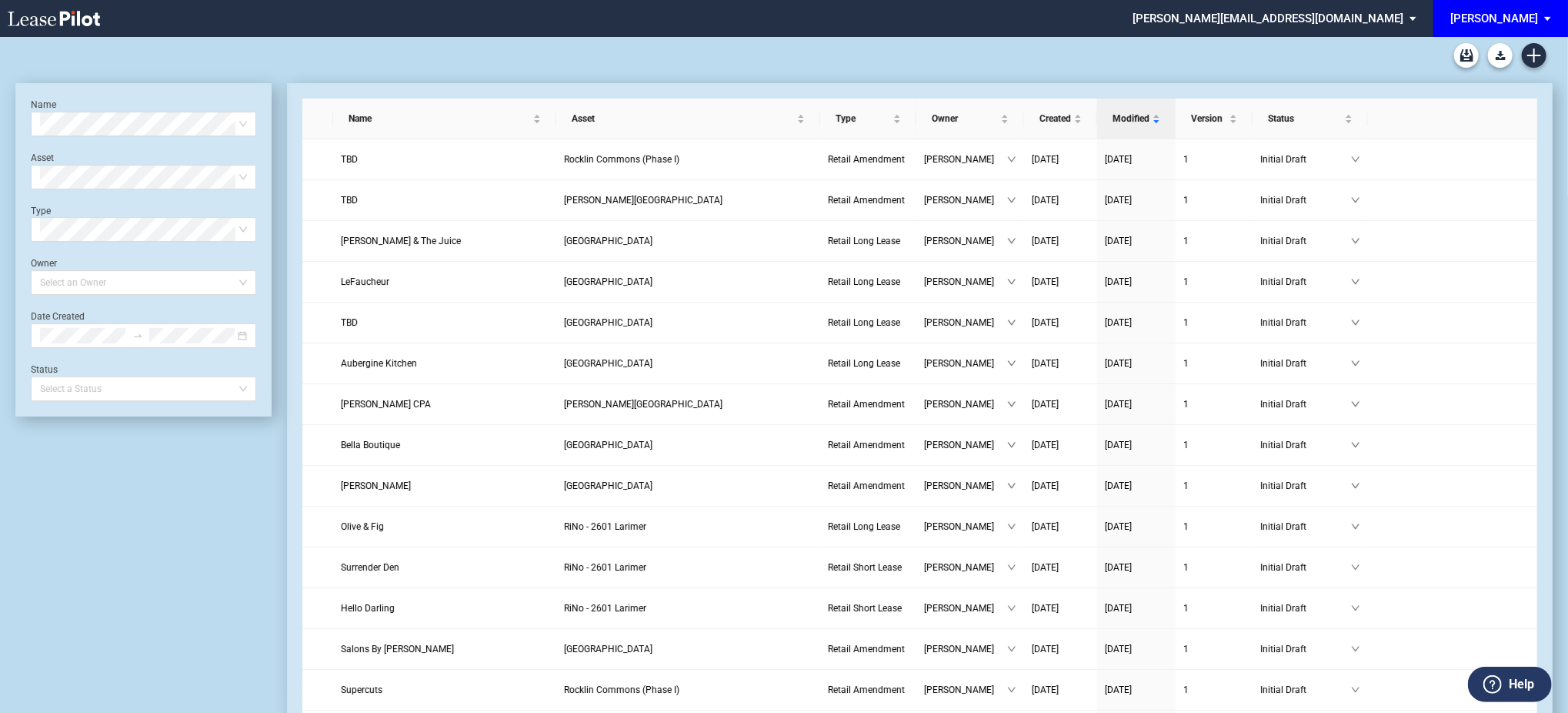
click at [1402, 21] on md-select "[PERSON_NAME][EMAIL_ADDRESS][DOMAIN_NAME] Super Admin Area Admin Area Settings …" at bounding box center [1280, 17] width 298 height 34
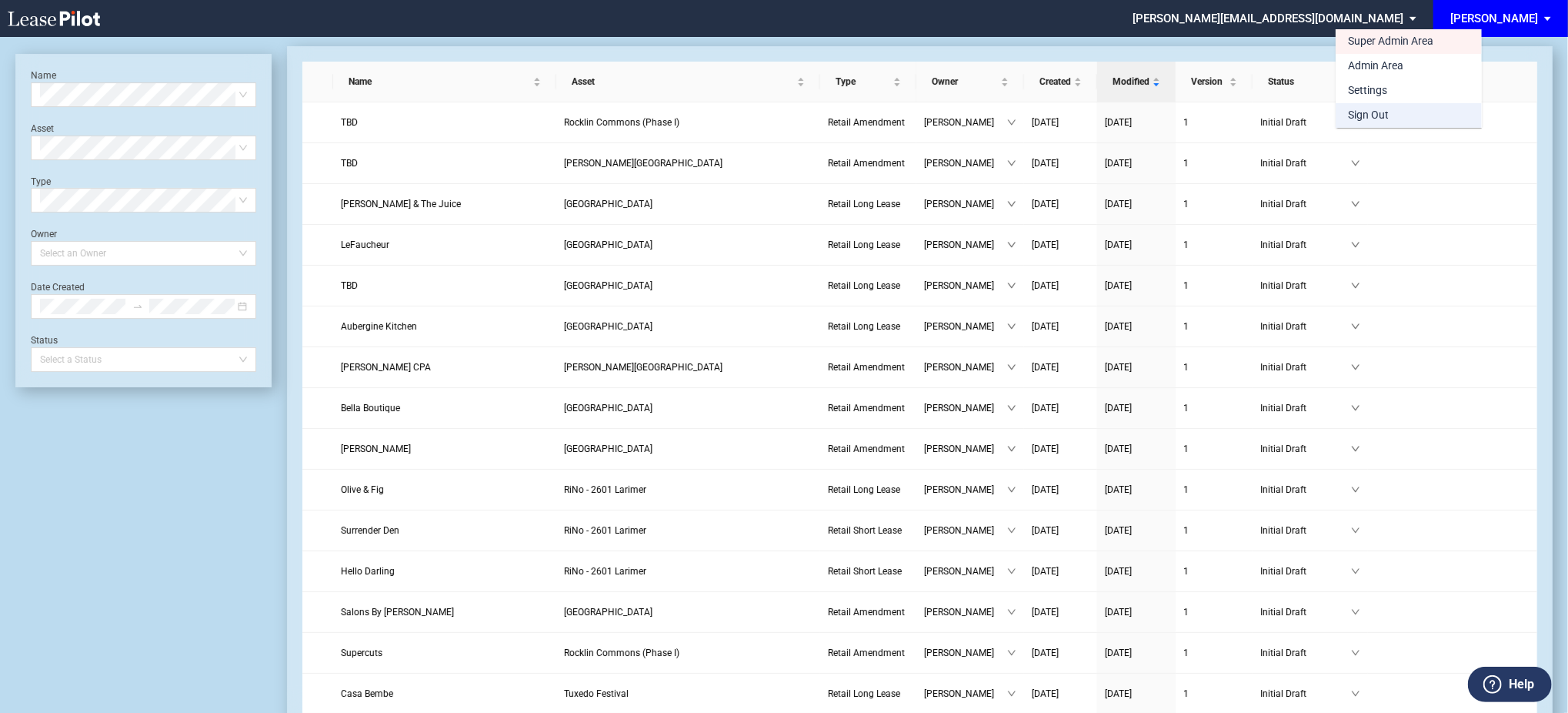
click at [1386, 111] on div "Sign Out" at bounding box center [1367, 115] width 41 height 15
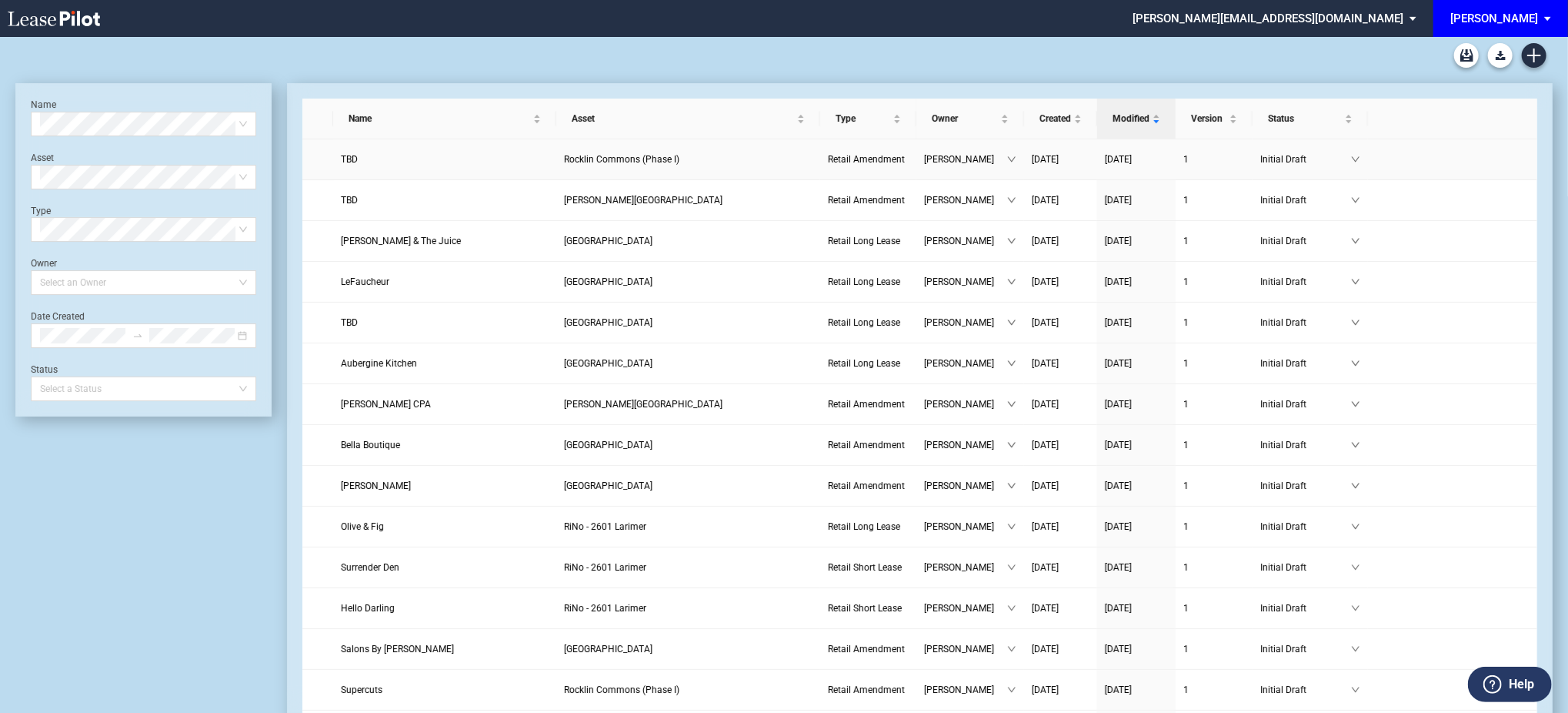
scroll to position [37, 0]
